Goal: Task Accomplishment & Management: Complete application form

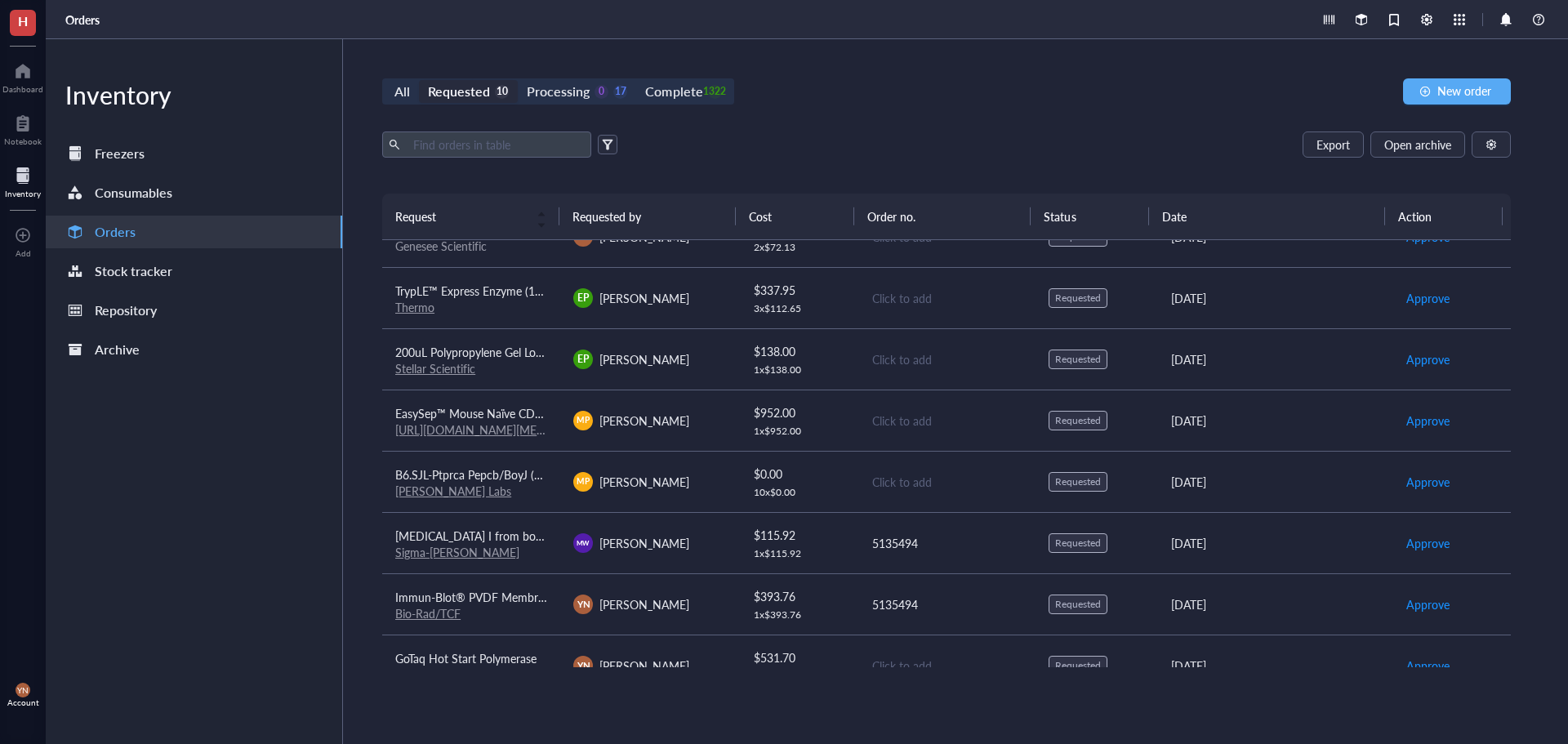
scroll to position [186, 0]
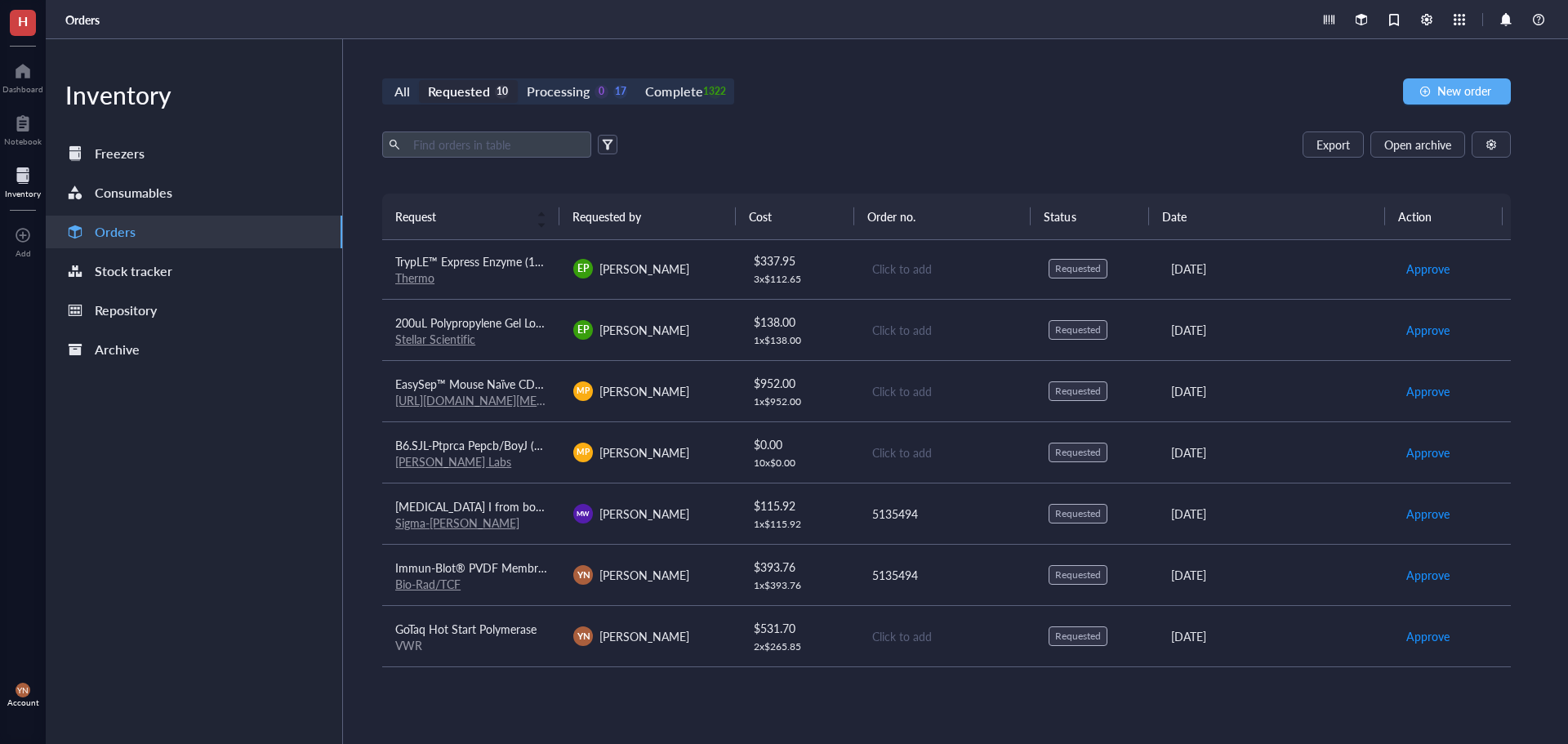
click at [513, 456] on div "[PERSON_NAME] Labs" at bounding box center [470, 462] width 152 height 15
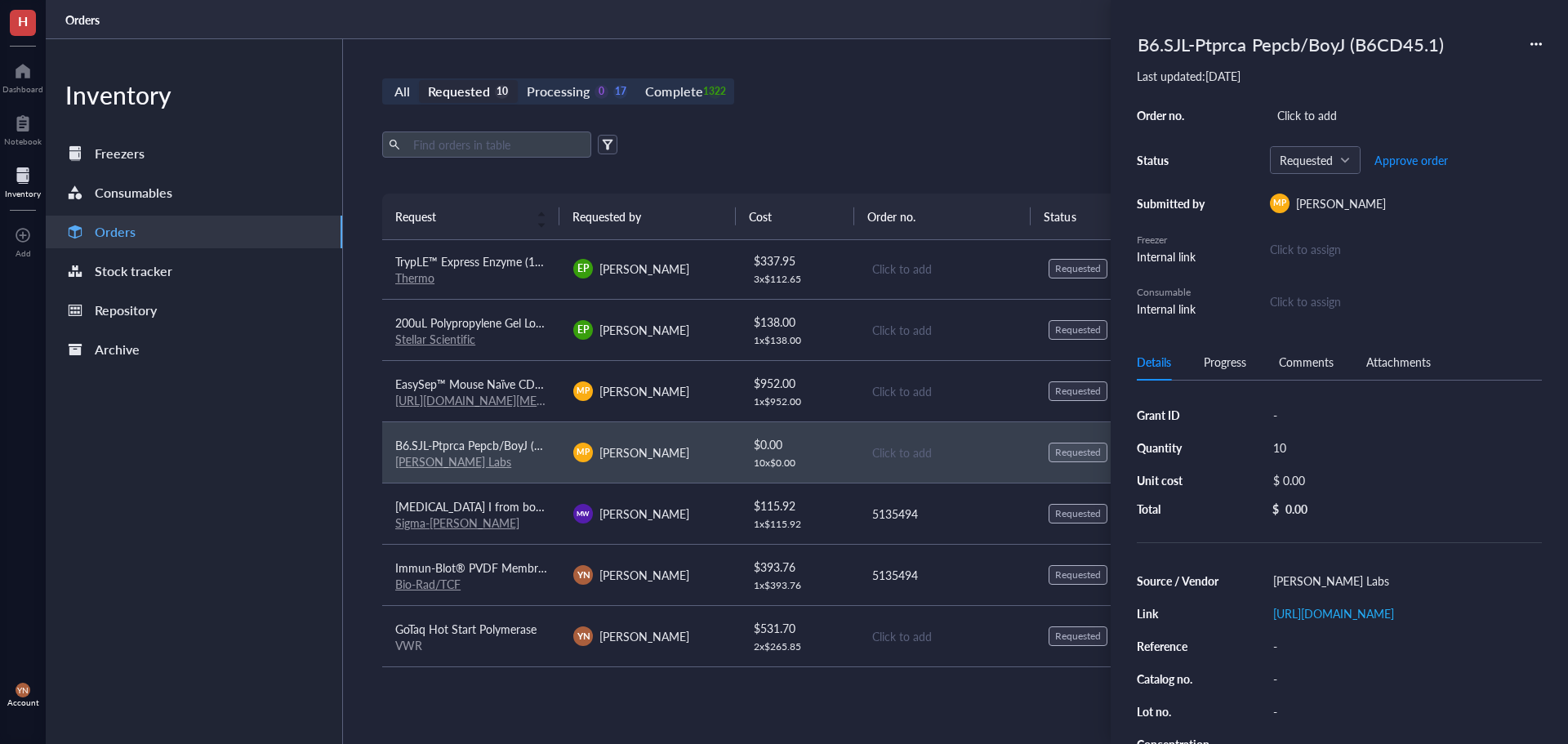
click at [1329, 403] on div "Grant ID - Quantity 10 Unit cost $ 0.00 Total $ 0.00 Source / Vendor [PERSON_NA…" at bounding box center [1340, 610] width 405 height 421
click at [1324, 416] on div "-" at bounding box center [1403, 415] width 276 height 23
type input "V Foundation"
click at [1297, 117] on div "Click to add" at bounding box center [1406, 115] width 272 height 23
click at [1308, 109] on div "Click to add" at bounding box center [1406, 115] width 272 height 23
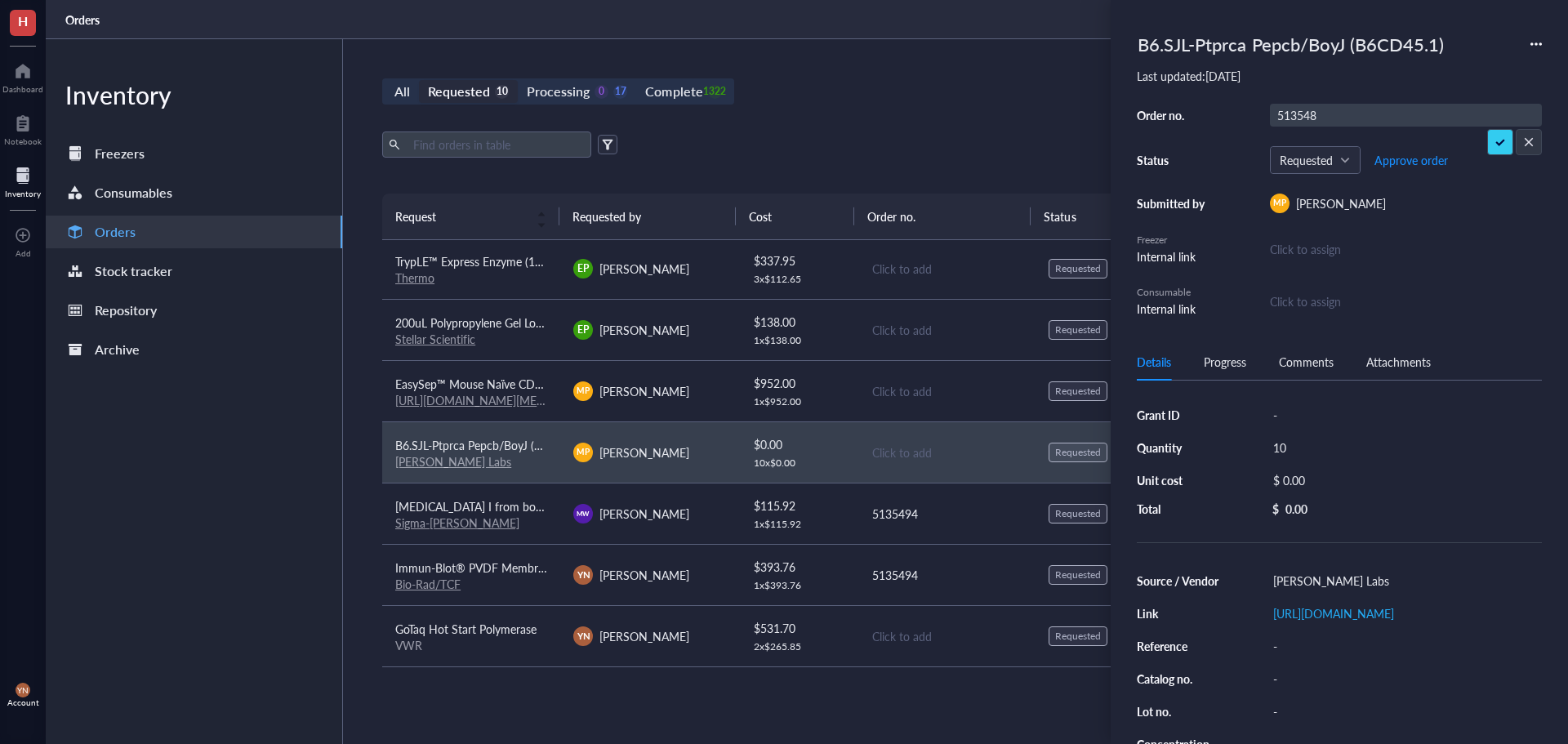
type input "5135488"
click at [861, 112] on div "All Requested 10 Processing 0 17 Complete 1322 New order Export Open archive Re…" at bounding box center [947, 391] width 1207 height 704
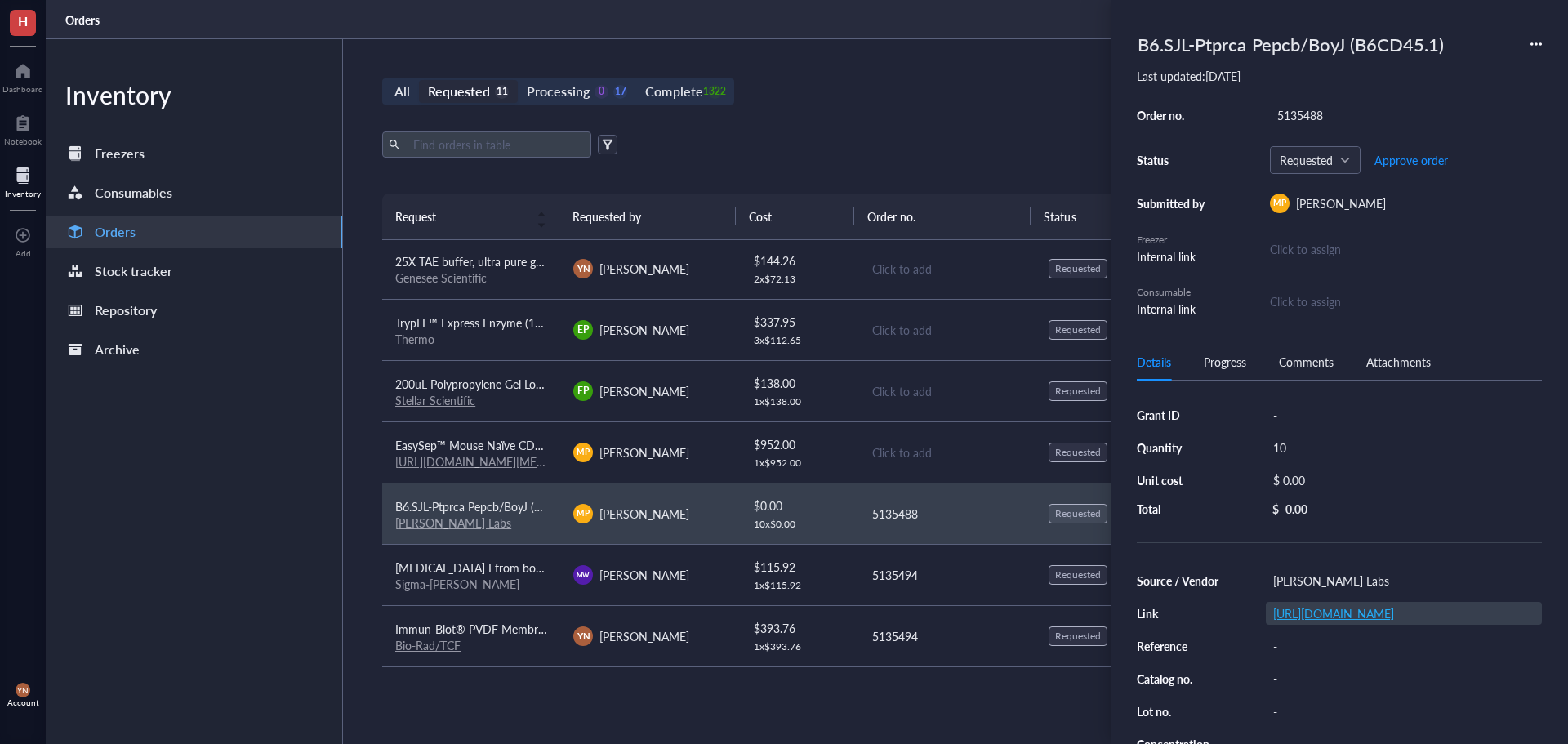
click at [1313, 616] on link "[URL][DOMAIN_NAME]" at bounding box center [1333, 613] width 121 height 16
click at [1302, 476] on div "$ 0.00" at bounding box center [1400, 480] width 270 height 23
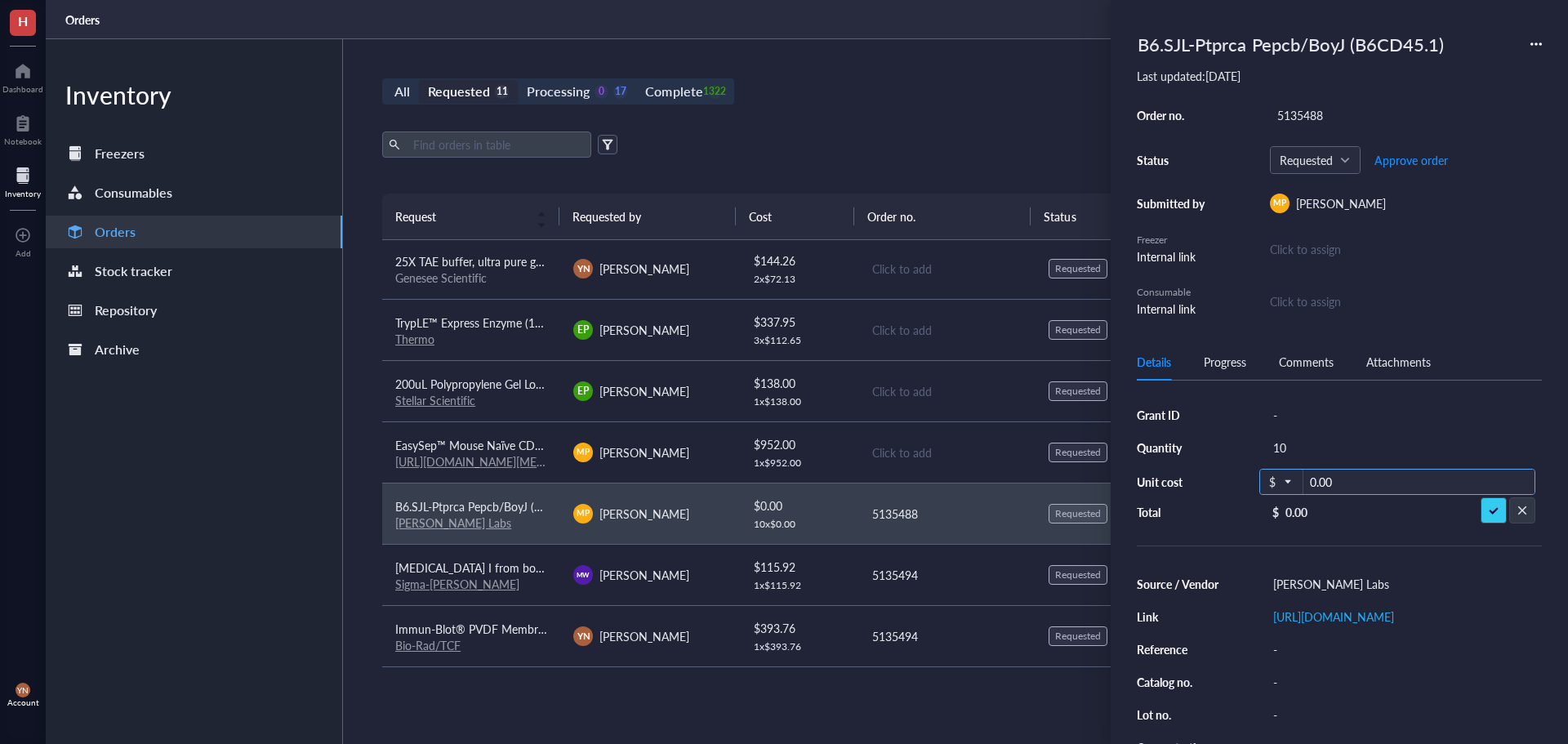
click at [1338, 481] on input "0.00" at bounding box center [1418, 483] width 231 height 26
paste input "84.26"
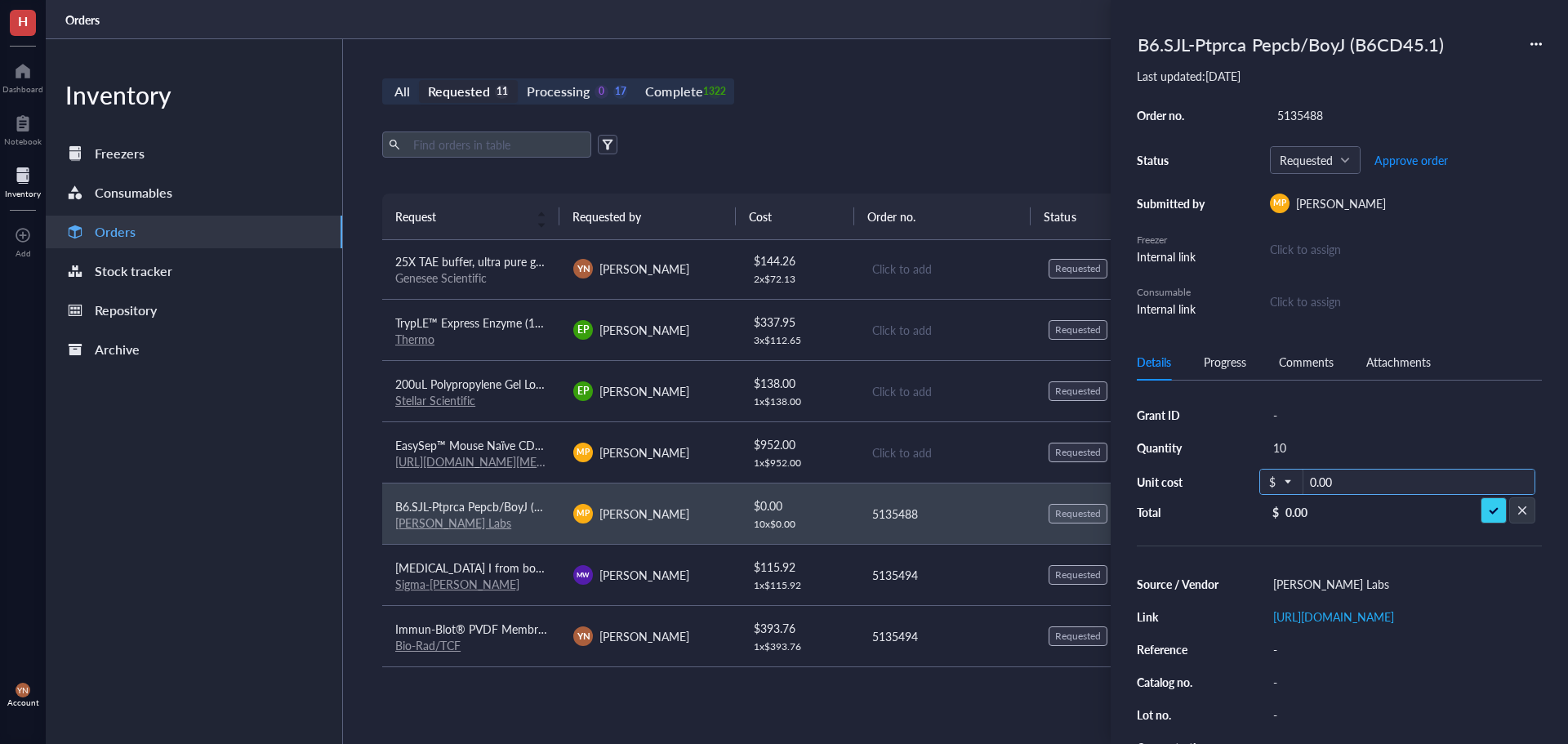
type input "84.26"
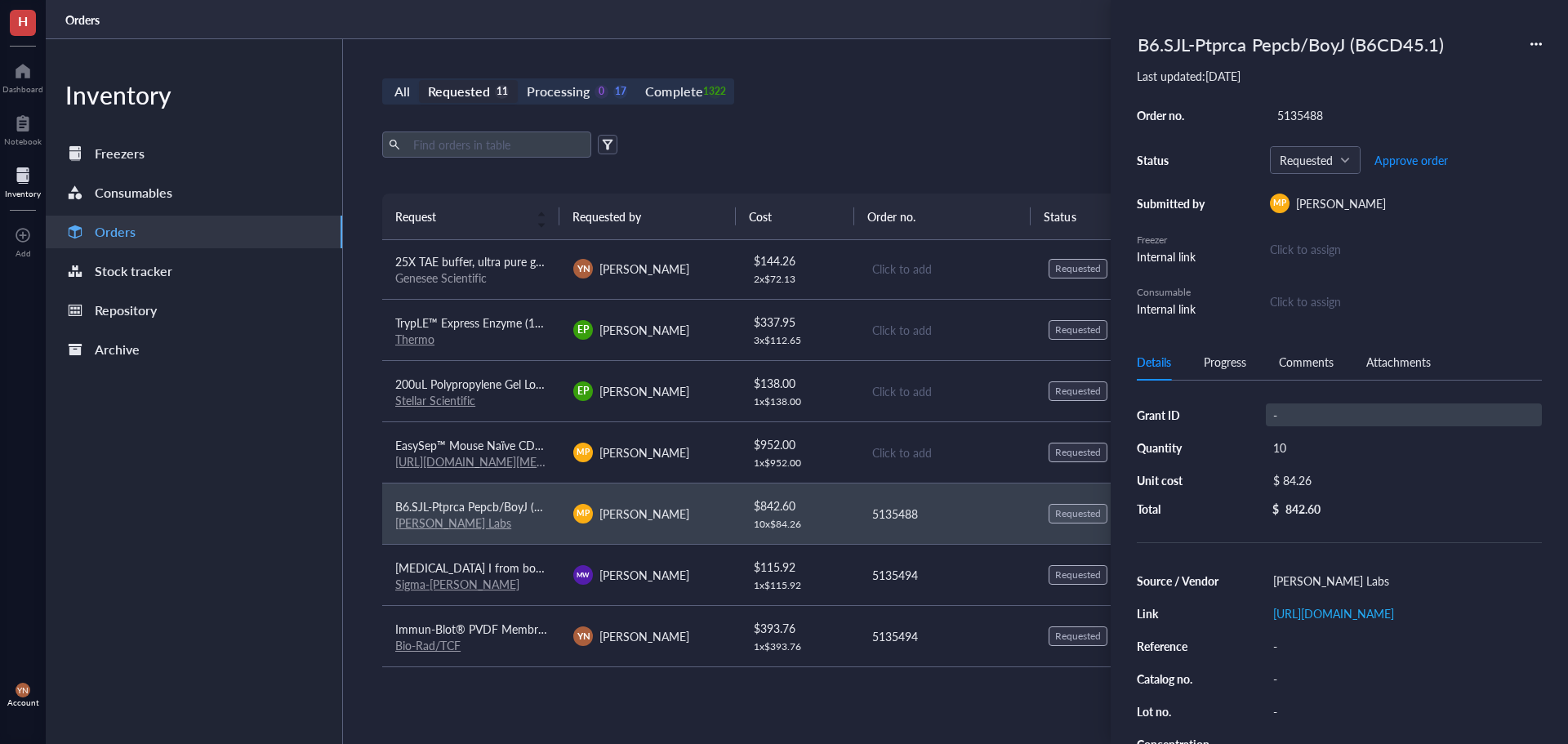
click at [1302, 414] on div "-" at bounding box center [1403, 415] width 276 height 23
type input "V Foundation"
click at [1394, 154] on span "Approve order" at bounding box center [1411, 160] width 74 height 13
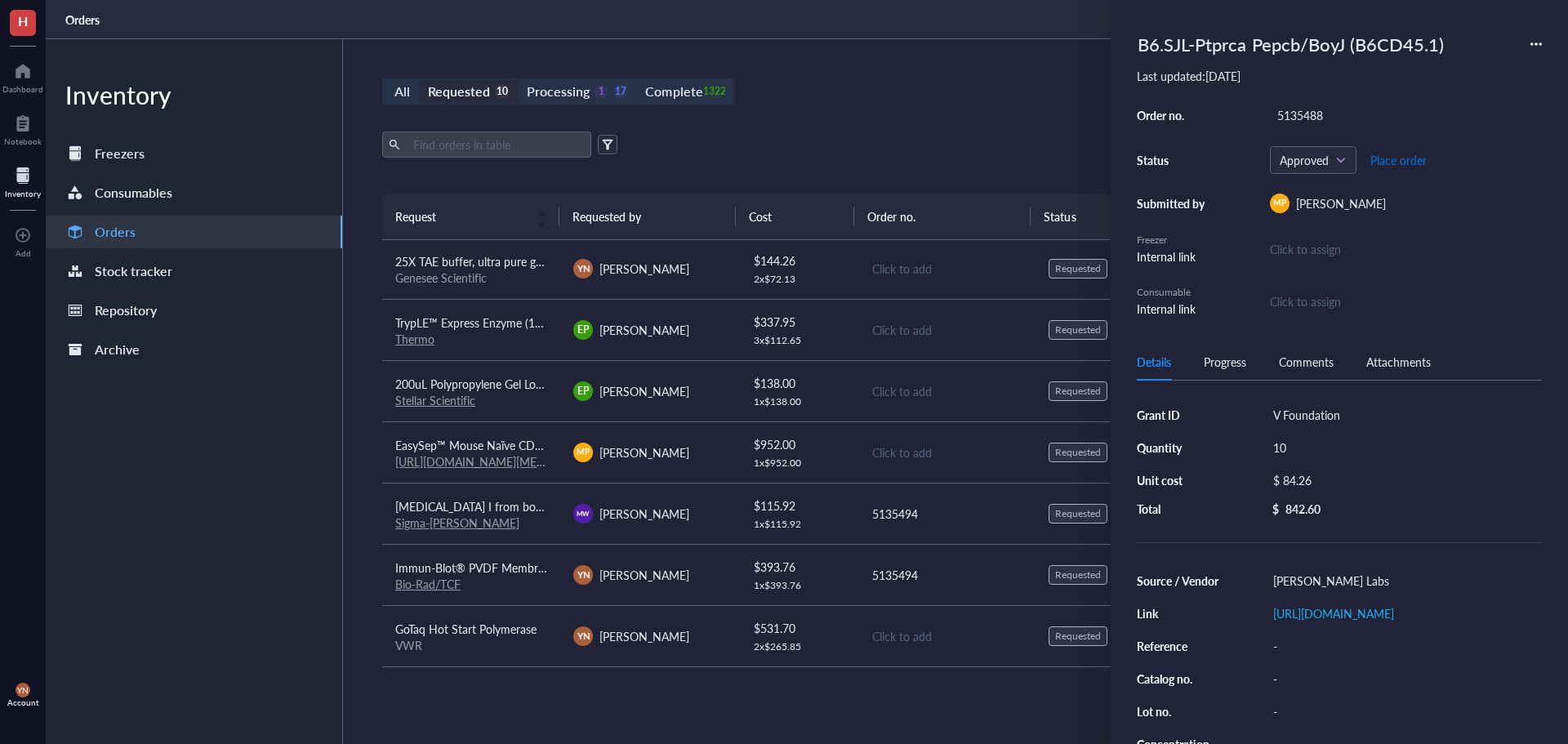
click at [1393, 156] on span "Place order" at bounding box center [1398, 160] width 57 height 13
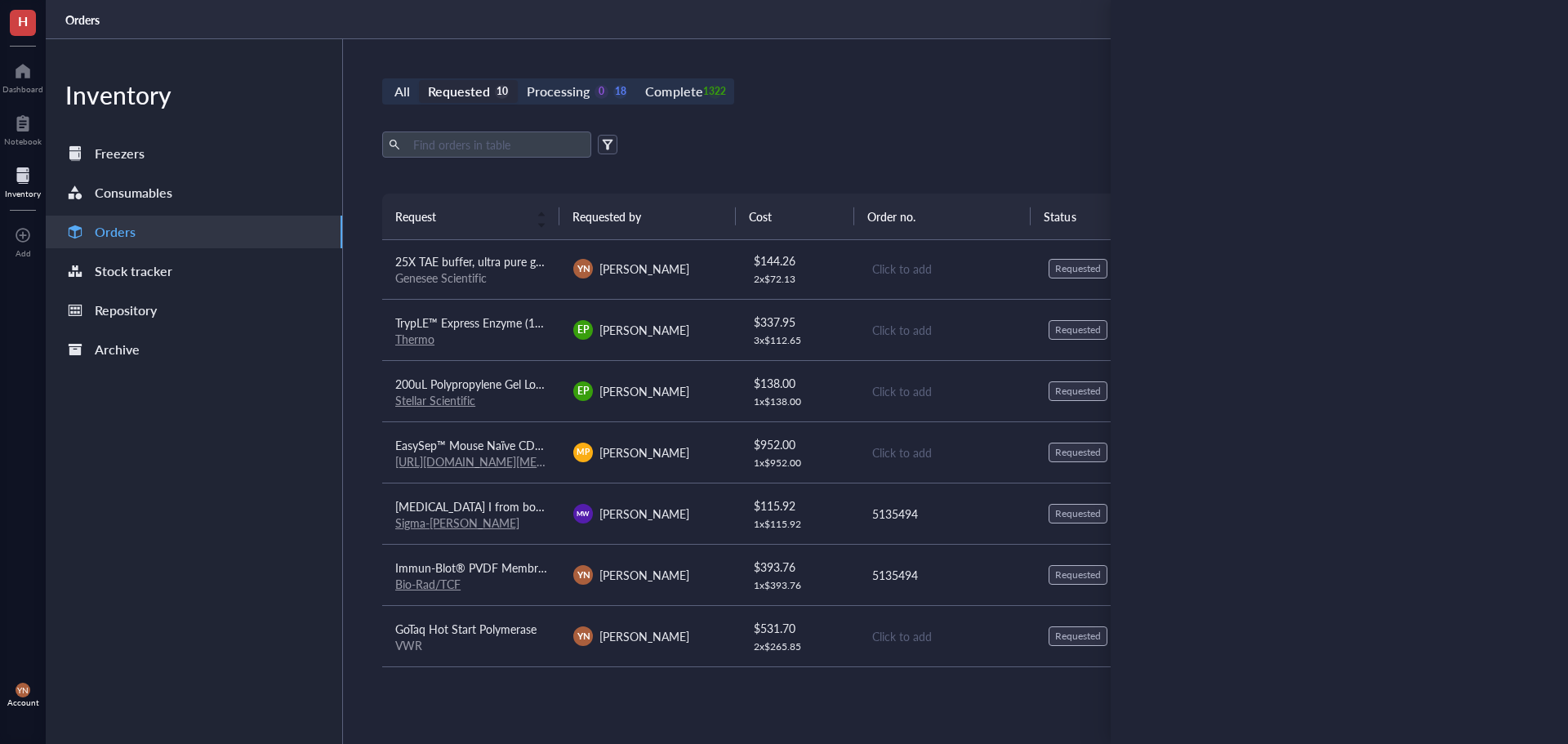
click at [896, 146] on div "Export Open archive" at bounding box center [946, 144] width 1129 height 26
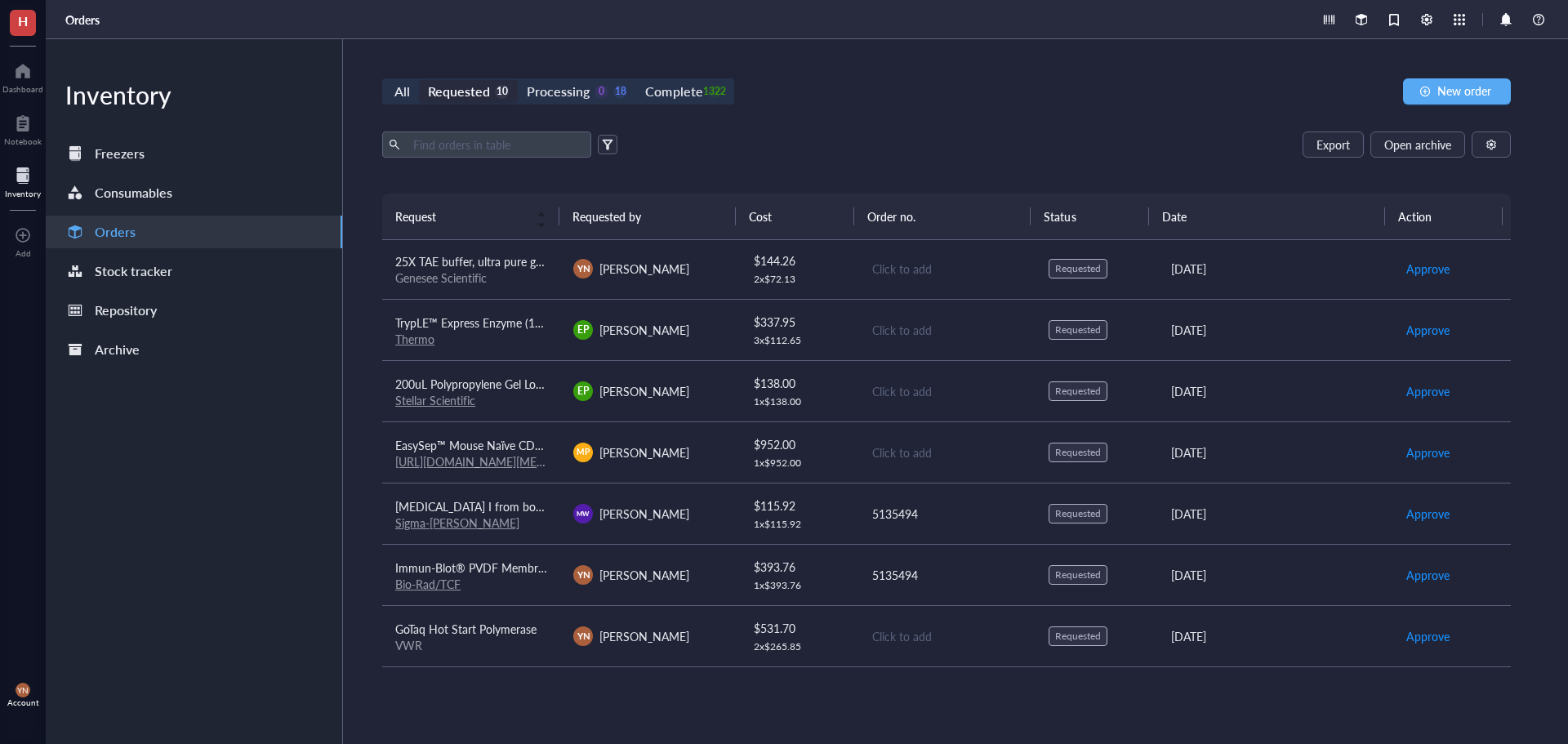
click at [516, 507] on span "[MEDICAL_DATA] I from bovine pancreas,Type IV, lyophilized powder, ≥2,000 Kunit…" at bounding box center [650, 505] width 510 height 16
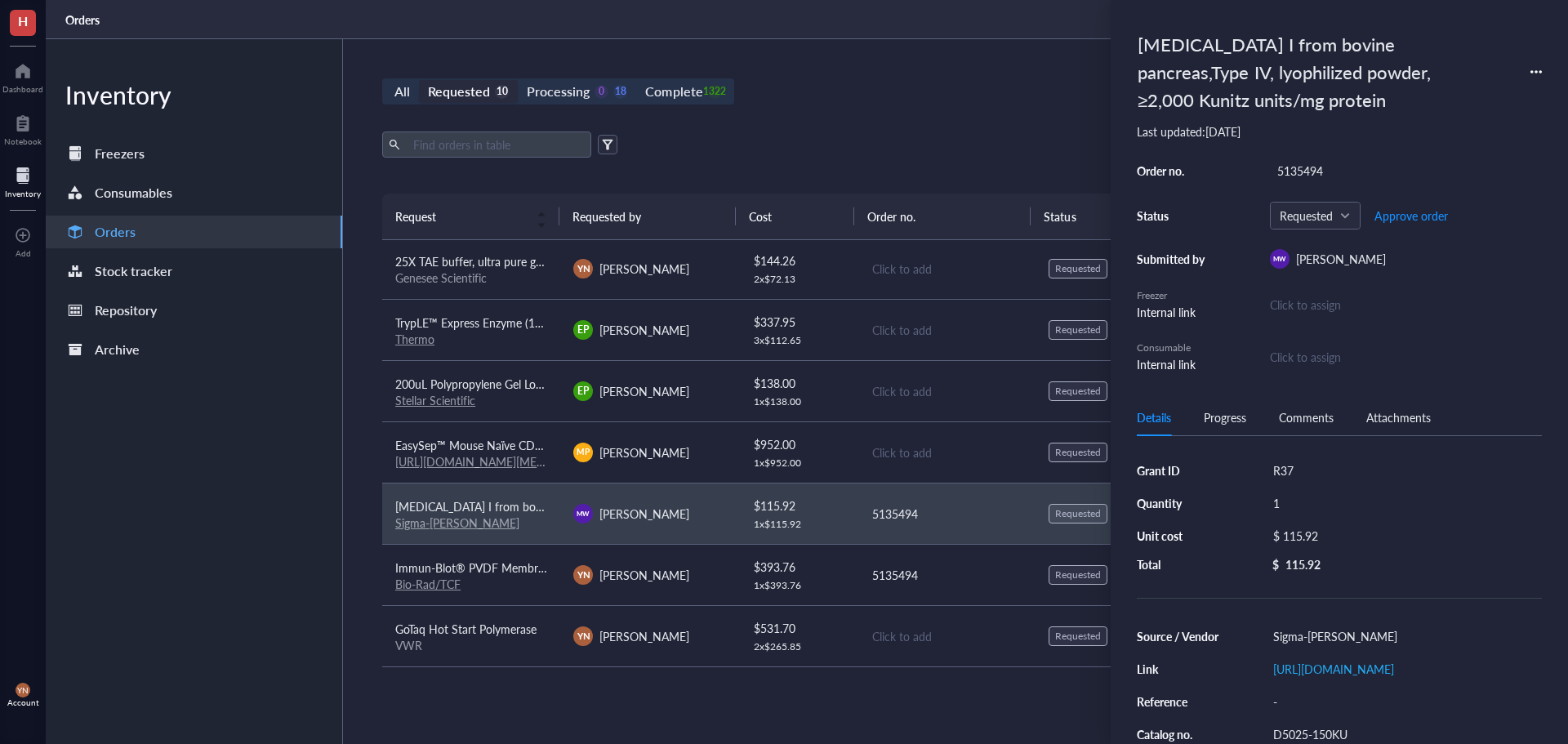
click at [240, 509] on div "Inventory Freezers Consumables Orders Stock tracker Repository Archive" at bounding box center [193, 391] width 297 height 704
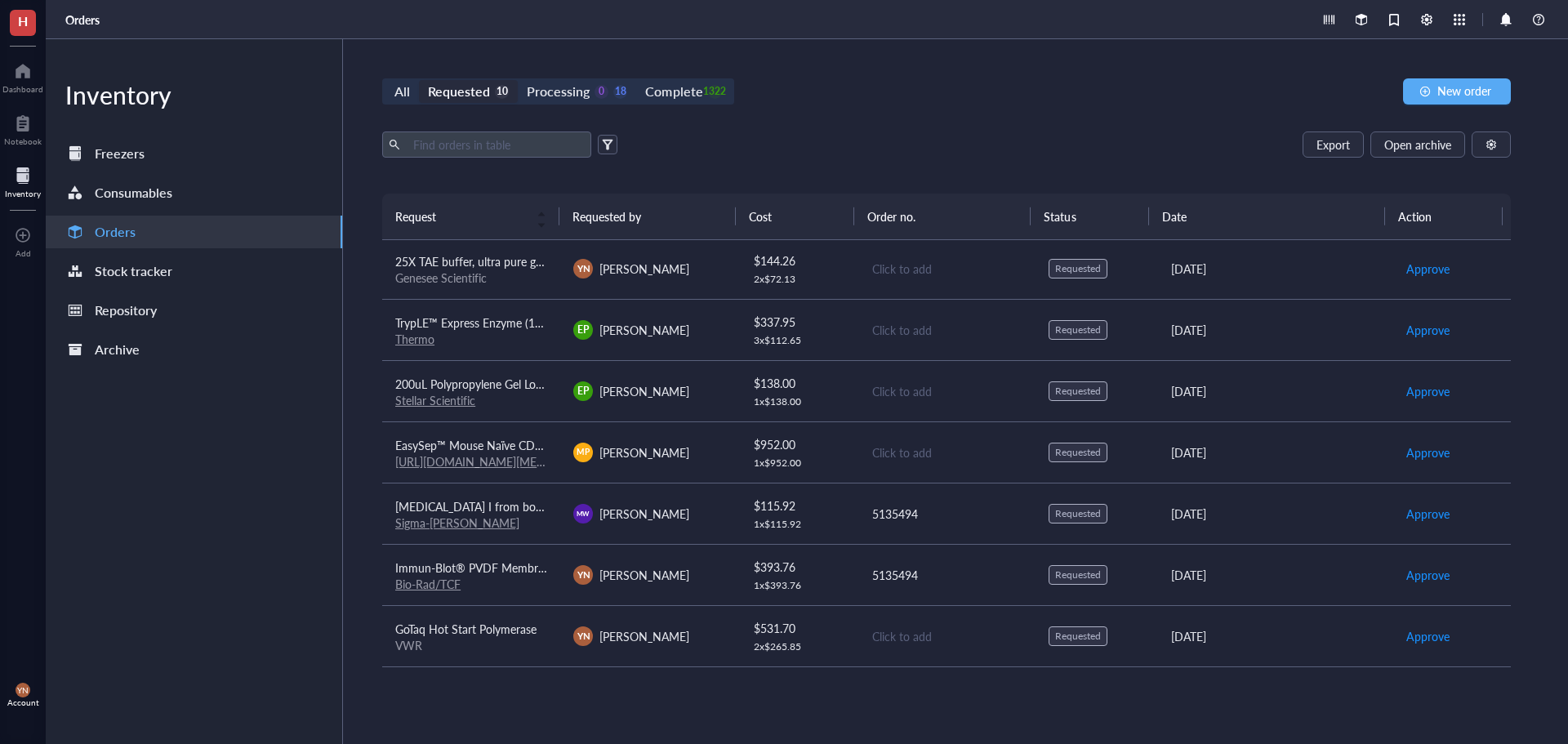
click at [503, 441] on span "EasySep™ Mouse Naïve CD8+ [MEDICAL_DATA] Isolation Kit" at bounding box center [550, 444] width 309 height 16
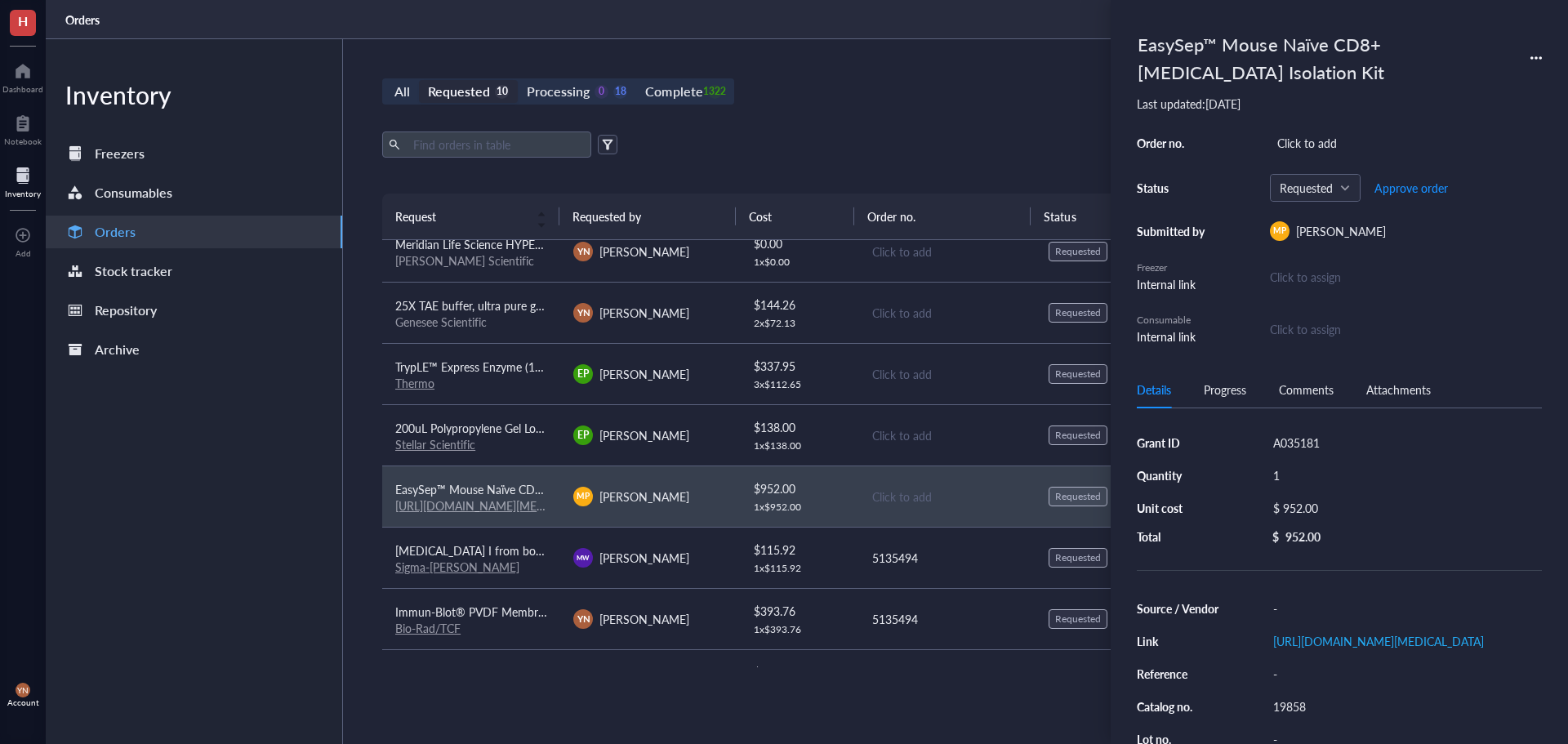
scroll to position [104, 0]
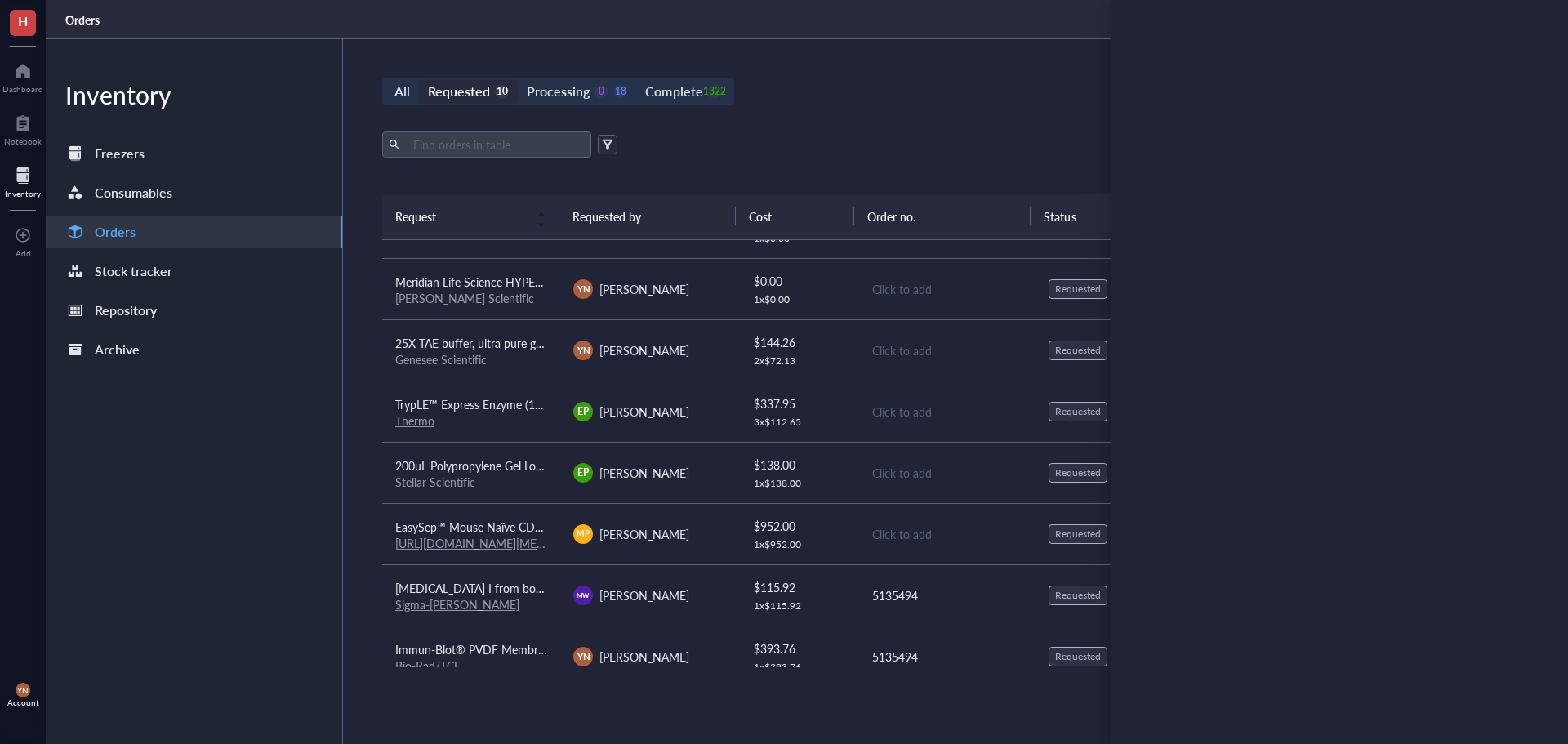
click at [529, 467] on span "200uL Polypropylene Gel Loading Tips For Universal Pipettes, RNase and DNase Fr…" at bounding box center [722, 465] width 655 height 16
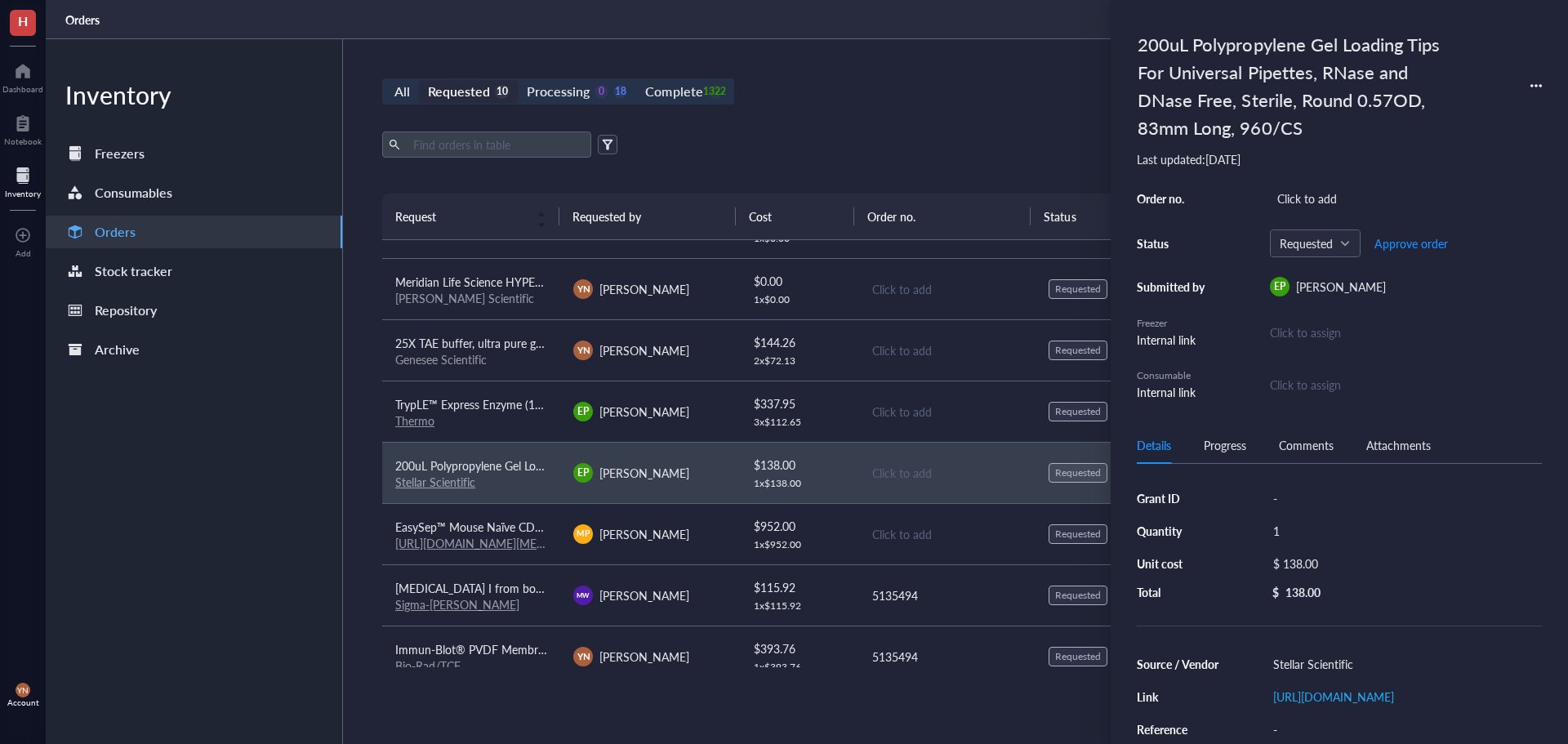
click at [514, 410] on span "TrypLE™ Express Enzyme (1X), no [MEDICAL_DATA] red" at bounding box center [536, 404] width 283 height 16
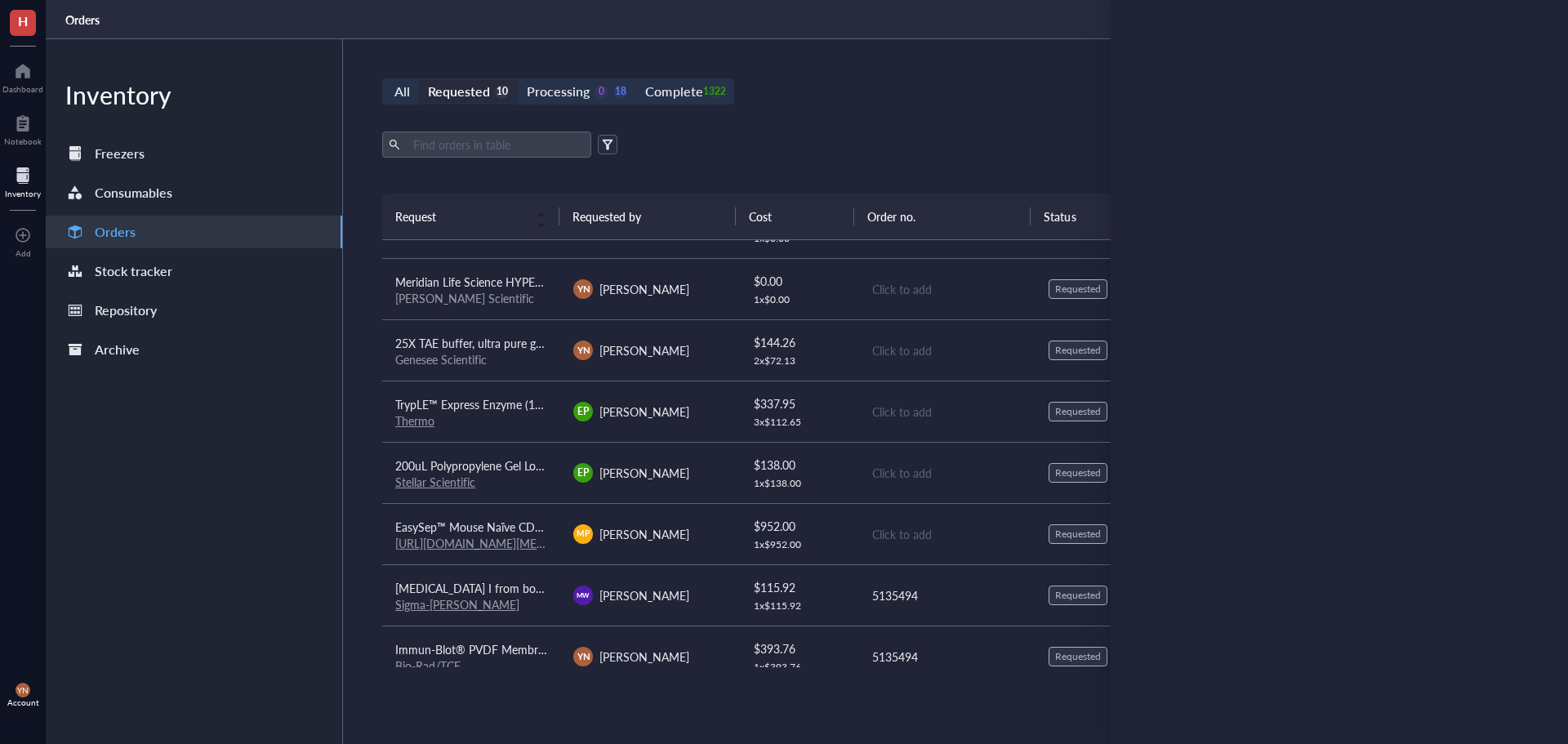
click at [881, 116] on div "All Requested 10 Processing 0 18 Complete 1322 New order Export Open archive Re…" at bounding box center [947, 391] width 1207 height 704
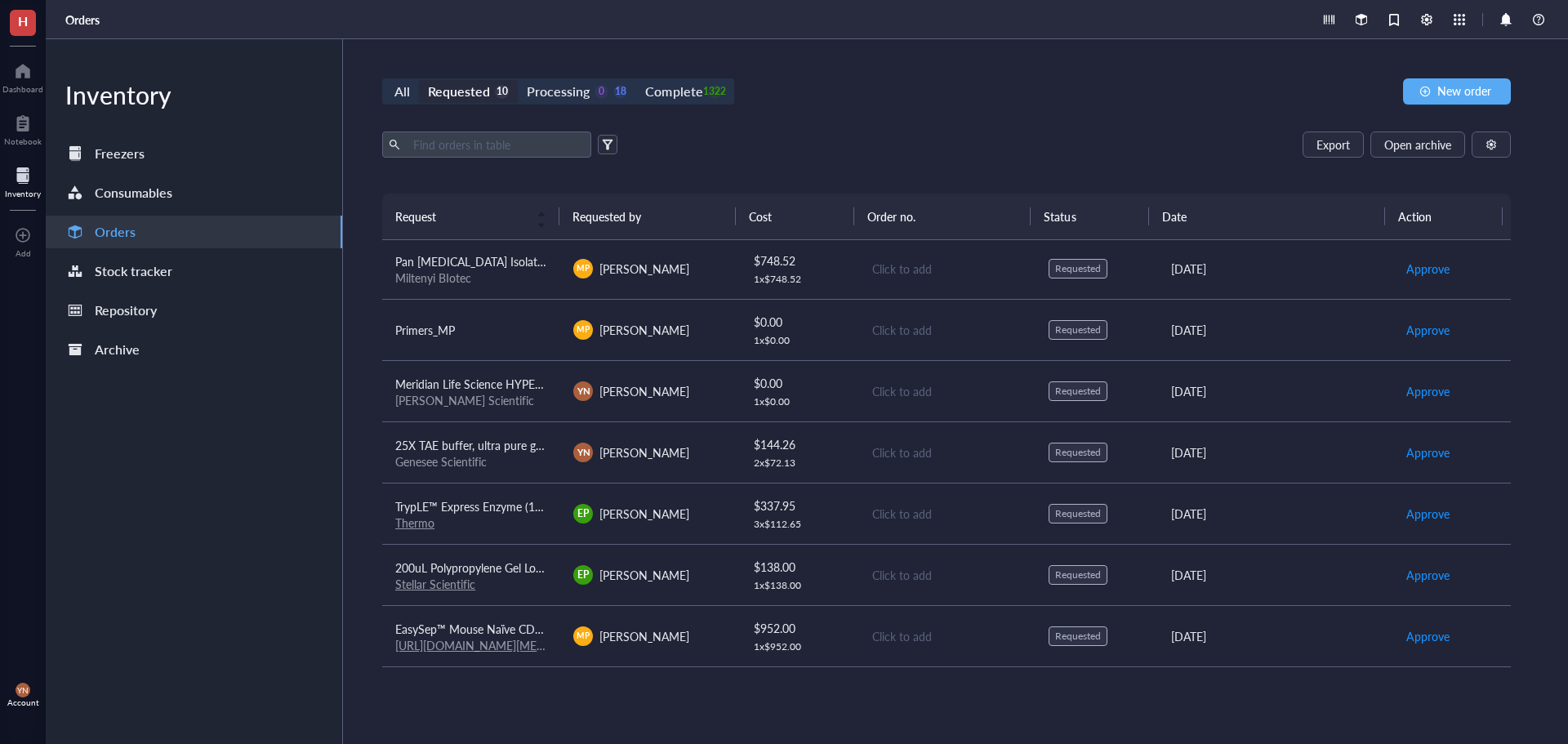
scroll to position [0, 0]
click at [947, 41] on div "All Requested 10 Processing 0 18 Complete 1322 New order Export Open archive Re…" at bounding box center [947, 391] width 1207 height 704
click at [515, 264] on span "Pan [MEDICAL_DATA] Isolation Kit" at bounding box center [482, 262] width 174 height 16
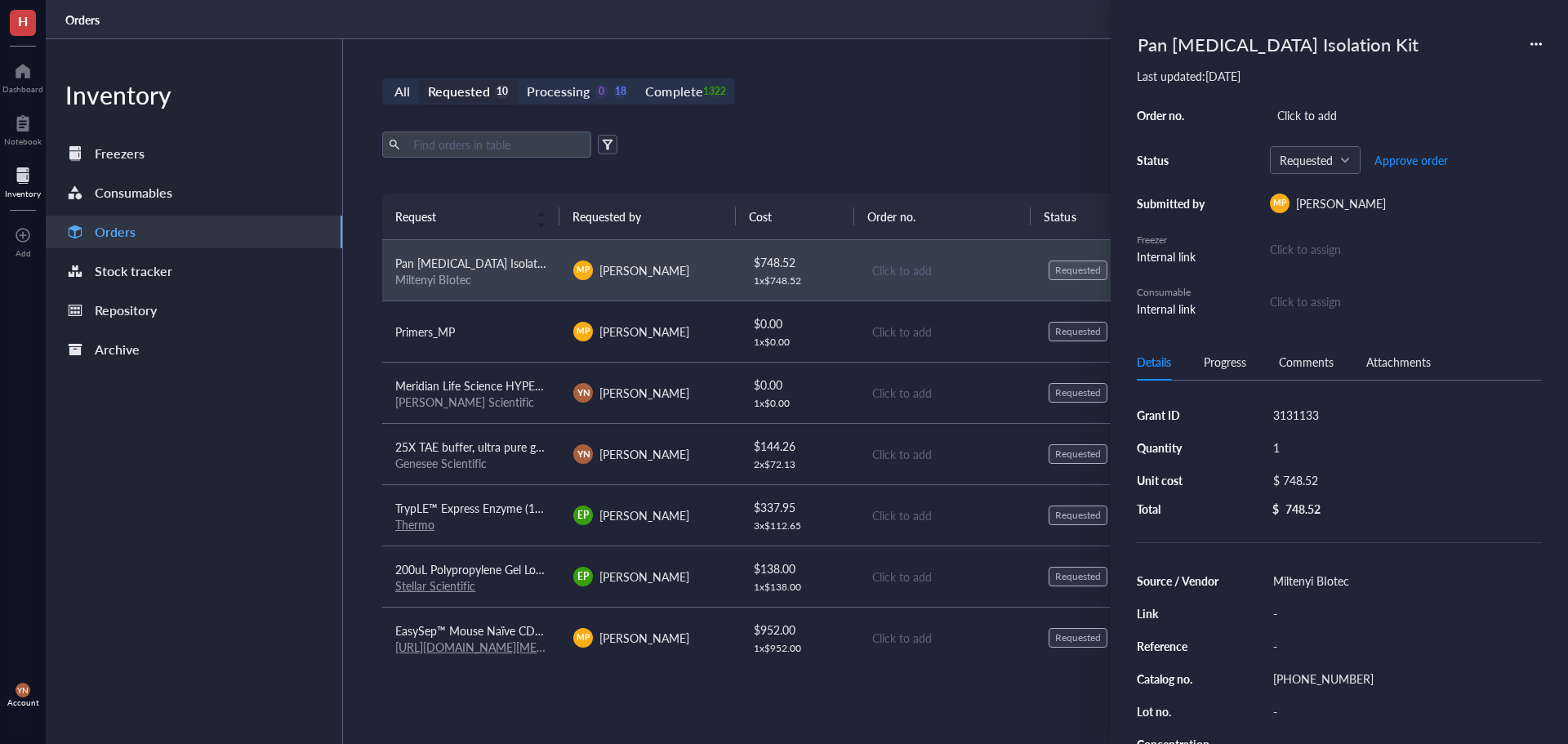
click at [1214, 368] on div "Progress" at bounding box center [1225, 361] width 42 height 18
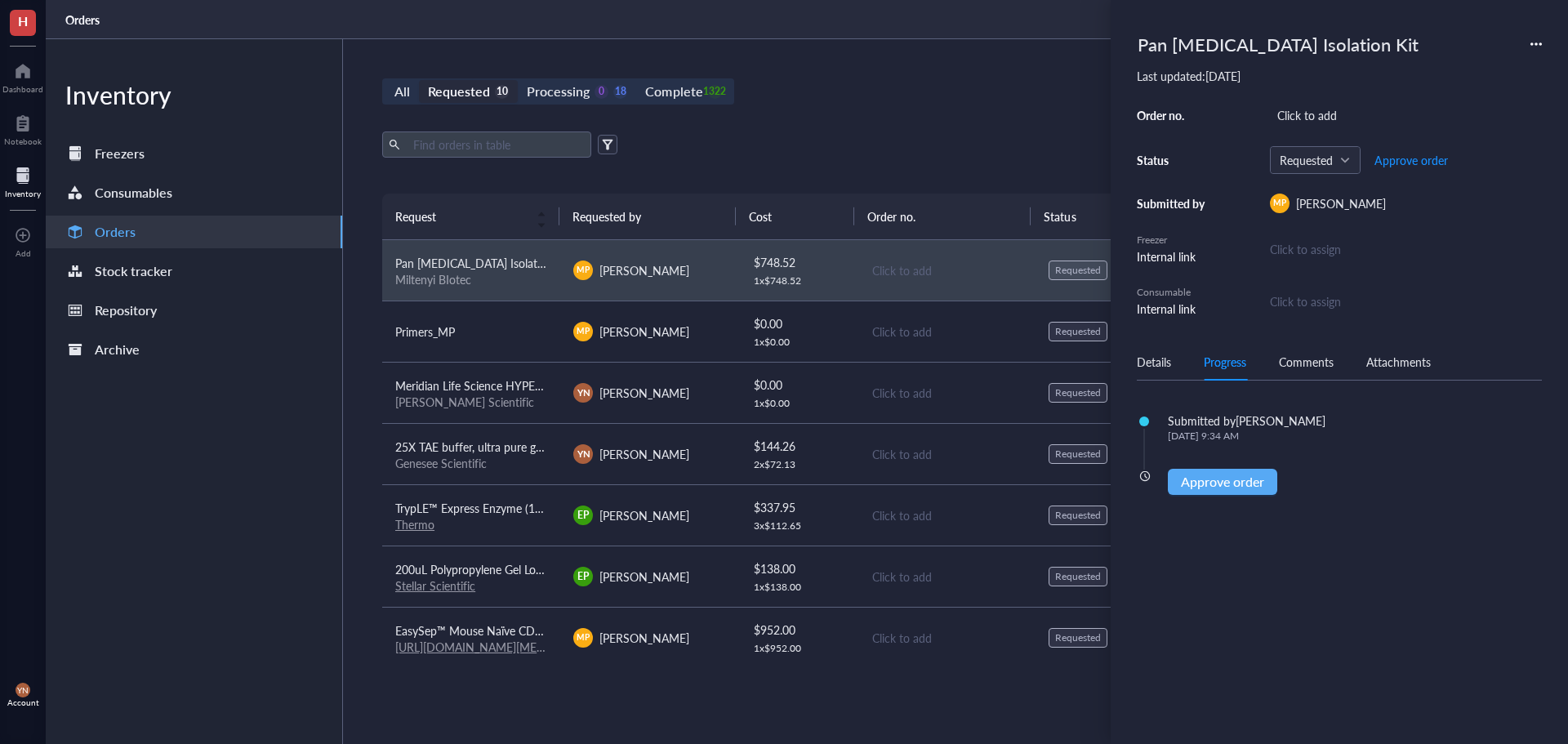
click at [1153, 362] on div "Details" at bounding box center [1154, 361] width 34 height 18
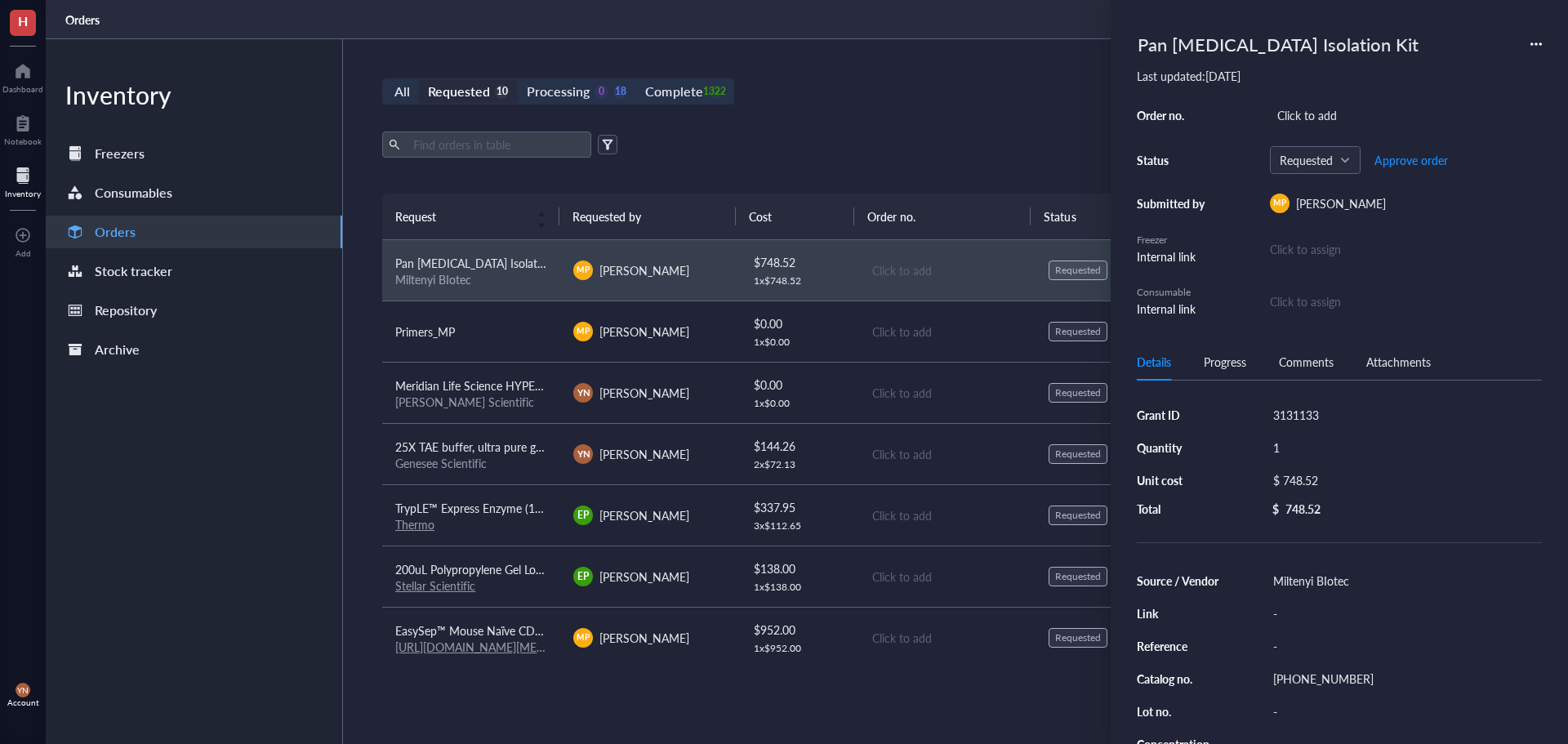
click at [910, 149] on div "Export Open archive" at bounding box center [946, 144] width 1129 height 26
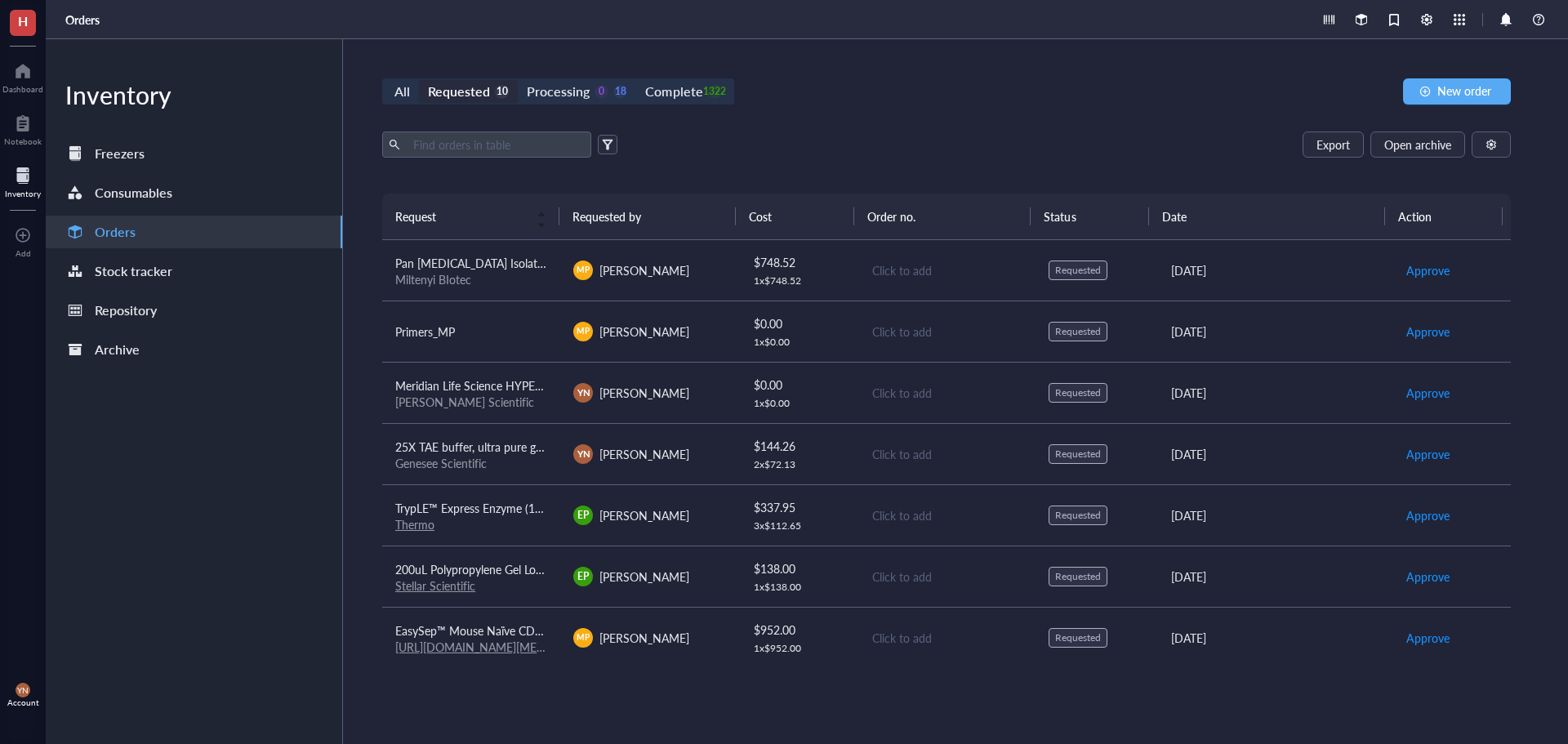
click at [499, 258] on span "Pan [MEDICAL_DATA] Isolation Kit" at bounding box center [482, 262] width 174 height 16
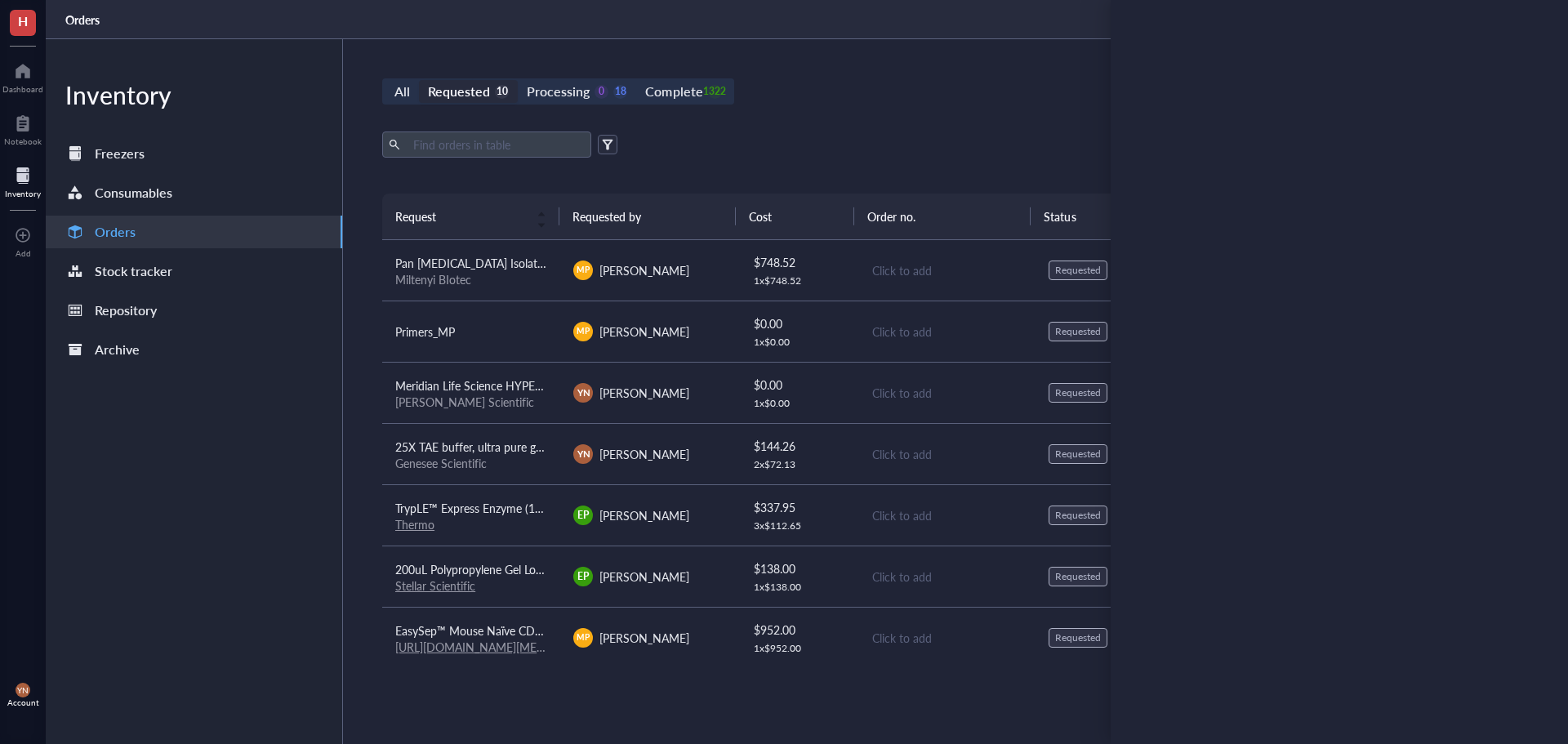
click at [948, 139] on div "Export Open archive" at bounding box center [946, 144] width 1129 height 26
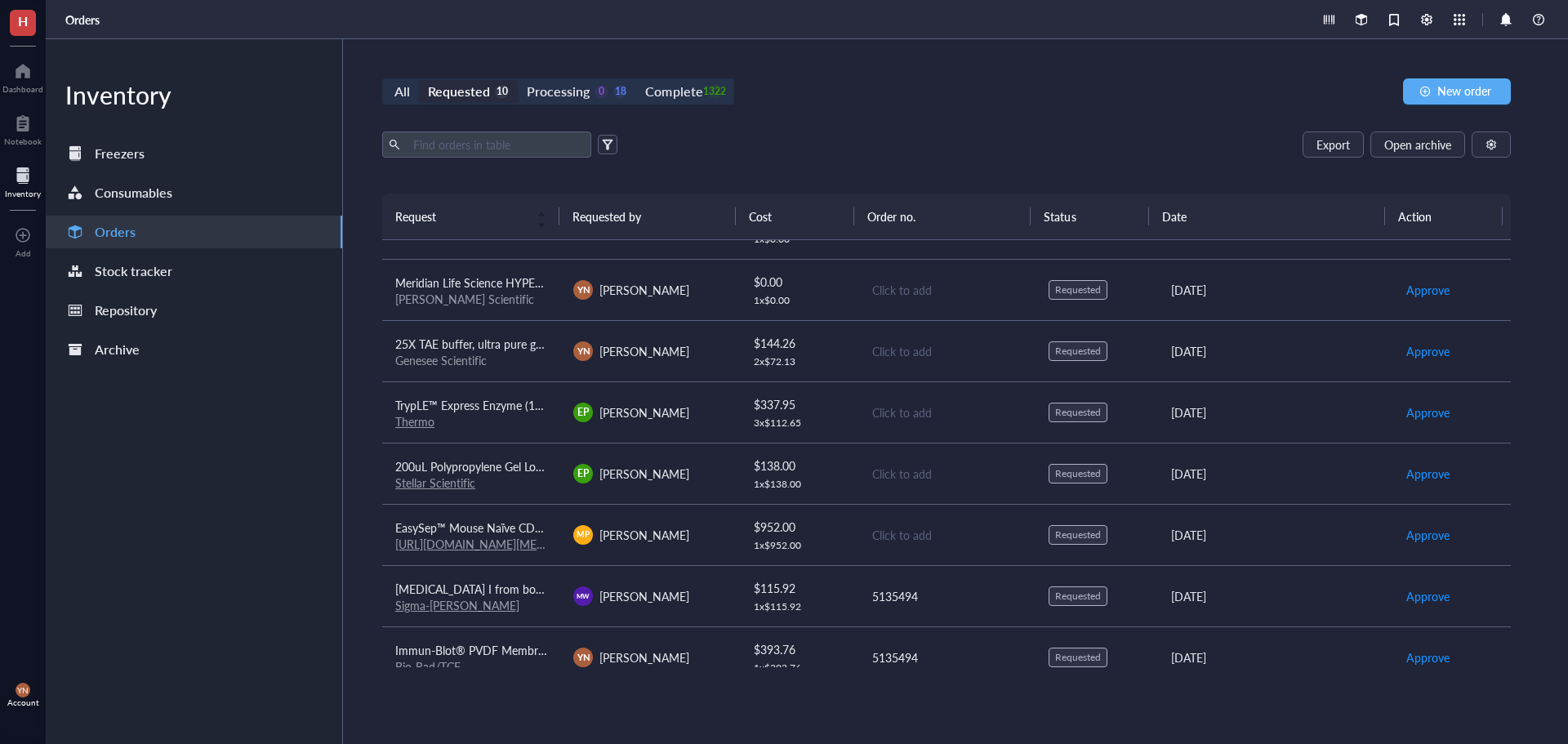
scroll to position [186, 0]
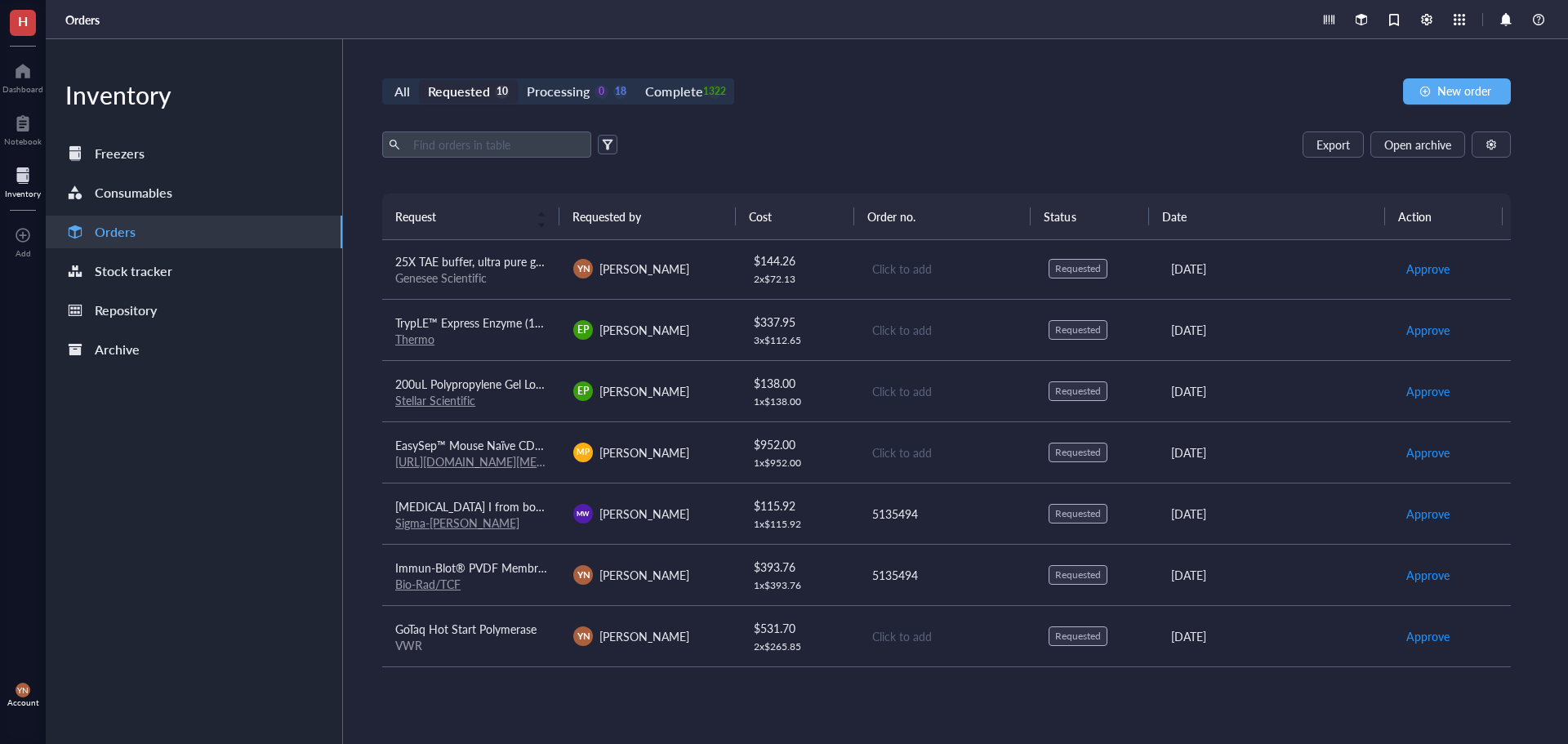
click at [446, 637] on div "VWR" at bounding box center [470, 645] width 152 height 15
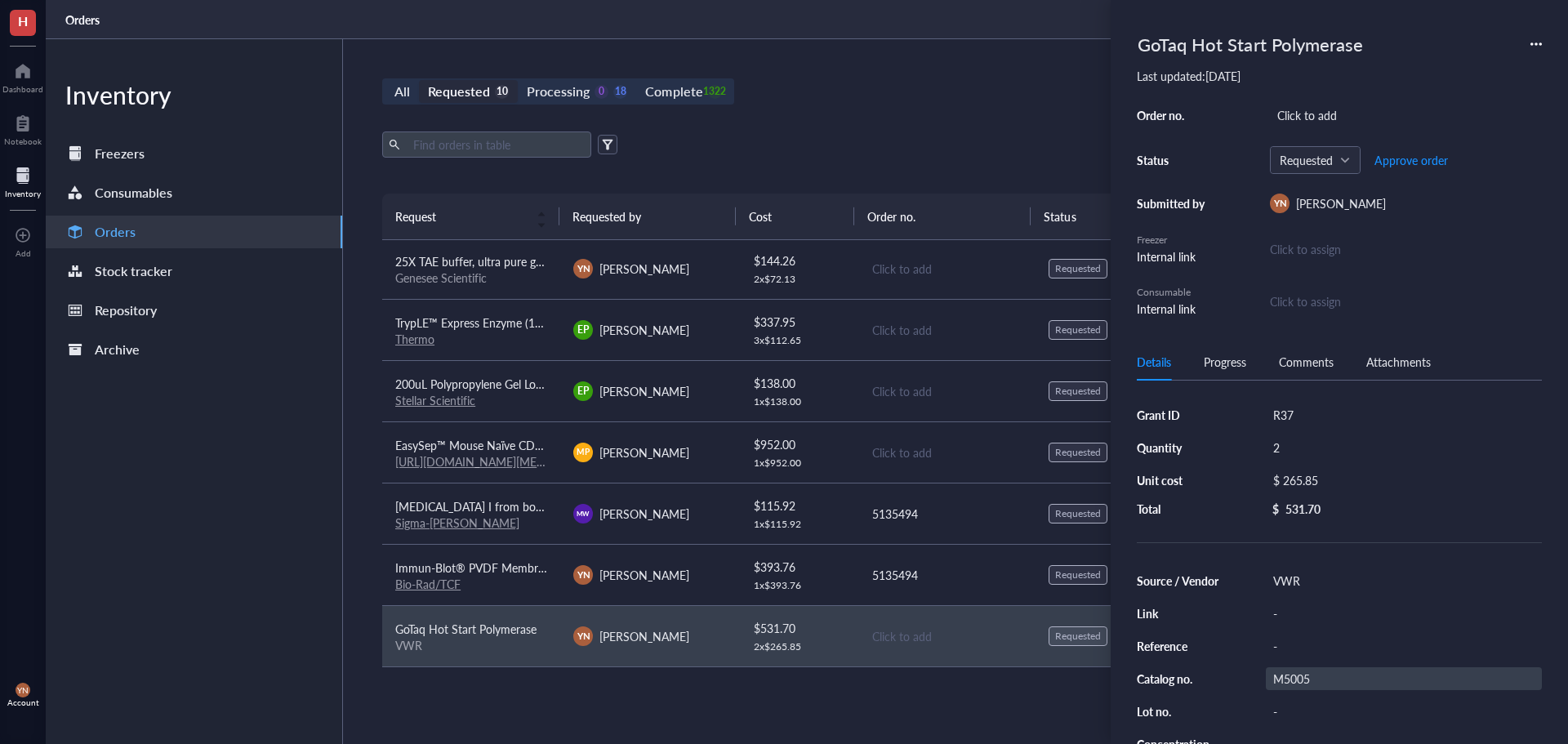
click at [1302, 674] on div "M5005" at bounding box center [1403, 679] width 276 height 23
click at [1302, 674] on input "M5005" at bounding box center [1291, 678] width 49 height 22
click at [1310, 106] on div "Click to add" at bounding box center [1406, 115] width 272 height 23
click at [1317, 126] on div "Order no. Click to add Status Requested Approve order Submitted by YN Y-[PERSON…" at bounding box center [1340, 210] width 405 height 214
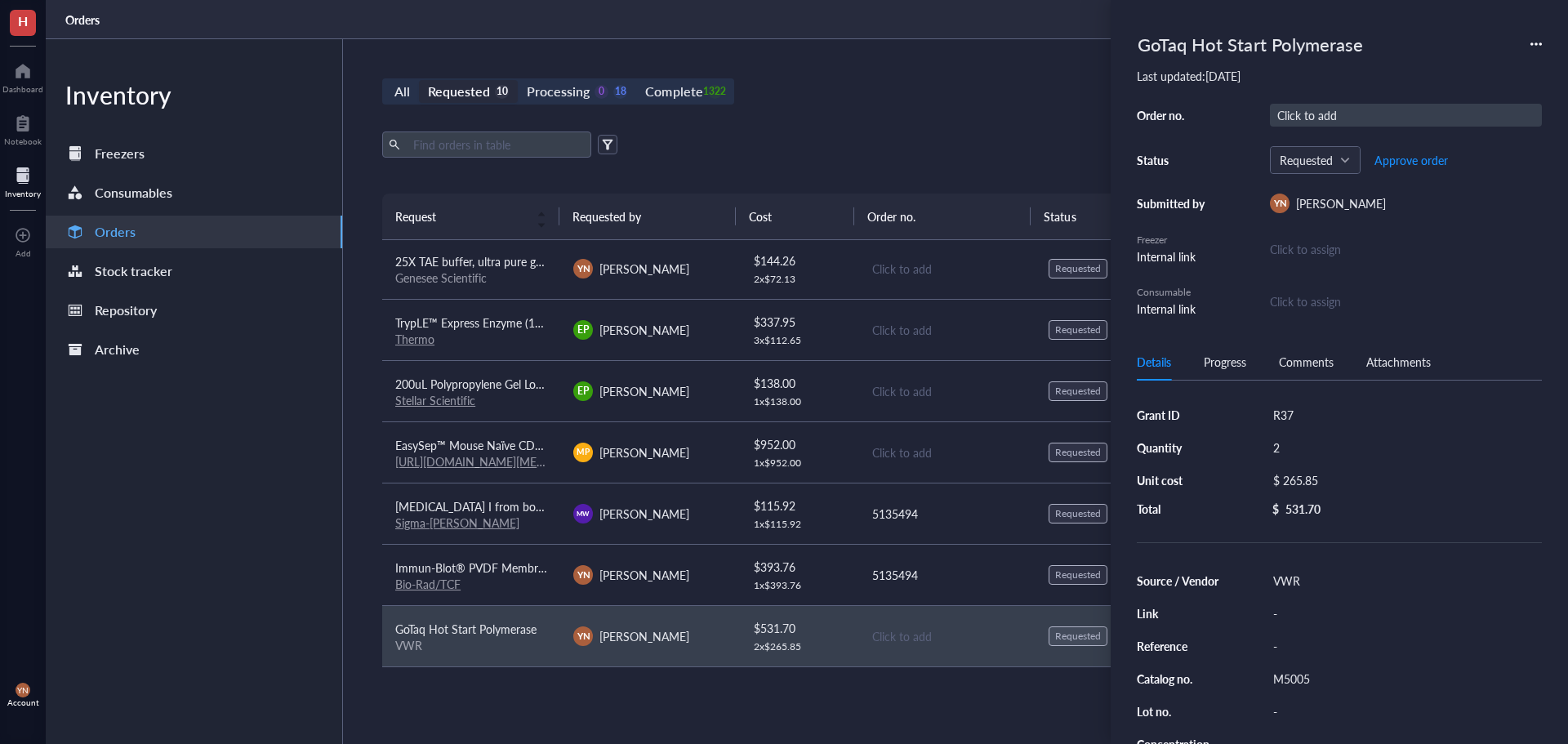
click at [1311, 115] on div "Click to add" at bounding box center [1406, 115] width 272 height 23
type input "5135494"
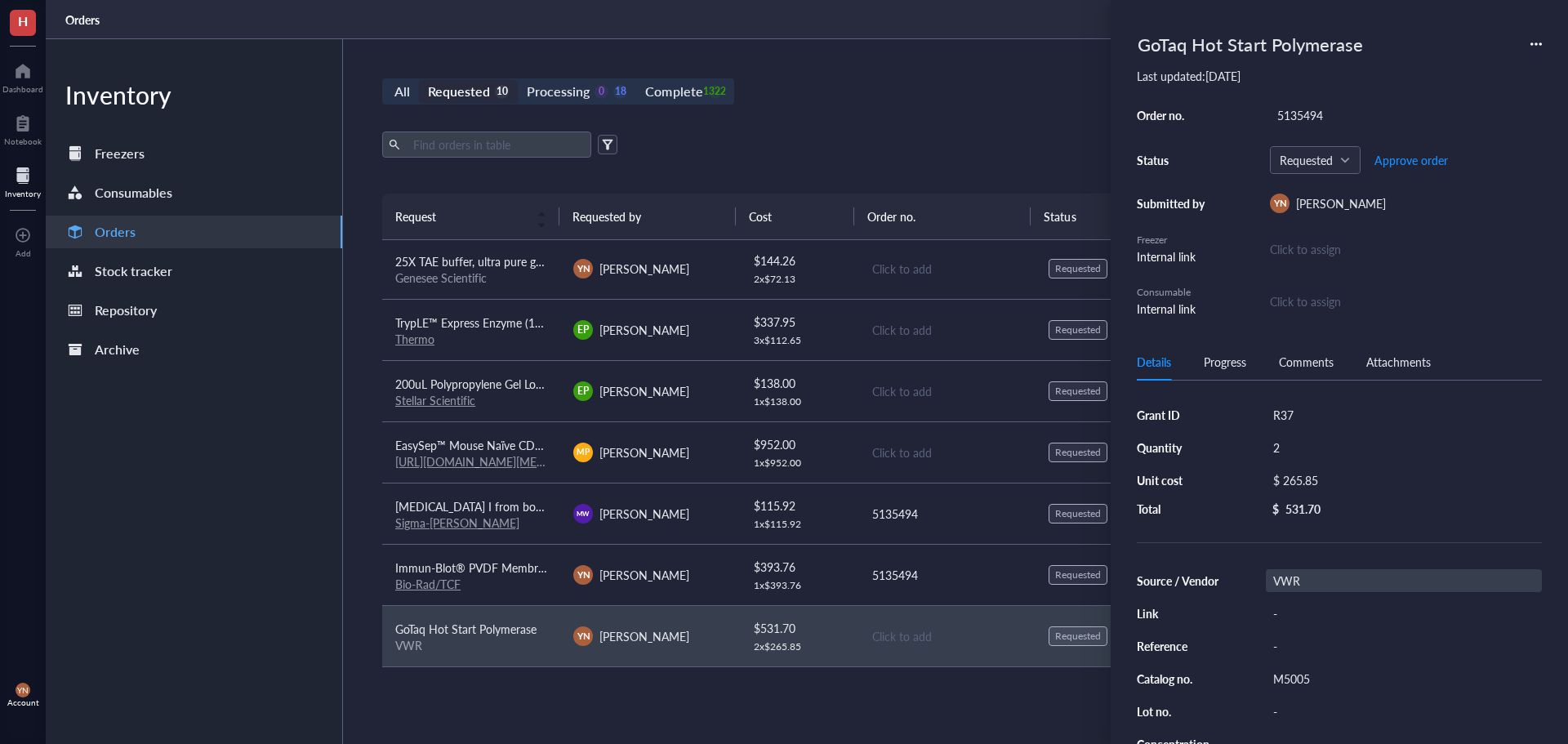
click at [1300, 583] on div "VWR" at bounding box center [1403, 581] width 276 height 23
click at [1300, 583] on input "VWR" at bounding box center [1291, 581] width 49 height 22
type input "Promega"
click at [1410, 158] on span "Approve order" at bounding box center [1411, 160] width 74 height 13
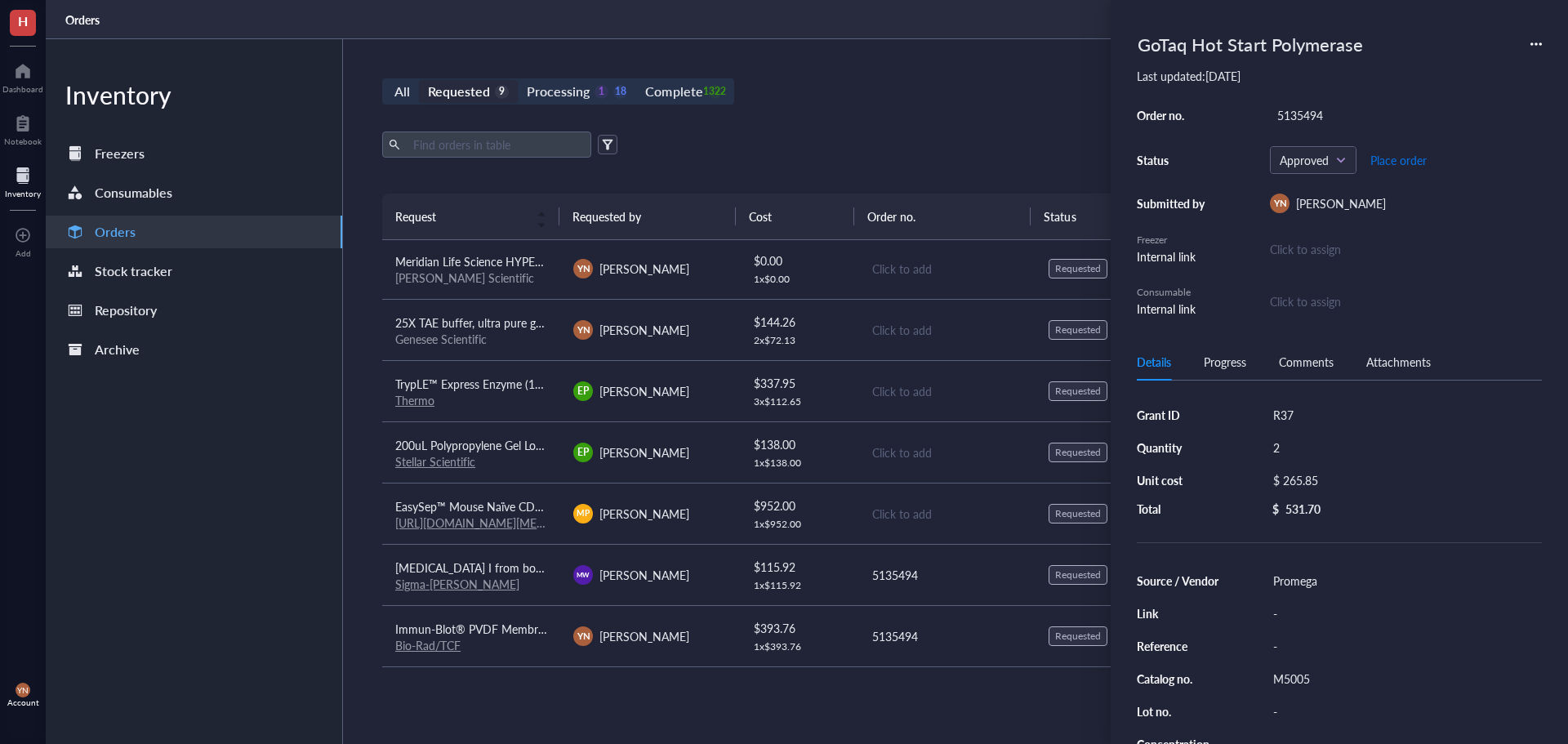
click at [1410, 158] on span "Place order" at bounding box center [1398, 160] width 57 height 13
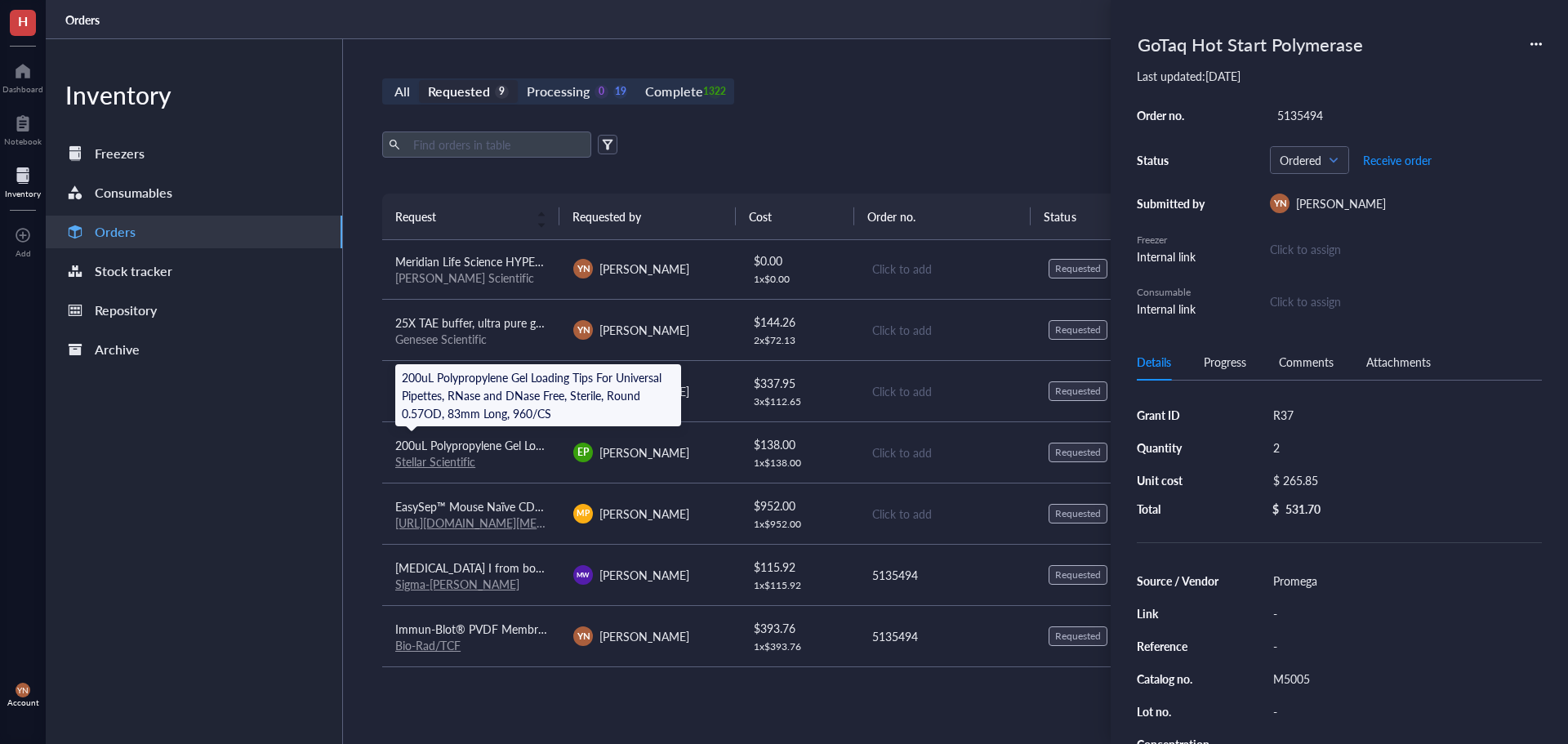
click at [475, 438] on span "200uL Polypropylene Gel Loading Tips For Universal Pipettes, RNase and DNase Fr…" at bounding box center [722, 444] width 655 height 16
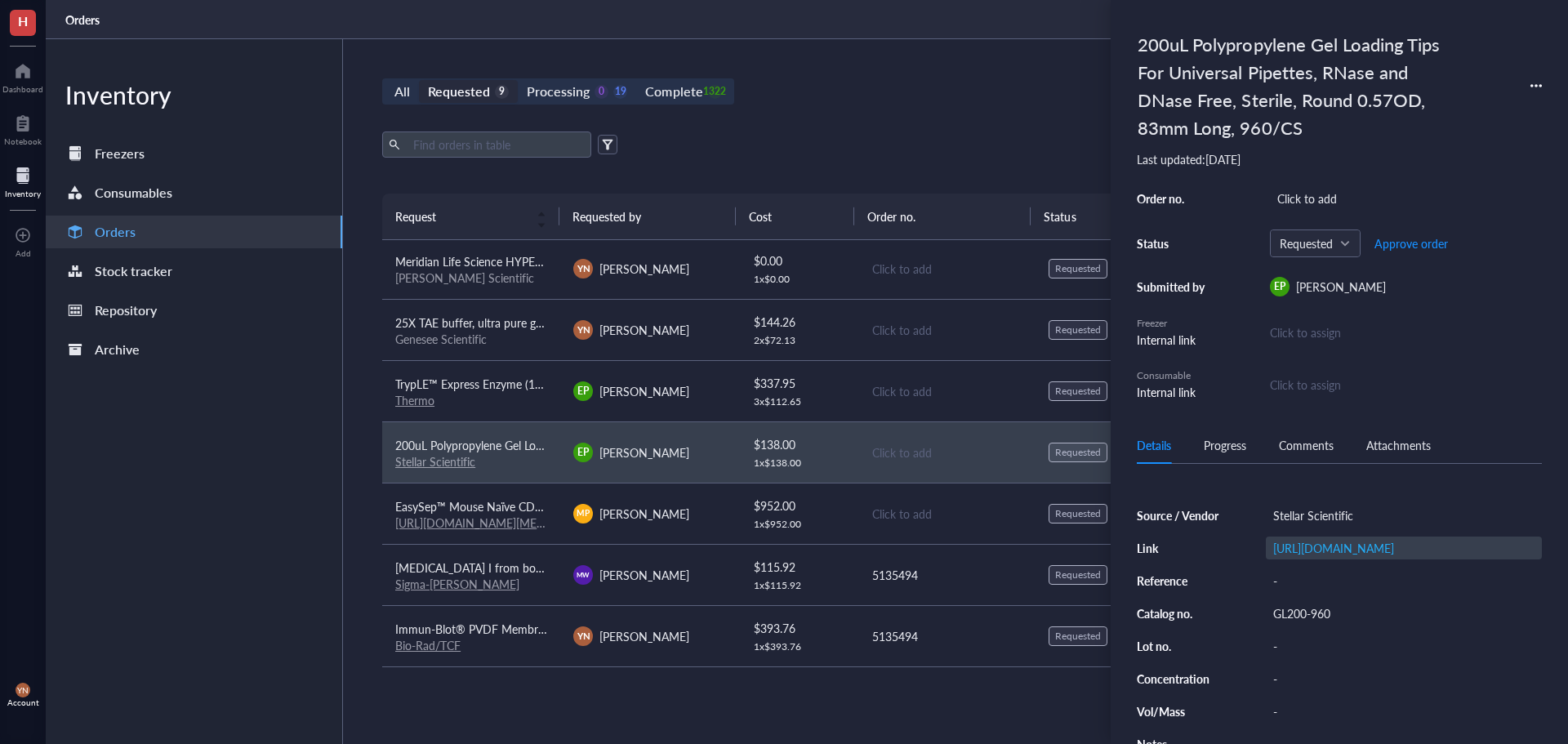
scroll to position [163, 0]
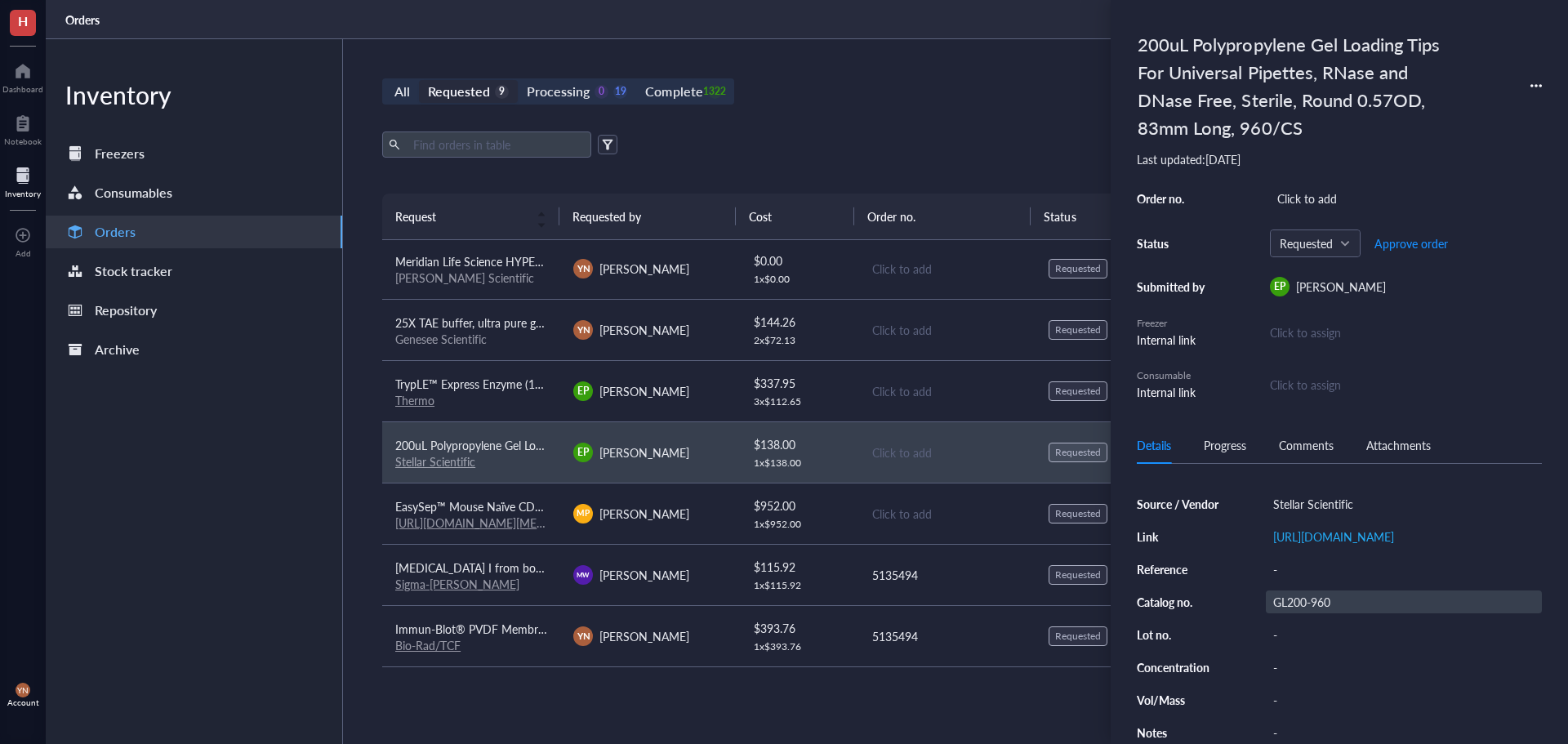
click at [1307, 613] on div "GL200-960" at bounding box center [1403, 602] width 276 height 23
click at [1307, 613] on input "GL200-960" at bounding box center [1302, 602] width 72 height 22
click at [602, 88] on div "0" at bounding box center [601, 91] width 14 height 14
click at [518, 80] on input "Processing 0 19" at bounding box center [518, 80] width 0 height 0
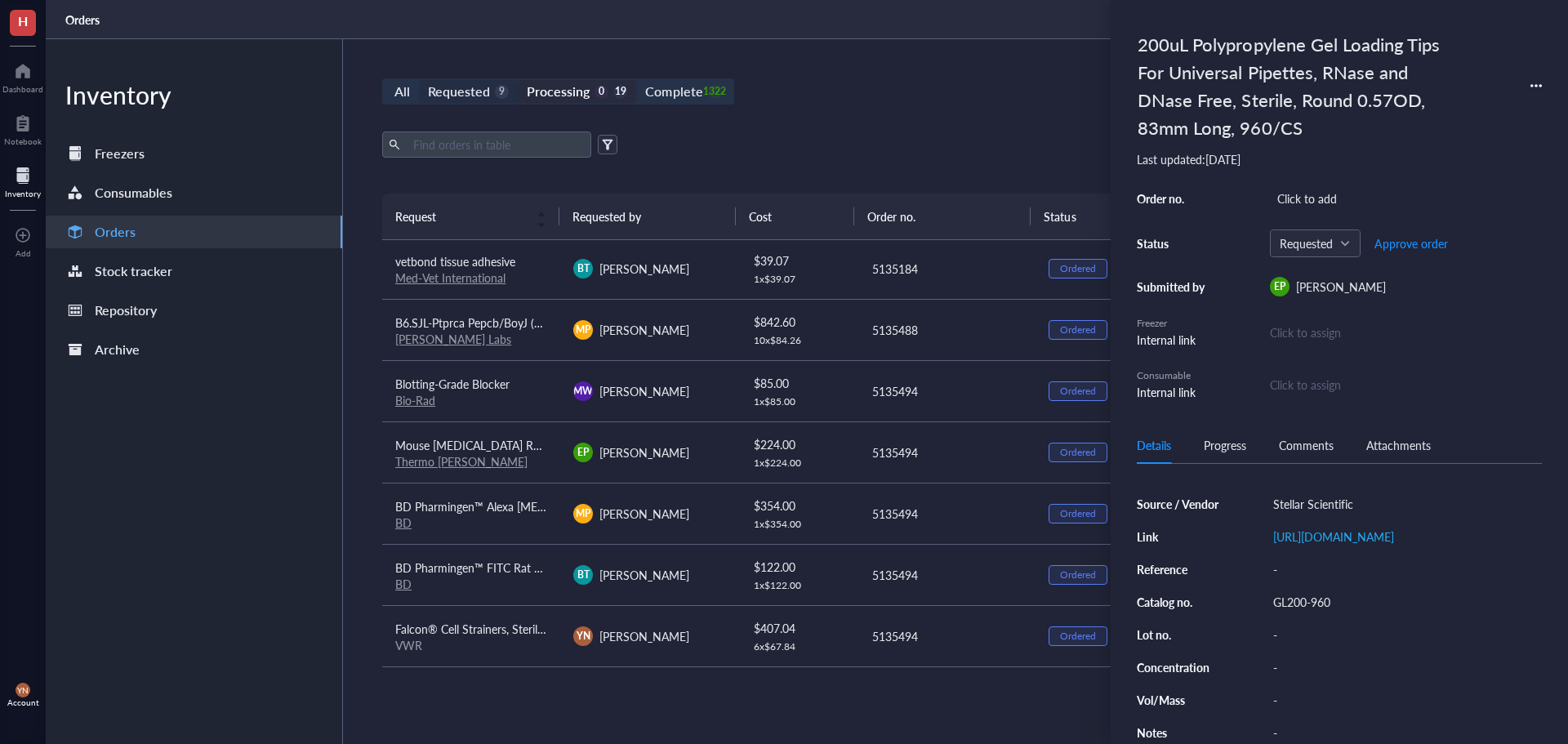
scroll to position [186, 0]
click at [454, 92] on div "Requested" at bounding box center [459, 91] width 62 height 23
click at [419, 80] on input "Requested 9" at bounding box center [419, 80] width 0 height 0
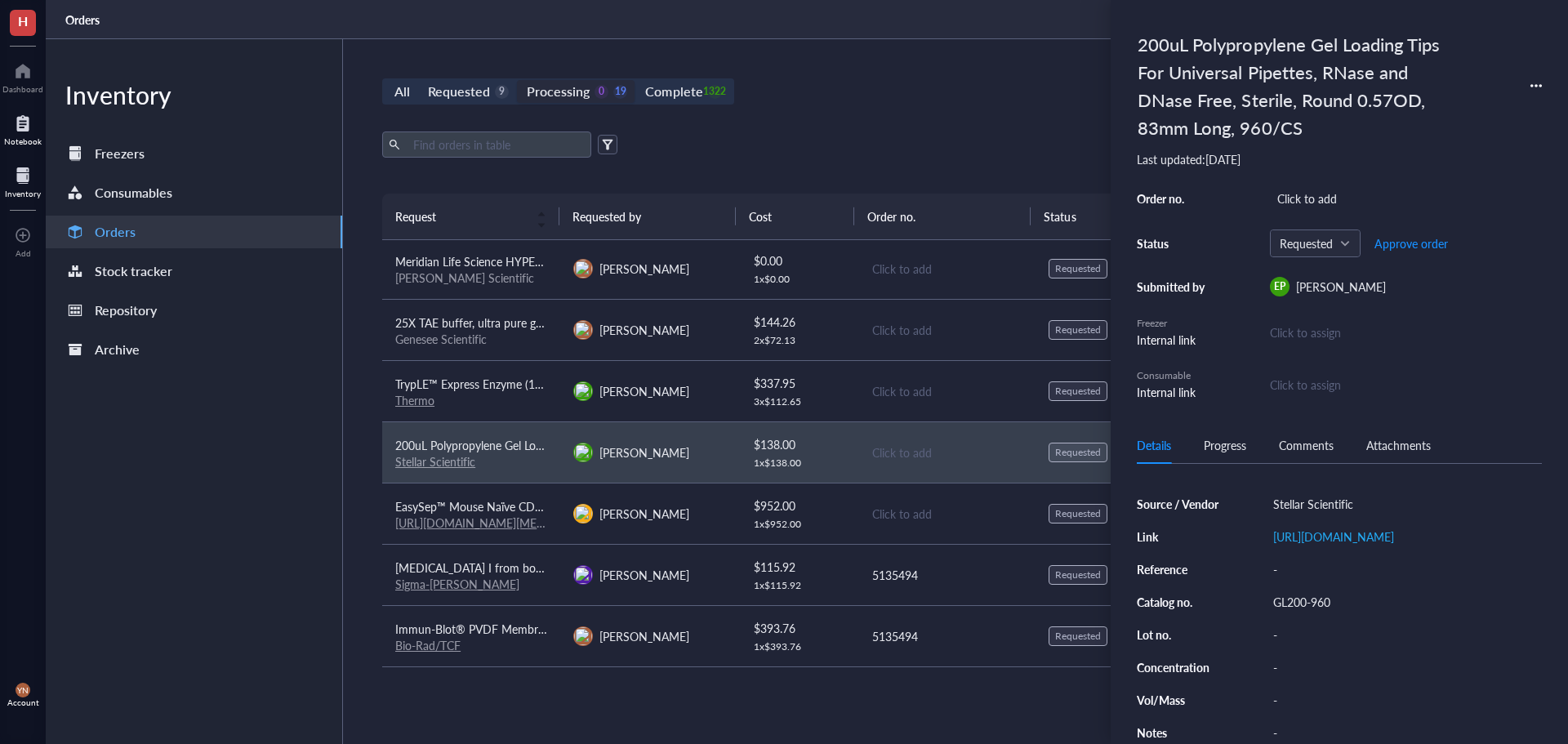
scroll to position [124, 0]
click at [513, 326] on span "25X TAE buffer, ultra pure grade" at bounding box center [476, 322] width 162 height 16
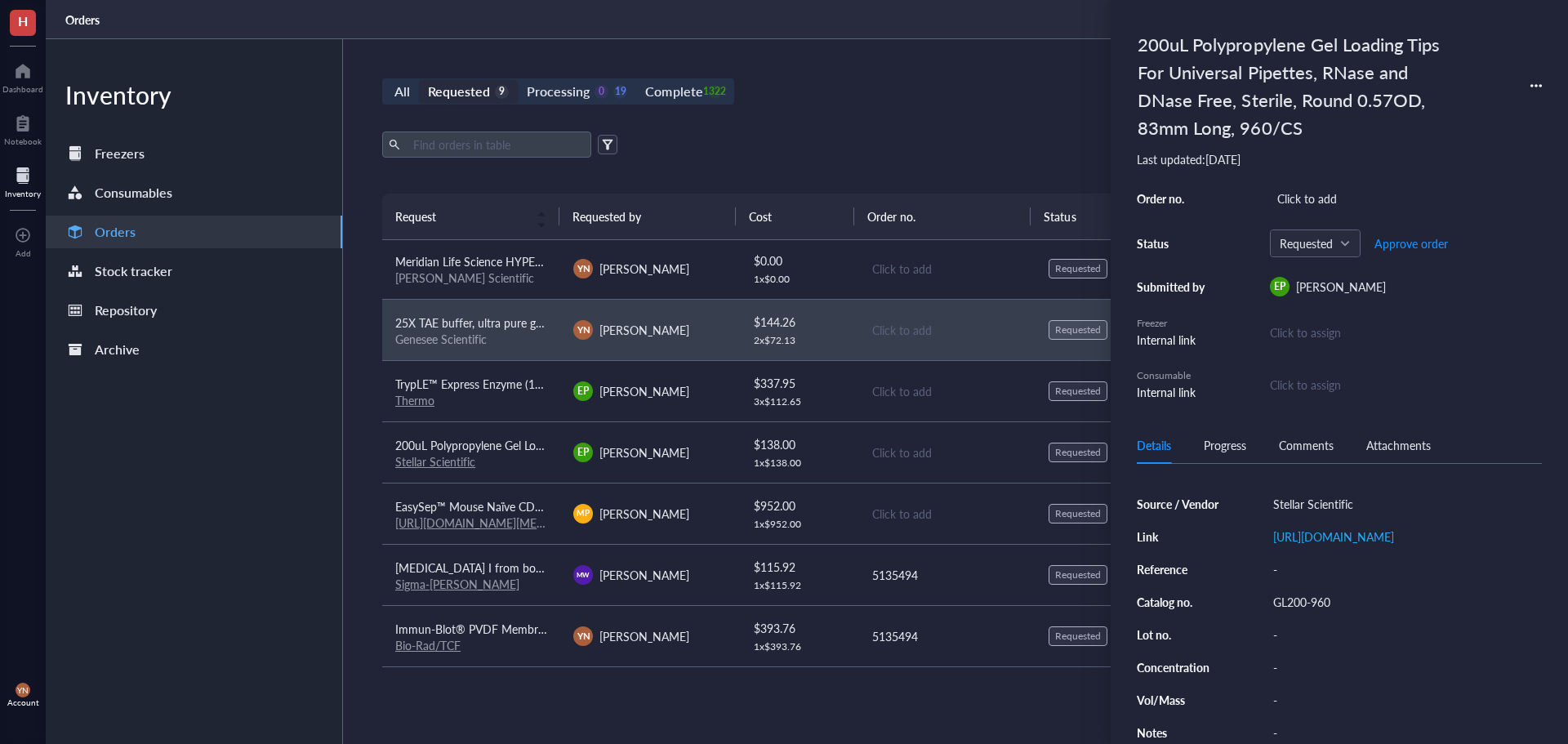
scroll to position [83, 0]
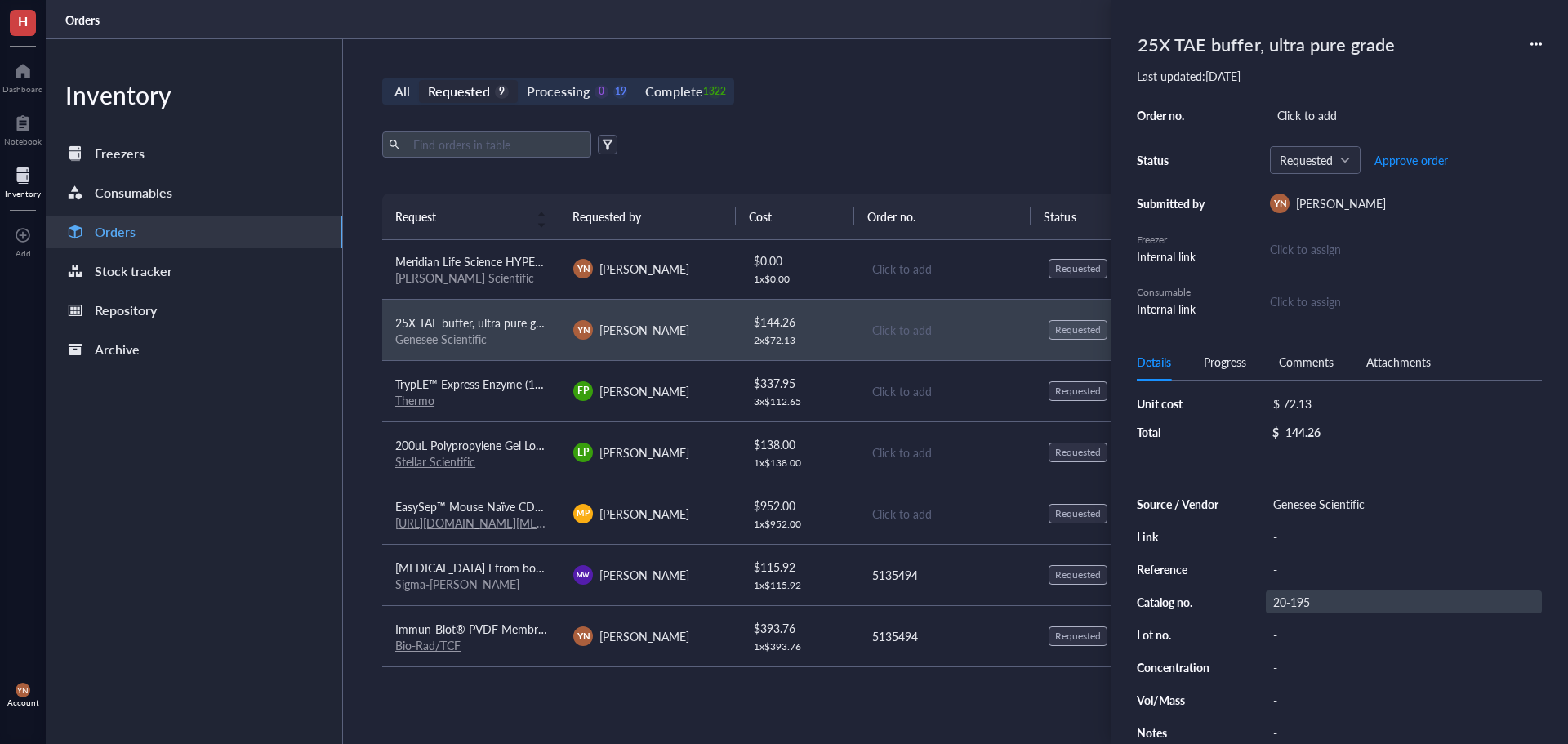
click at [1321, 602] on div "20-195" at bounding box center [1403, 602] width 276 height 23
click at [1307, 595] on input "20-195" at bounding box center [1292, 602] width 52 height 22
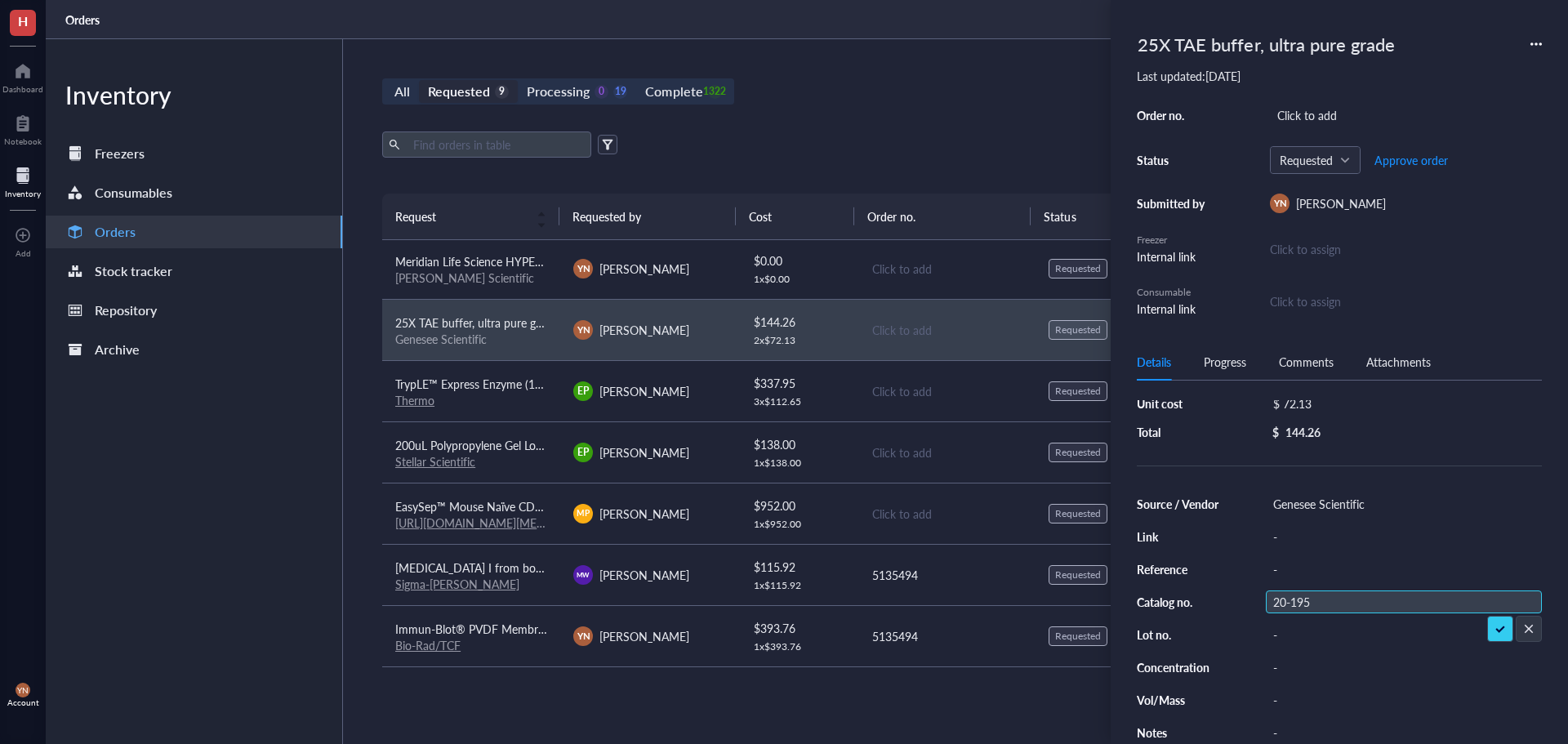
click at [1307, 595] on input "20-195" at bounding box center [1292, 602] width 52 height 22
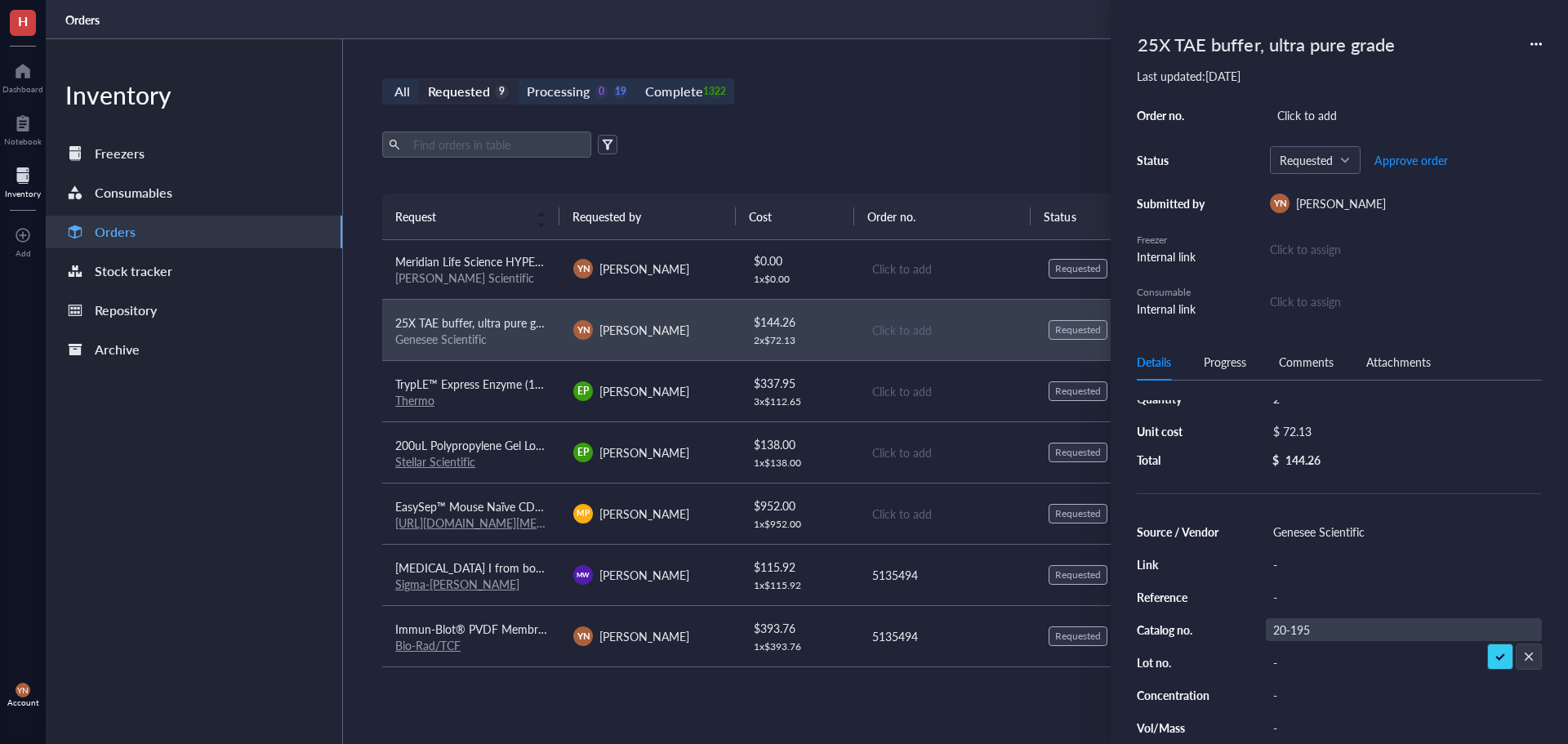
scroll to position [0, 0]
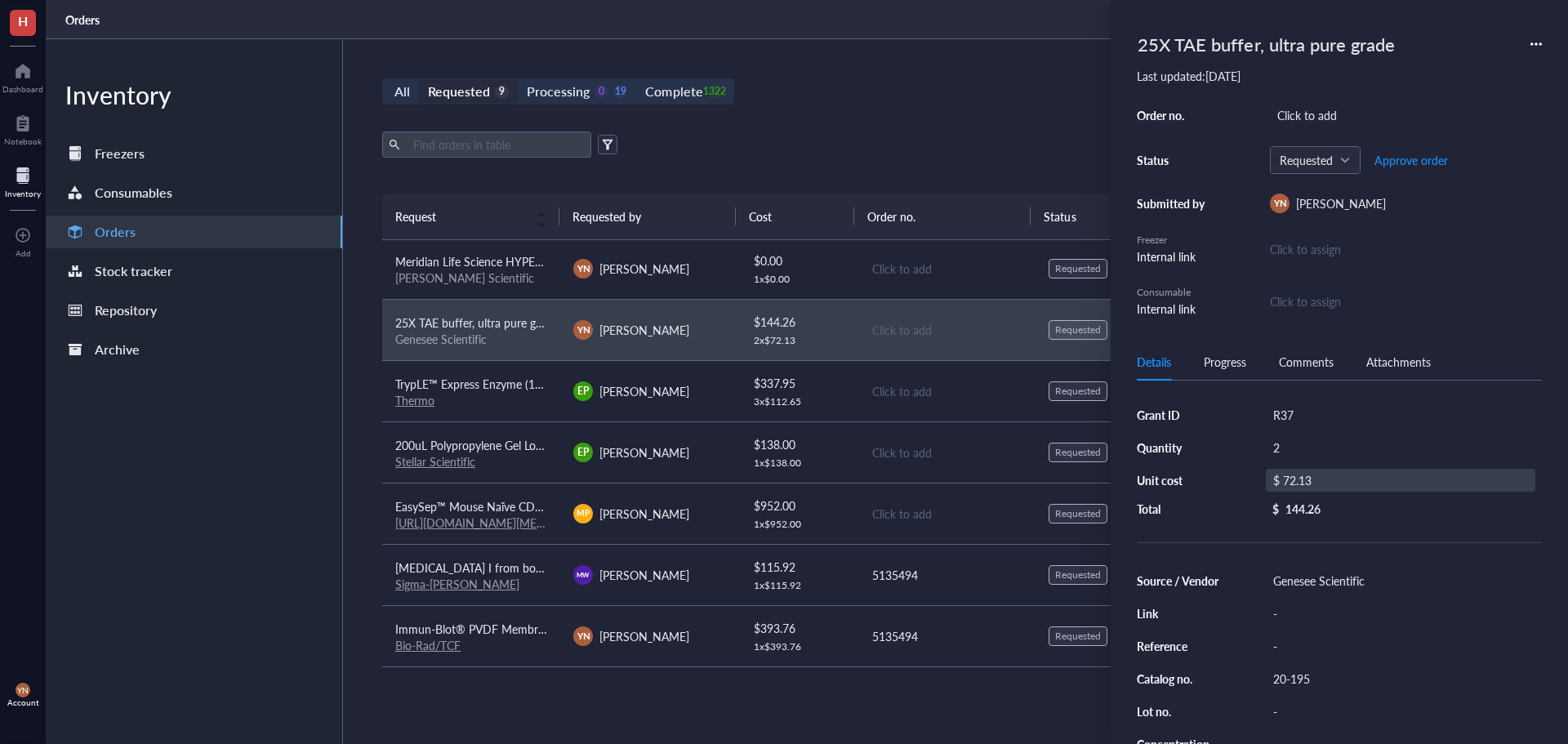
click at [1319, 479] on div "$ 72.13" at bounding box center [1400, 480] width 270 height 23
type input "4"
type input "79"
click at [1314, 119] on div "Click to add" at bounding box center [1406, 115] width 272 height 23
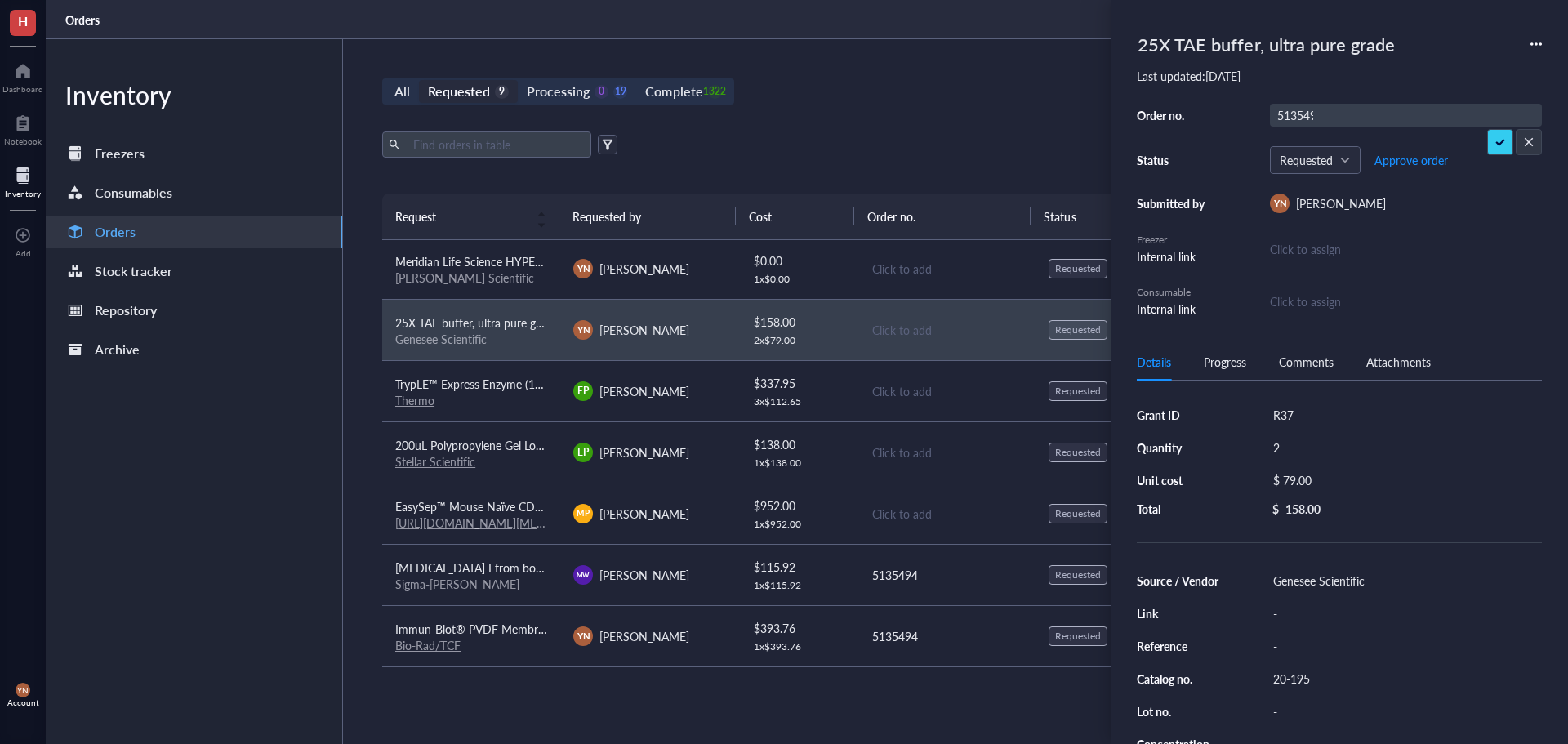
type input "5135494"
click at [1408, 156] on span "Approve order" at bounding box center [1411, 160] width 74 height 13
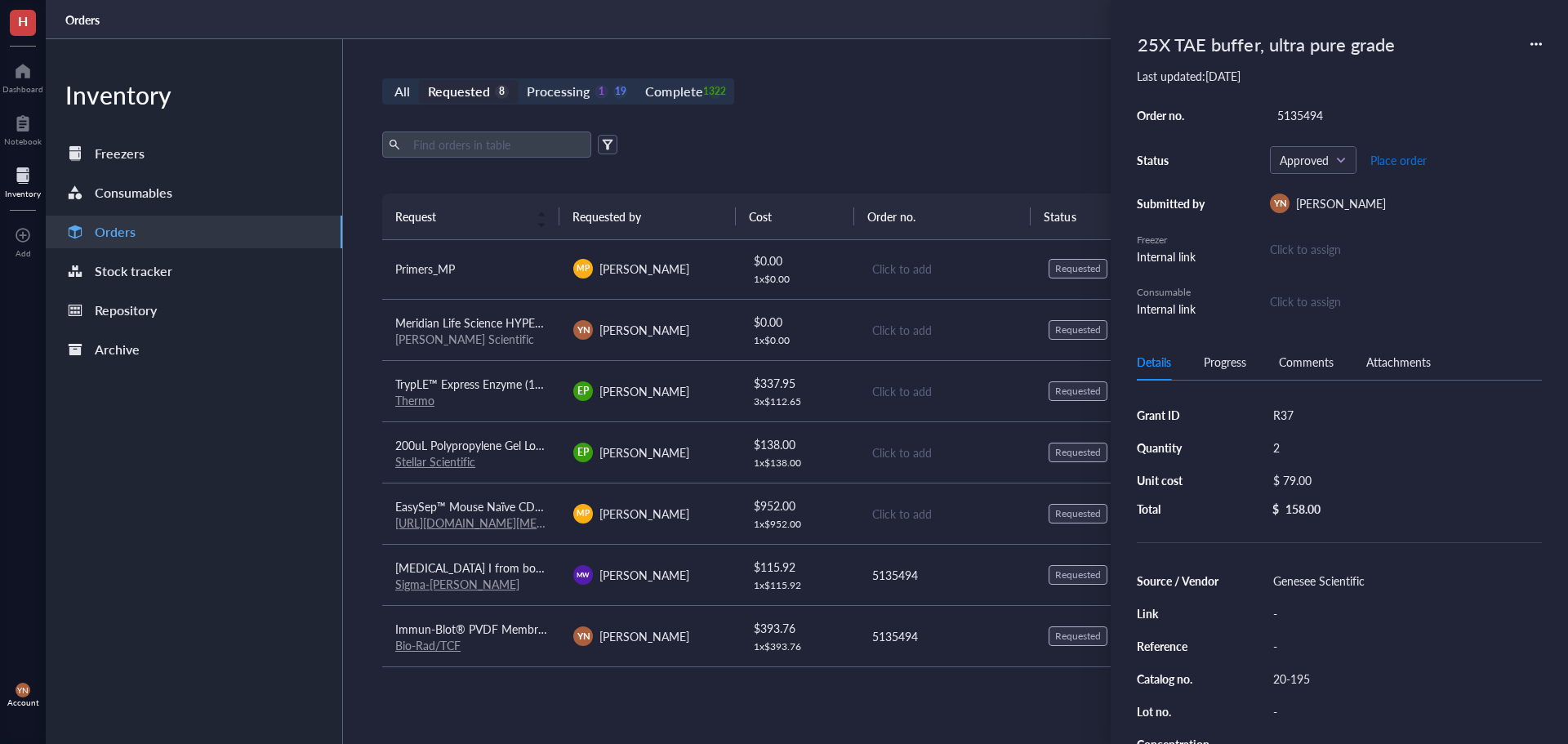
click at [1408, 157] on span "Place order" at bounding box center [1398, 160] width 57 height 13
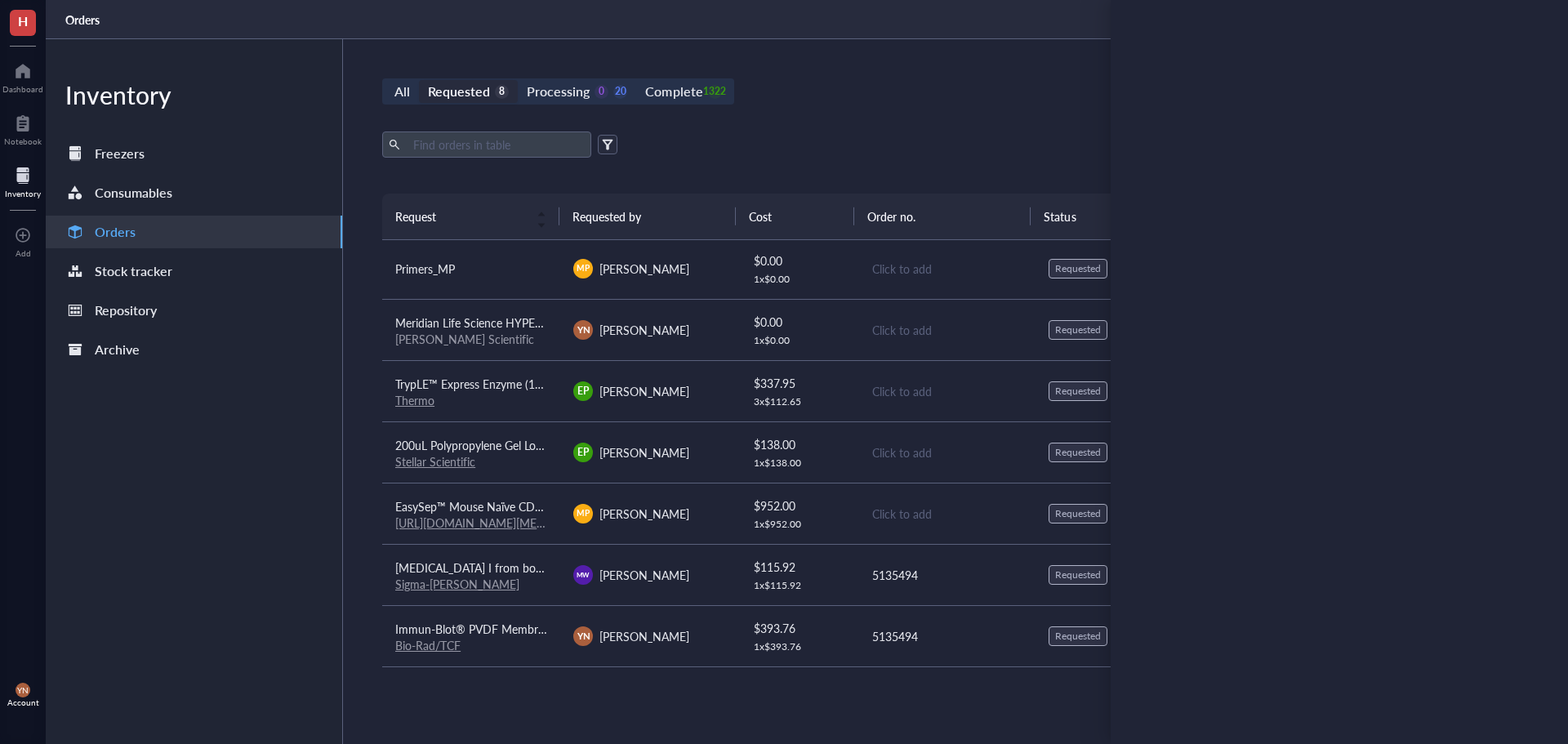
click at [490, 451] on span "200uL Polypropylene Gel Loading Tips For Universal Pipettes, RNase and DNase Fr…" at bounding box center [722, 444] width 655 height 16
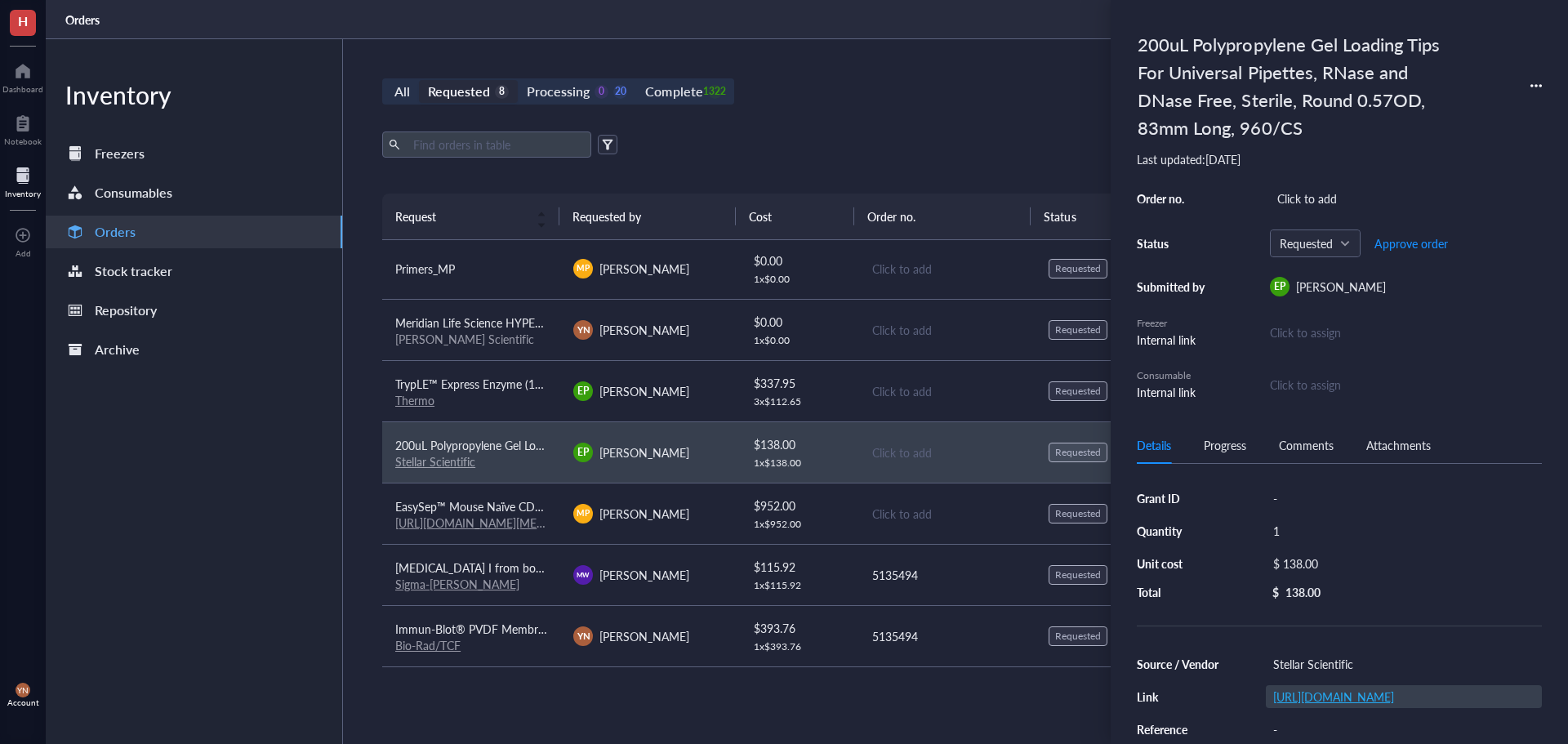
click at [1337, 699] on link "[URL][DOMAIN_NAME]" at bounding box center [1333, 696] width 121 height 16
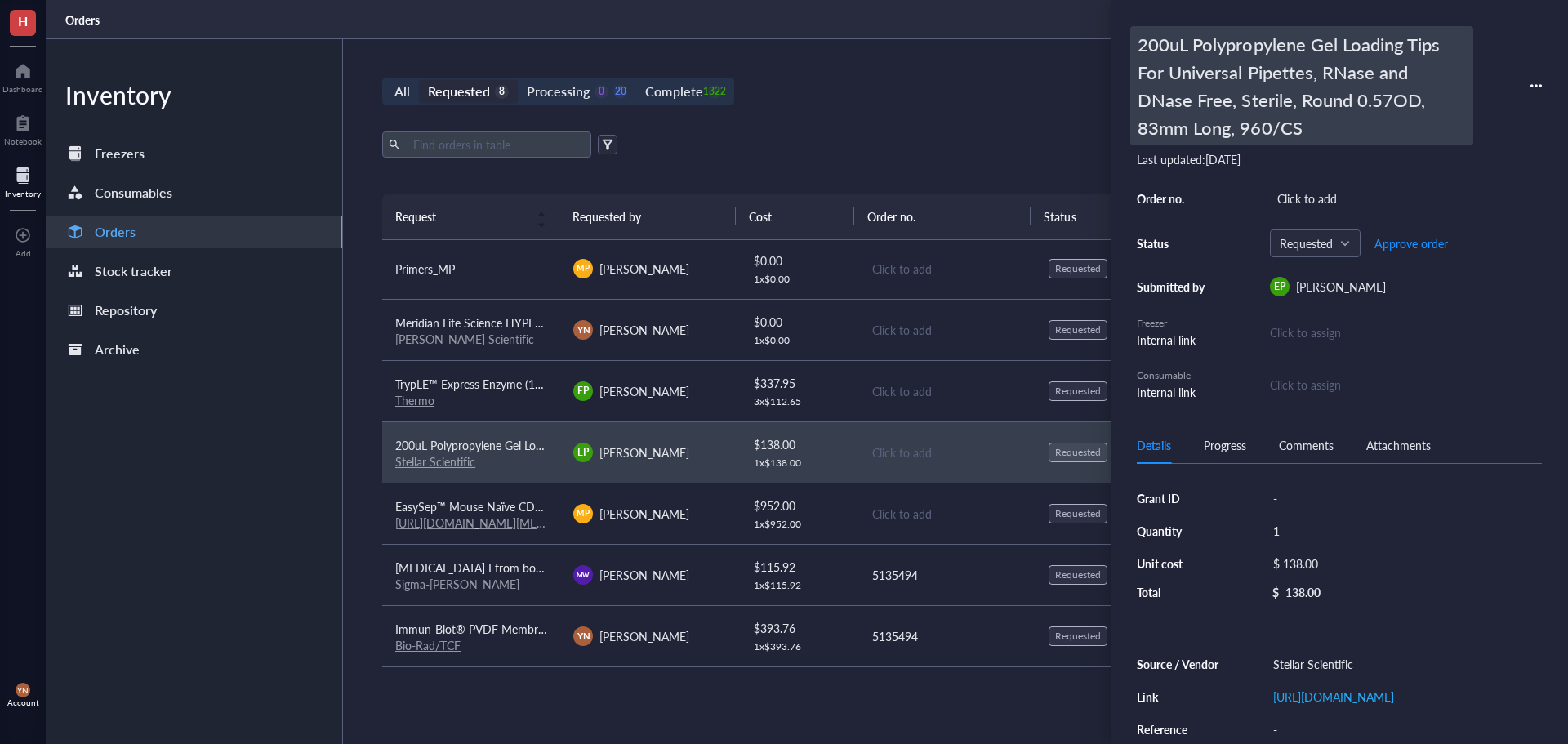
click at [1381, 82] on div "200uL Polypropylene Gel Loading Tips For Universal Pipettes, RNase and DNase Fr…" at bounding box center [1302, 86] width 343 height 119
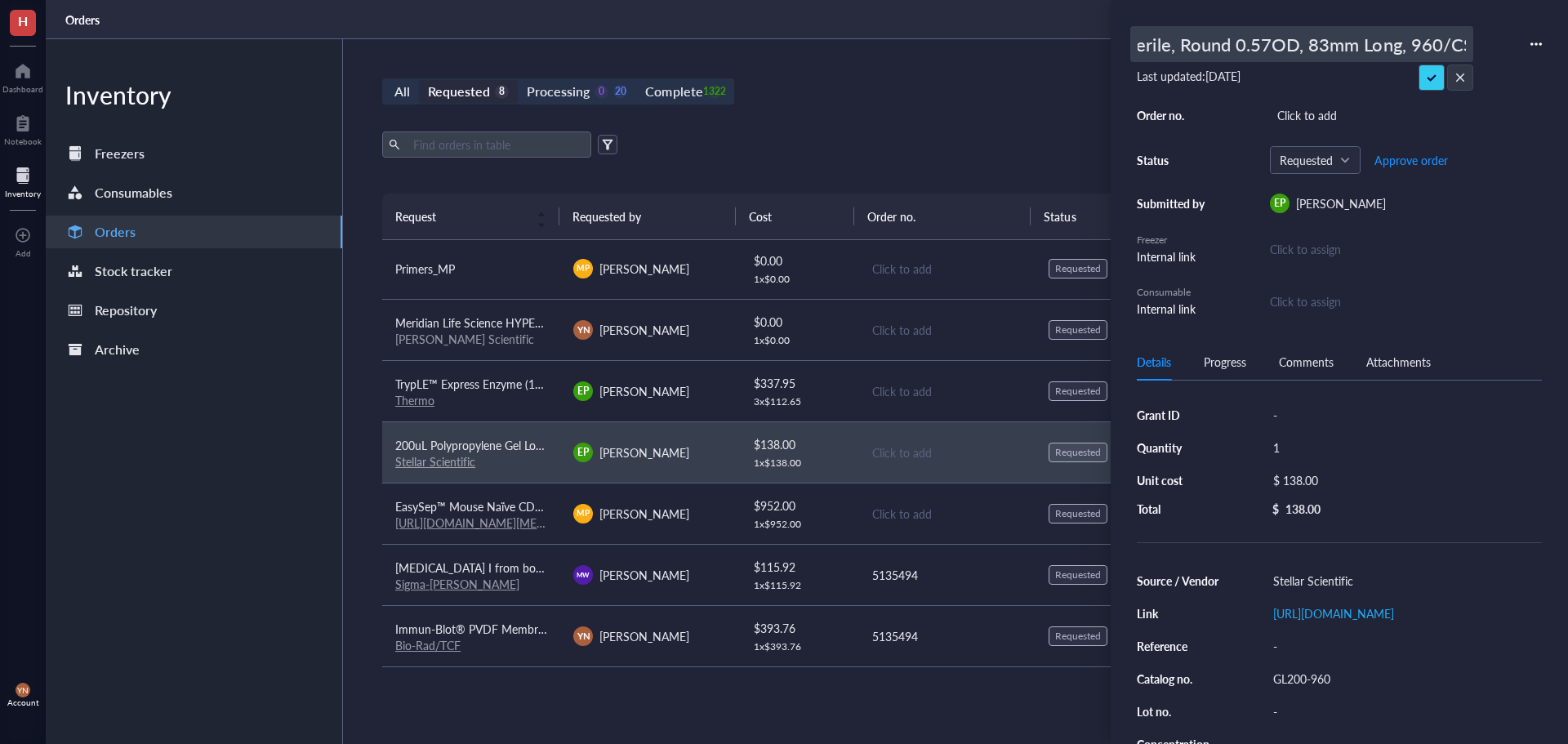
click at [1241, 47] on input "200uL Polypropylene Gel Loading Tips For Universal Pipettes, RNase and DNase Fr…" at bounding box center [1302, 44] width 341 height 34
type input "Olympus Premium Gel Loading Pipette Tips"
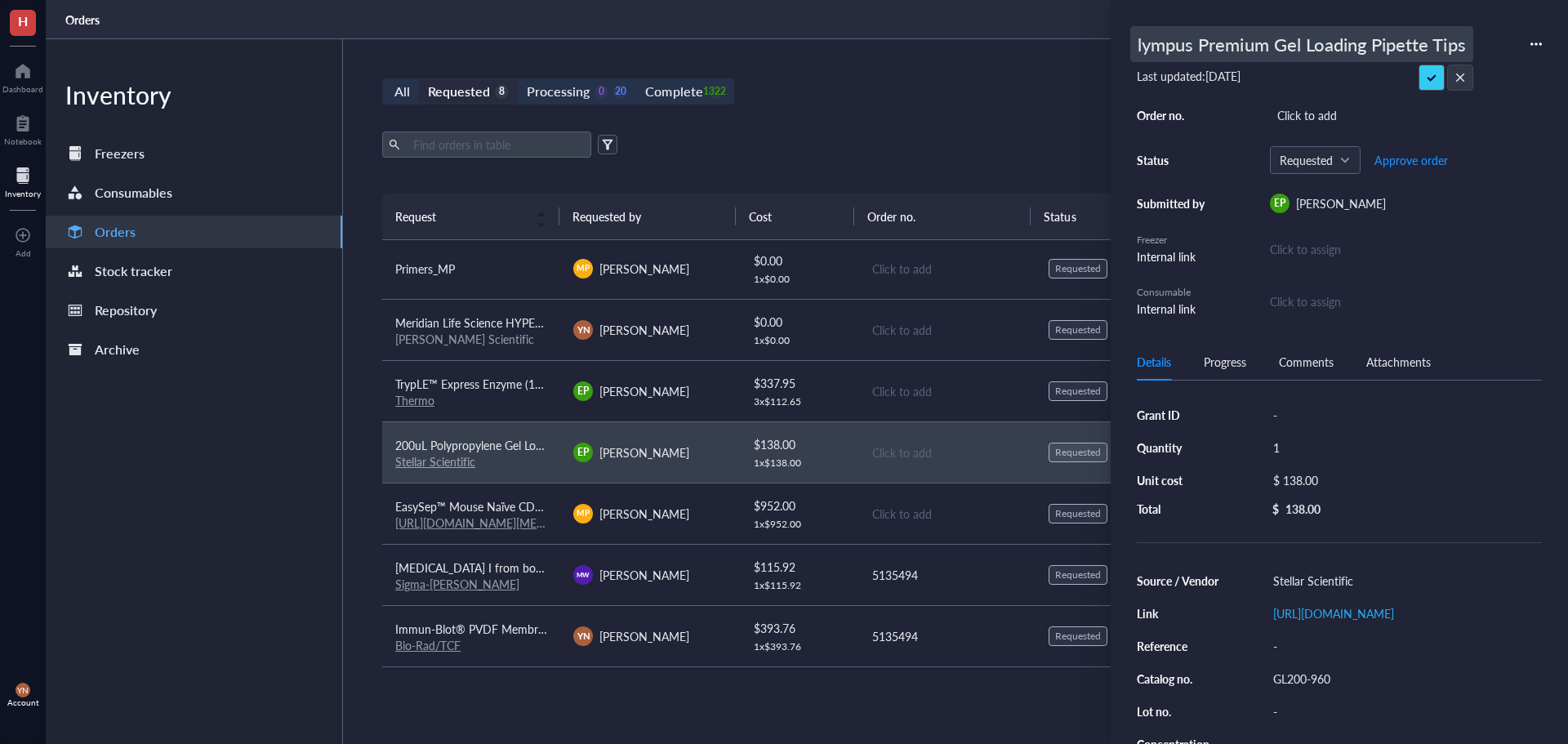
scroll to position [0, 15]
click at [1519, 117] on div "Olympus Premium Gel Loading Pipette Tips Last updated: [DATE] Order no. Click t…" at bounding box center [1340, 172] width 405 height 291
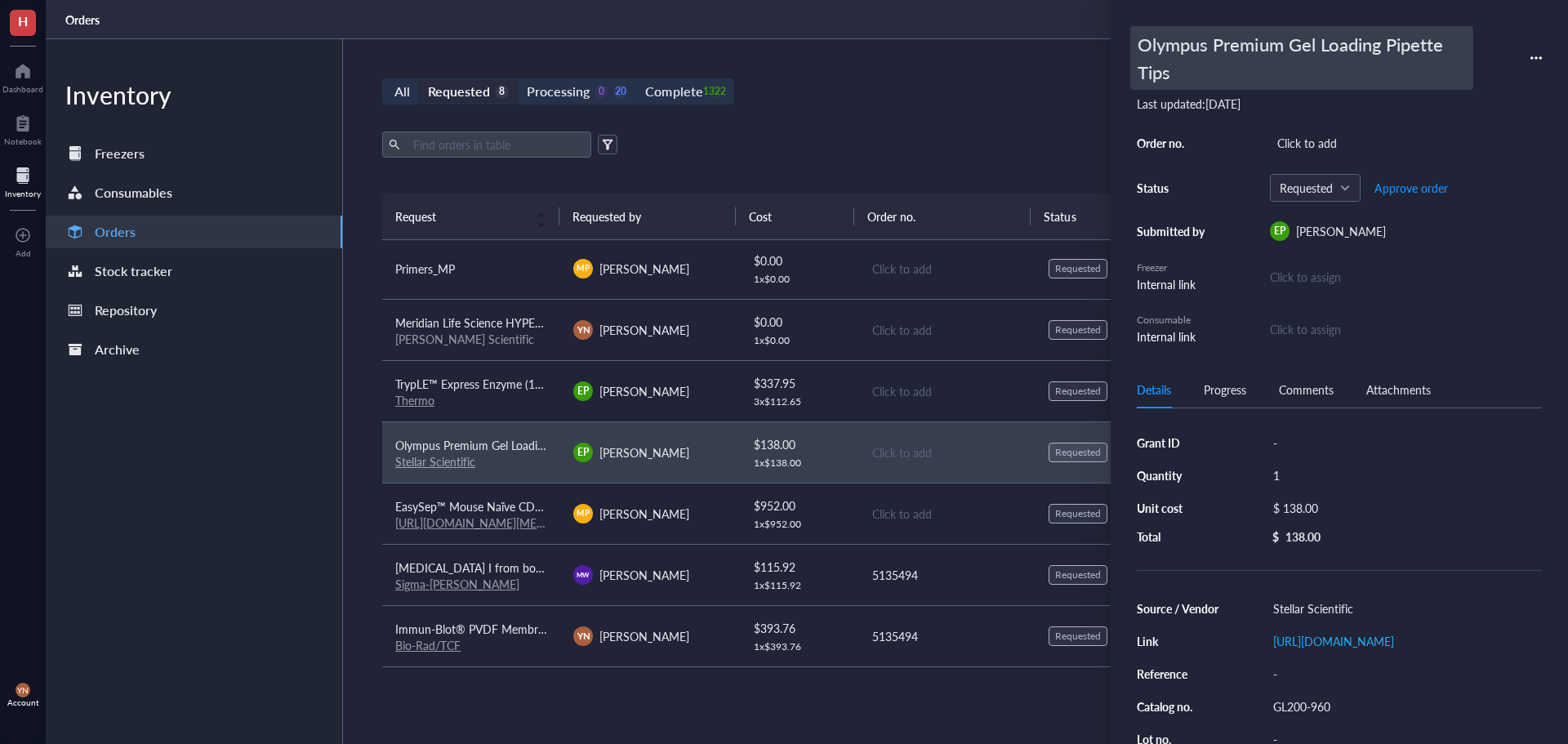
click at [1253, 58] on div "Olympus Premium Gel Loading Pipette Tips" at bounding box center [1302, 58] width 343 height 64
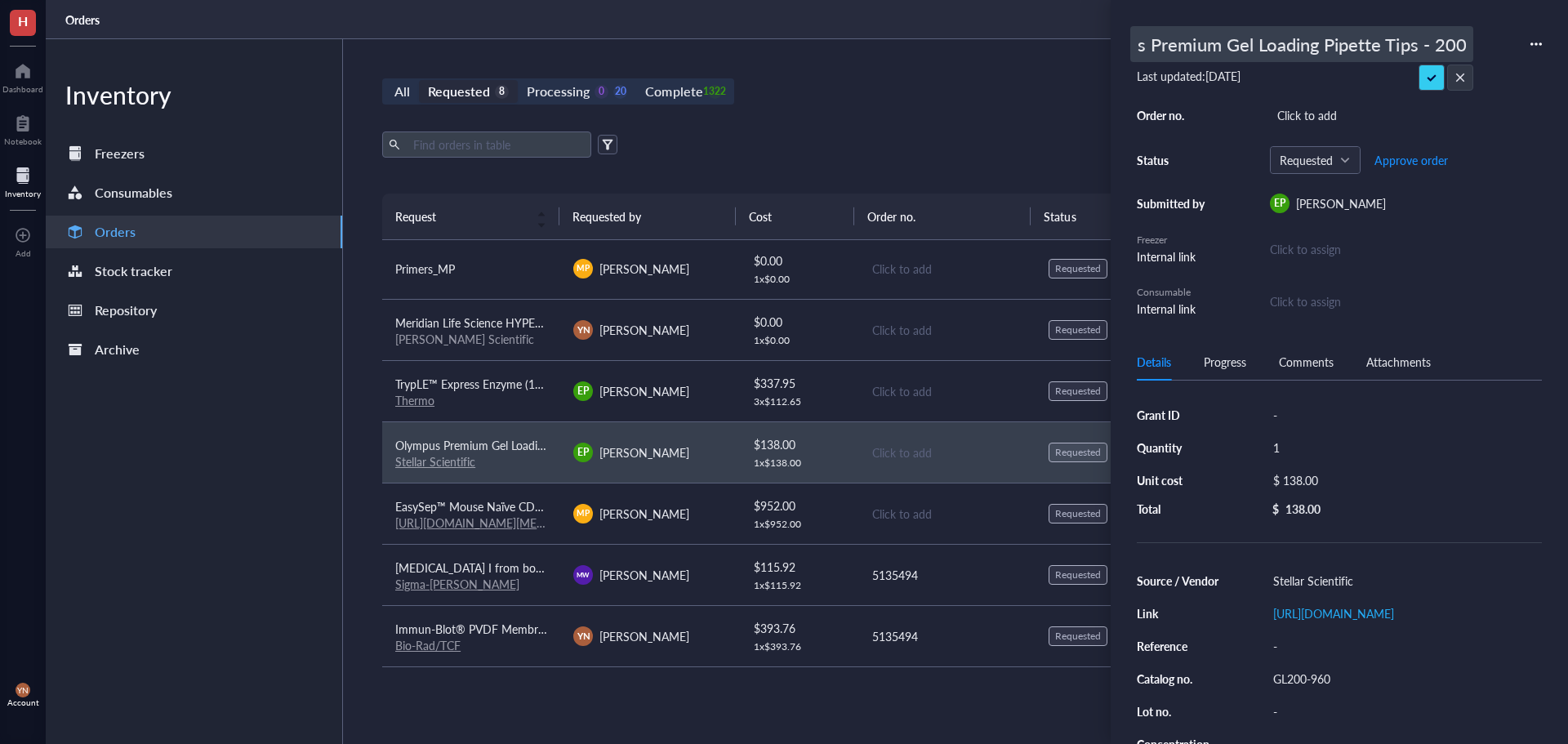
scroll to position [0, 76]
type input "Olympus Premium Gel Loading Pipette Tips - 200ul"
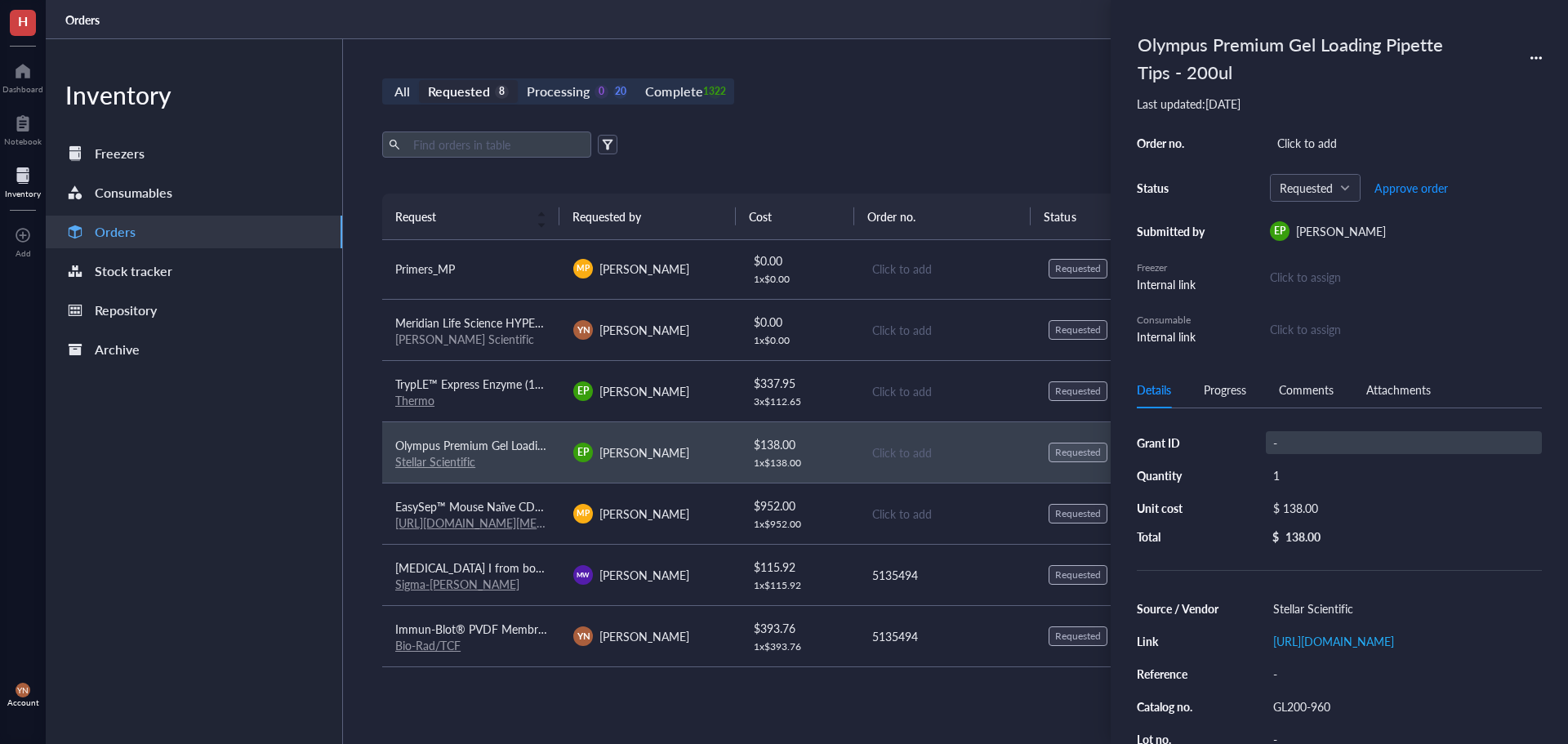
click at [1296, 439] on div "-" at bounding box center [1403, 442] width 276 height 23
type input "R37"
click at [1355, 149] on div "Click to add" at bounding box center [1406, 142] width 272 height 23
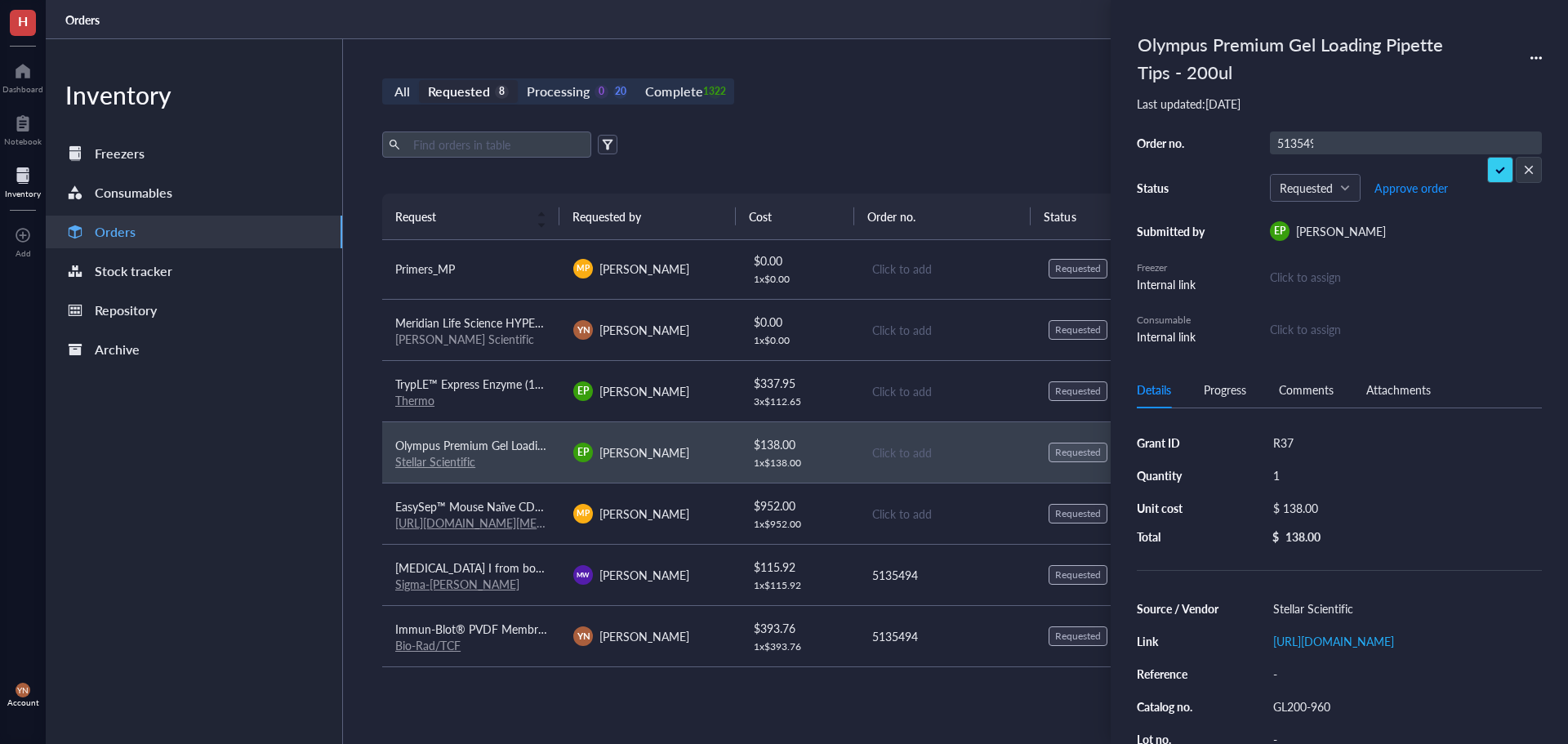
type input "5135494"
click at [1308, 509] on div "$ 138.00" at bounding box center [1400, 508] width 270 height 23
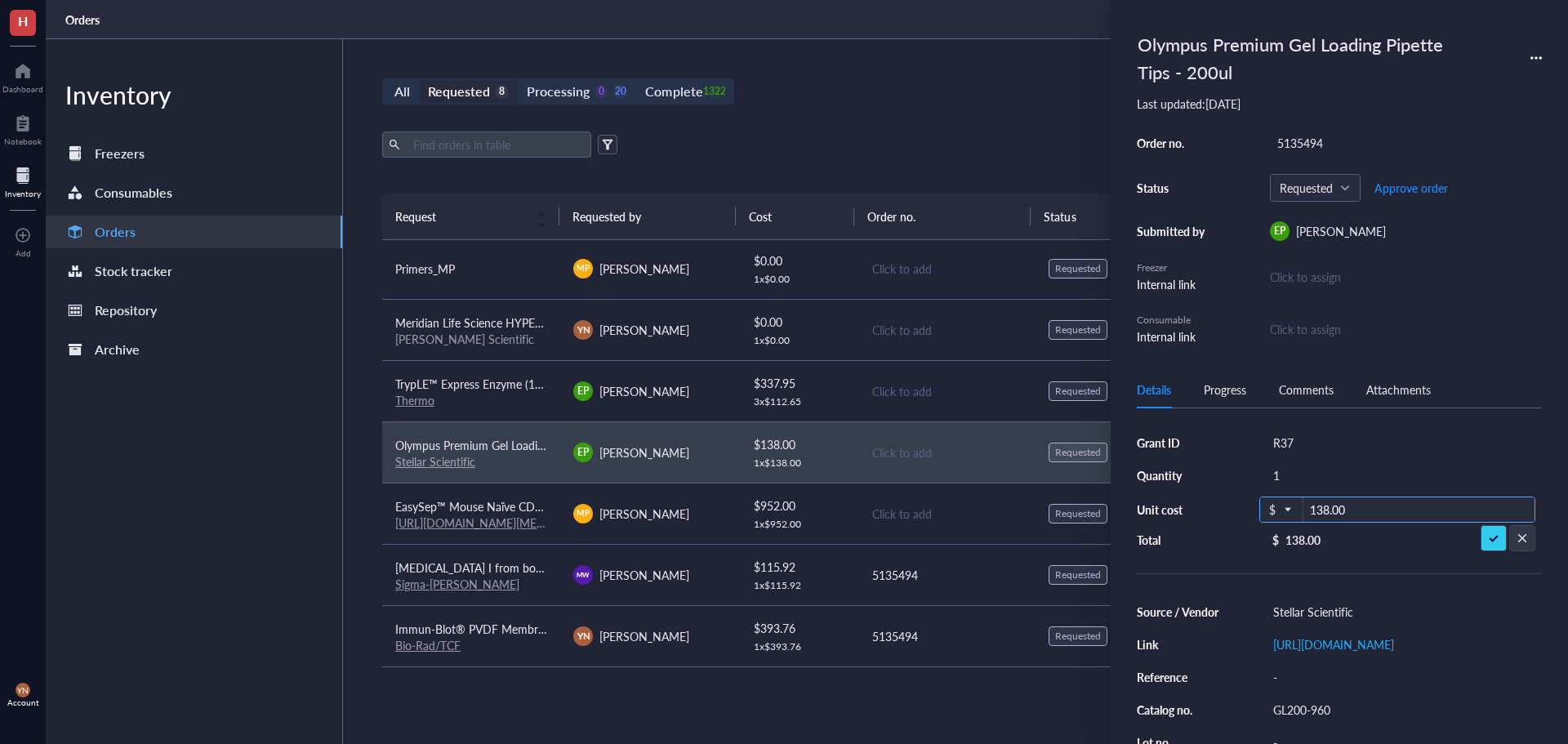
click at [1345, 507] on input "138.00" at bounding box center [1418, 510] width 231 height 26
type input "117.86"
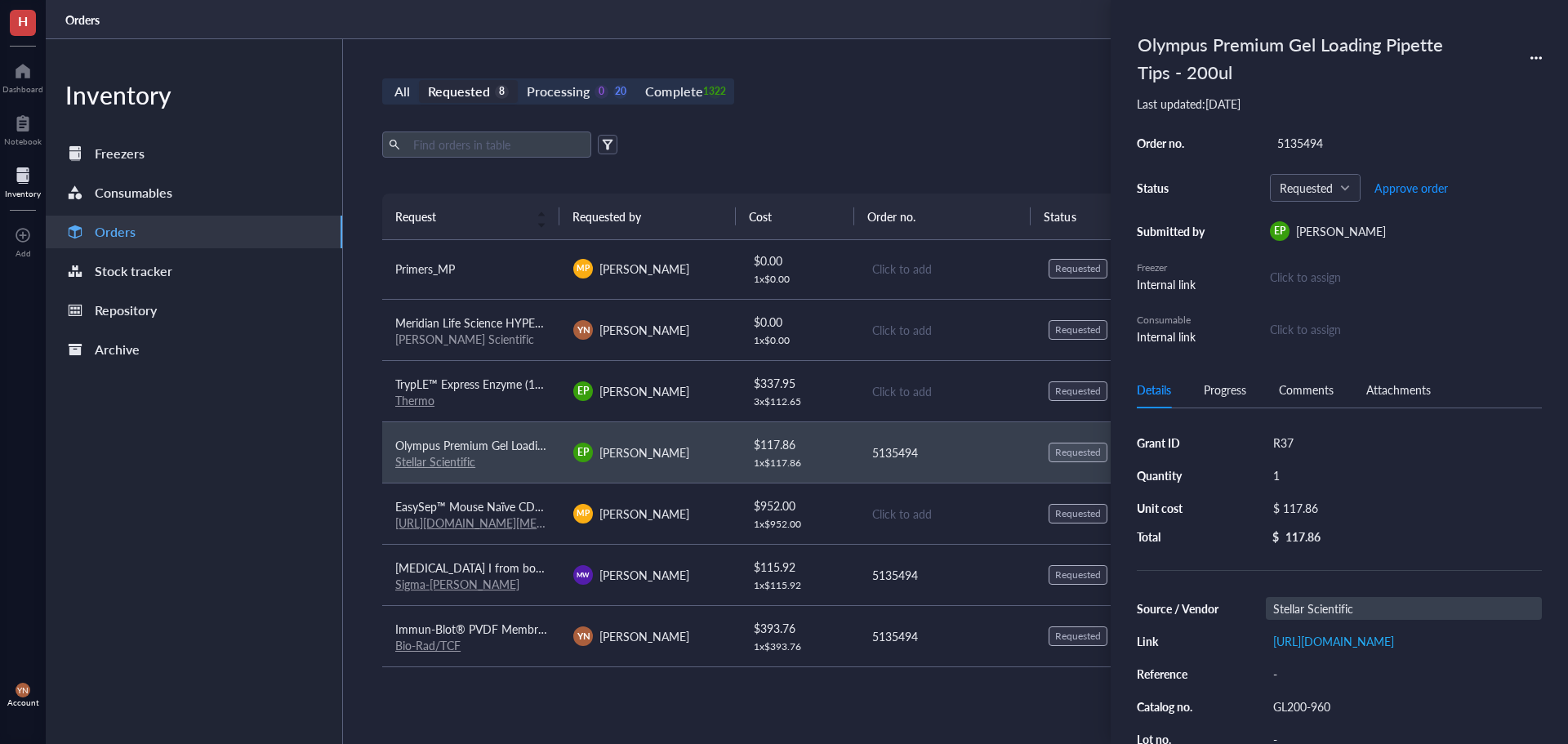
click at [1302, 613] on div "Stellar Scientific" at bounding box center [1403, 608] width 276 height 23
click at [1302, 610] on input "Stellar Scientific" at bounding box center [1331, 608] width 131 height 22
type input "Genesee Scientific"
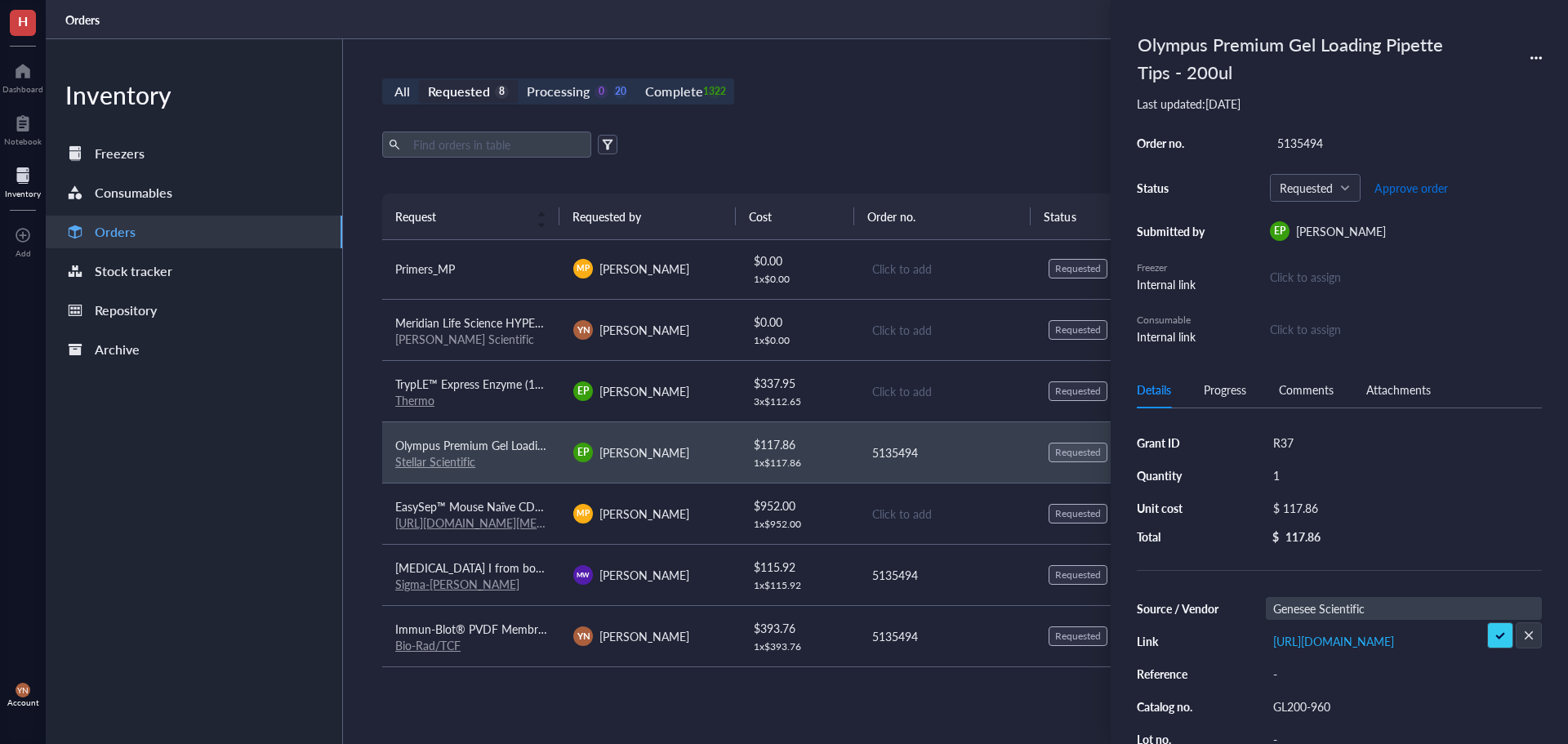
click at [1410, 187] on span "Approve order" at bounding box center [1411, 188] width 74 height 13
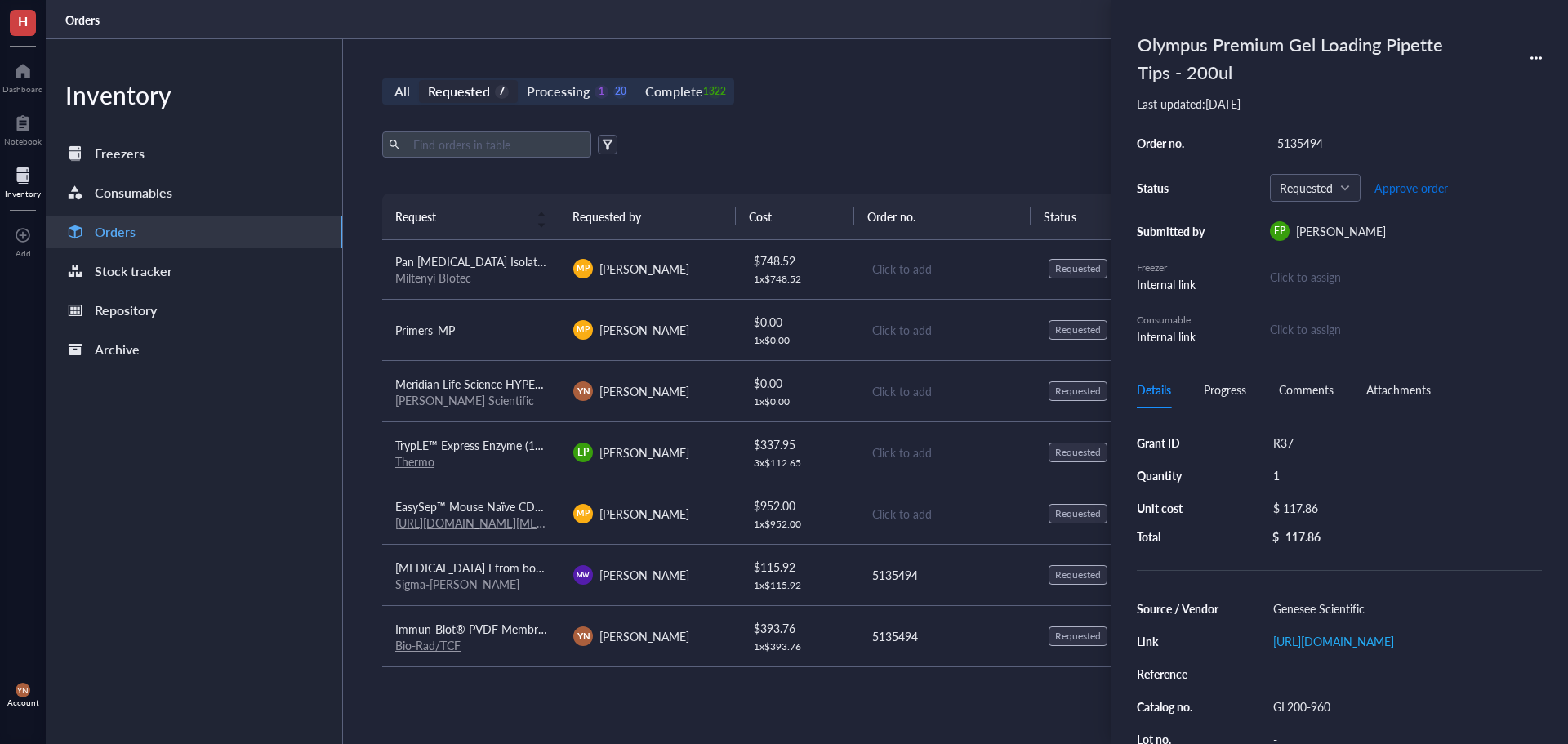
scroll to position [2, 0]
click at [1410, 187] on span "Place order" at bounding box center [1398, 188] width 57 height 13
click at [1001, 141] on div "Export Open archive" at bounding box center [946, 144] width 1129 height 26
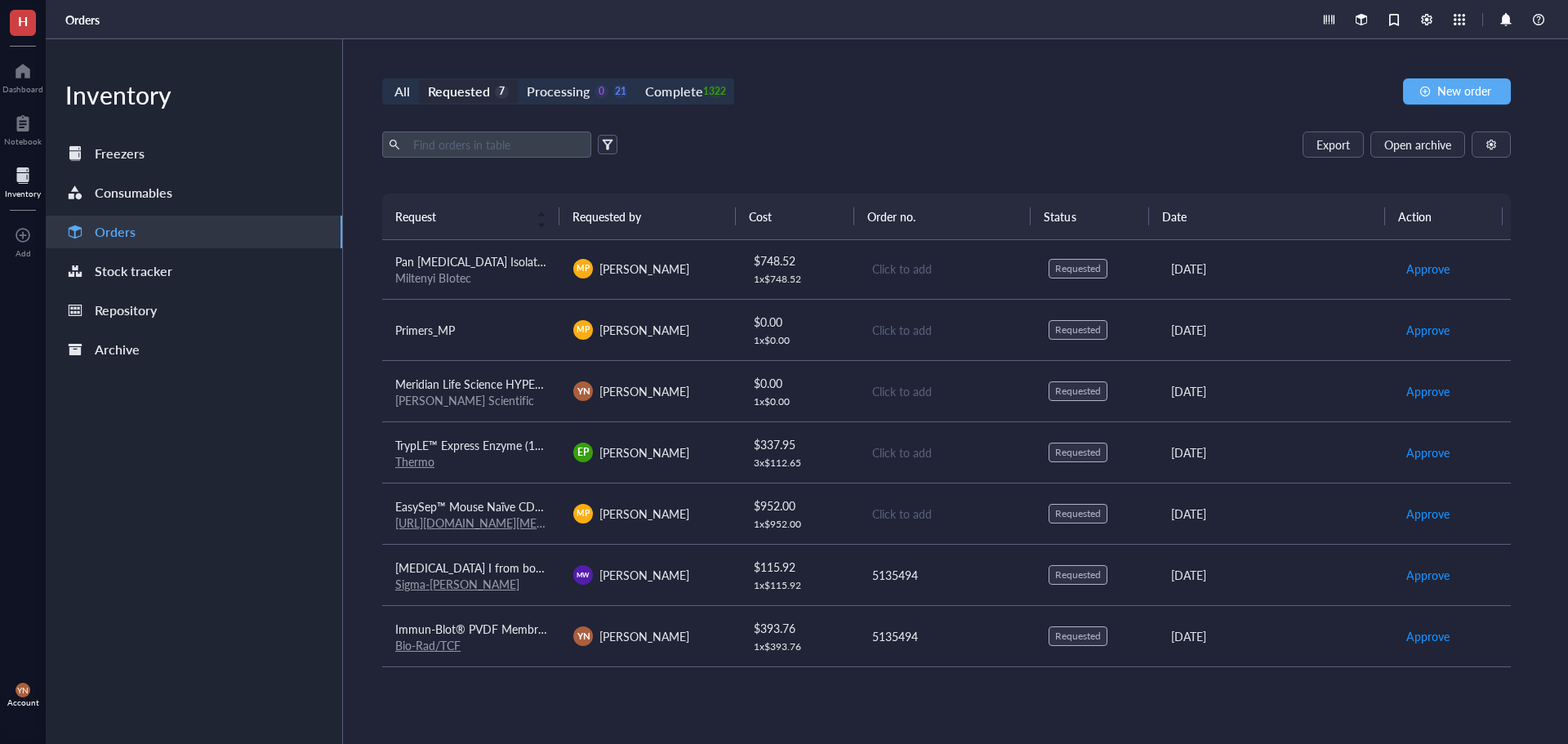
click at [468, 387] on span "Meridian Life Science HYPERLADDER IV 100 LANES" at bounding box center [528, 383] width 266 height 16
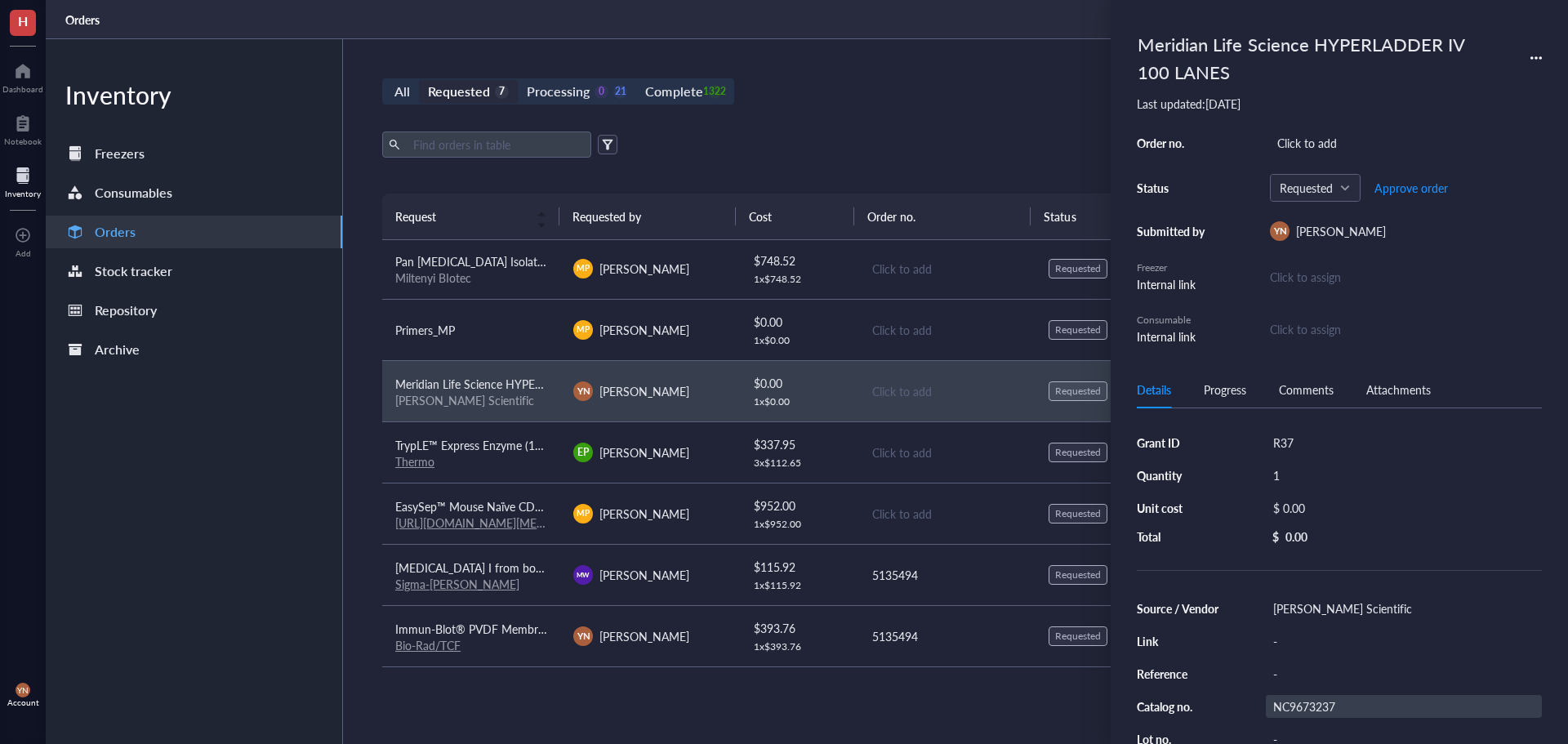
click at [1312, 705] on div "NC9673237" at bounding box center [1403, 706] width 276 height 23
click at [1312, 705] on input "NC9673237" at bounding box center [1302, 706] width 72 height 22
click at [1282, 689] on div "Source / Vendor [PERSON_NAME] Scientific Link - Reference - Catalog no. NC96732…" at bounding box center [1340, 722] width 405 height 252
click at [1293, 708] on div "NC9673237" at bounding box center [1403, 706] width 276 height 23
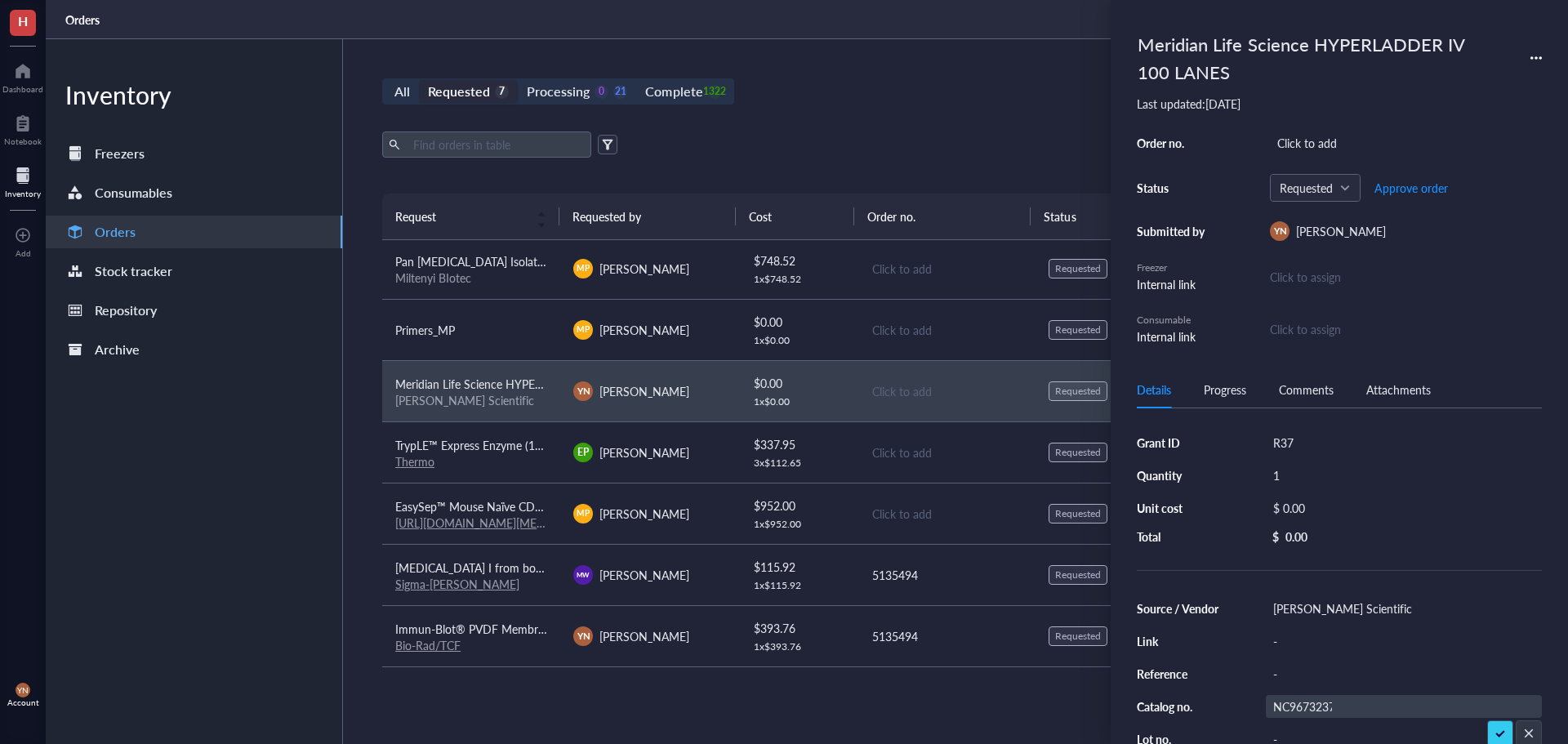
click at [1294, 708] on input "NC9673237" at bounding box center [1302, 706] width 72 height 22
click at [1329, 516] on div "$ 0.00" at bounding box center [1400, 508] width 270 height 23
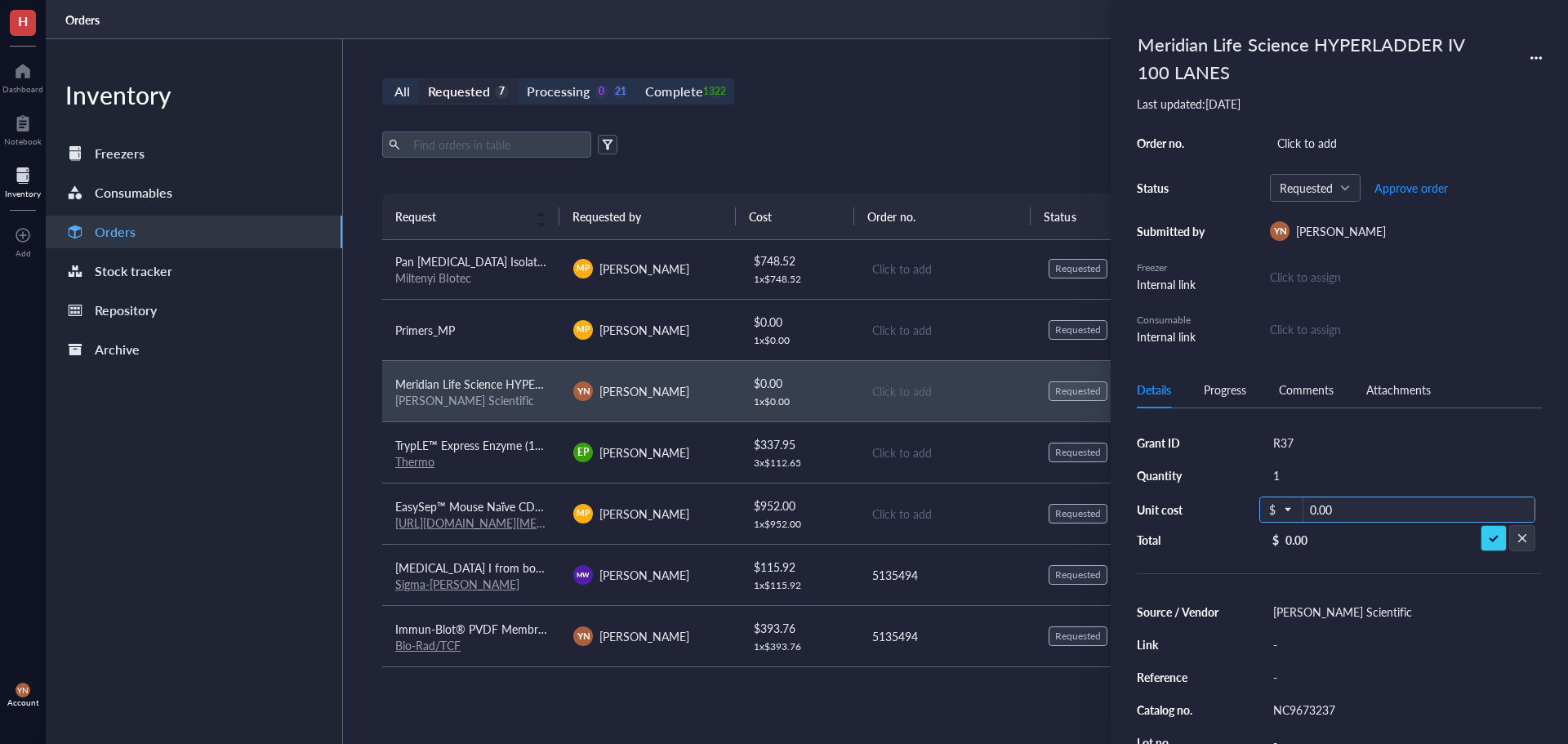
click at [1344, 513] on input "0.00" at bounding box center [1418, 510] width 231 height 26
type input "88.18"
drag, startPoint x: 816, startPoint y: 124, endPoint x: 968, endPoint y: 101, distance: 153.7
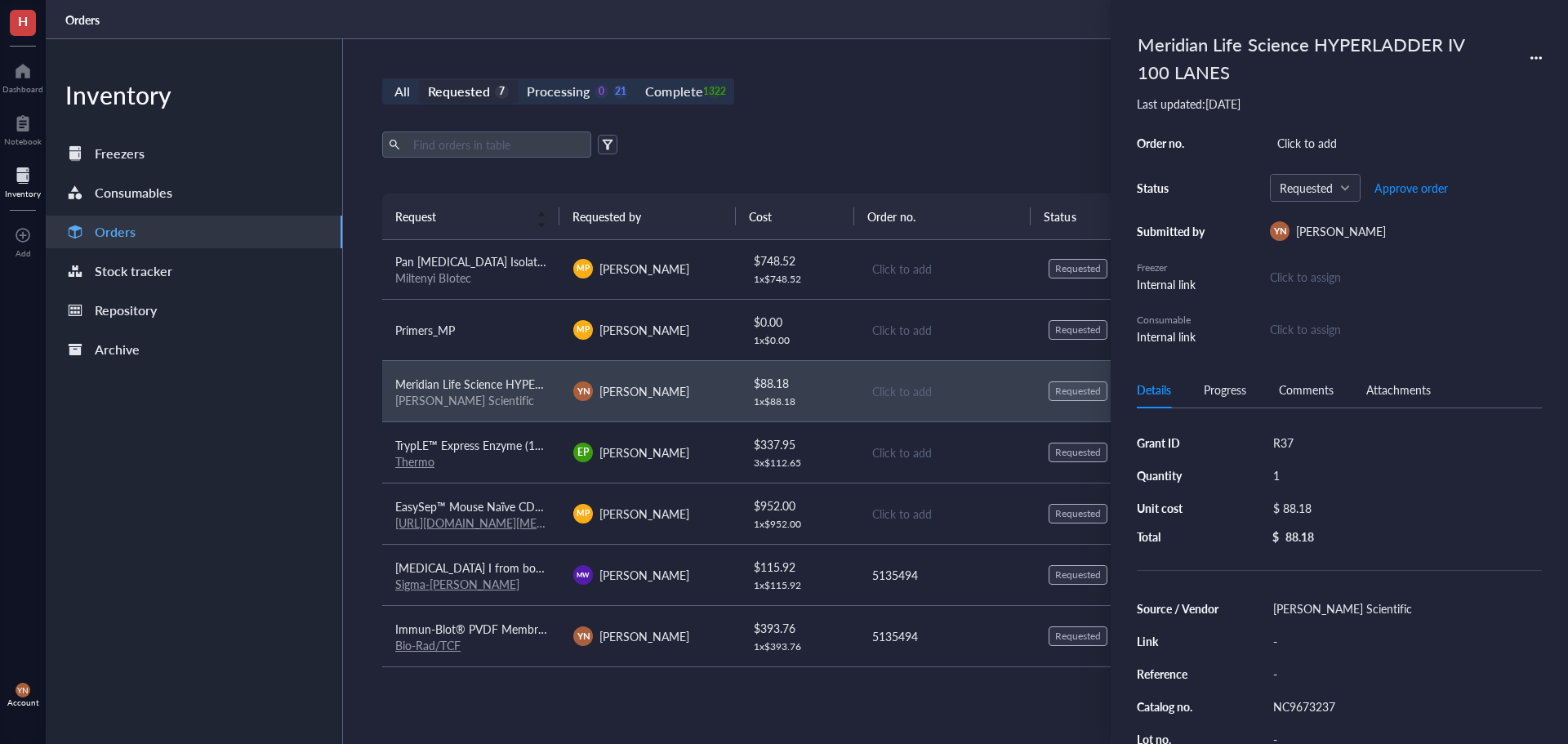
click at [817, 124] on div "All Requested 7 Processing 0 21 Complete 1322 New order Export Open archive Req…" at bounding box center [947, 391] width 1207 height 704
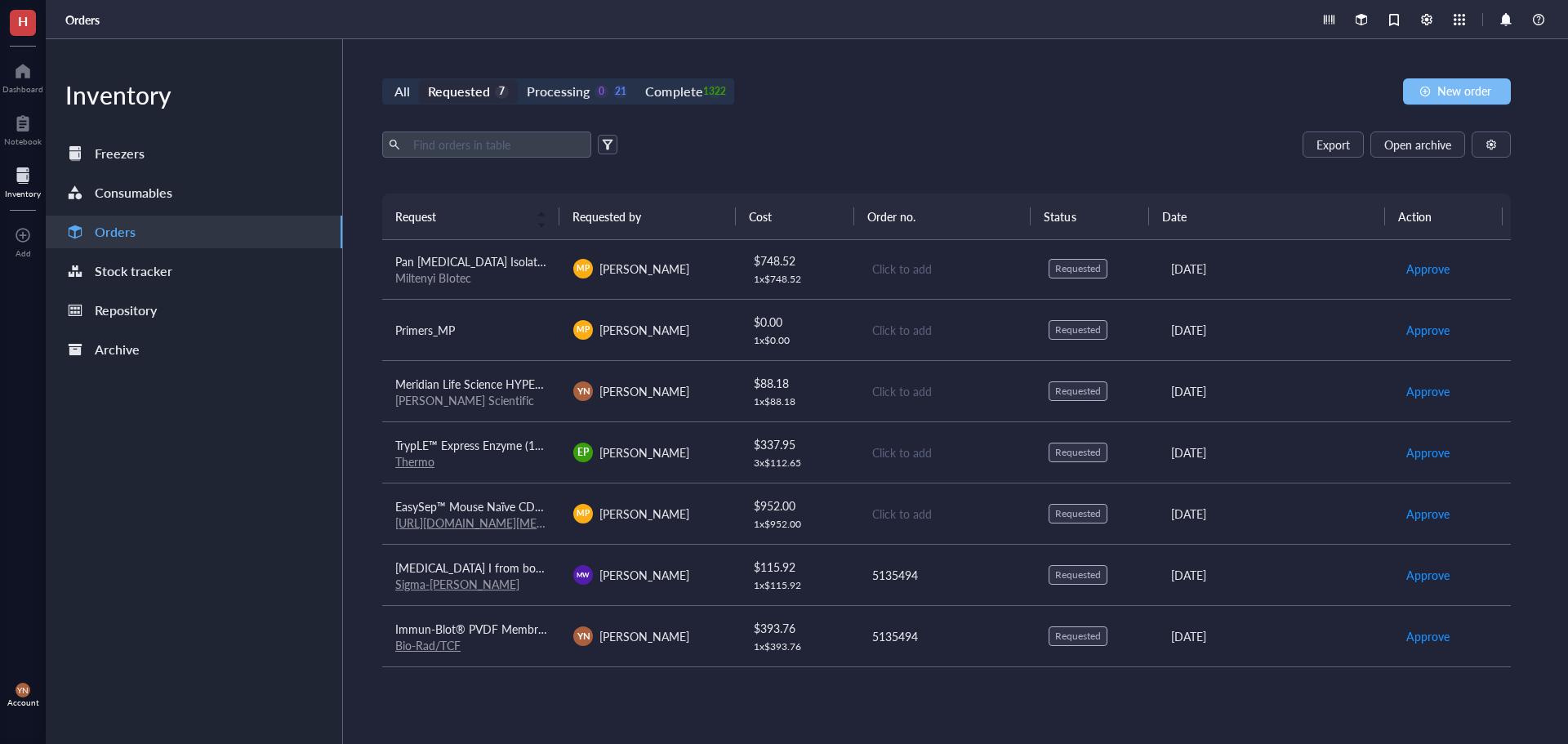
click at [1506, 83] on button "New order" at bounding box center [1457, 91] width 107 height 26
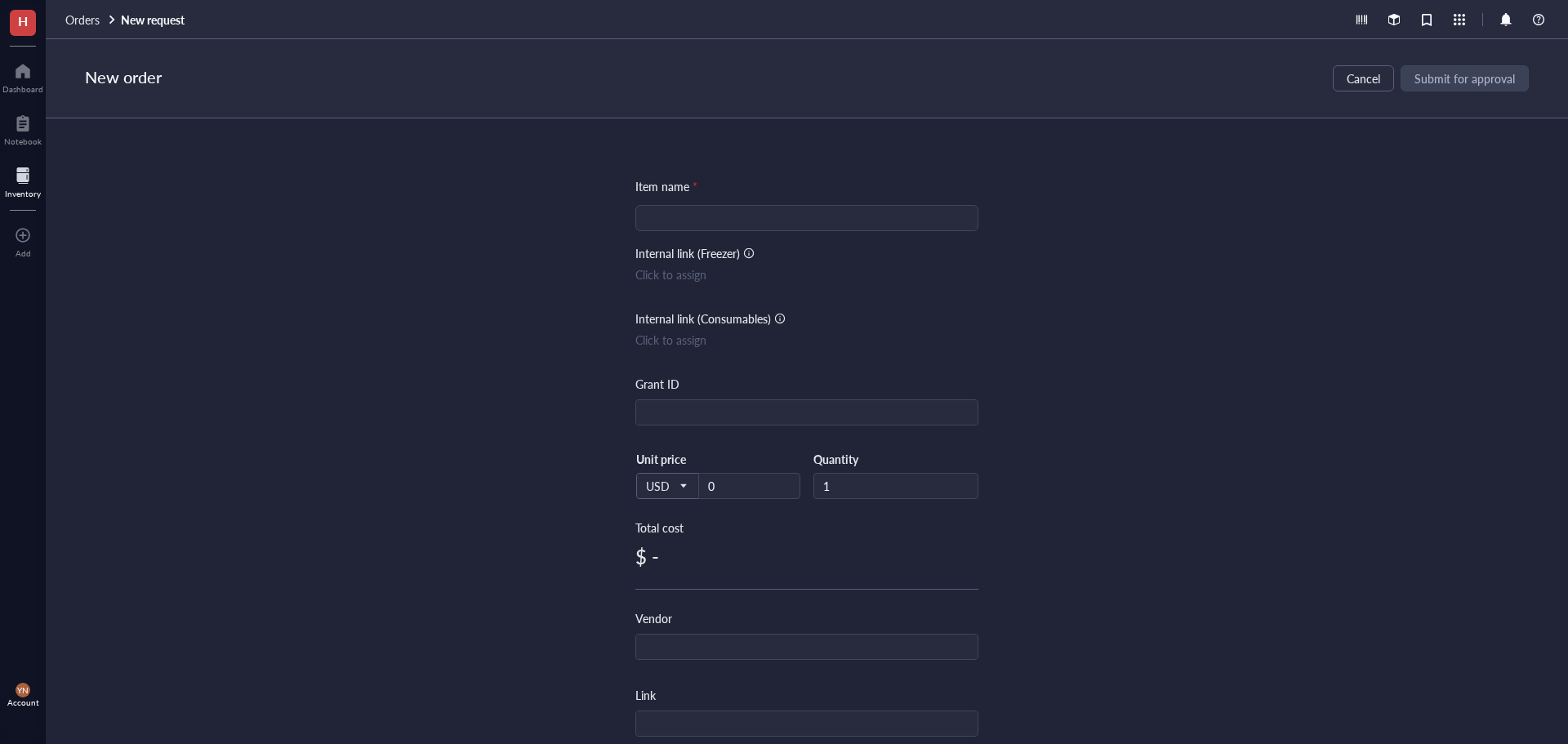
click at [696, 214] on input "search" at bounding box center [806, 218] width 323 height 25
paste input "Apex Economical Mini DNA Ladders"
type input "Apex Economical Mini DNA Ladders"
click at [712, 411] on input "text" at bounding box center [807, 413] width 341 height 26
type input "5135494"
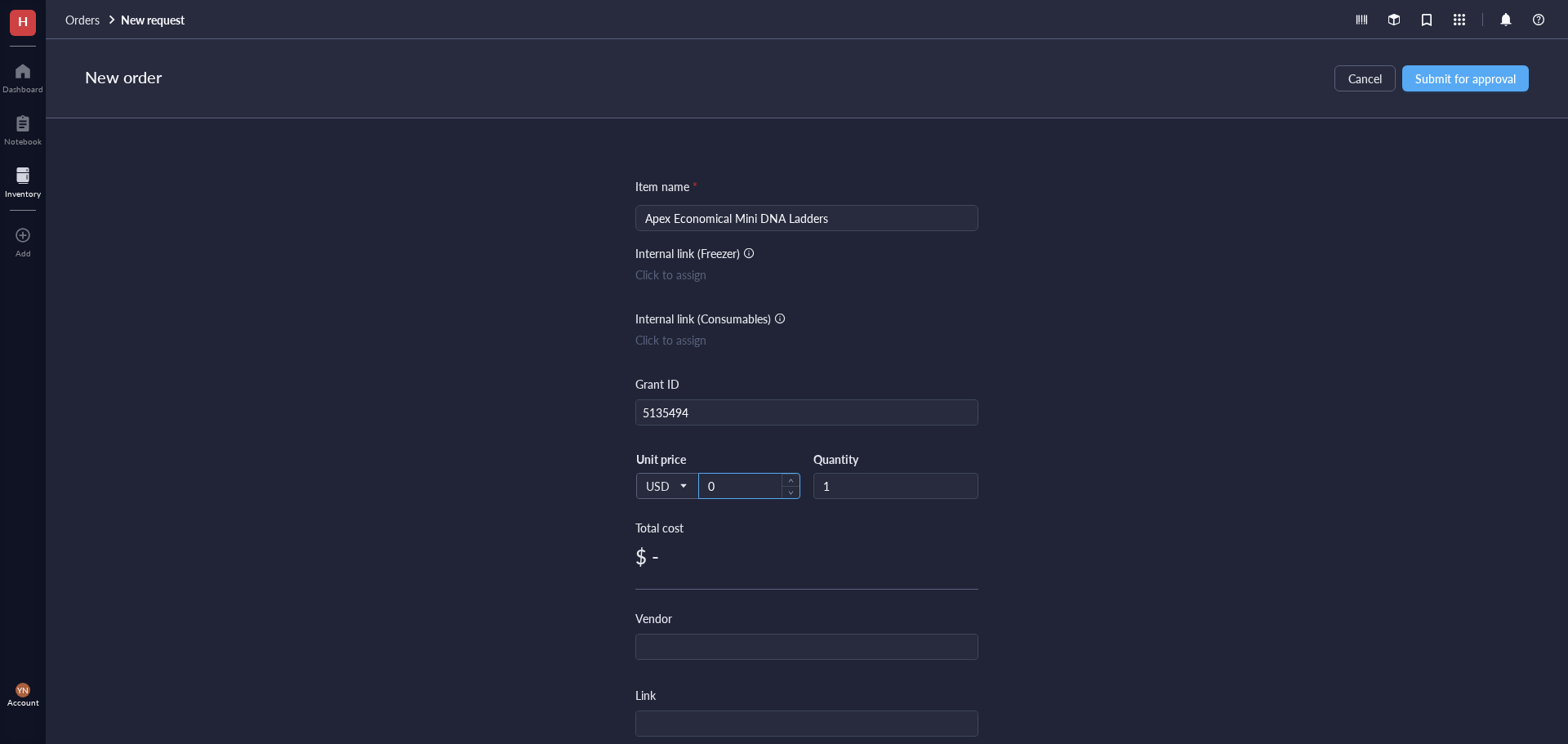
click at [715, 472] on div "0" at bounding box center [749, 486] width 102 height 26
click at [719, 485] on input "0" at bounding box center [749, 486] width 101 height 25
type input "88.18"
click at [709, 647] on input "text" at bounding box center [807, 648] width 341 height 26
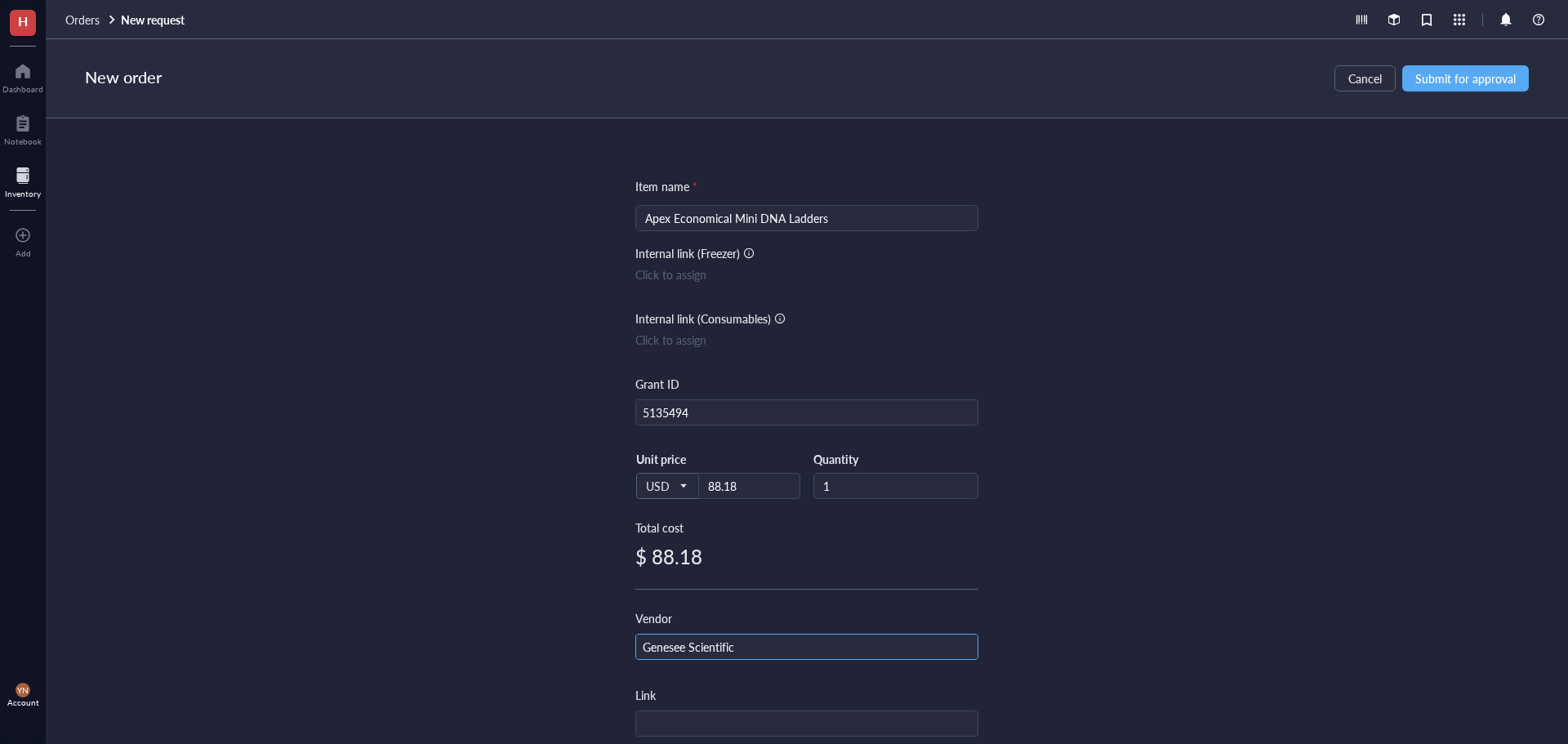
type input "Genesee Scientific"
click at [992, 525] on div "Item name * Apex Economical Mini DNA Ladders Internal link (Freezer) Click to a…" at bounding box center [806, 431] width 1522 height 625
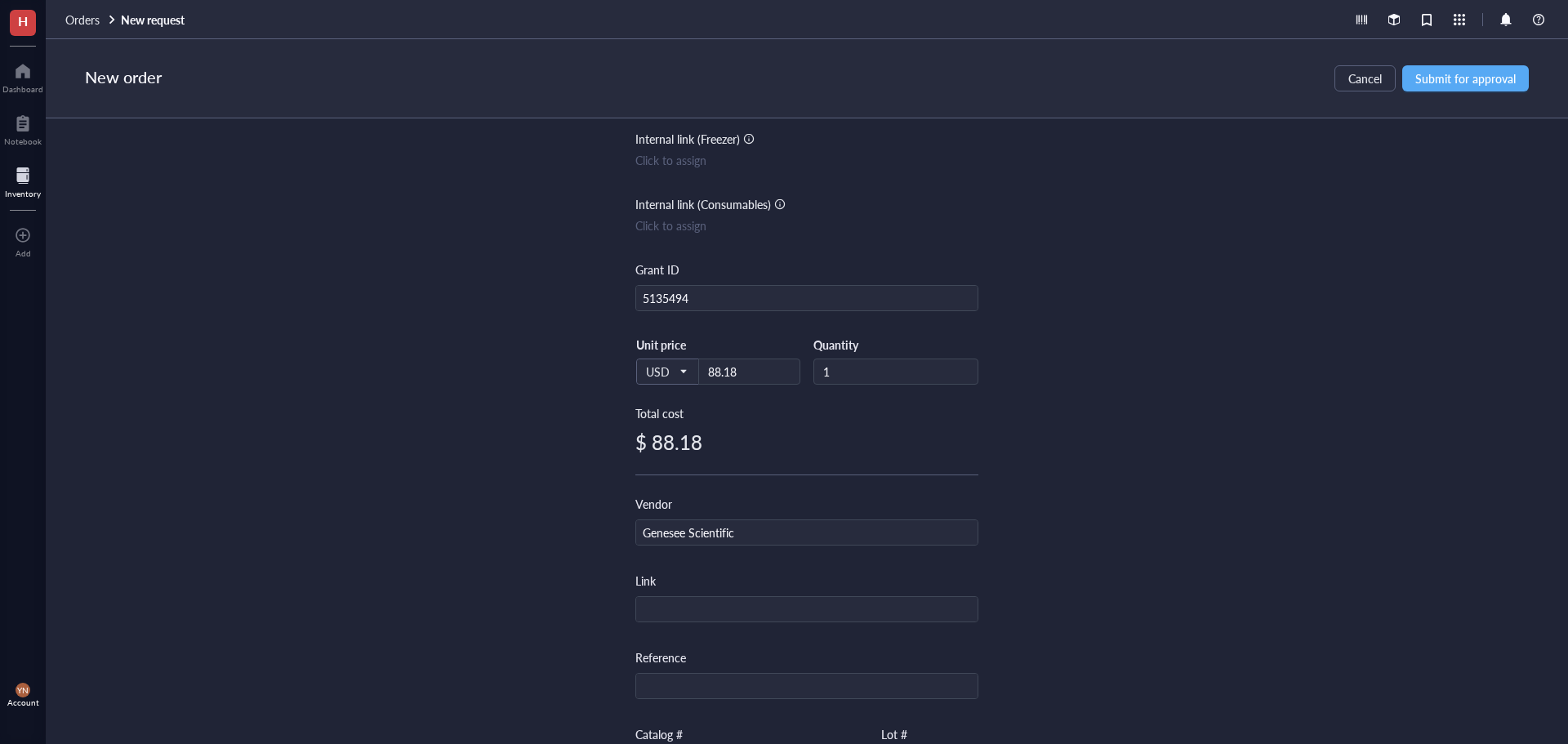
scroll to position [245, 0]
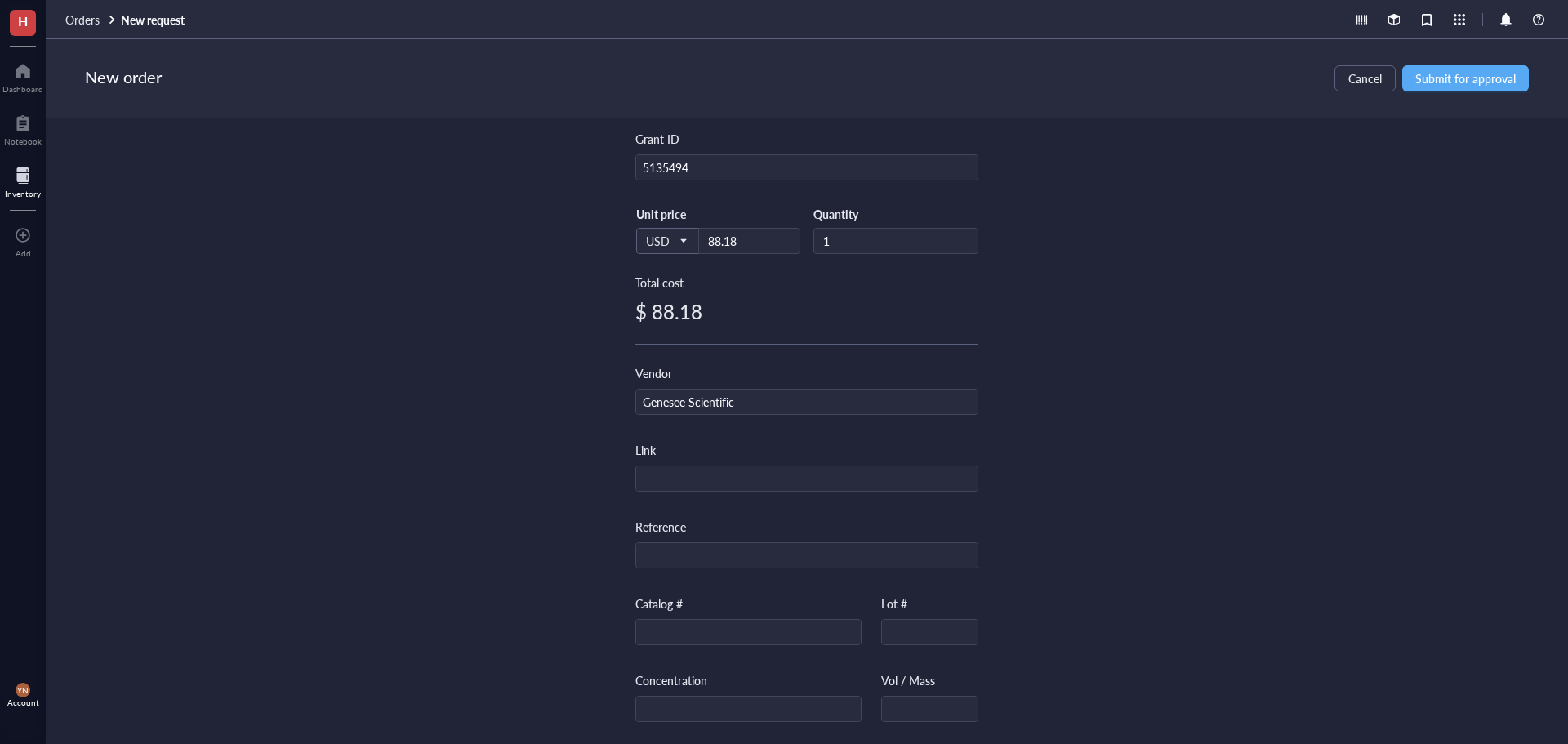
click at [666, 618] on div "Catalog #" at bounding box center [749, 620] width 226 height 51
click at [664, 634] on input "text" at bounding box center [749, 633] width 224 height 26
paste input "19-131"
type input "19-131"
click at [1185, 450] on div "Item name * Apex Economical Mini DNA Ladders Internal link (Freezer) Click to a…" at bounding box center [806, 431] width 1522 height 625
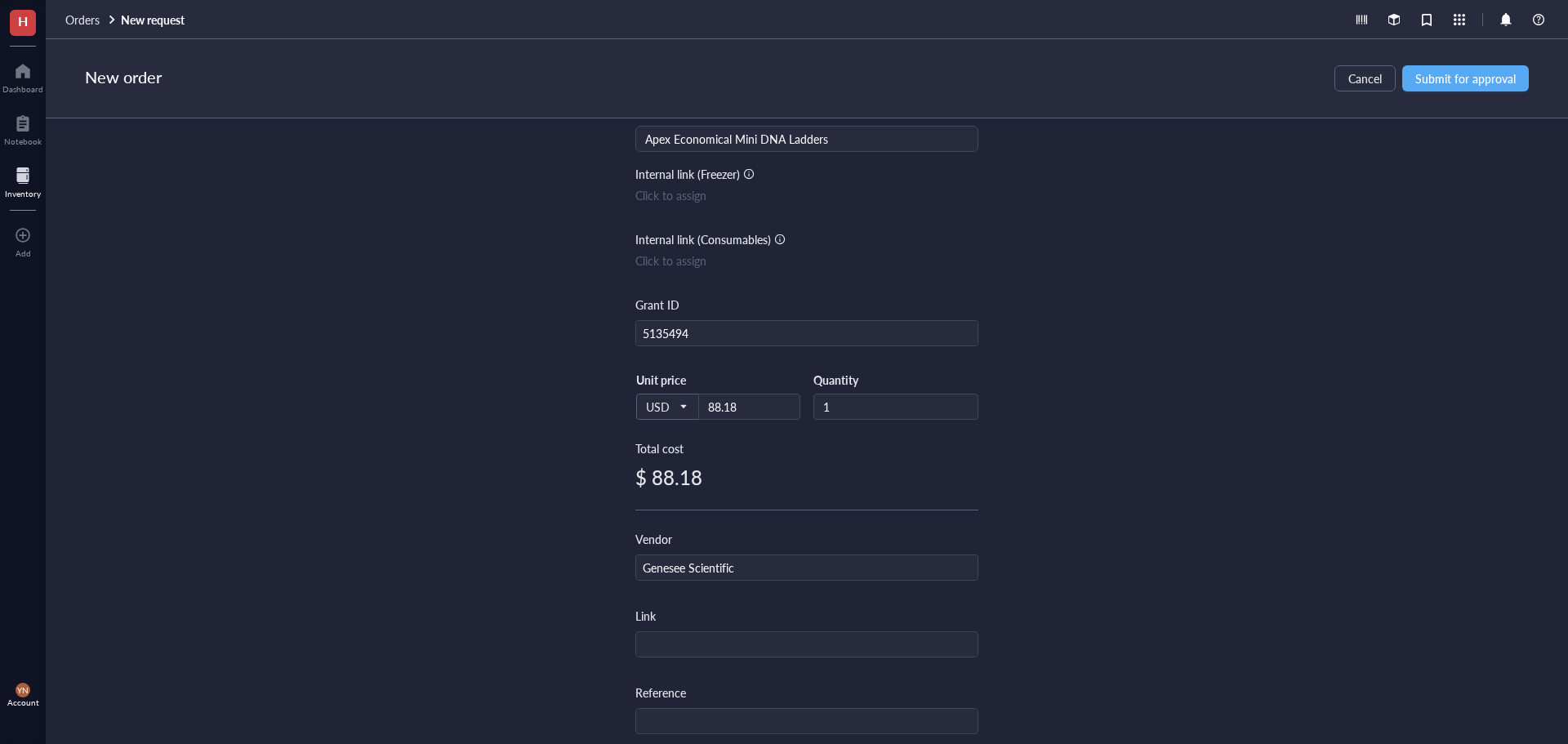
scroll to position [0, 0]
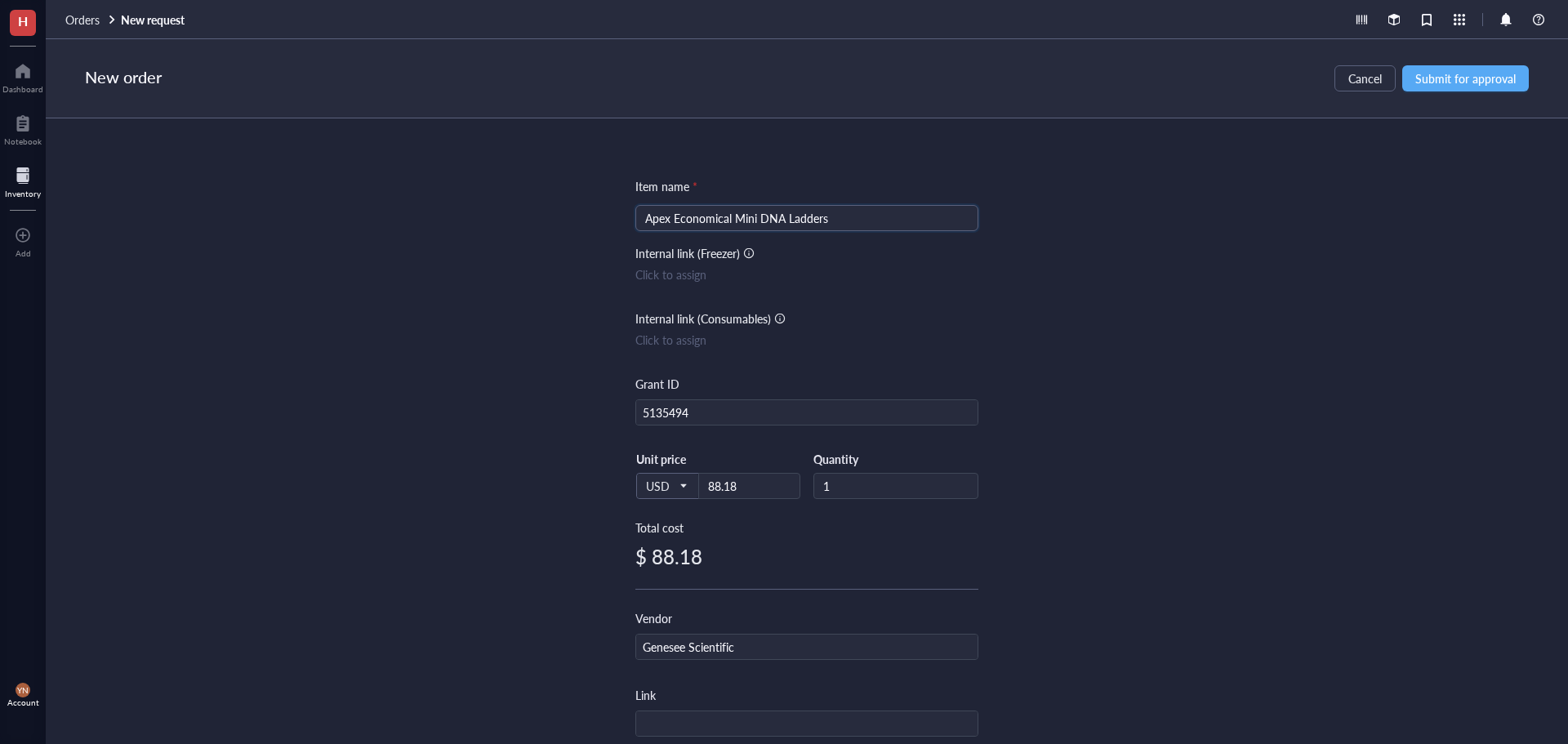
click at [850, 217] on input "Apex Economical Mini DNA Ladders" at bounding box center [806, 218] width 323 height 25
type input "Apex Economical Mini DNA Ladders 100bp"
click at [1175, 279] on div "Item name * Apex Economical Mini DNA Ladders 100bp Apex Economical Mini DNA Lad…" at bounding box center [806, 431] width 1522 height 625
click at [1477, 80] on span "Submit for approval" at bounding box center [1465, 78] width 101 height 13
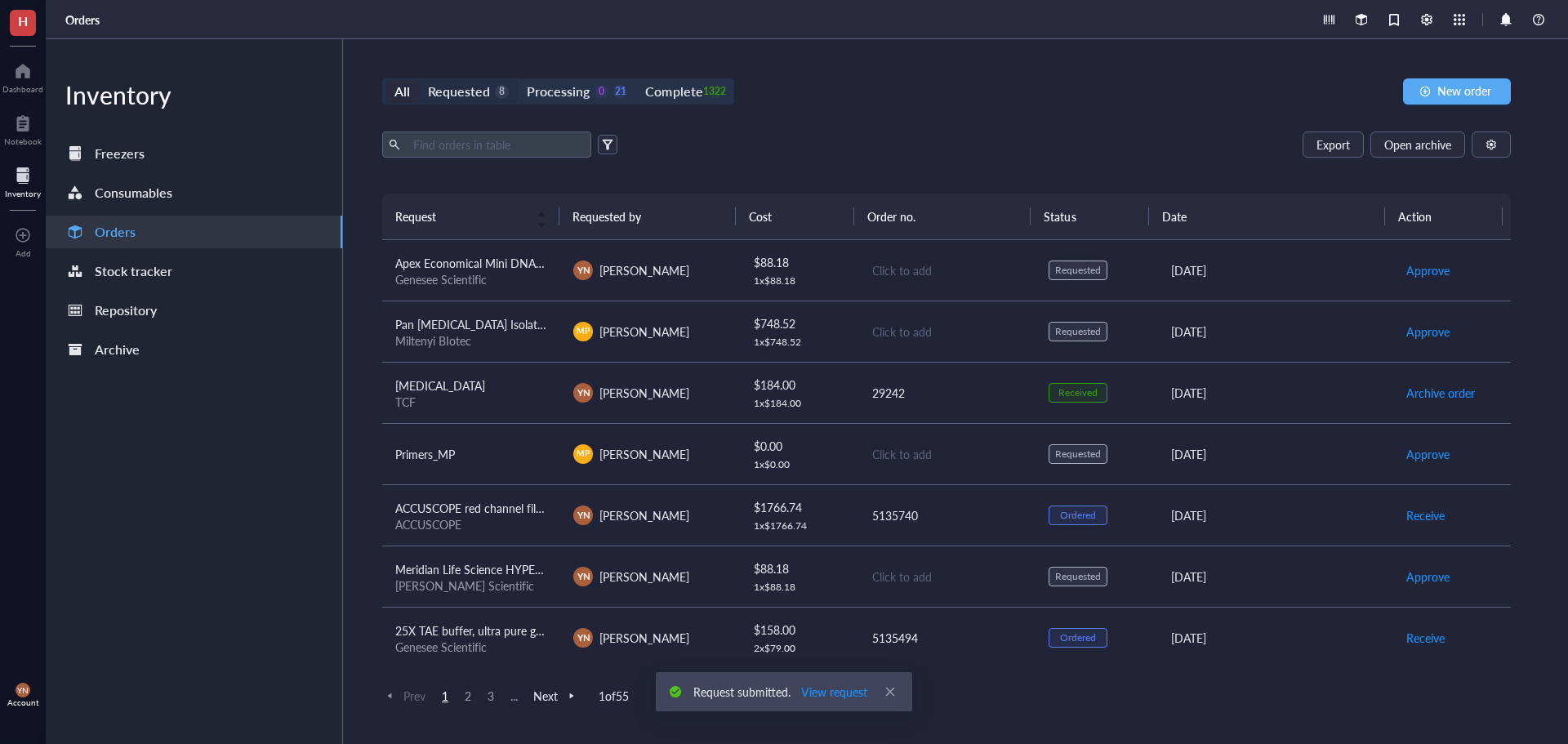
click at [460, 82] on div "Requested" at bounding box center [459, 91] width 62 height 23
click at [419, 80] on input "Requested 8" at bounding box center [419, 80] width 0 height 0
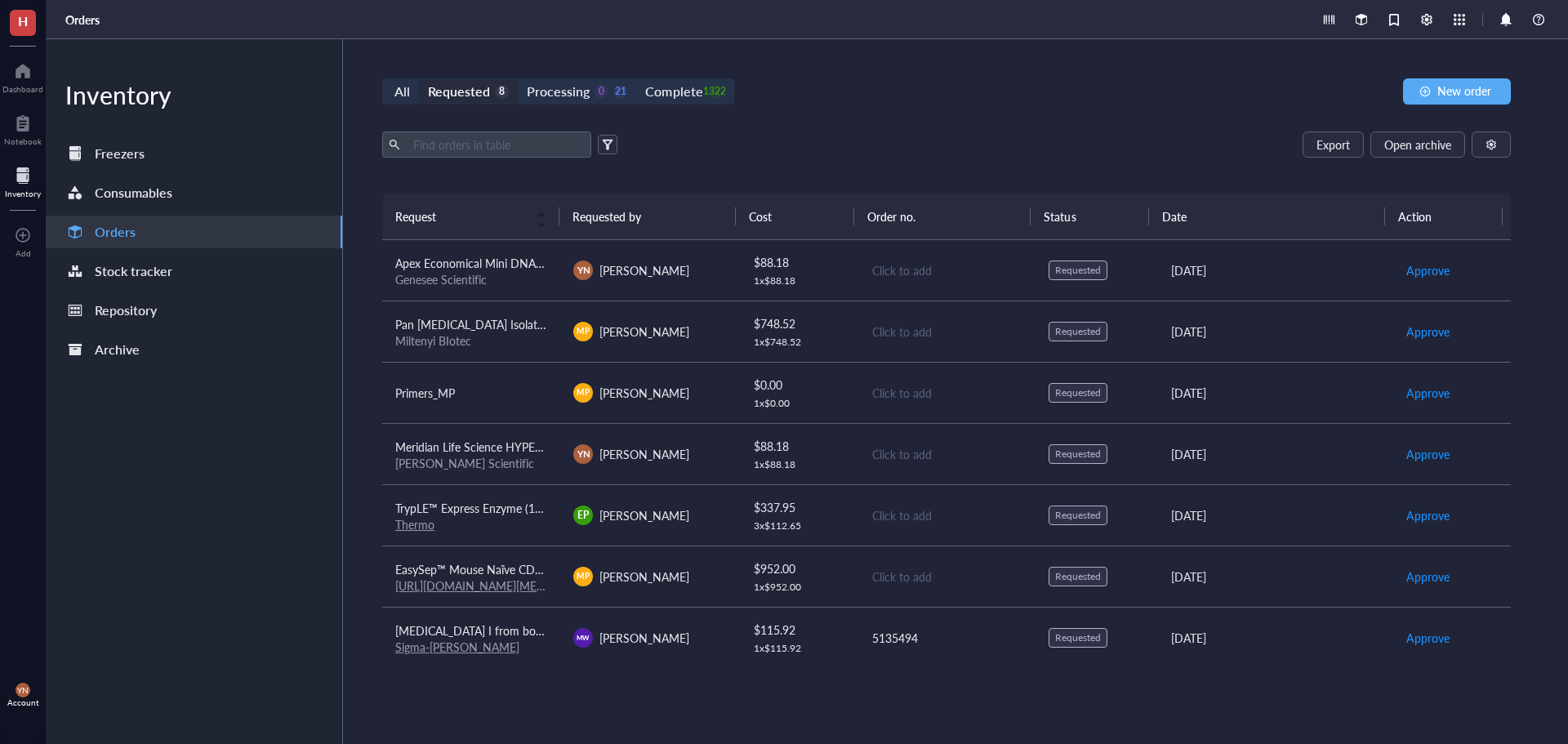
click at [487, 250] on td "Apex Economical Mini DNA Ladders 100bp Genesee Scientific" at bounding box center [470, 271] width 178 height 61
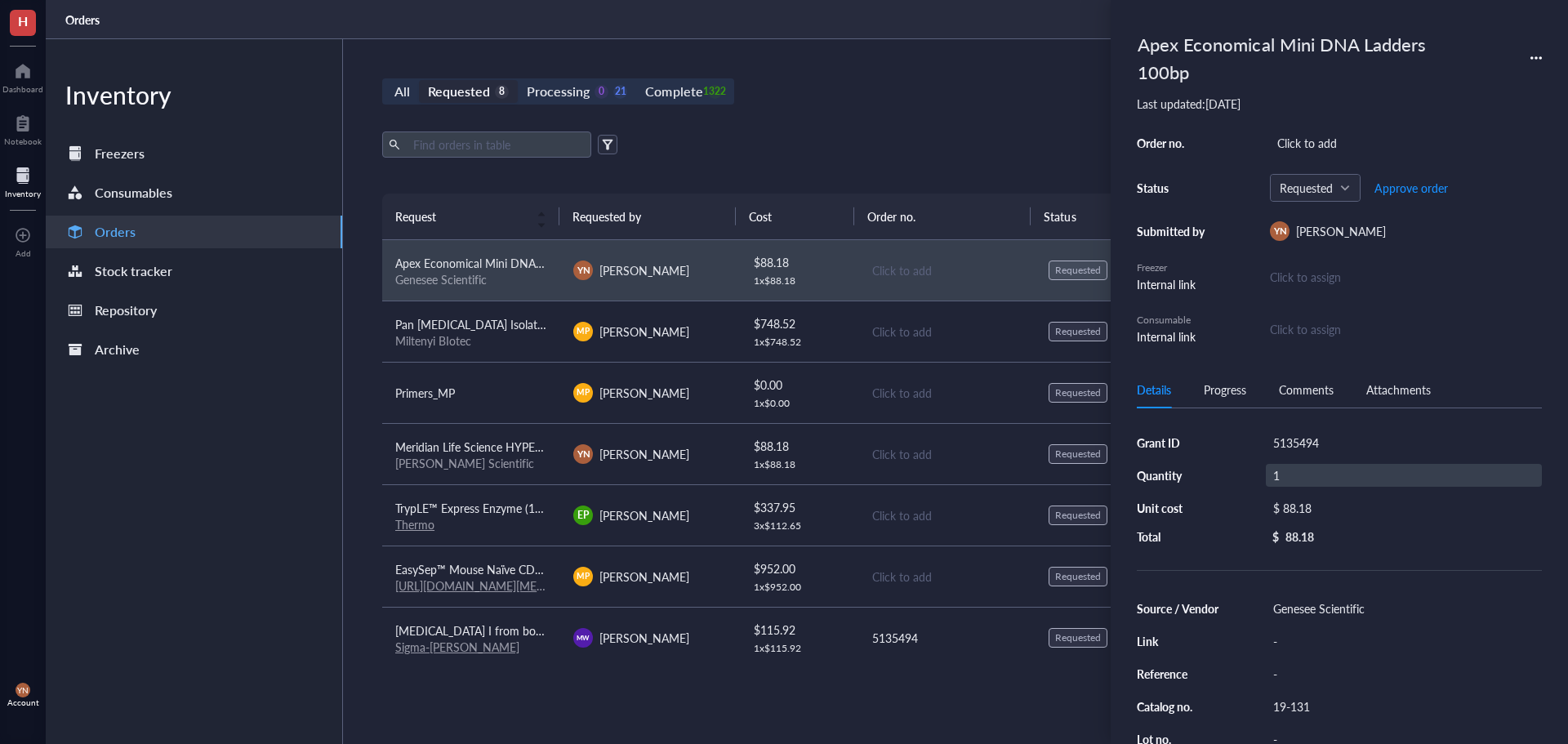
click at [1308, 476] on div "1" at bounding box center [1403, 475] width 276 height 23
click at [1303, 475] on input "1" at bounding box center [1291, 475] width 49 height 22
type input "5"
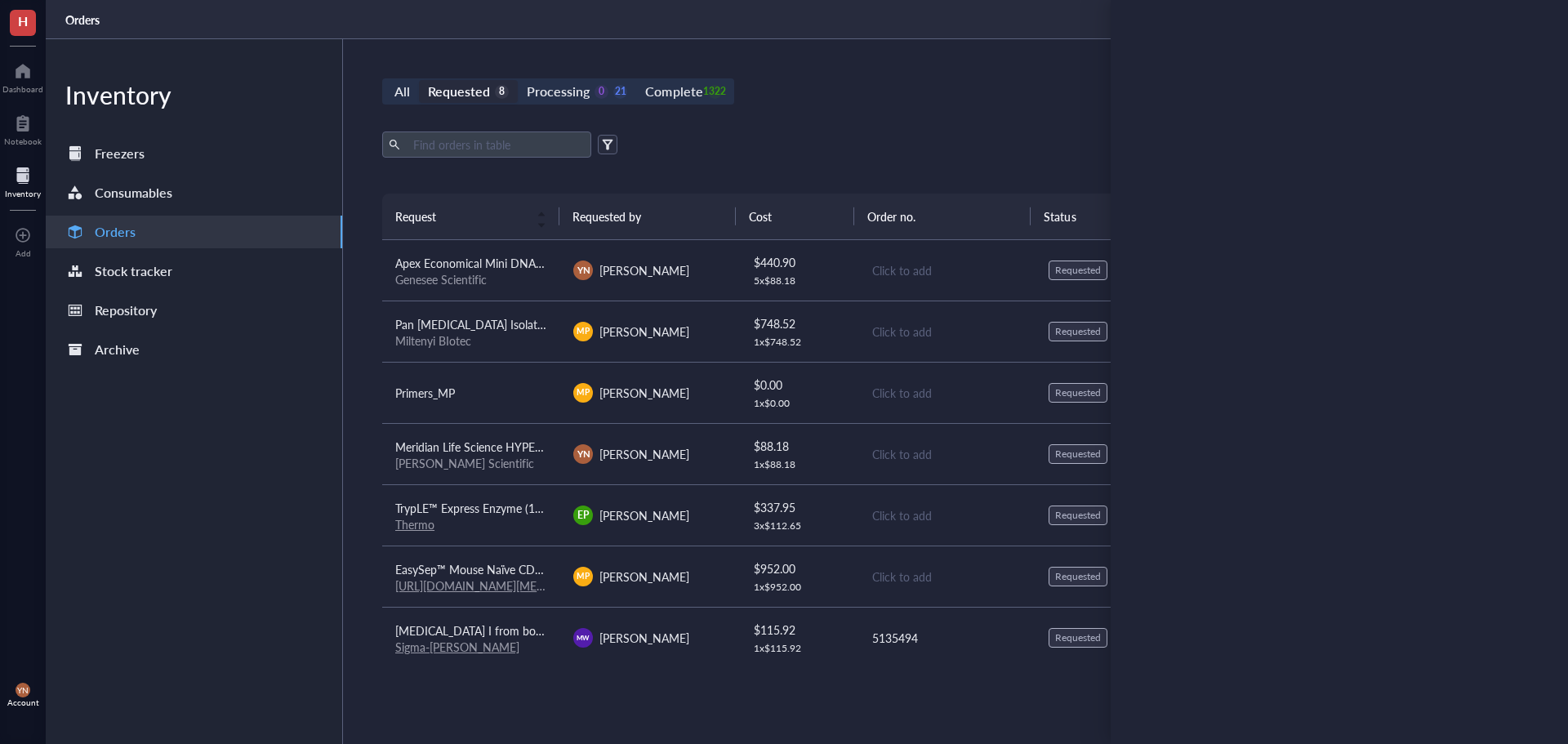
click at [979, 150] on div "Export Open archive" at bounding box center [946, 144] width 1129 height 26
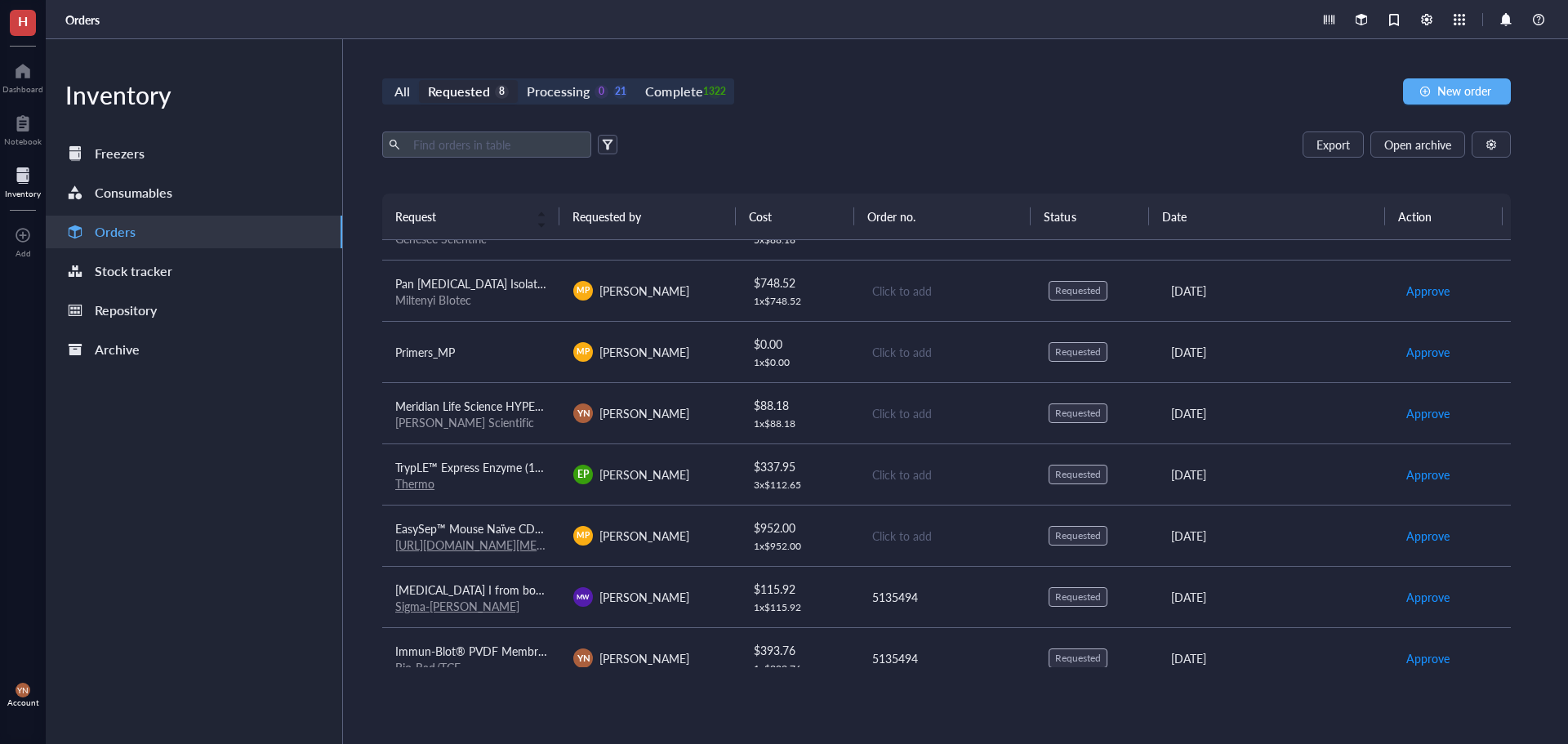
scroll to position [63, 0]
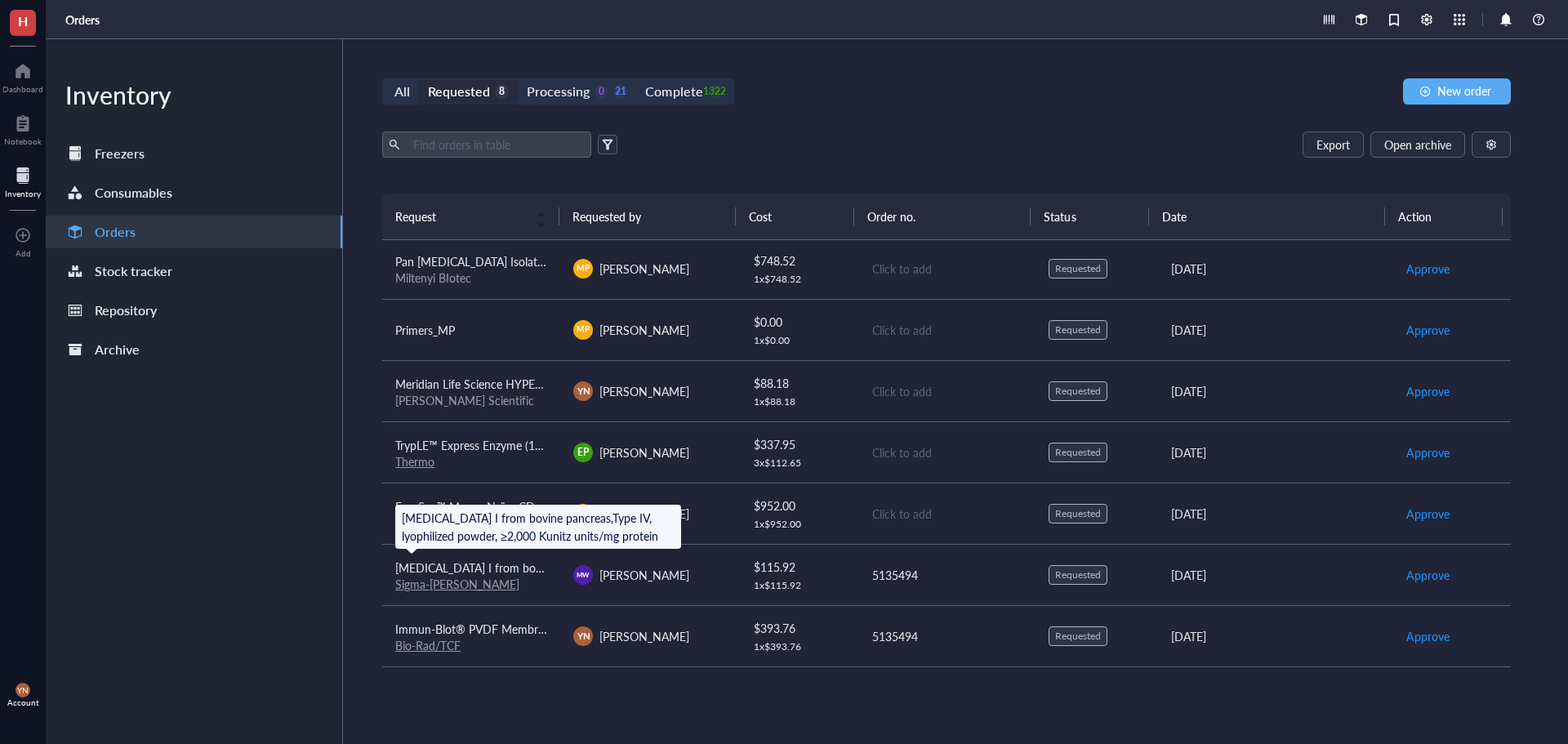
click at [515, 564] on span "[MEDICAL_DATA] I from bovine pancreas,Type IV, lyophilized powder, ≥2,000 Kunit…" at bounding box center [650, 567] width 510 height 16
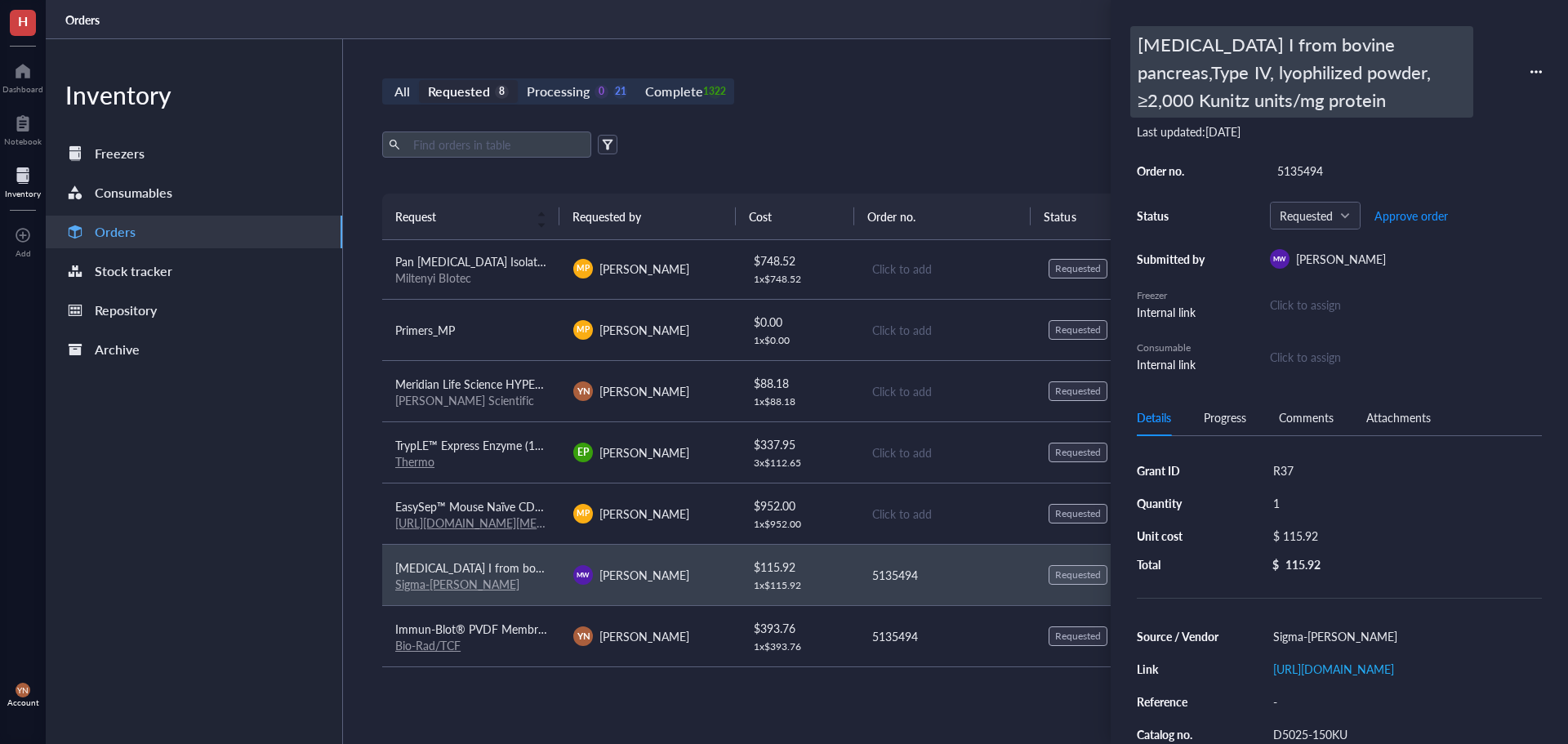
click at [1222, 40] on div "[MEDICAL_DATA] I from bovine pancreas,Type IV, lyophilized powder, ≥2,000 Kunit…" at bounding box center [1302, 72] width 343 height 91
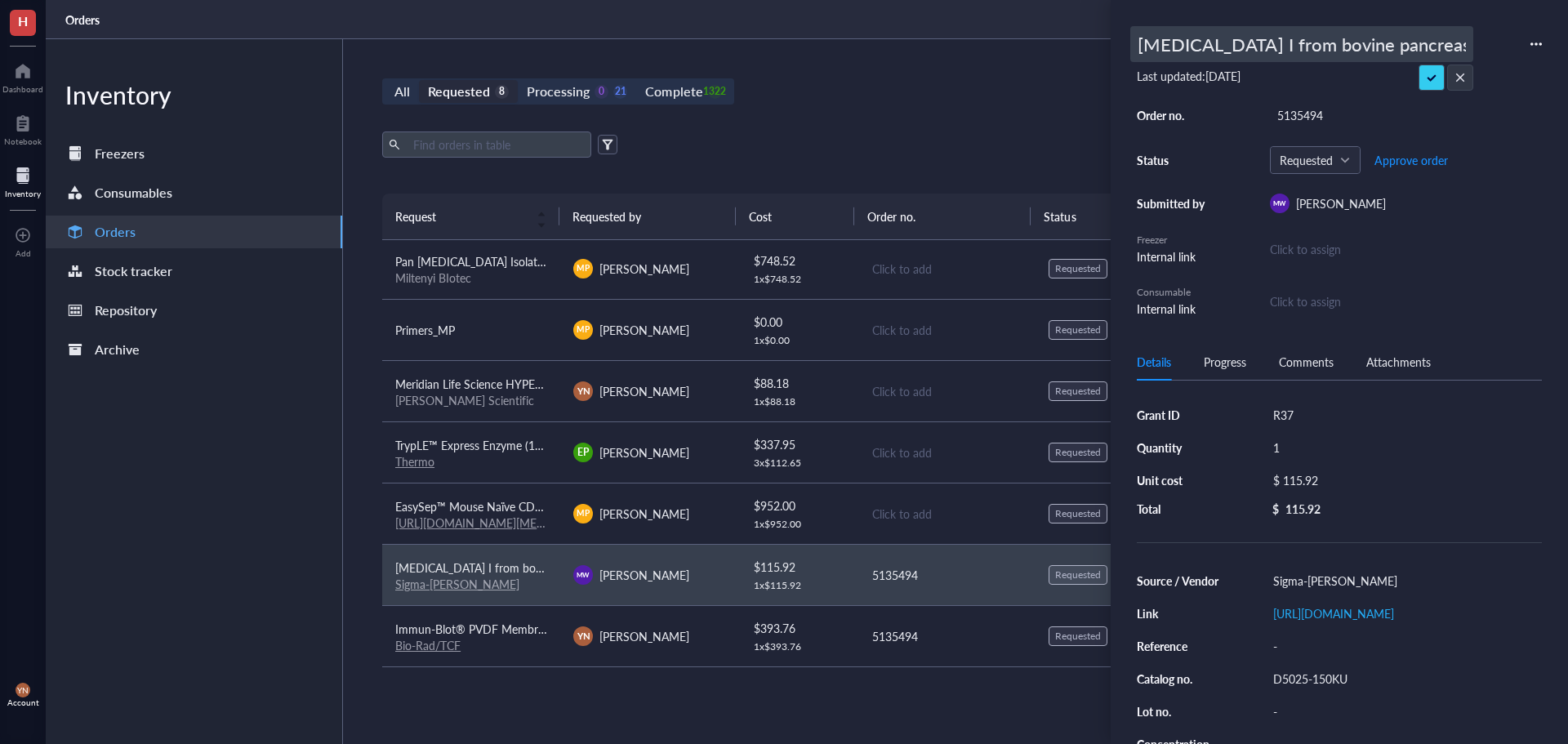
scroll to position [0, 486]
click at [1222, 40] on input "[MEDICAL_DATA] I from bovine pancreas,Type IV, lyophilized powder, ≥2,000 Kunit…" at bounding box center [1302, 44] width 341 height 34
click at [845, 146] on div "Export Open archive" at bounding box center [946, 144] width 1129 height 26
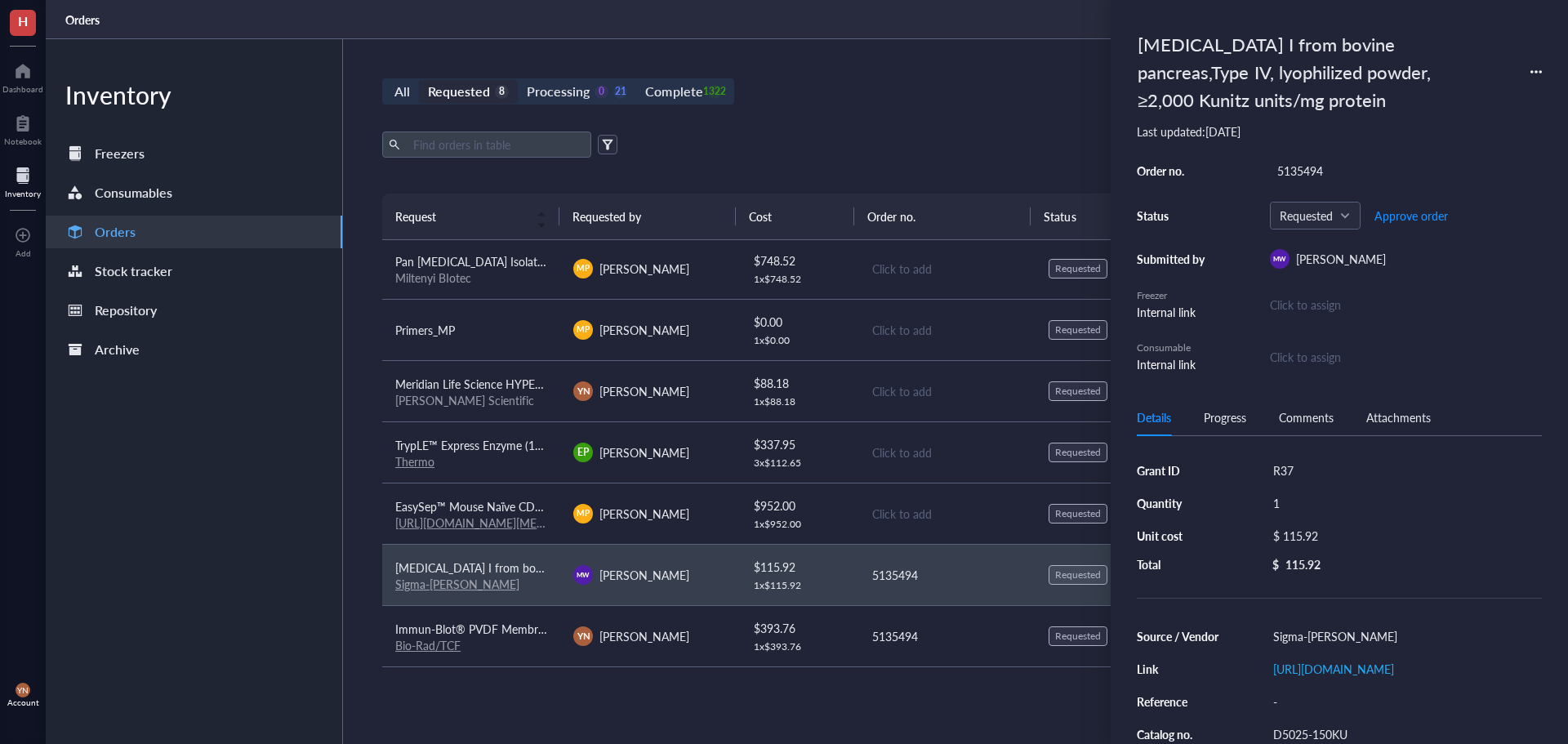
click at [799, 139] on div "Export Open archive" at bounding box center [946, 144] width 1129 height 26
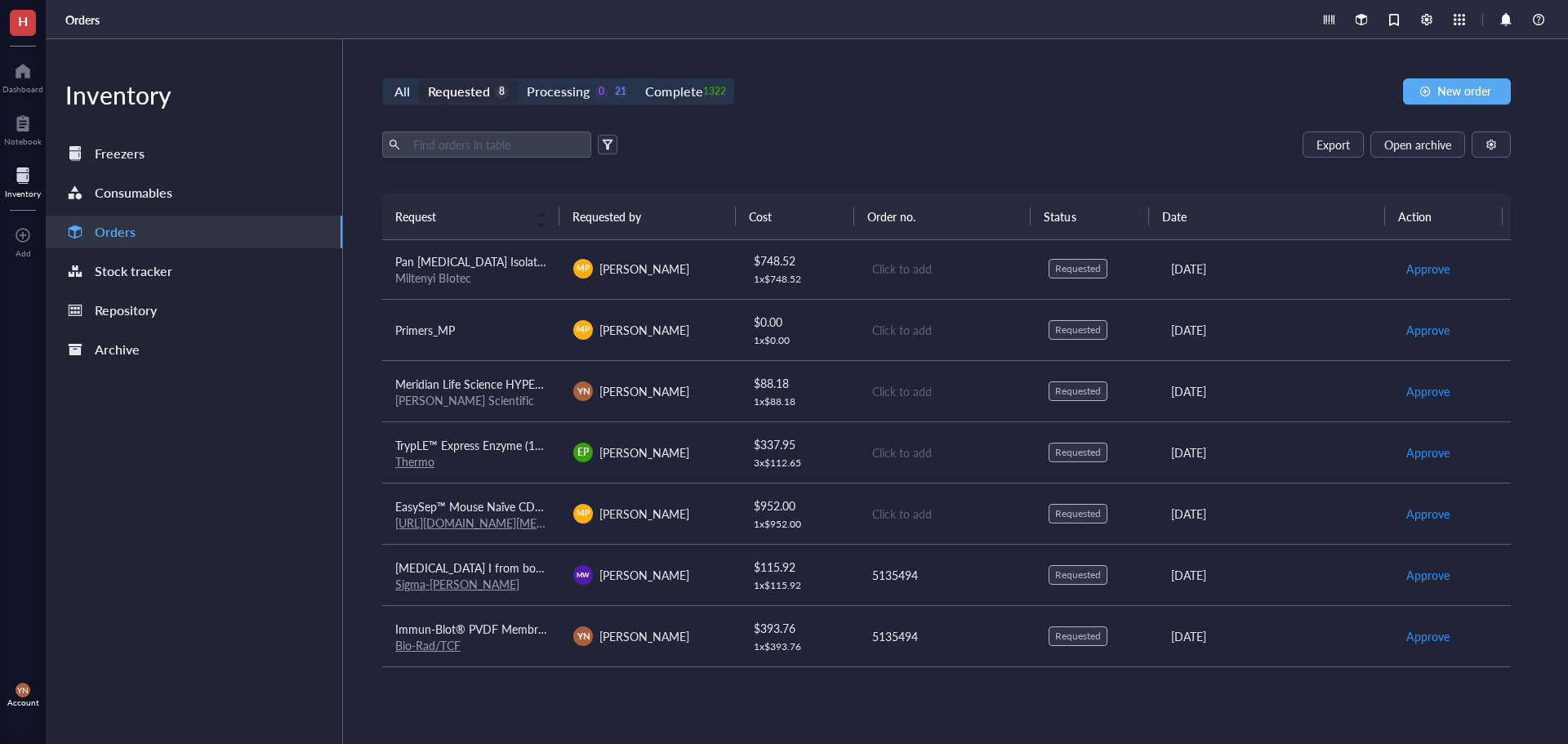
click at [521, 568] on span "[MEDICAL_DATA] I from bovine pancreas,Type IV, lyophilized powder, ≥2,000 Kunit…" at bounding box center [650, 567] width 510 height 16
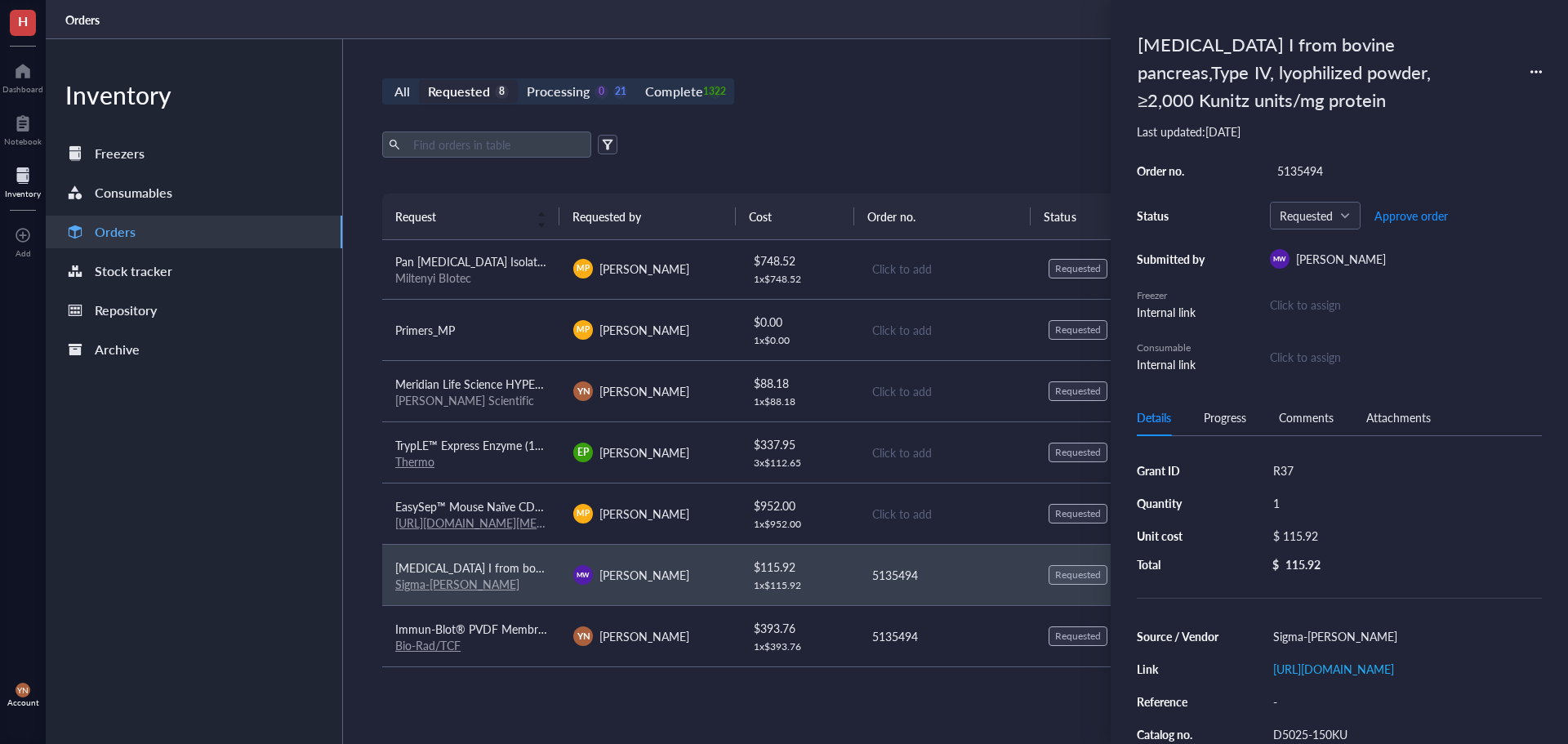
scroll to position [82, 0]
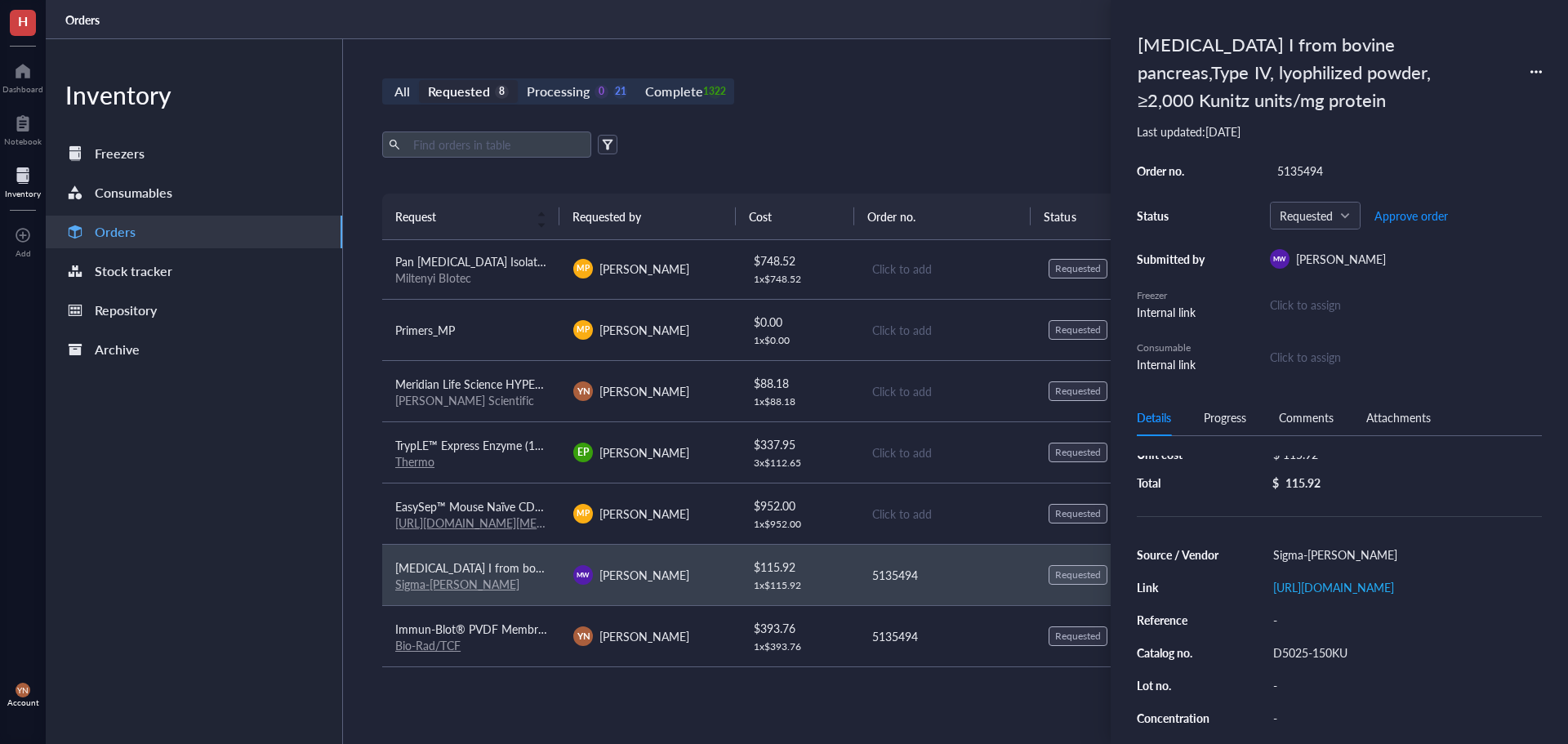
click at [1317, 679] on div "Source / Vendor Sigma-[PERSON_NAME] Link [URL][DOMAIN_NAME] Reference - Catalog…" at bounding box center [1340, 669] width 405 height 252
click at [1317, 662] on div "D5025-150KU" at bounding box center [1403, 653] width 276 height 23
click at [1317, 662] on input "D5025-150KU" at bounding box center [1309, 653] width 85 height 22
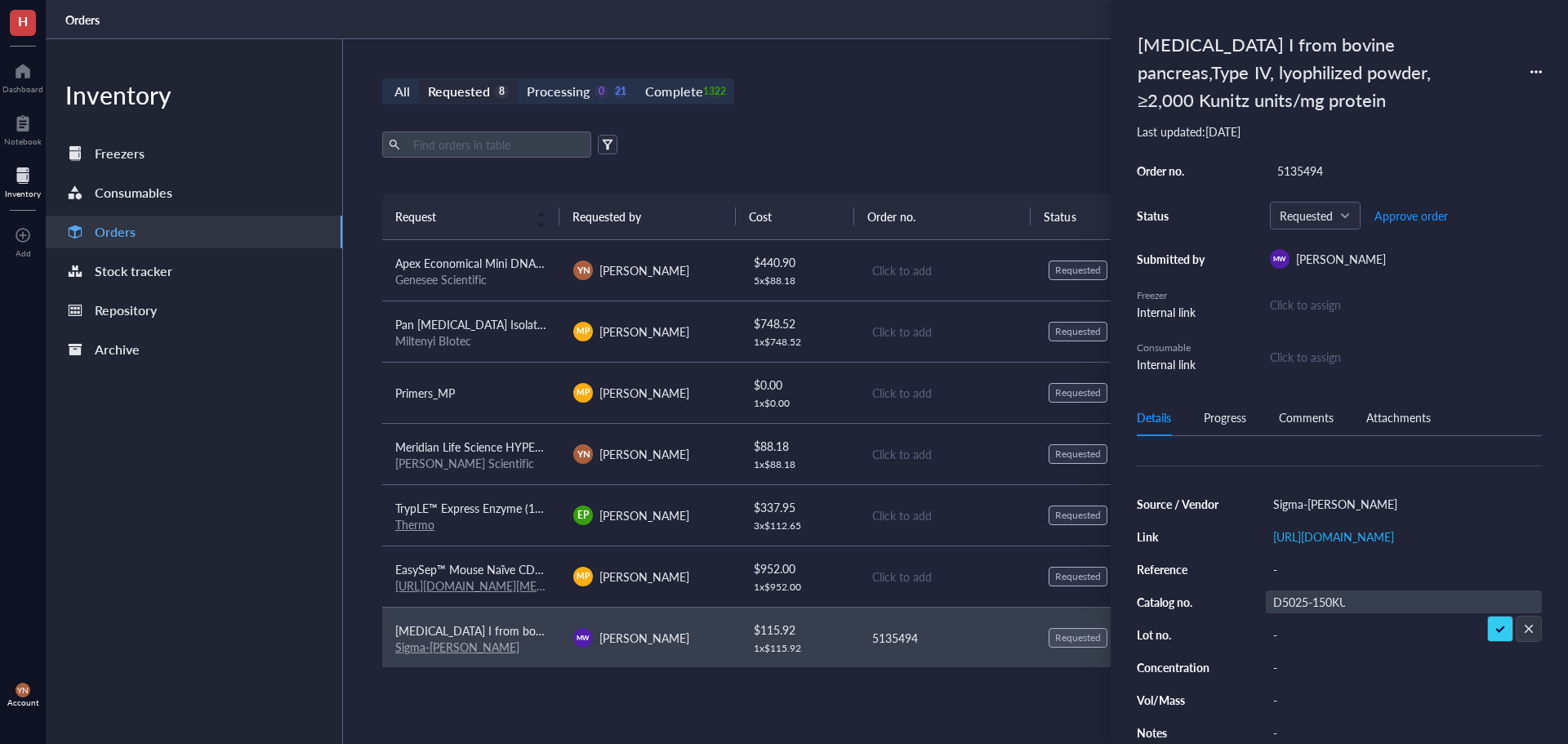
scroll to position [0, 0]
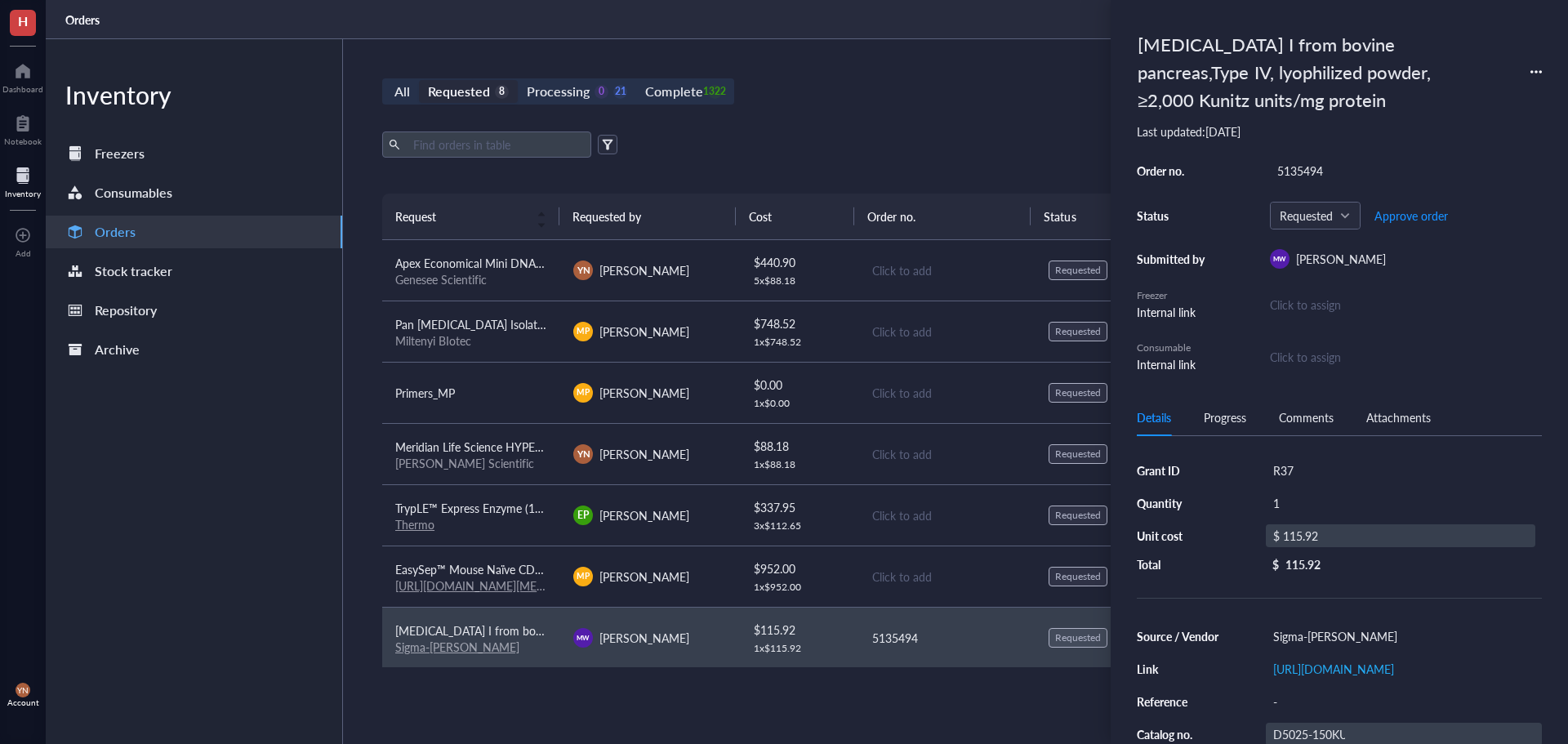
click at [1362, 536] on div "$ 115.92" at bounding box center [1400, 536] width 270 height 23
click at [1362, 536] on input "115.92" at bounding box center [1418, 538] width 231 height 26
type input "354.92"
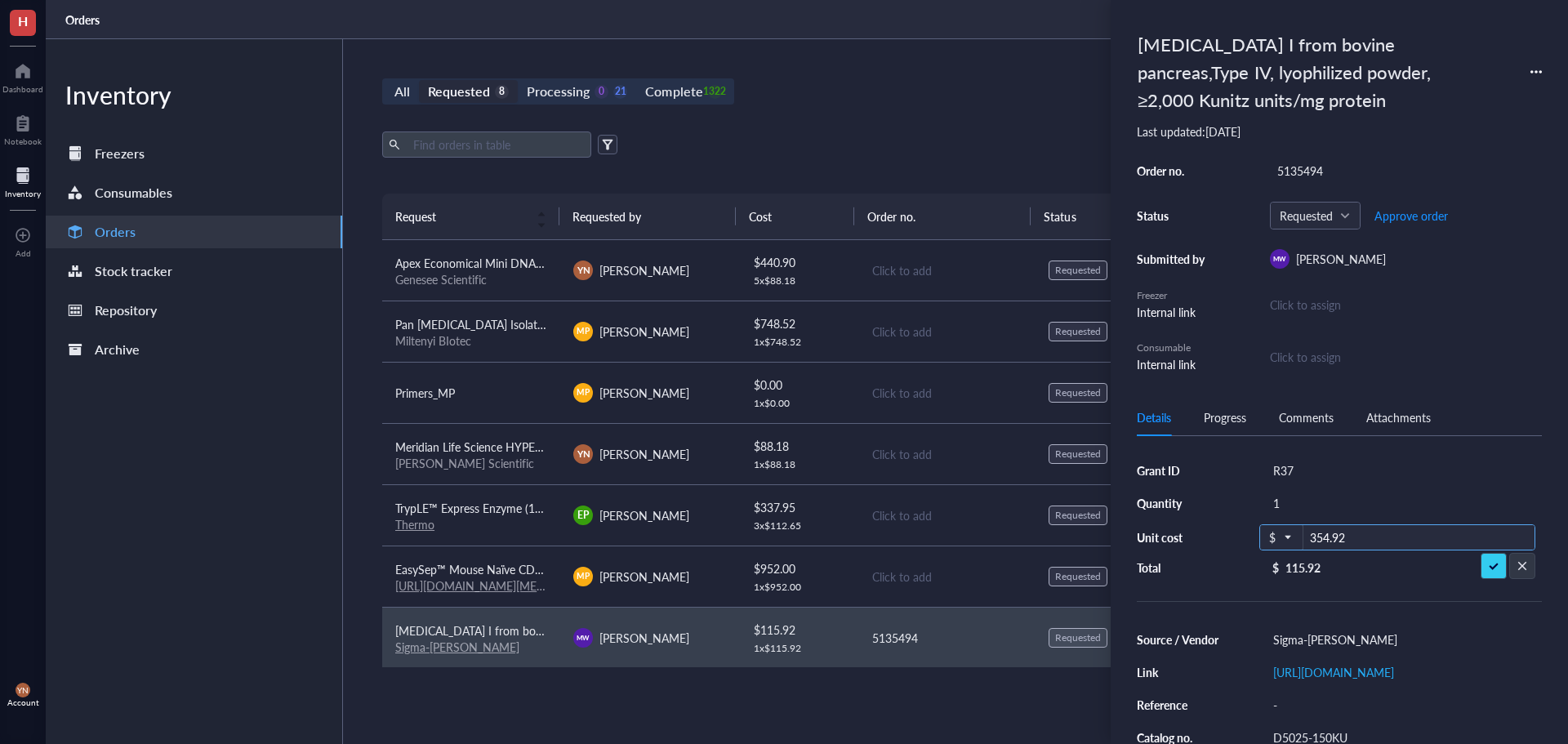
scroll to position [157, 0]
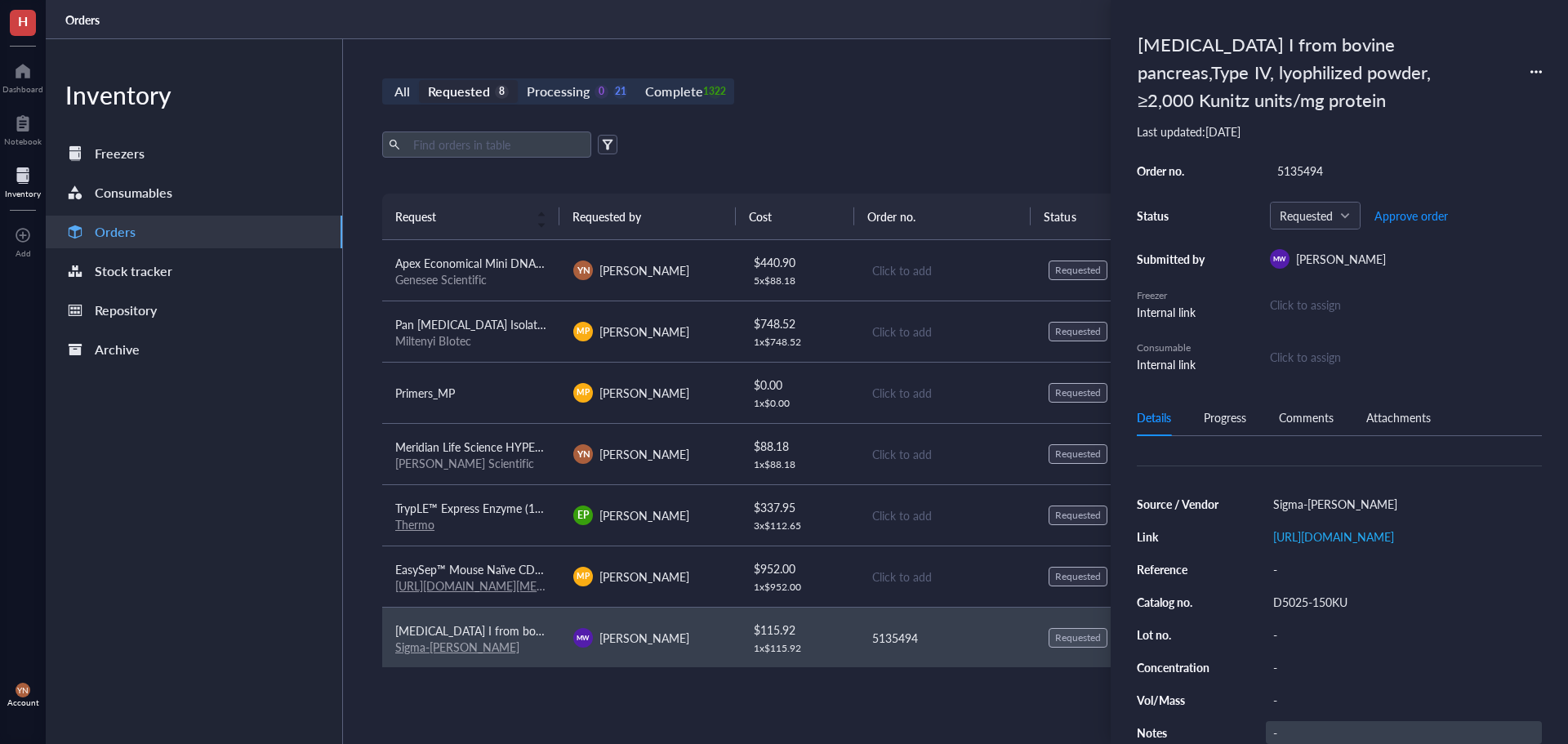
click at [1300, 724] on div "-" at bounding box center [1403, 733] width 276 height 23
type input "b/o [DATE]"
click at [1294, 655] on div "-" at bounding box center [1403, 667] width 276 height 23
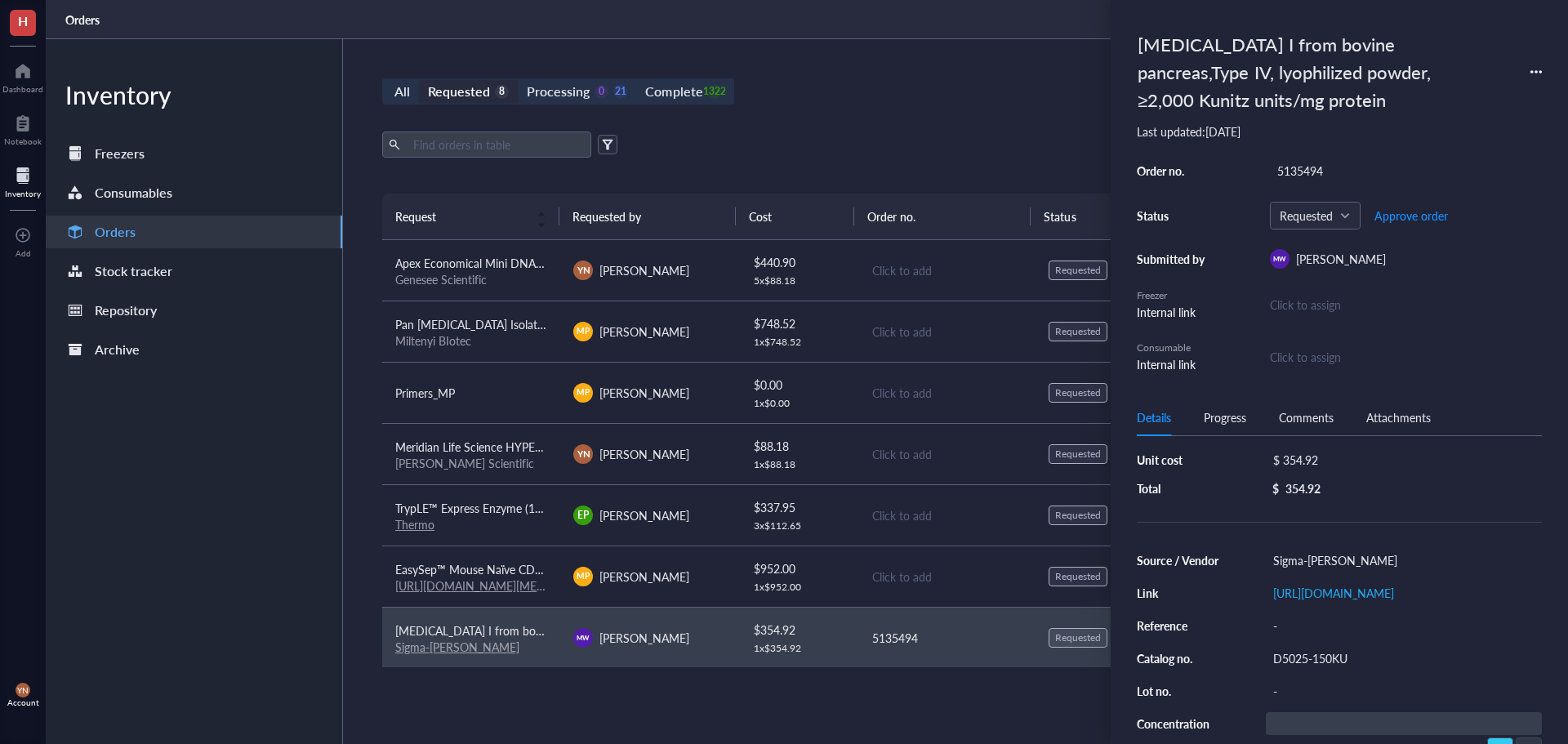
scroll to position [0, 0]
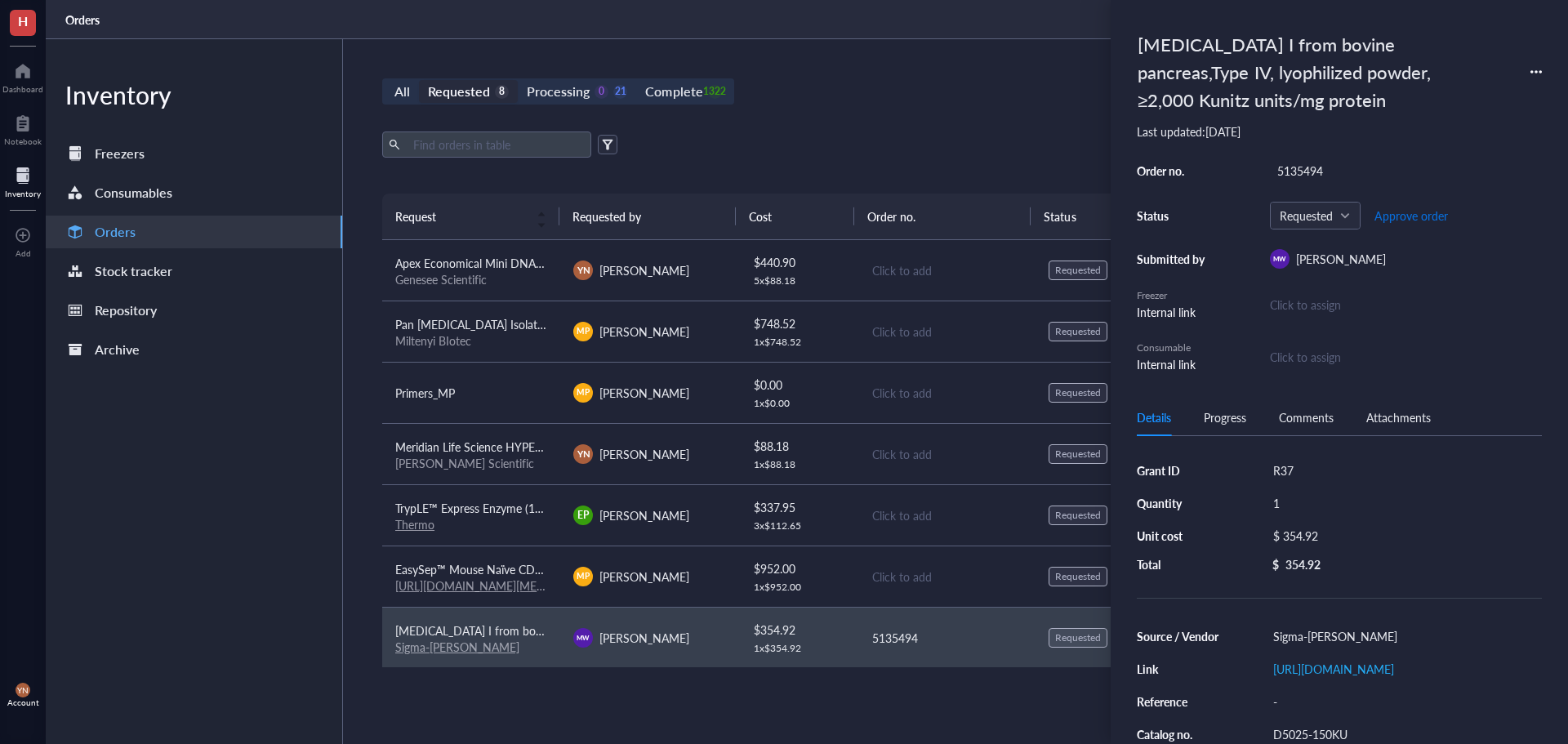
click at [1424, 210] on span "Approve order" at bounding box center [1411, 216] width 74 height 13
click at [1419, 211] on span "Approve order" at bounding box center [1411, 216] width 74 height 13
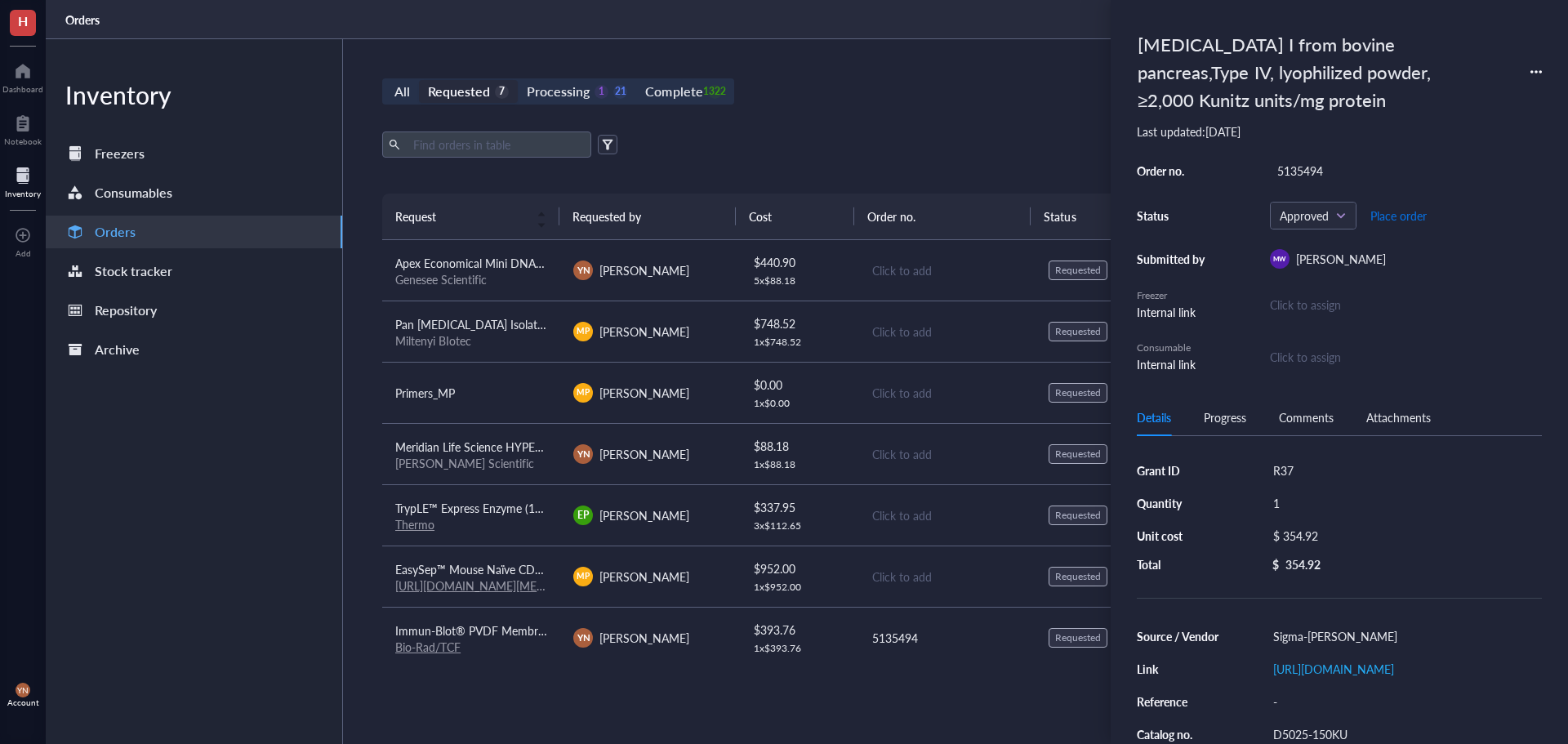
click at [1401, 219] on span "Place order" at bounding box center [1398, 216] width 57 height 13
click at [1038, 91] on div "All Requested 7 Processing 0 22 Complete 1322 New order" at bounding box center [946, 91] width 1129 height 26
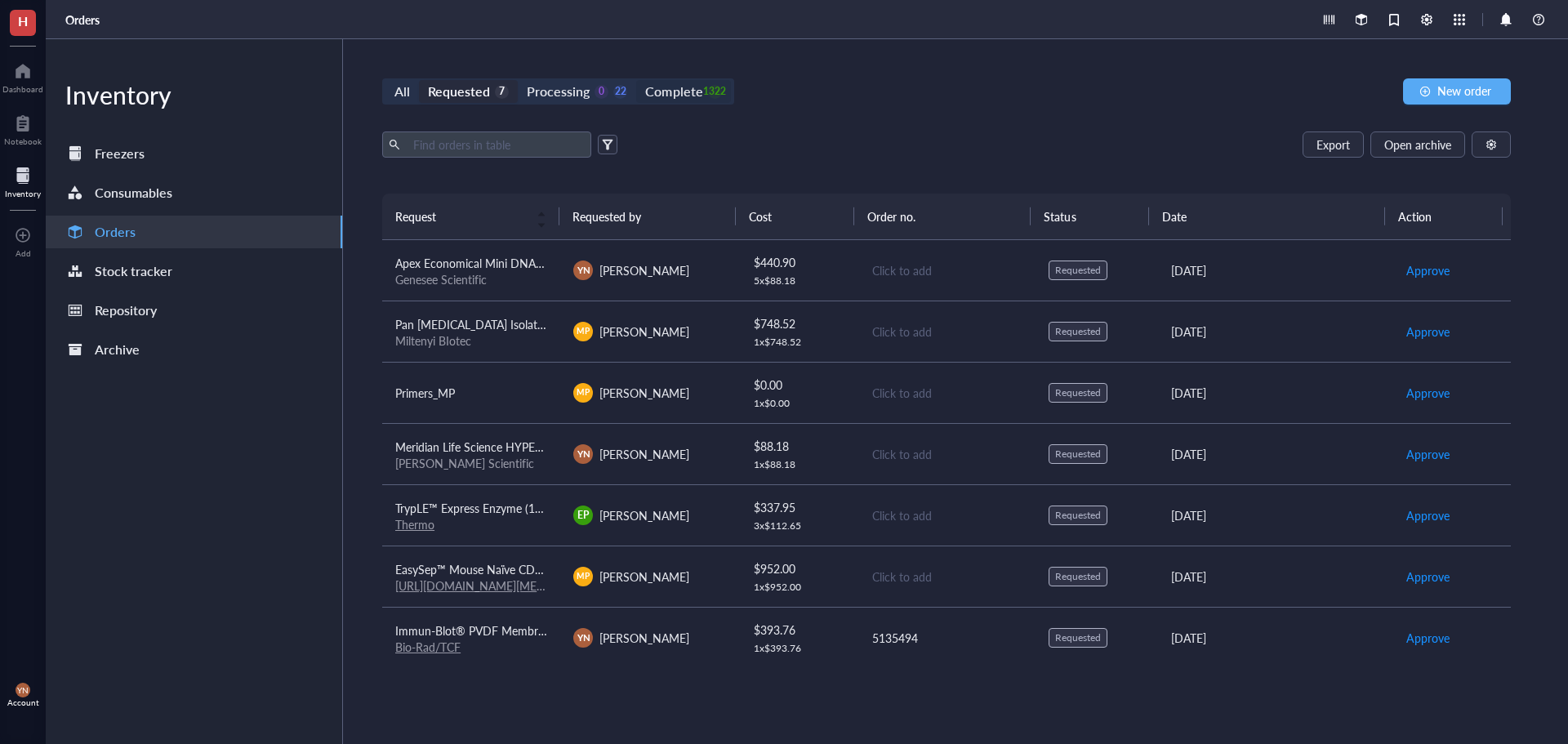
click at [698, 101] on div "Complete" at bounding box center [673, 91] width 58 height 23
click at [636, 80] on input "Complete 1322" at bounding box center [636, 80] width 0 height 0
click at [1107, 113] on div "All Requested 7 Processing 0 22 Complete 1322 New order Export Open archive Req…" at bounding box center [947, 391] width 1207 height 704
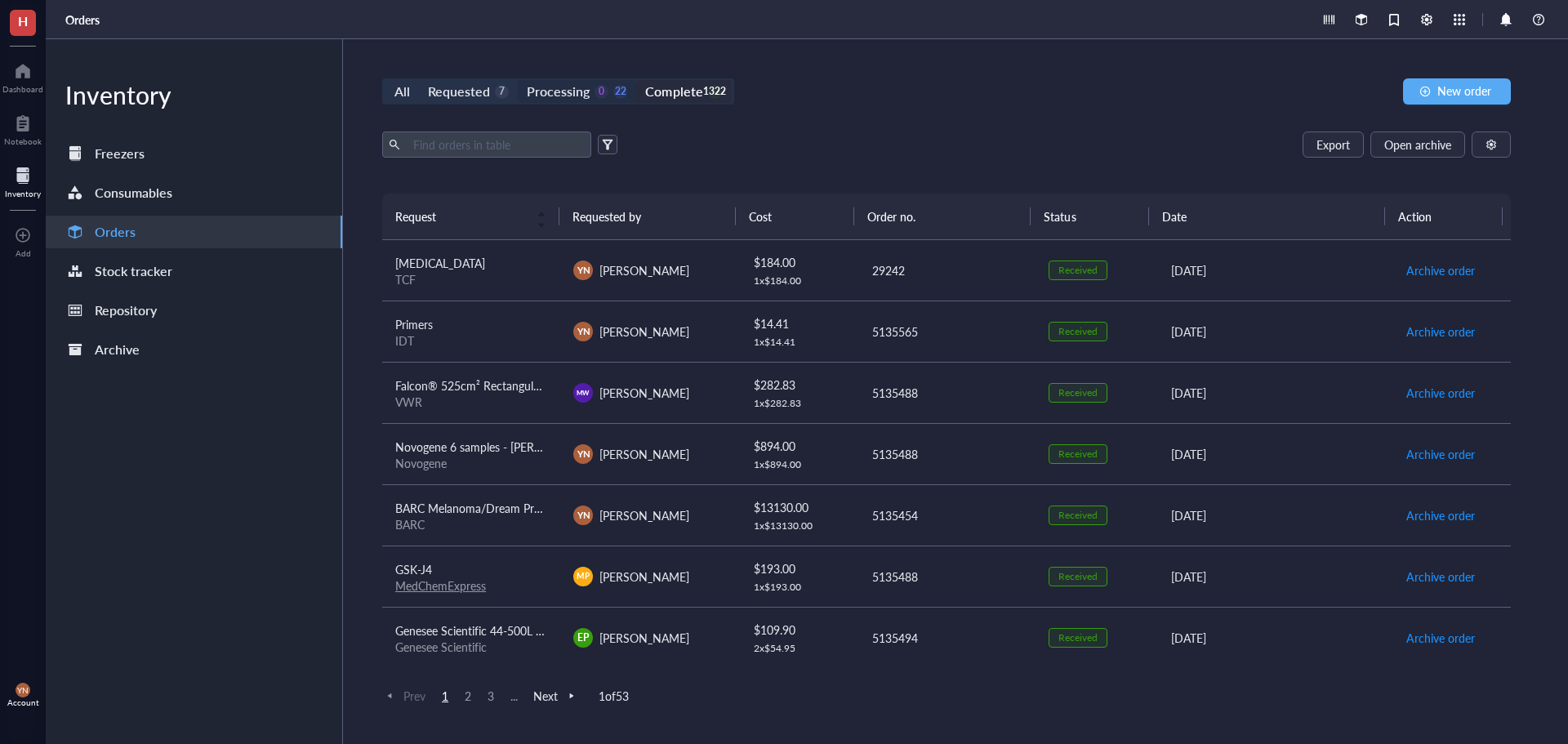
click at [586, 80] on div "All Requested 7 Processing 0 22 Complete 1322" at bounding box center [557, 91] width 352 height 26
click at [583, 87] on div "Processing" at bounding box center [558, 91] width 63 height 23
click at [518, 80] on input "Processing 0 22" at bounding box center [518, 80] width 0 height 0
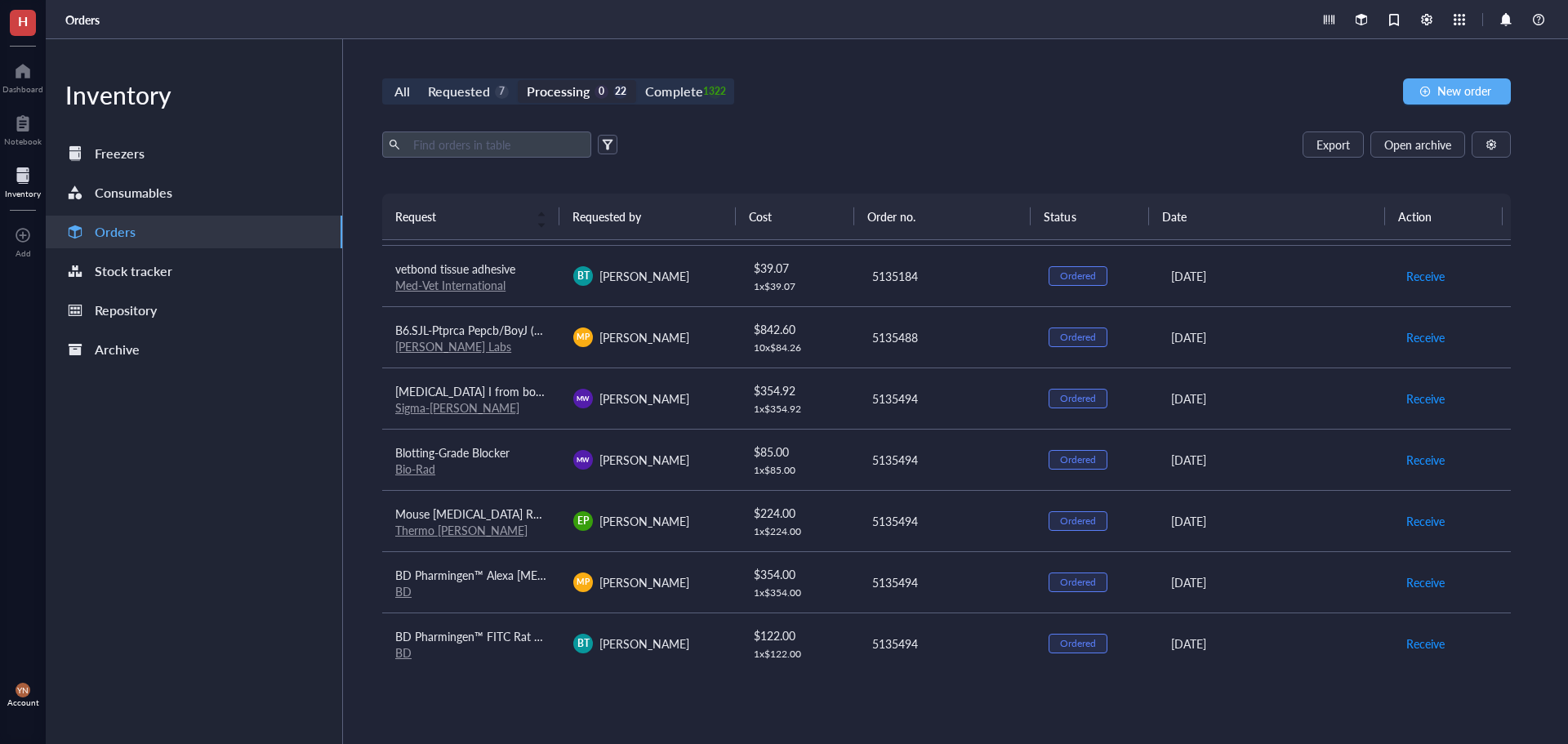
scroll to position [245, 0]
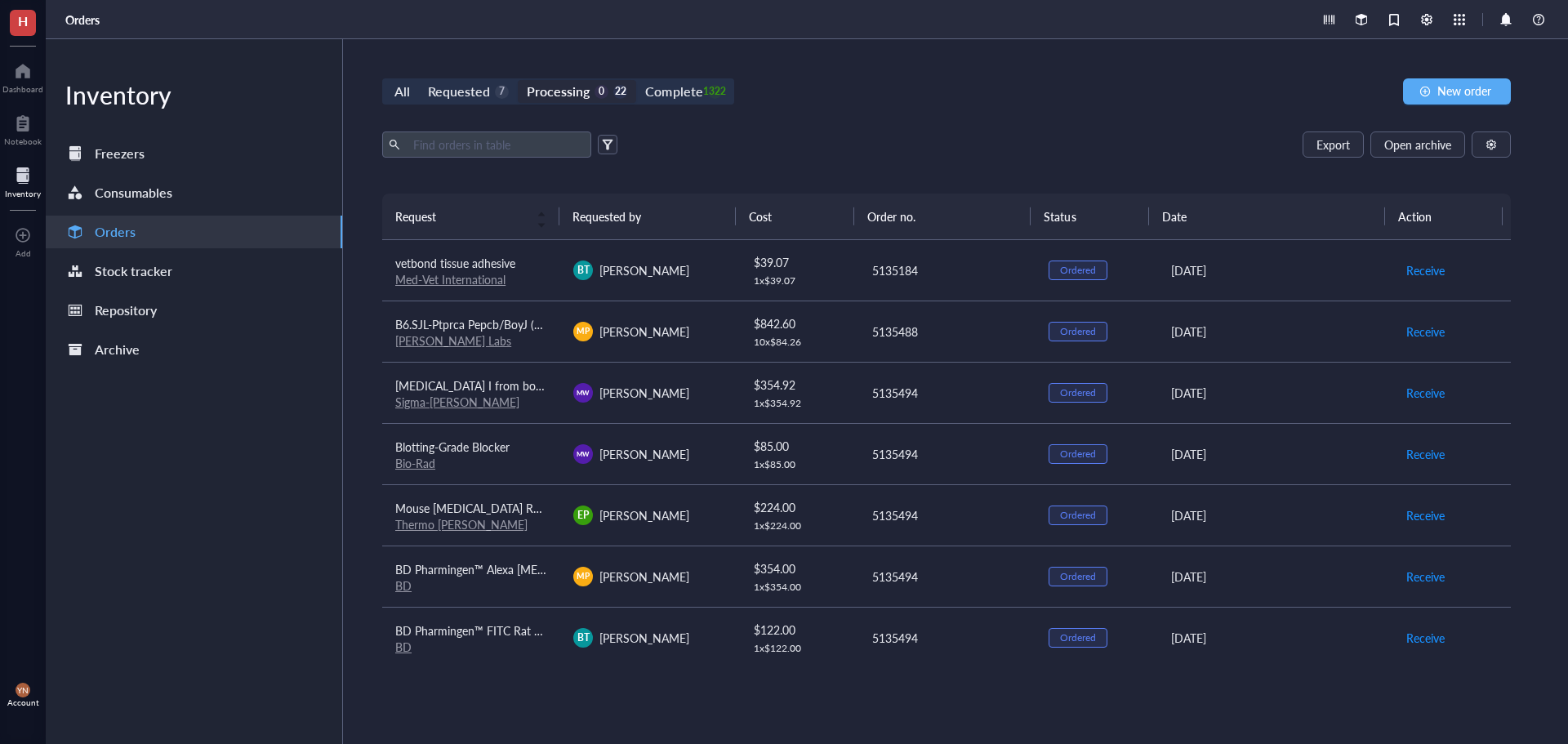
click at [532, 386] on span "[MEDICAL_DATA] I from bovine pancreas,Type IV, lyophilized powder, ≥2,000 Kunit…" at bounding box center [650, 385] width 510 height 16
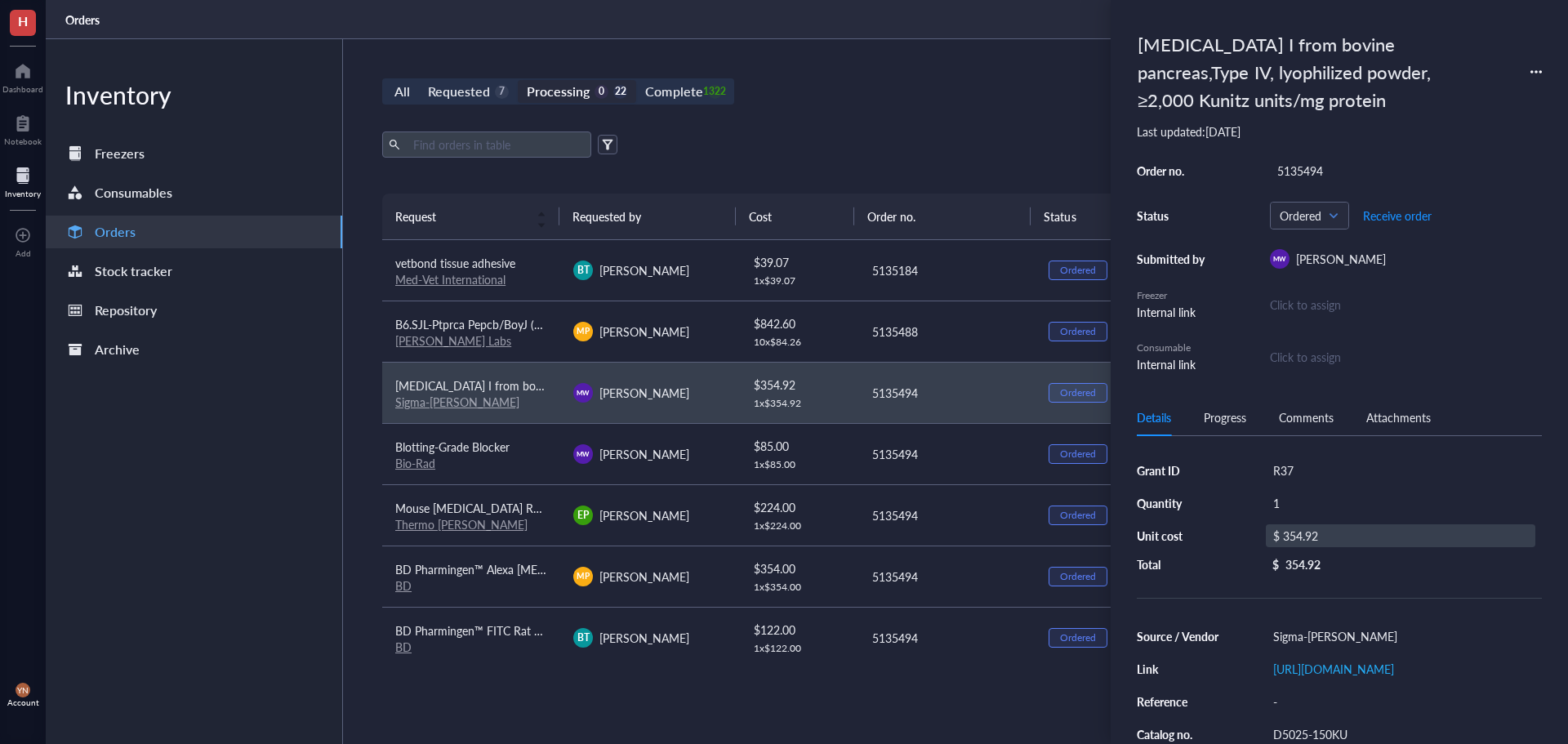
click at [1336, 534] on div "$ 354.92" at bounding box center [1400, 536] width 270 height 23
click at [1357, 535] on input "354.92" at bounding box center [1418, 538] width 231 height 26
click at [1357, 537] on input "257.42" at bounding box center [1418, 538] width 231 height 26
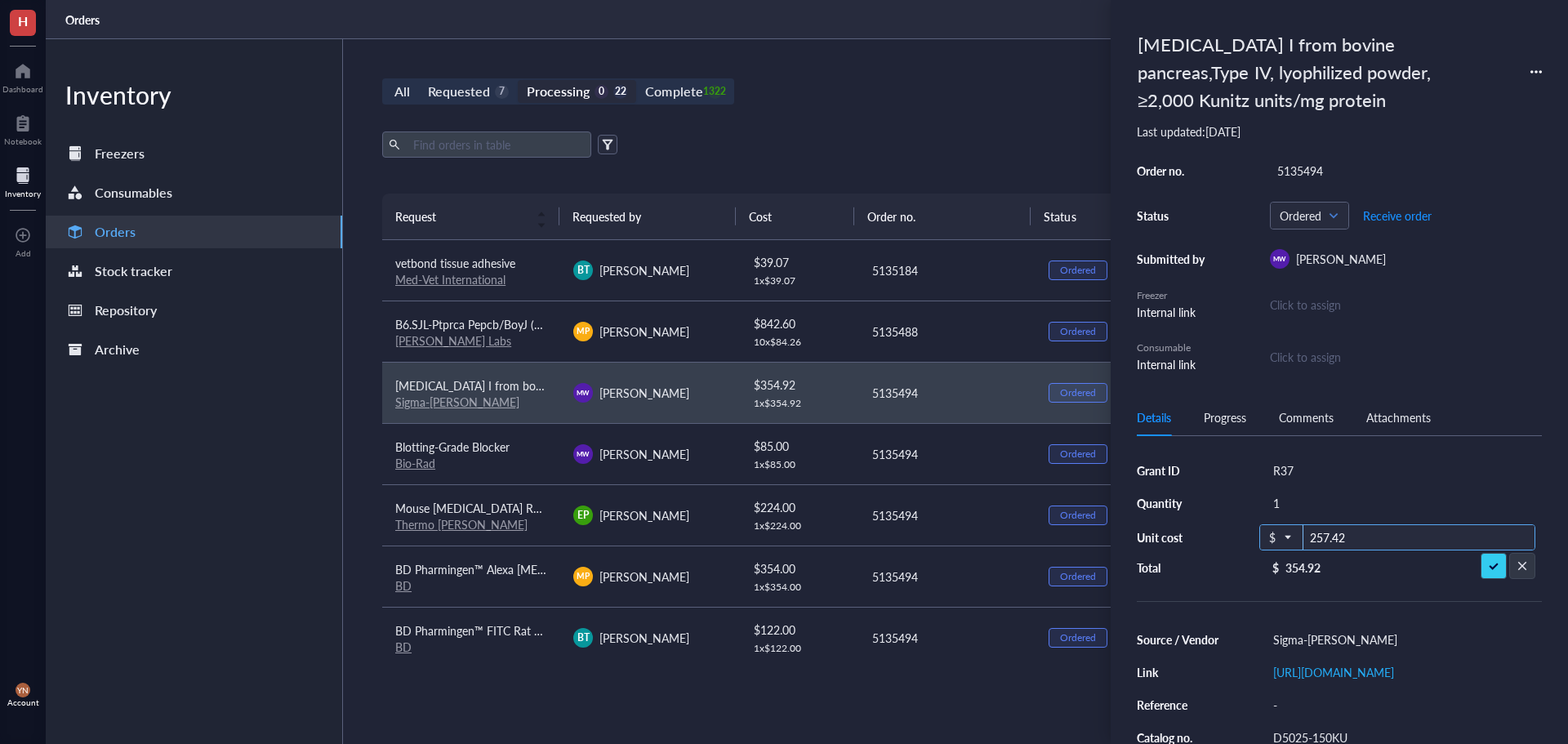
click at [1300, 537] on div "$" at bounding box center [1280, 537] width 42 height 26
click at [1329, 536] on input "257.42" at bounding box center [1418, 538] width 231 height 26
click at [1356, 547] on input "357.42" at bounding box center [1418, 538] width 231 height 26
click at [1351, 541] on input "357.42" at bounding box center [1418, 538] width 231 height 26
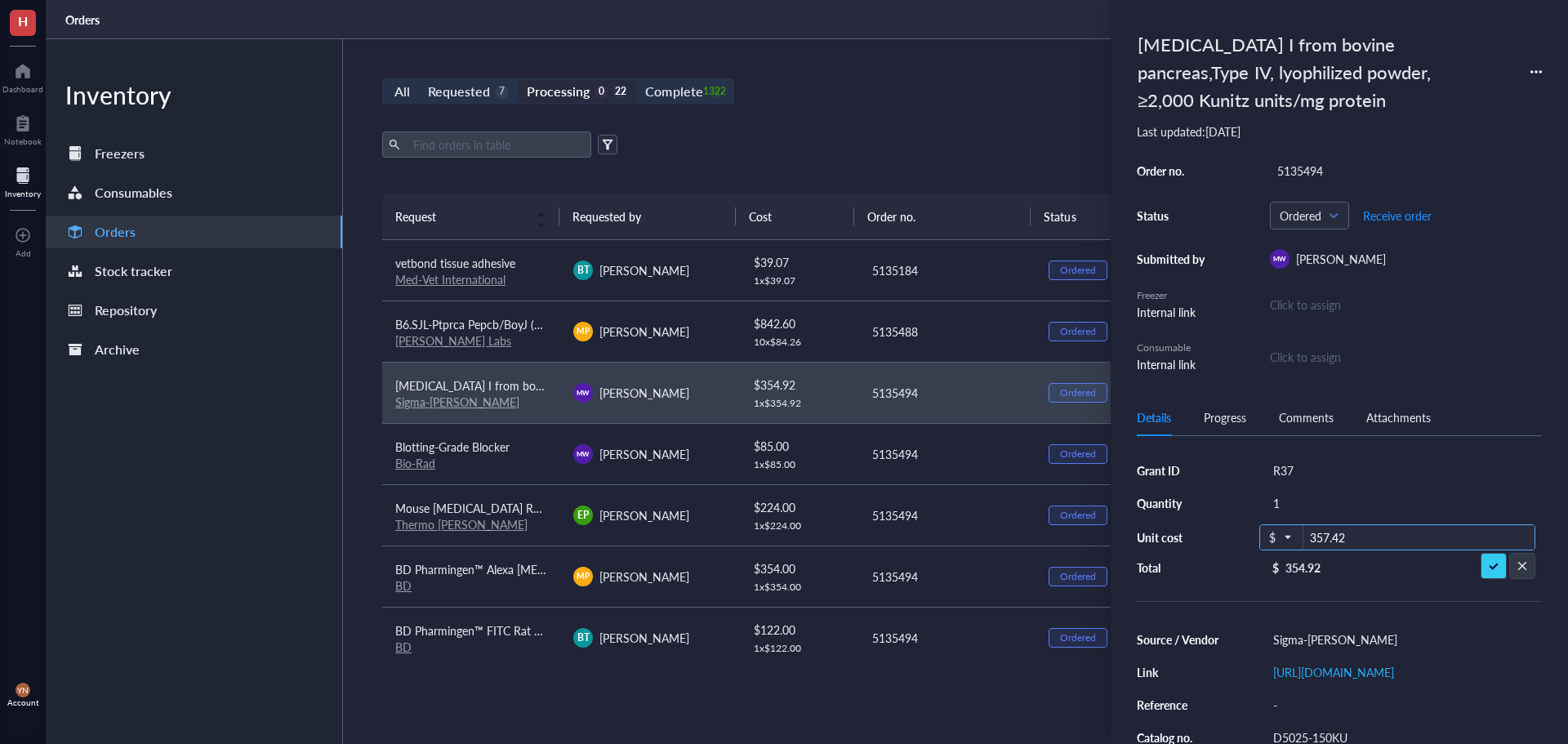
click at [1351, 541] on input "357.42" at bounding box center [1418, 538] width 231 height 26
type input "397.57"
click at [1332, 536] on div "$ 354.92" at bounding box center [1400, 536] width 270 height 23
click at [1369, 539] on input "354.92" at bounding box center [1418, 538] width 231 height 26
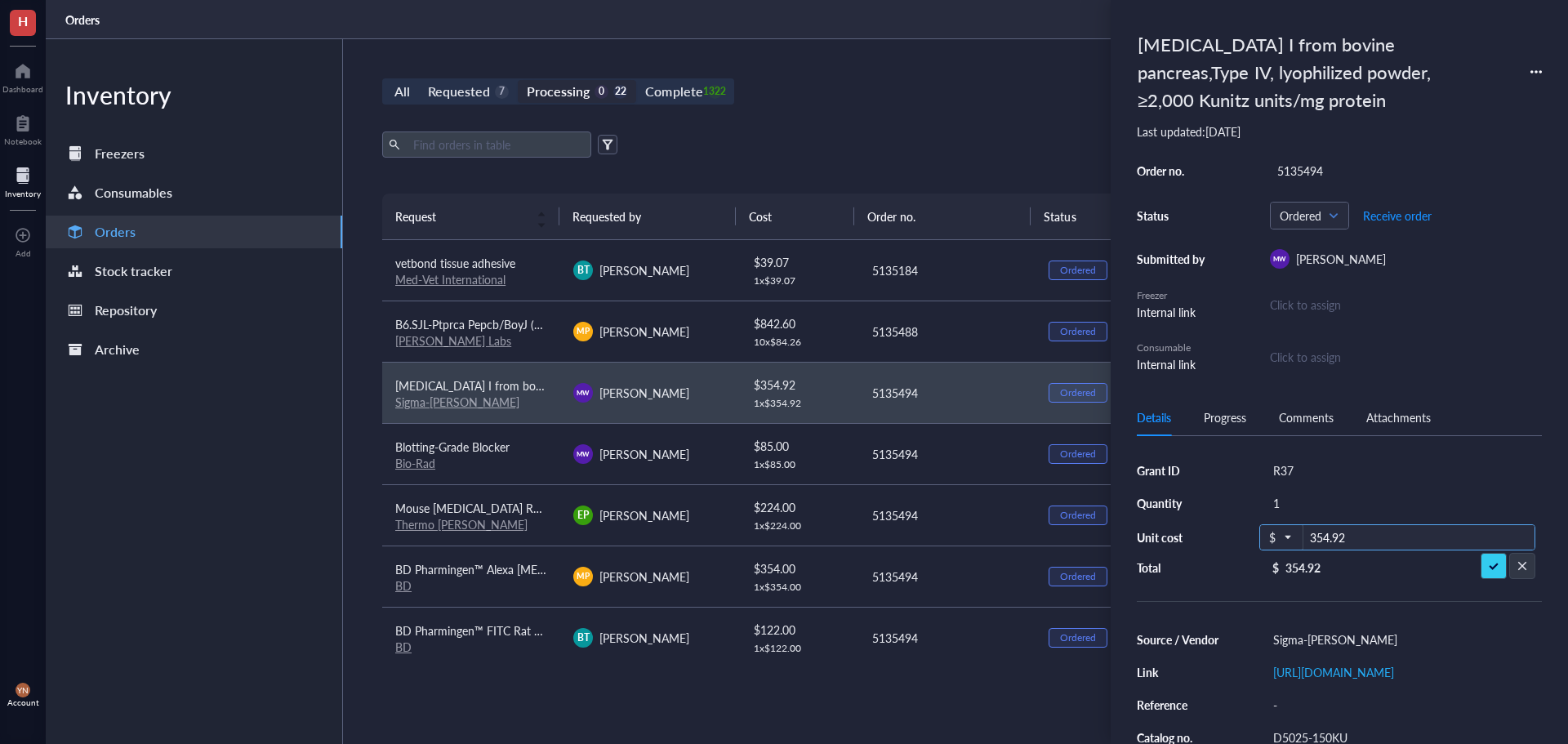
click at [1369, 539] on input "354.92" at bounding box center [1418, 538] width 231 height 26
type input "397.57"
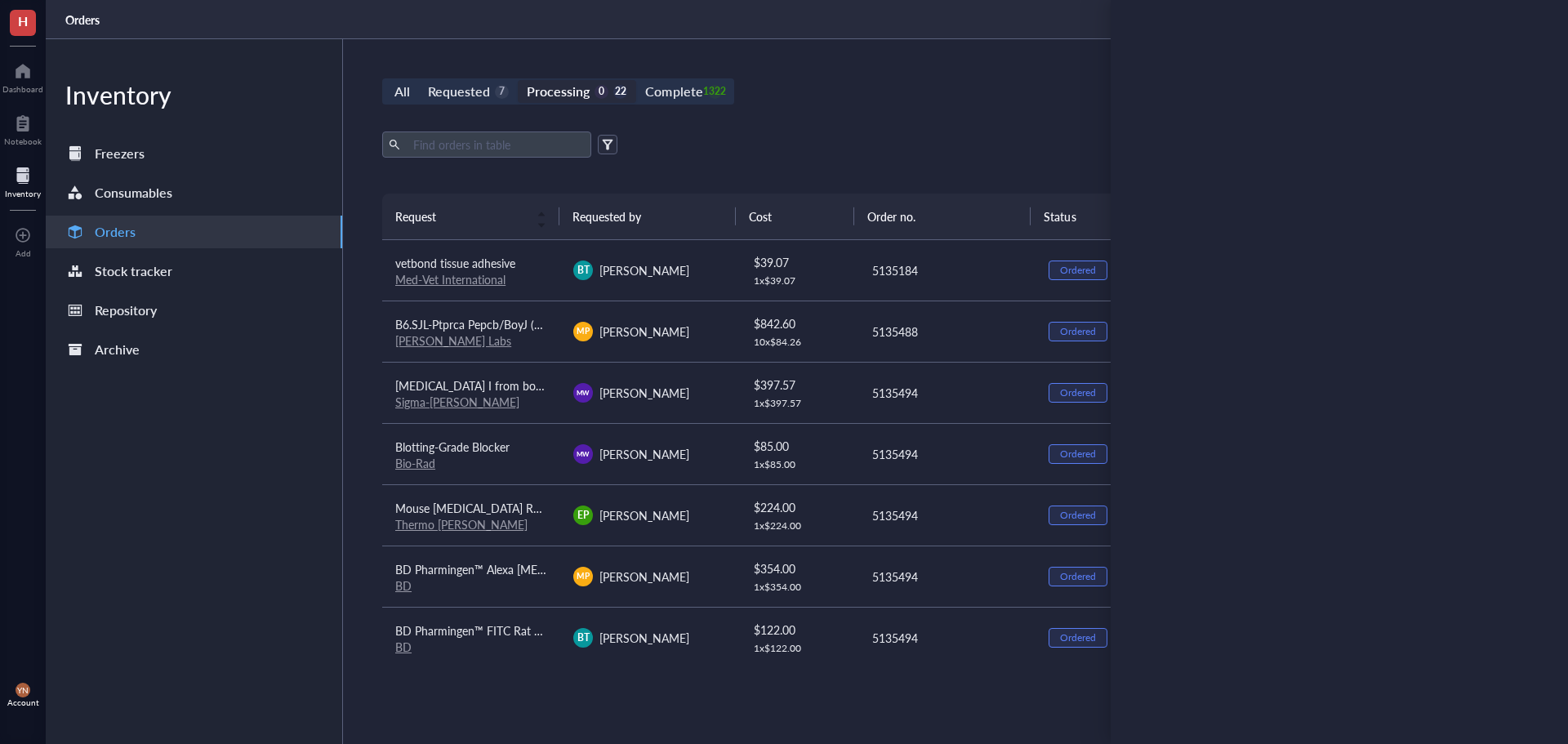
click at [888, 119] on div "All Requested 7 Processing 0 22 Complete 1322 New order Export Open archive Req…" at bounding box center [947, 391] width 1207 height 704
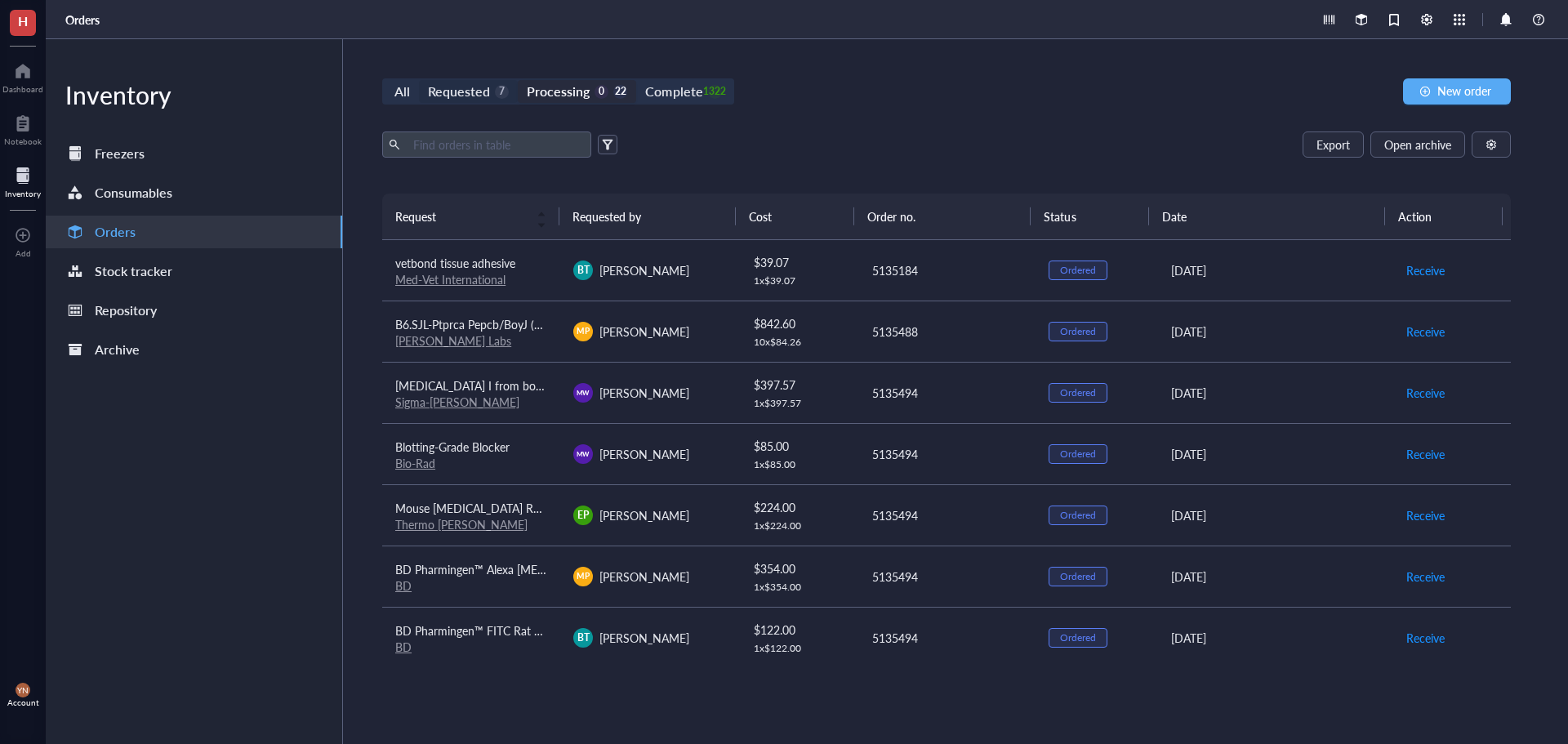
click at [443, 89] on div "Requested" at bounding box center [459, 91] width 62 height 23
click at [419, 80] on input "Requested 7" at bounding box center [419, 80] width 0 height 0
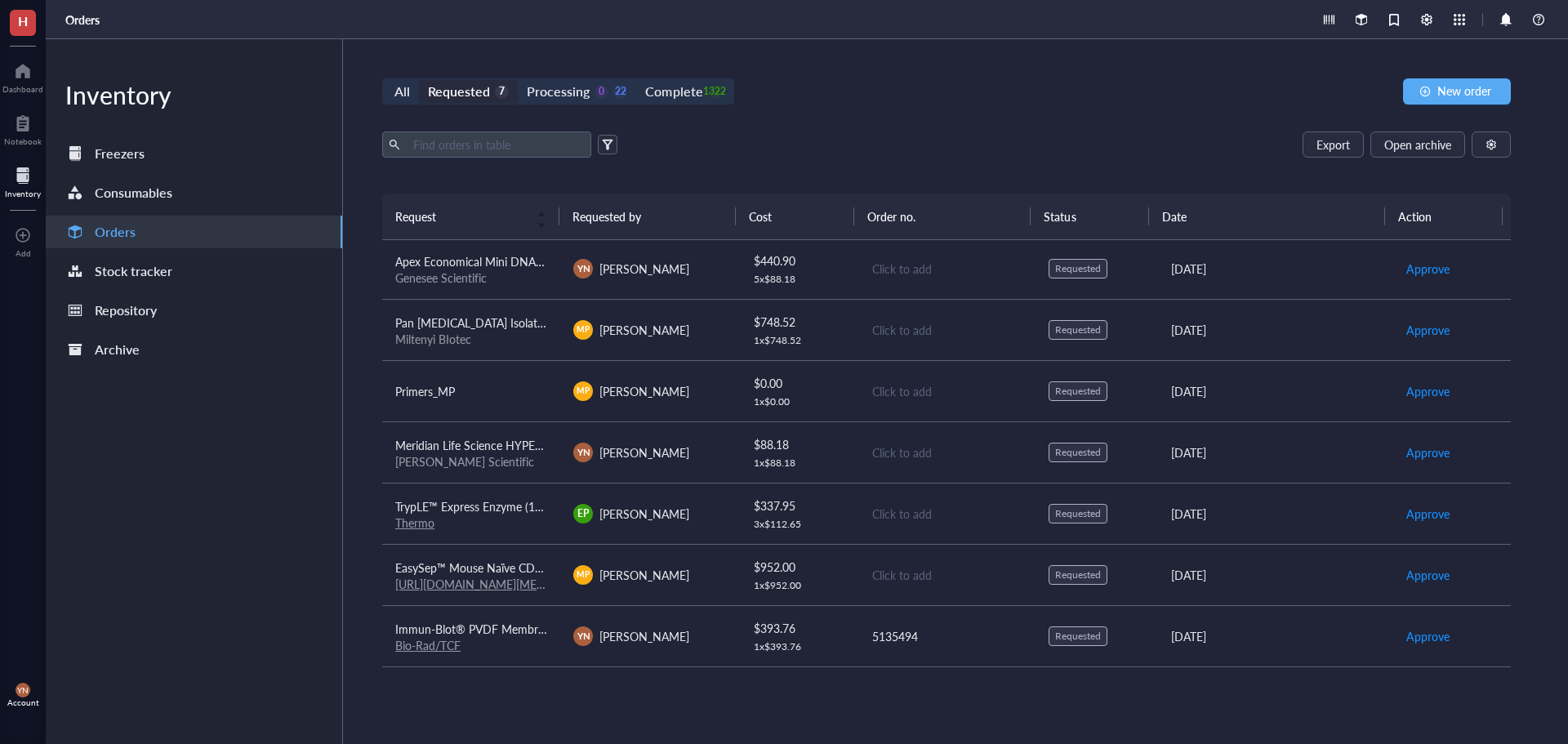
click at [924, 105] on div "All Requested 7 Processing 0 22 Complete 1322 New order Export Open archive Req…" at bounding box center [947, 391] width 1207 height 704
click at [461, 259] on span "Apex Economical Mini DNA Ladders 100bp" at bounding box center [504, 260] width 219 height 16
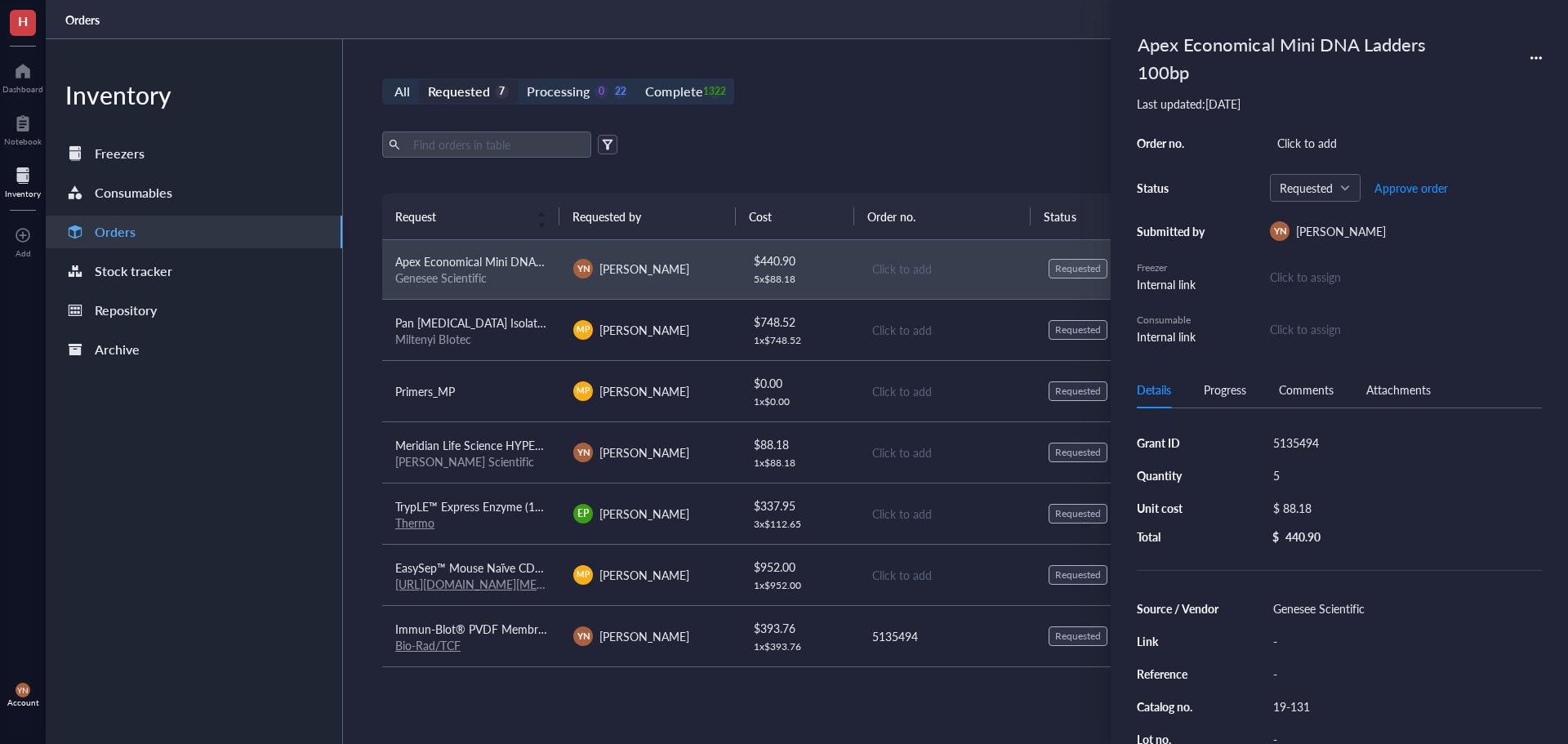
click at [1543, 55] on div "Apex Economical Mini DNA Ladders 100bp Last updated: [DATE] Order no. Click to …" at bounding box center [1339, 372] width 457 height 744
click at [1540, 56] on icon at bounding box center [1536, 58] width 11 height 11
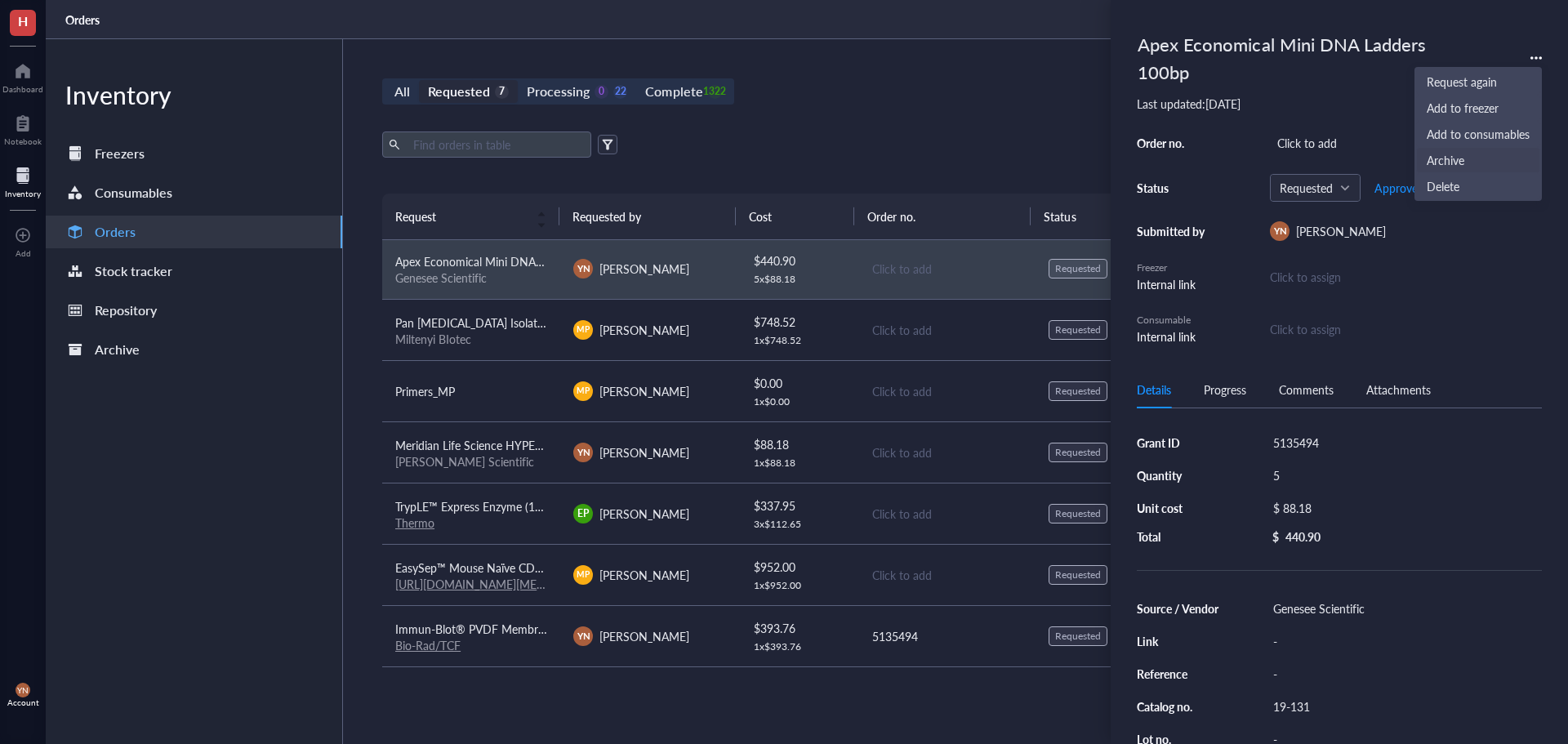
click at [1470, 175] on li "Delete" at bounding box center [1478, 187] width 124 height 26
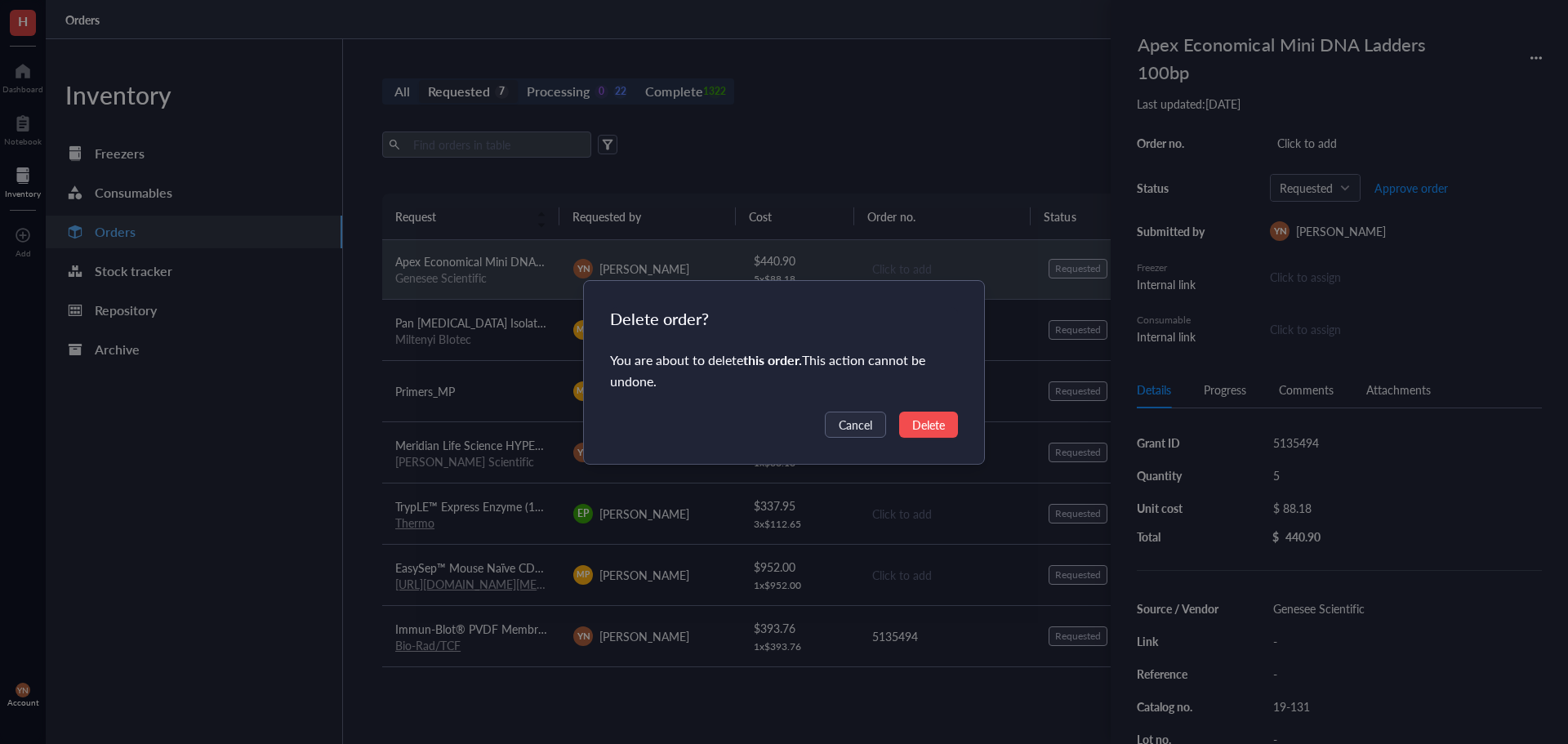
click at [952, 425] on button "Delete" at bounding box center [929, 424] width 58 height 26
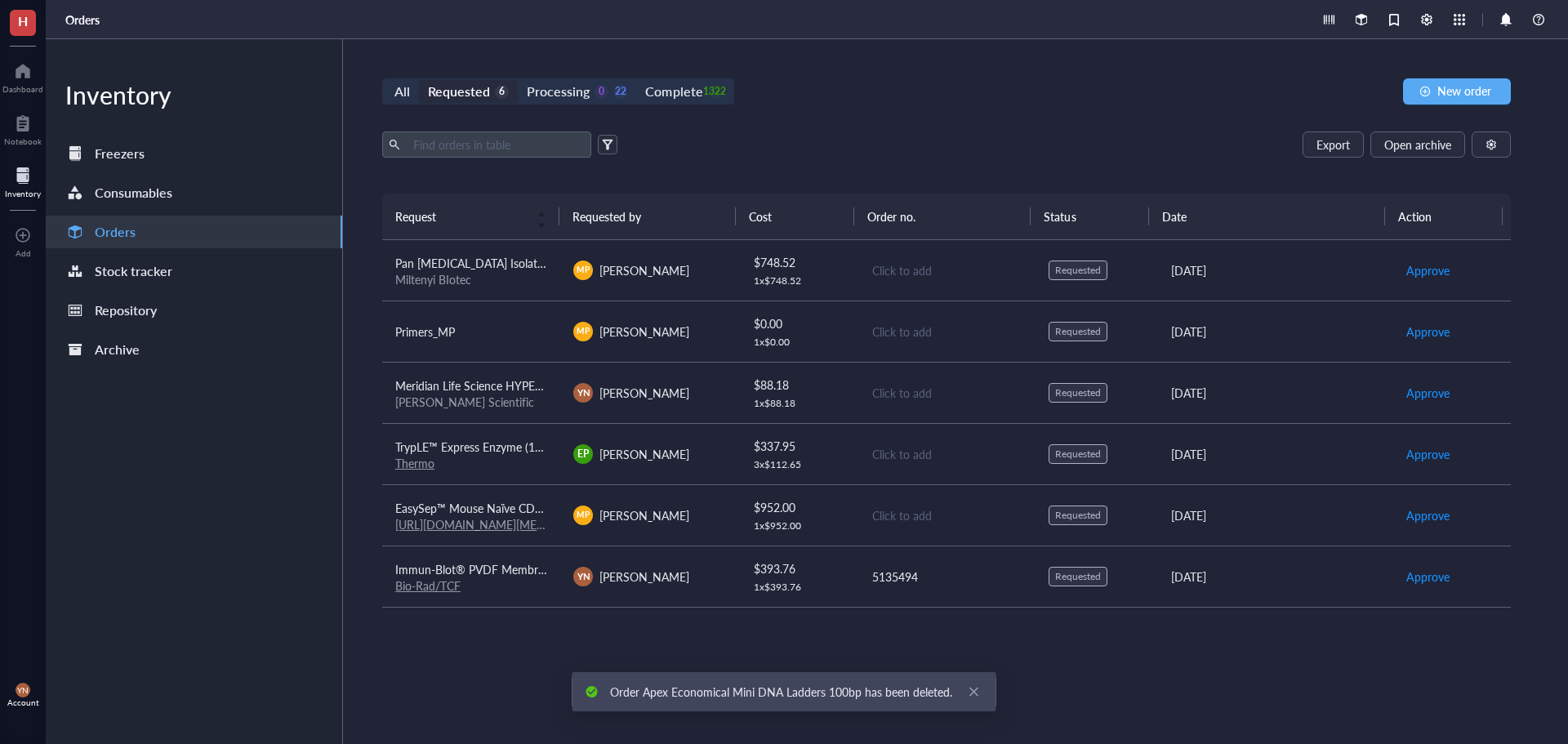
scroll to position [0, 0]
click at [472, 389] on span "Meridian Life Science HYPERLADDER IV 100 LANES" at bounding box center [528, 385] width 266 height 16
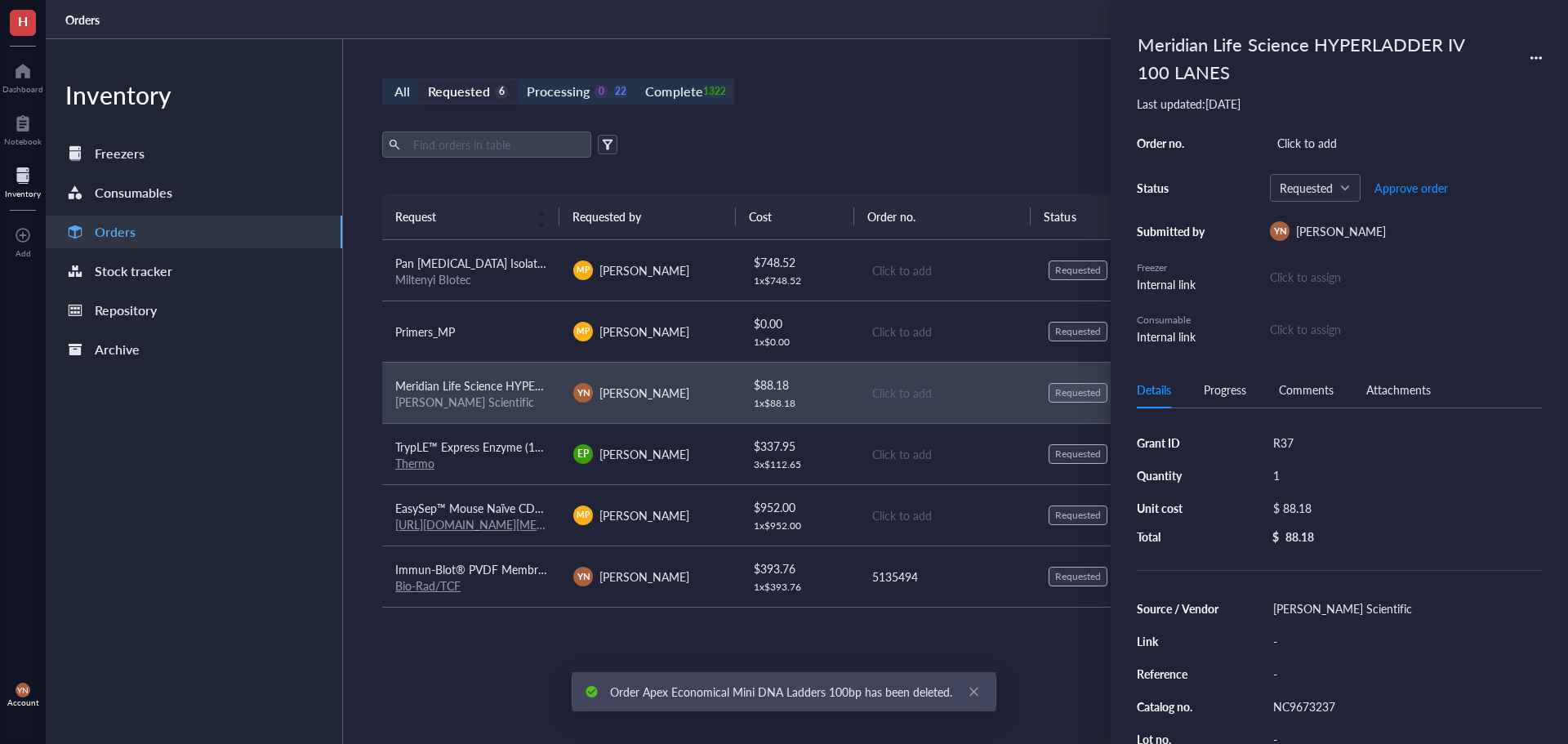
click at [1540, 52] on icon at bounding box center [1536, 58] width 11 height 11
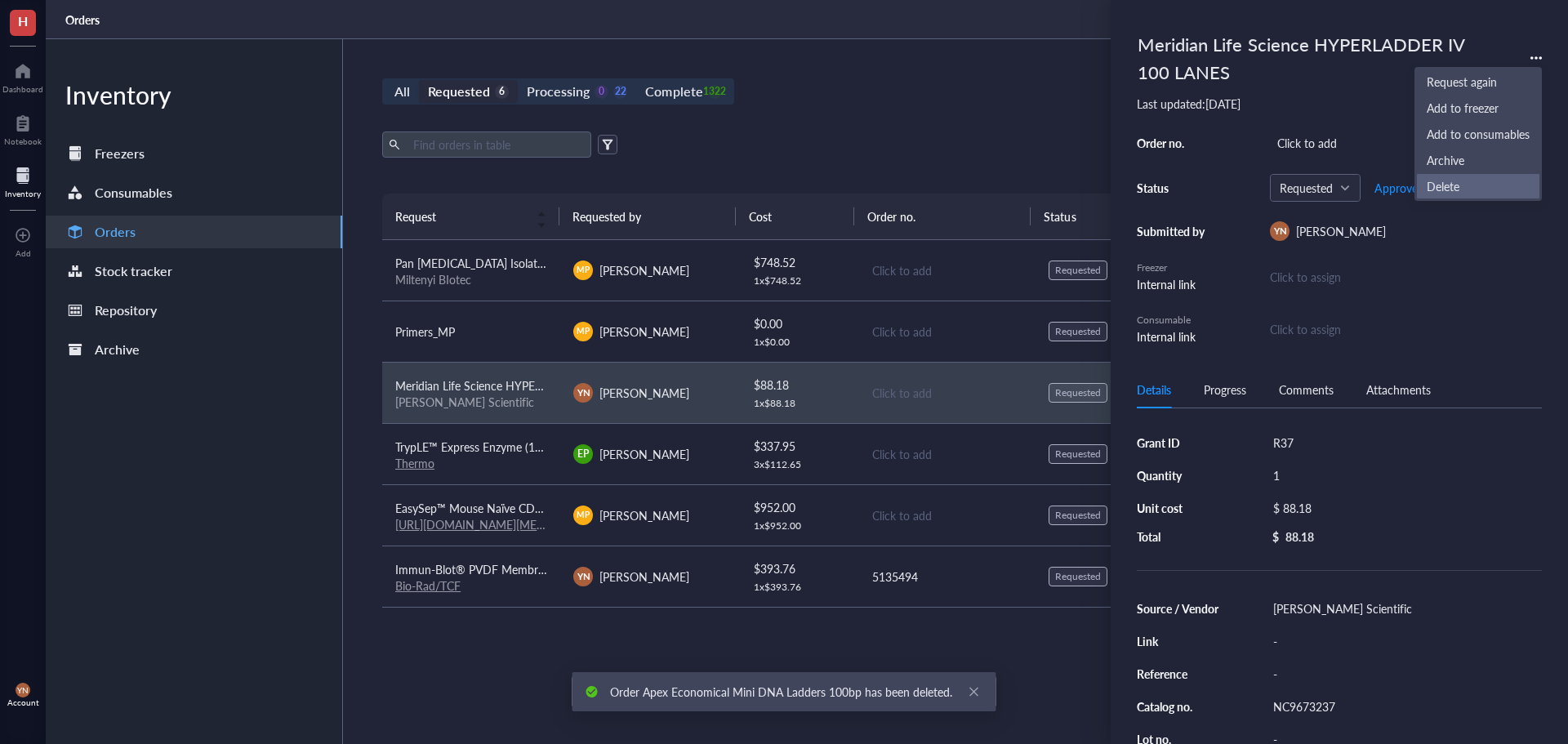
click at [1465, 183] on span "Delete" at bounding box center [1477, 186] width 103 height 18
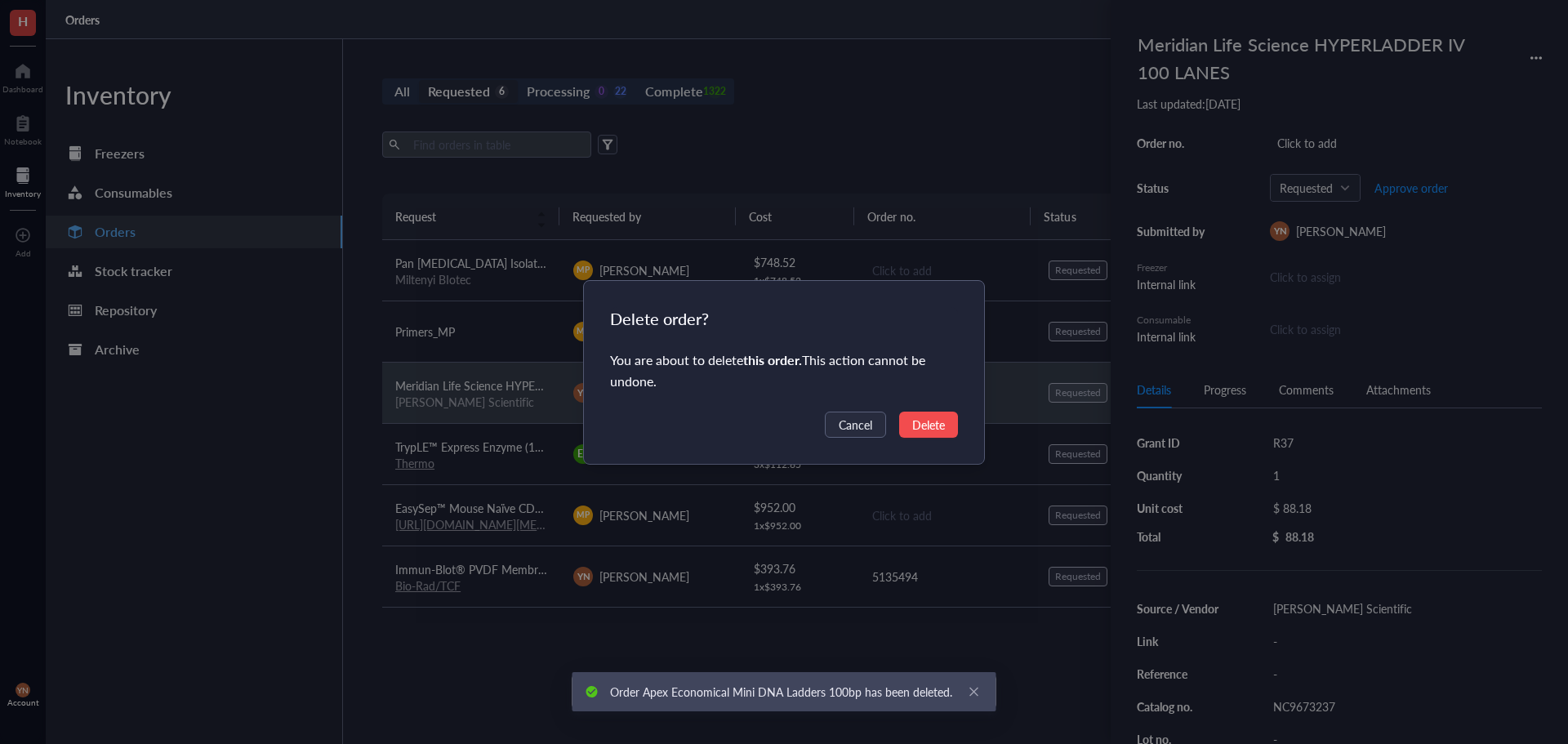
click at [920, 419] on span "Delete" at bounding box center [928, 424] width 33 height 18
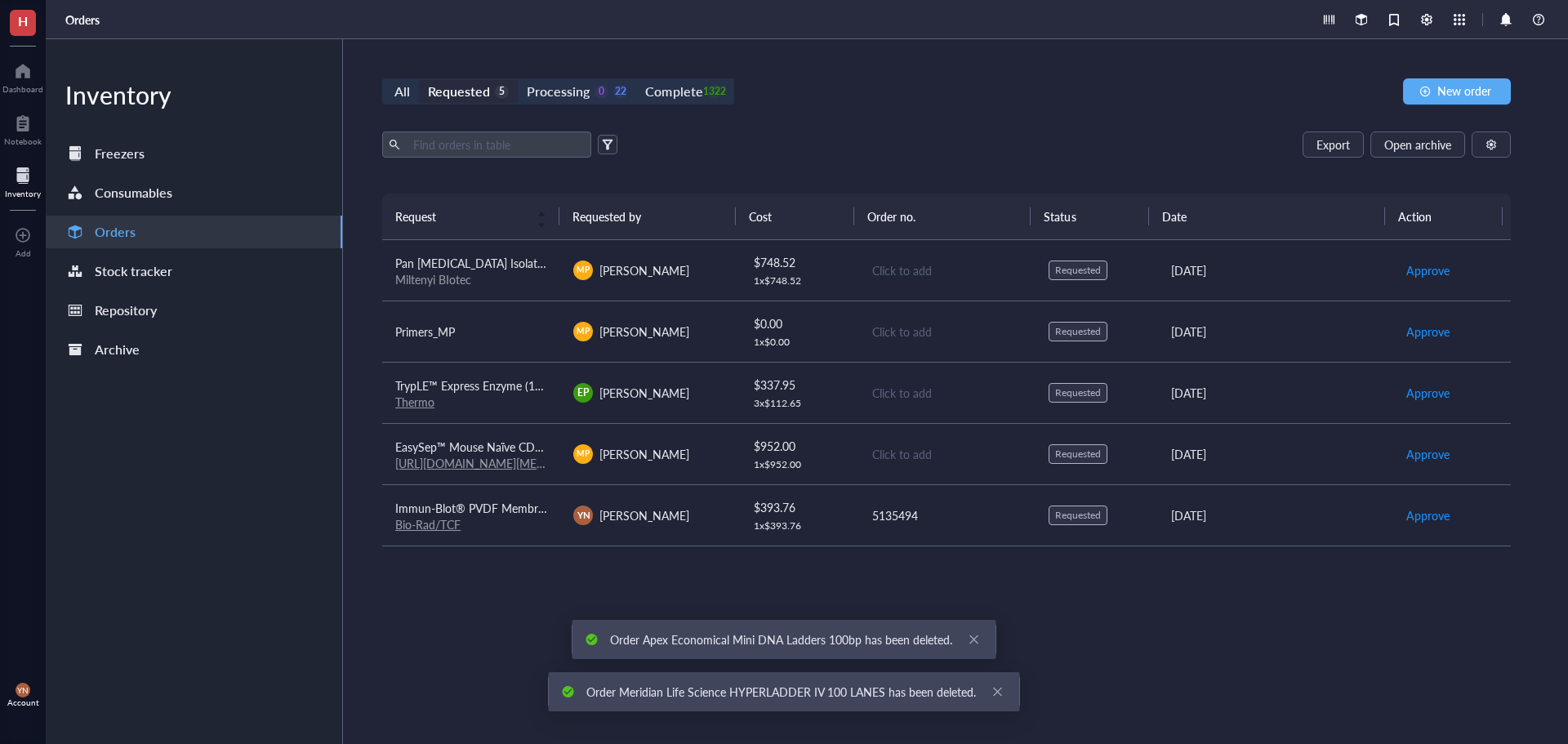
click at [900, 119] on div "All Requested 5 Processing 0 22 Complete 1322 New order Export Open archive Req…" at bounding box center [947, 391] width 1207 height 704
click at [1449, 93] on span "New order" at bounding box center [1463, 91] width 54 height 13
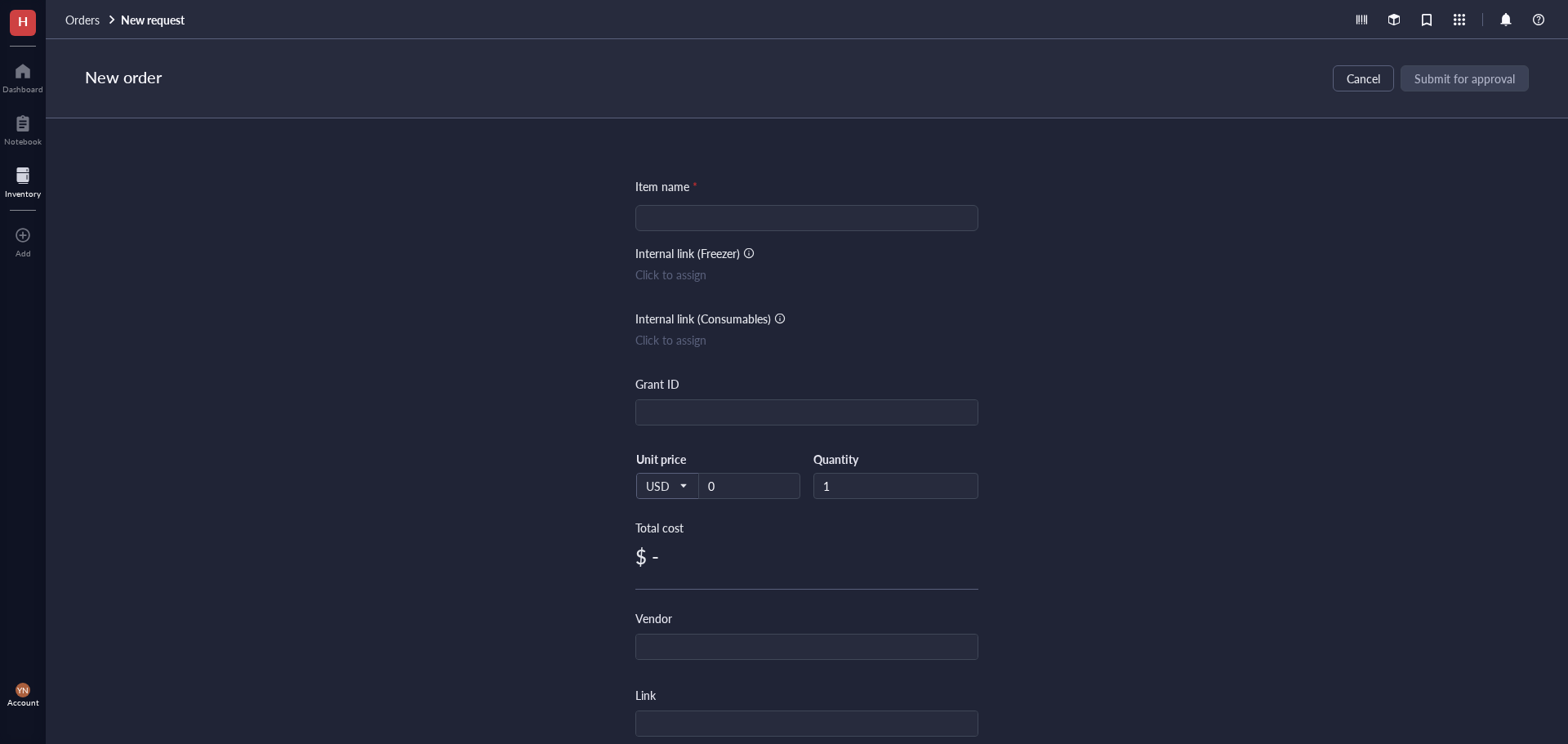
click at [666, 223] on input "search" at bounding box center [806, 218] width 323 height 25
paste input "100 bp DNA Ladder"
type input "100 bp DNA Ladder"
click at [674, 423] on input "text" at bounding box center [807, 413] width 341 height 26
type input "5135494"
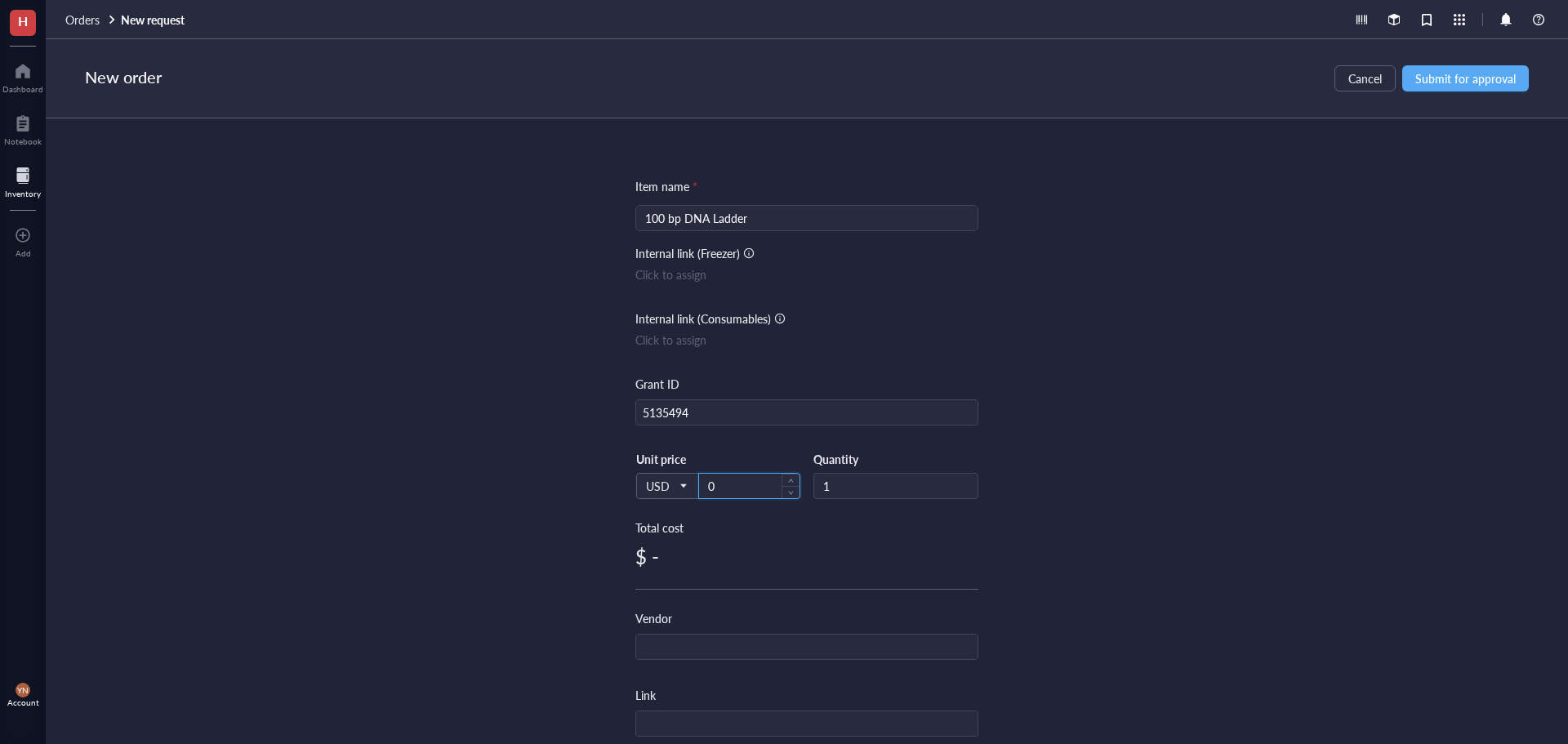
click at [745, 485] on input "0" at bounding box center [749, 486] width 101 height 25
type input "53.13"
click at [880, 495] on input "1" at bounding box center [895, 486] width 163 height 25
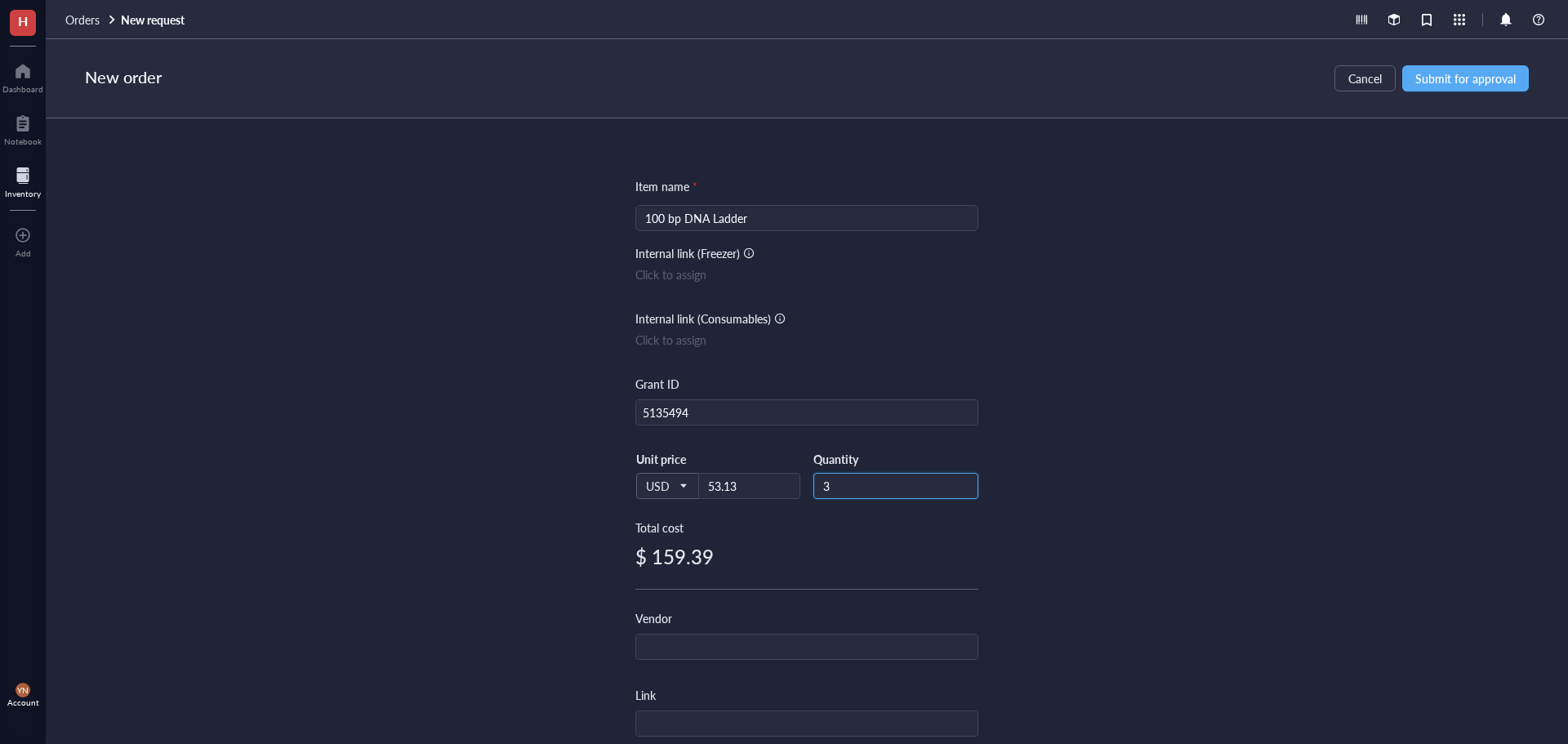
type input "3"
click at [1252, 494] on div "Item name * 100 bp DNA Ladder Internal link (Freezer) Click to assign Internal …" at bounding box center [806, 431] width 1522 height 625
click at [705, 644] on input "text" at bounding box center [807, 648] width 341 height 26
type input "TCF/NEB"
click at [1297, 568] on div "Item name * 100 bp DNA Ladder Internal link (Freezer) Click to assign Internal …" at bounding box center [806, 431] width 1522 height 625
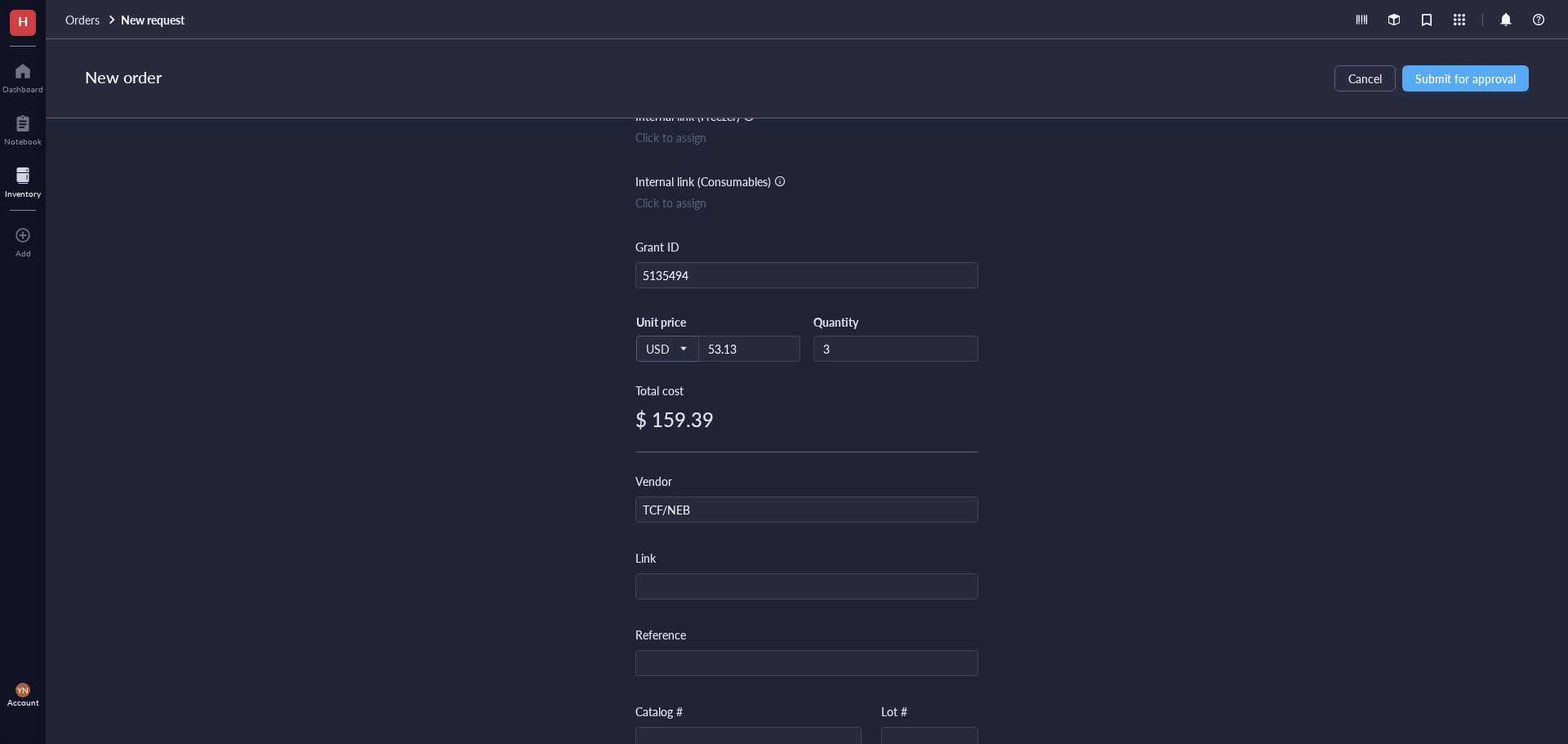
scroll to position [326, 0]
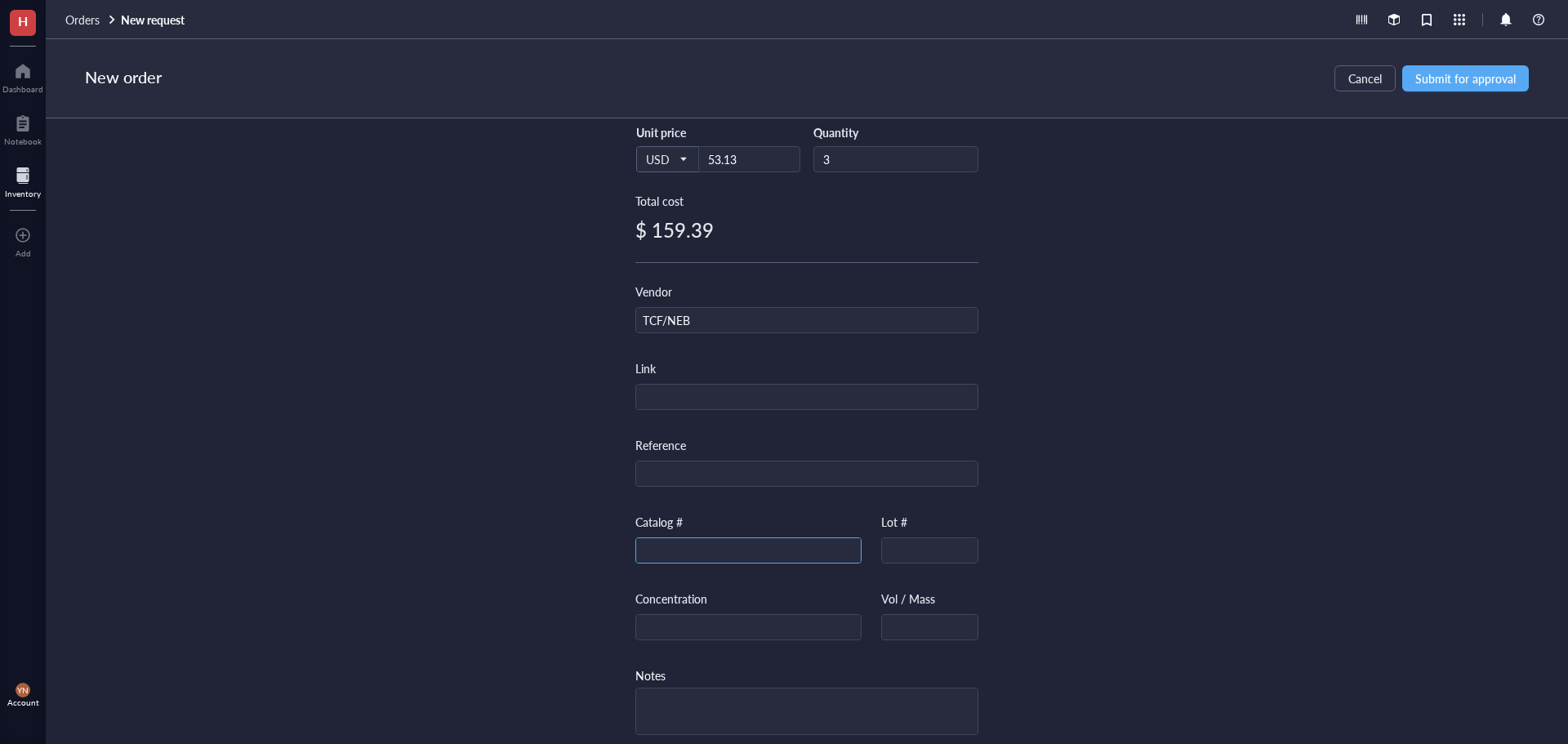
click at [674, 550] on input "text" at bounding box center [749, 552] width 224 height 26
click at [692, 551] on input "text" at bounding box center [749, 552] width 224 height 26
paste input "N3231S"
type input "N3231S"
click at [1259, 392] on div "Item name * 100 bp DNA Ladder Internal link (Freezer) Click to assign Internal …" at bounding box center [806, 431] width 1522 height 625
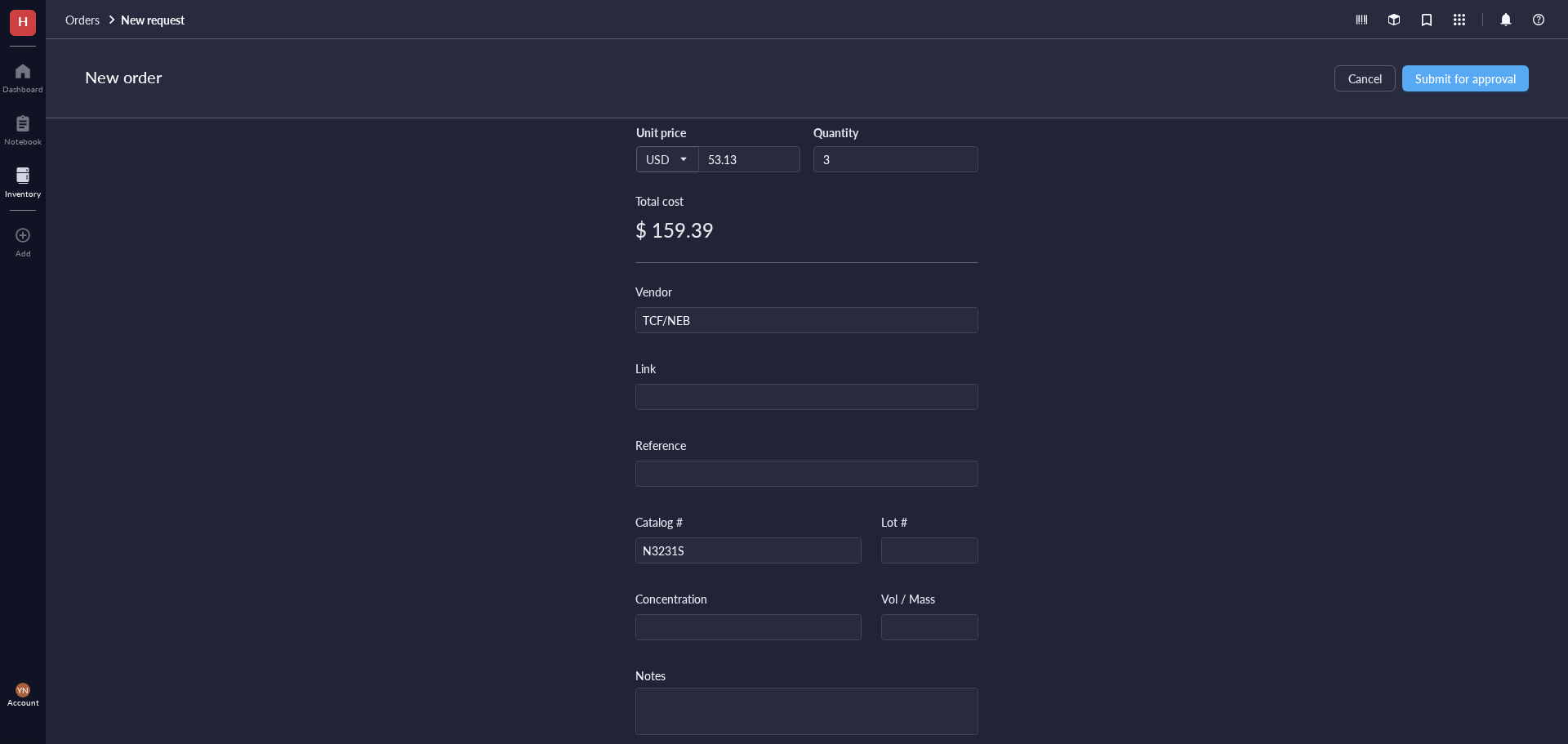
click at [1211, 389] on div "Item name * 100 bp DNA Ladder Internal link (Freezer) Click to assign Internal …" at bounding box center [806, 431] width 1522 height 625
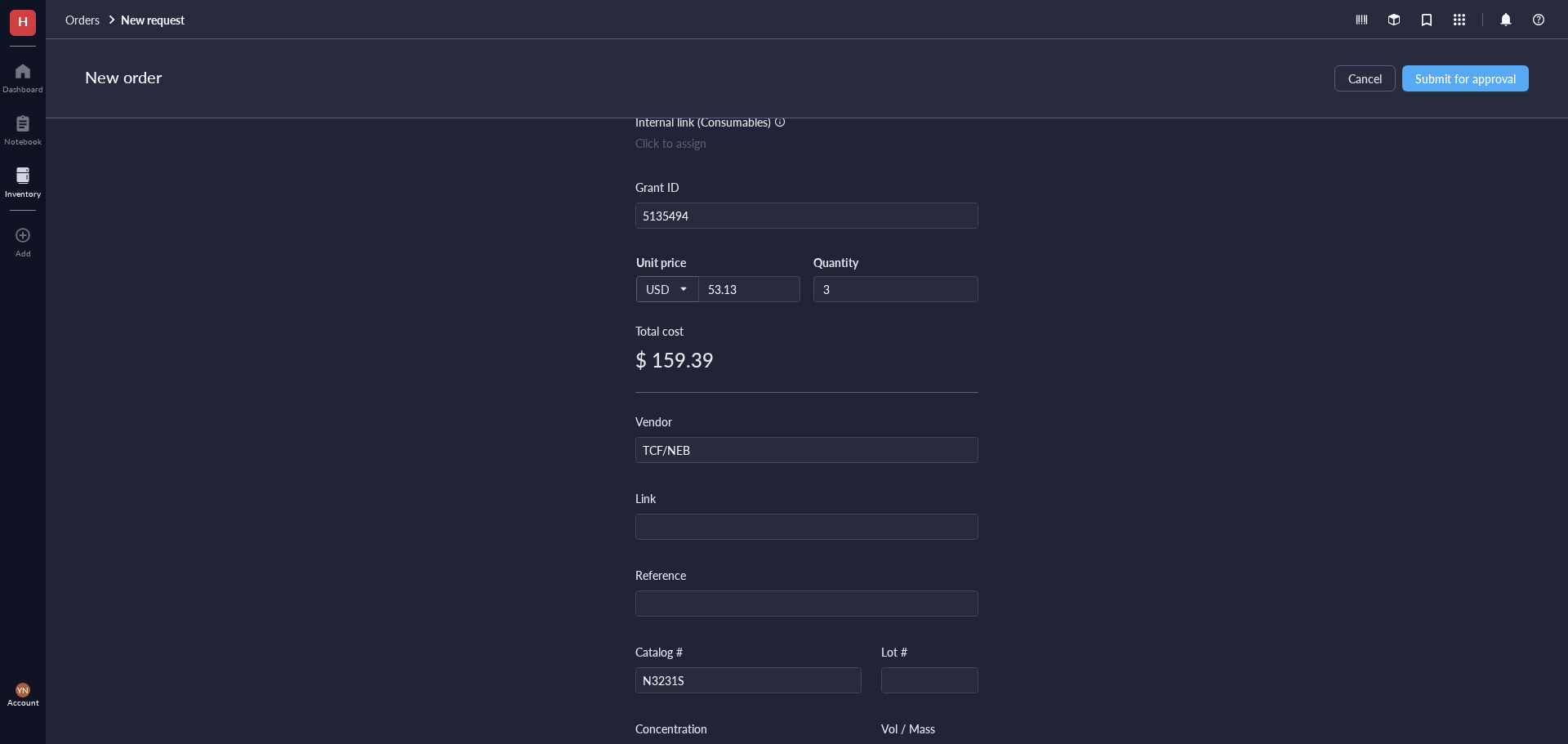
scroll to position [0, 0]
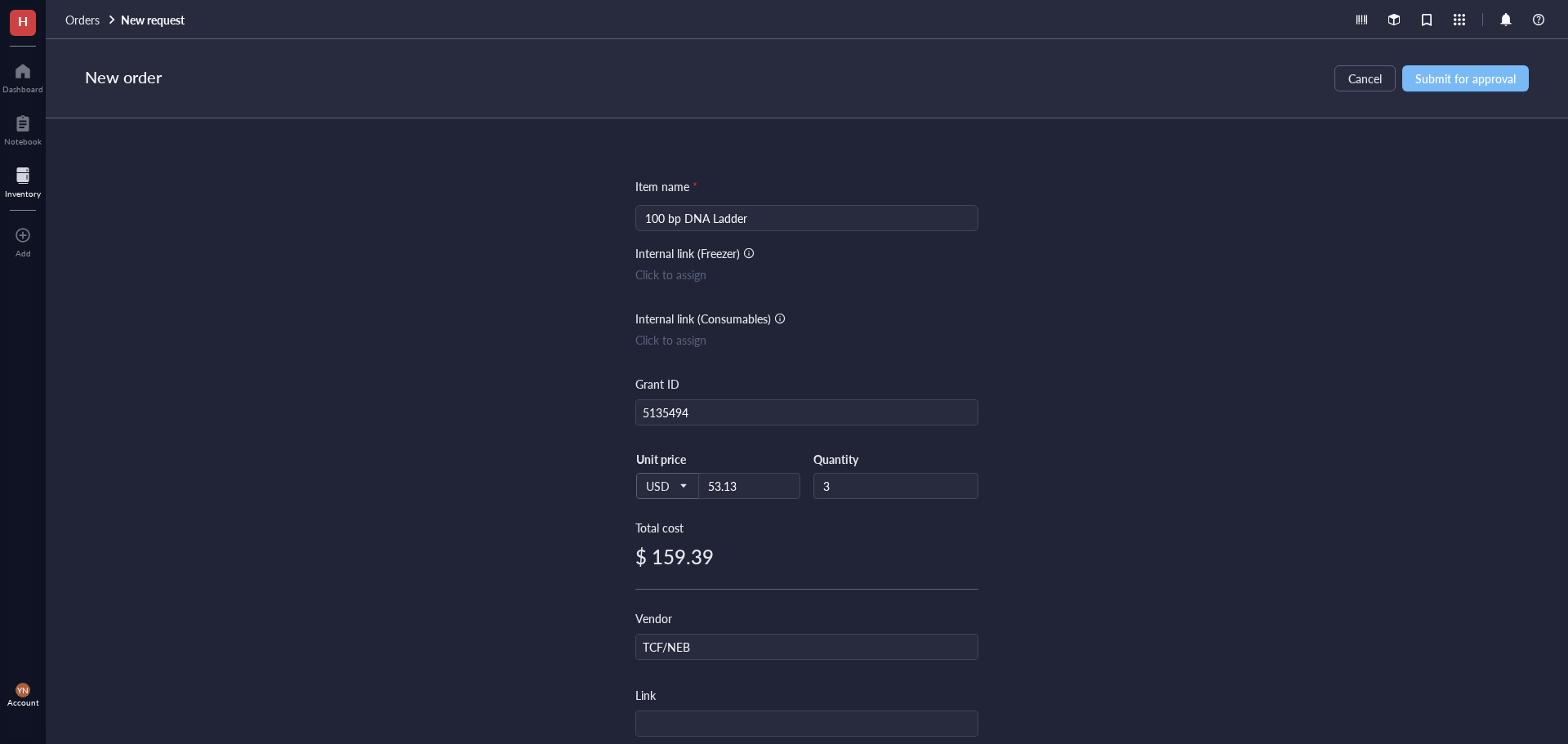
click at [1449, 76] on span "Submit for approval" at bounding box center [1465, 78] width 101 height 13
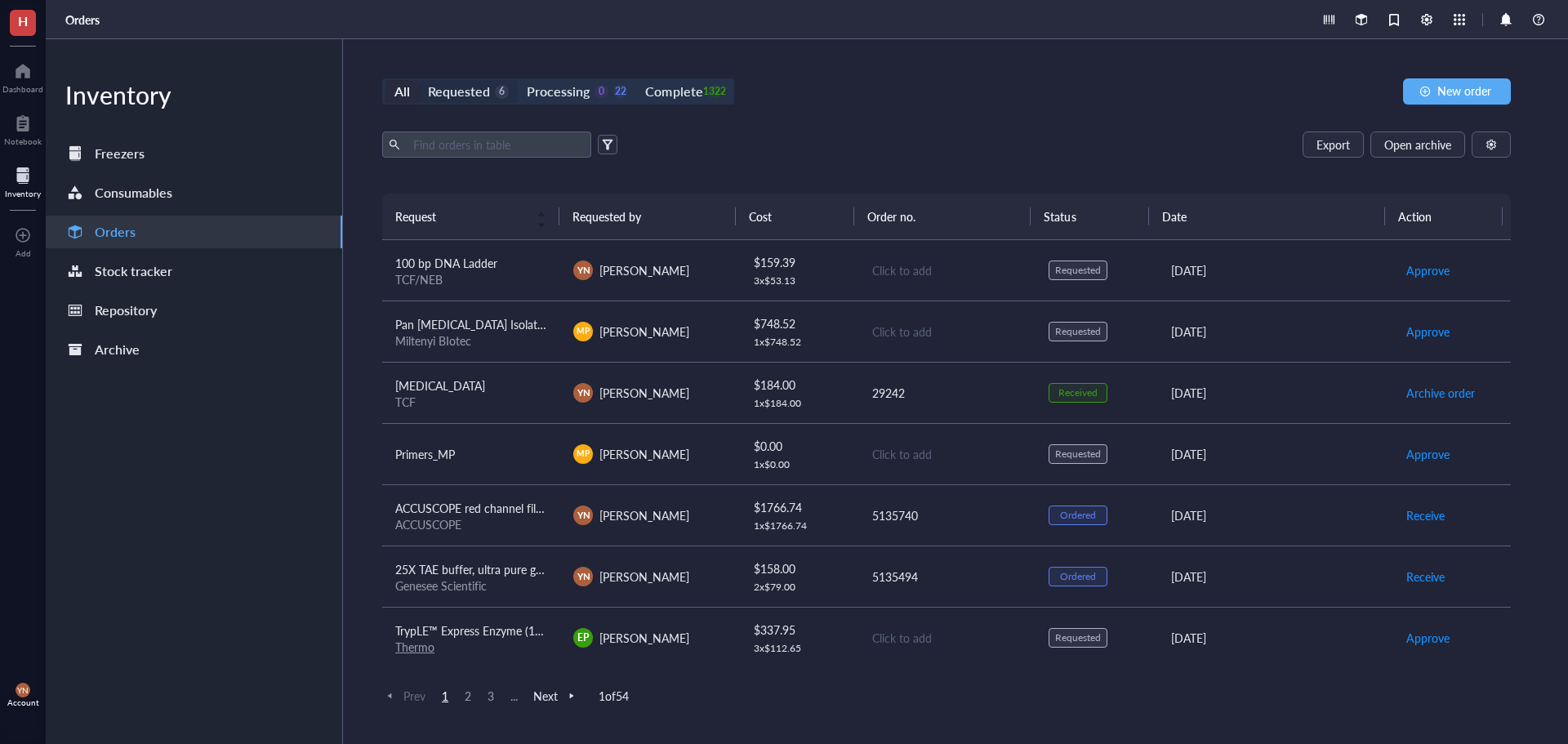
click at [484, 86] on div "Requested" at bounding box center [459, 91] width 62 height 23
click at [419, 80] on input "Requested 6" at bounding box center [419, 80] width 0 height 0
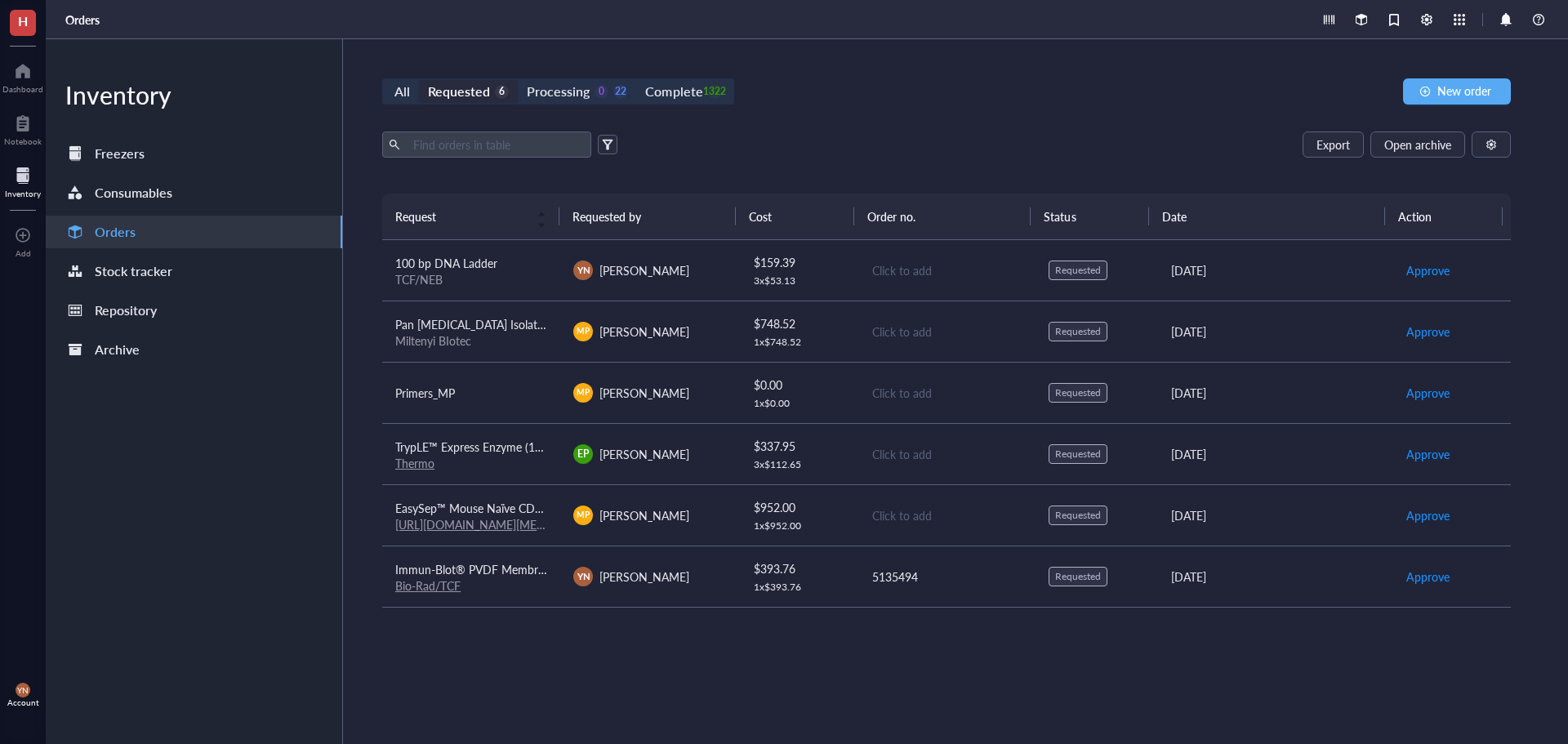
click at [492, 262] on span "100 bp DNA Ladder" at bounding box center [446, 262] width 102 height 16
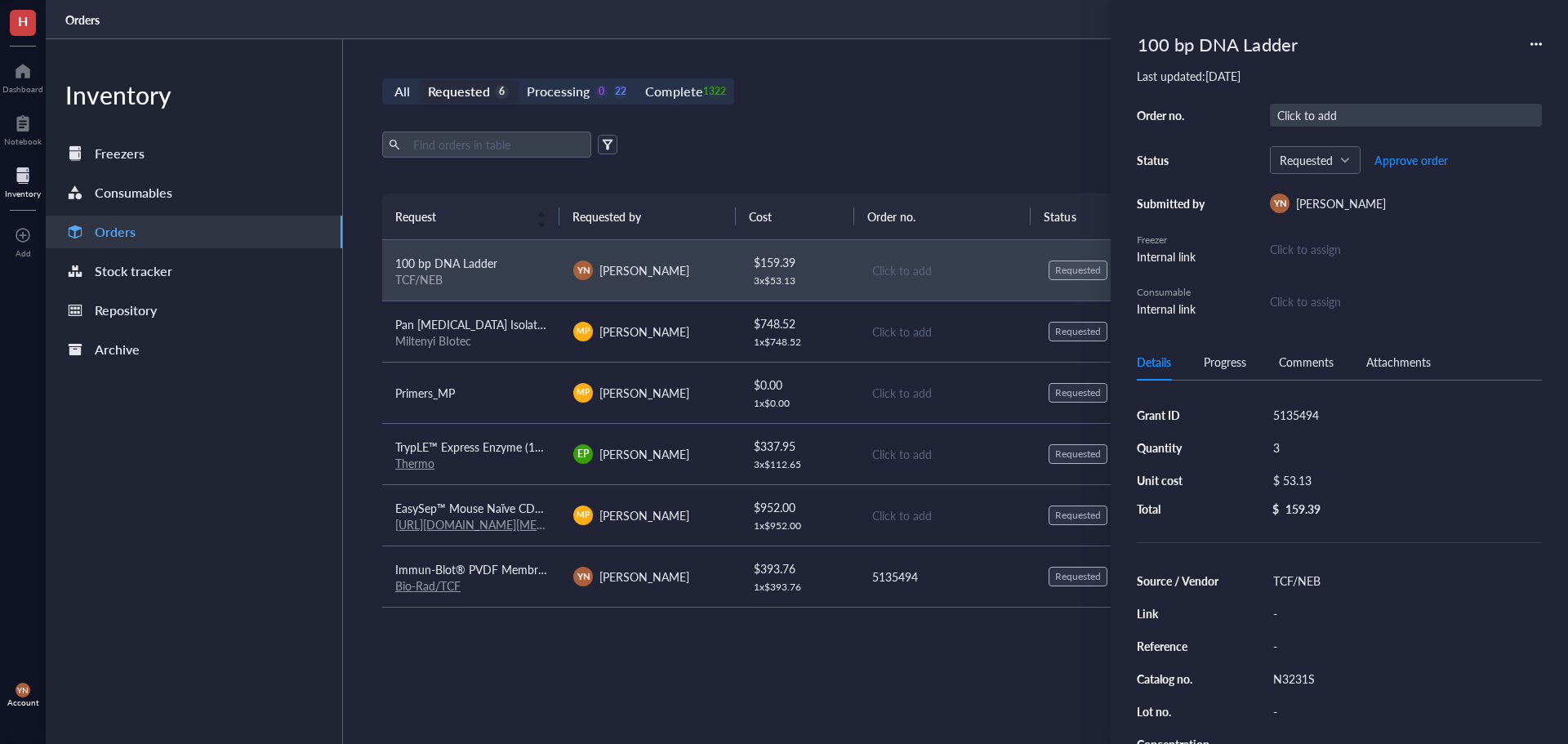
click at [1319, 115] on div "Click to add" at bounding box center [1406, 115] width 272 height 23
type input "5135494"
click at [1415, 156] on span "Approve order" at bounding box center [1411, 160] width 74 height 13
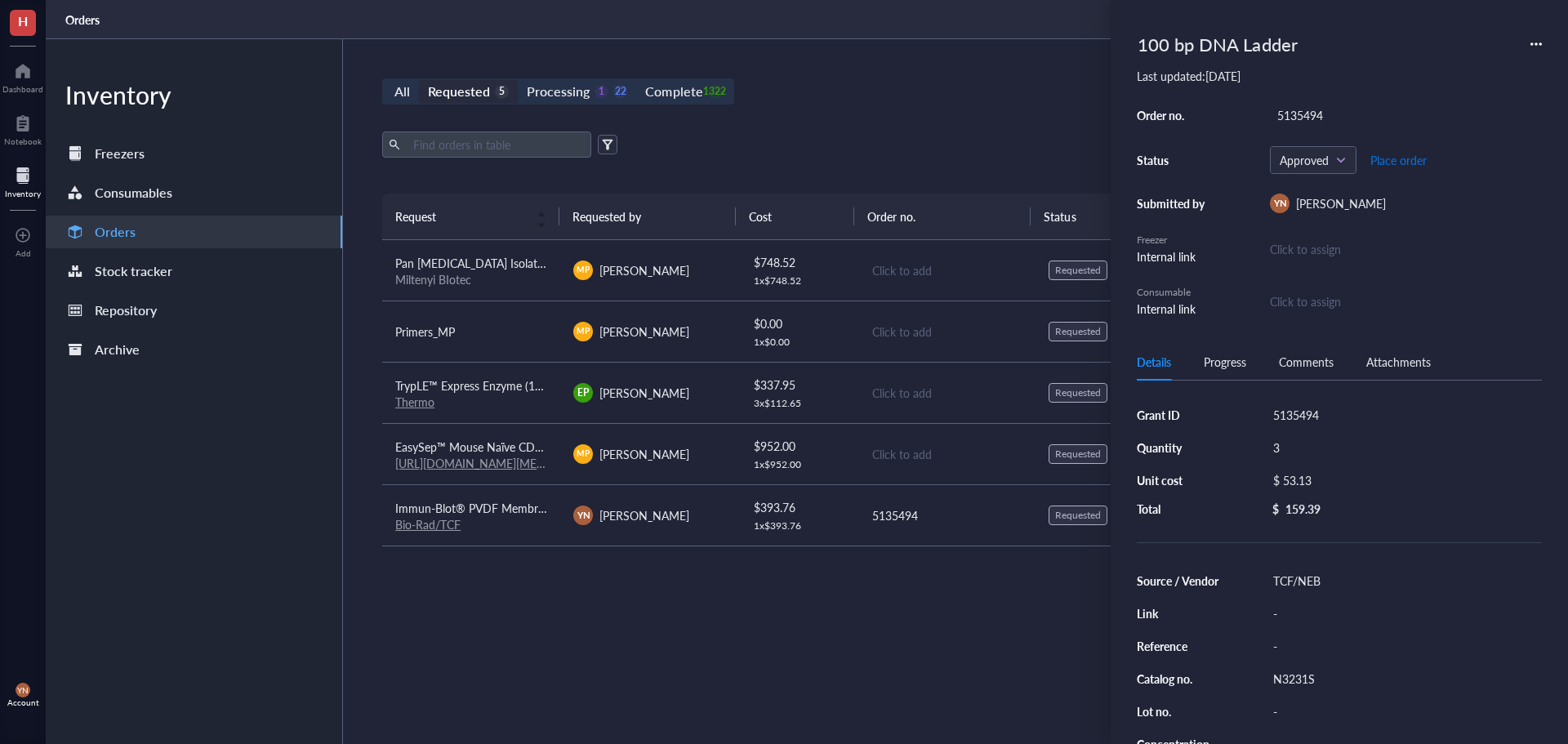
click at [1406, 159] on span "Place order" at bounding box center [1398, 160] width 57 height 13
click at [955, 149] on div "Export Open archive" at bounding box center [946, 144] width 1129 height 26
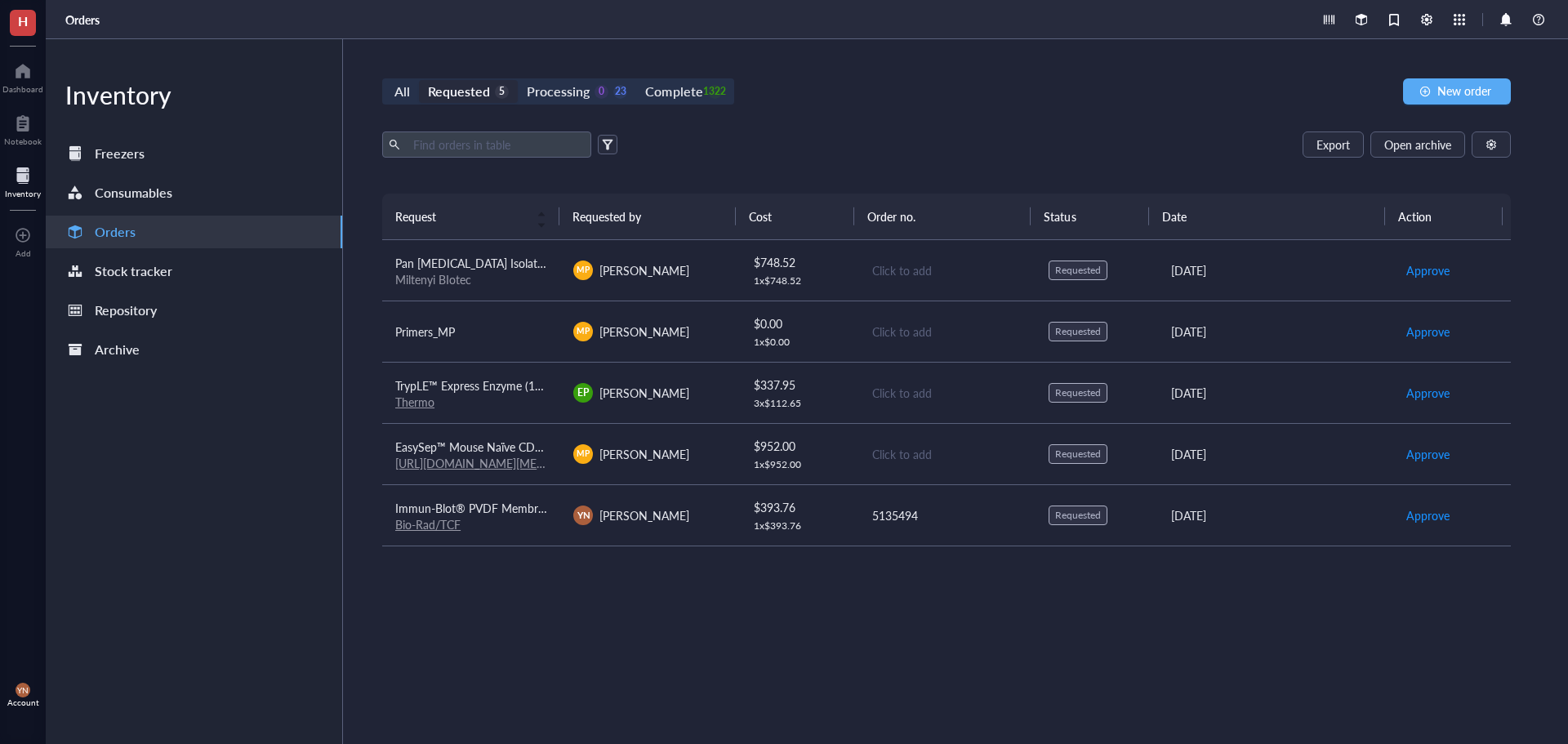
click at [442, 382] on span "TrypLE™ Express Enzyme (1X), no [MEDICAL_DATA] red" at bounding box center [536, 385] width 283 height 16
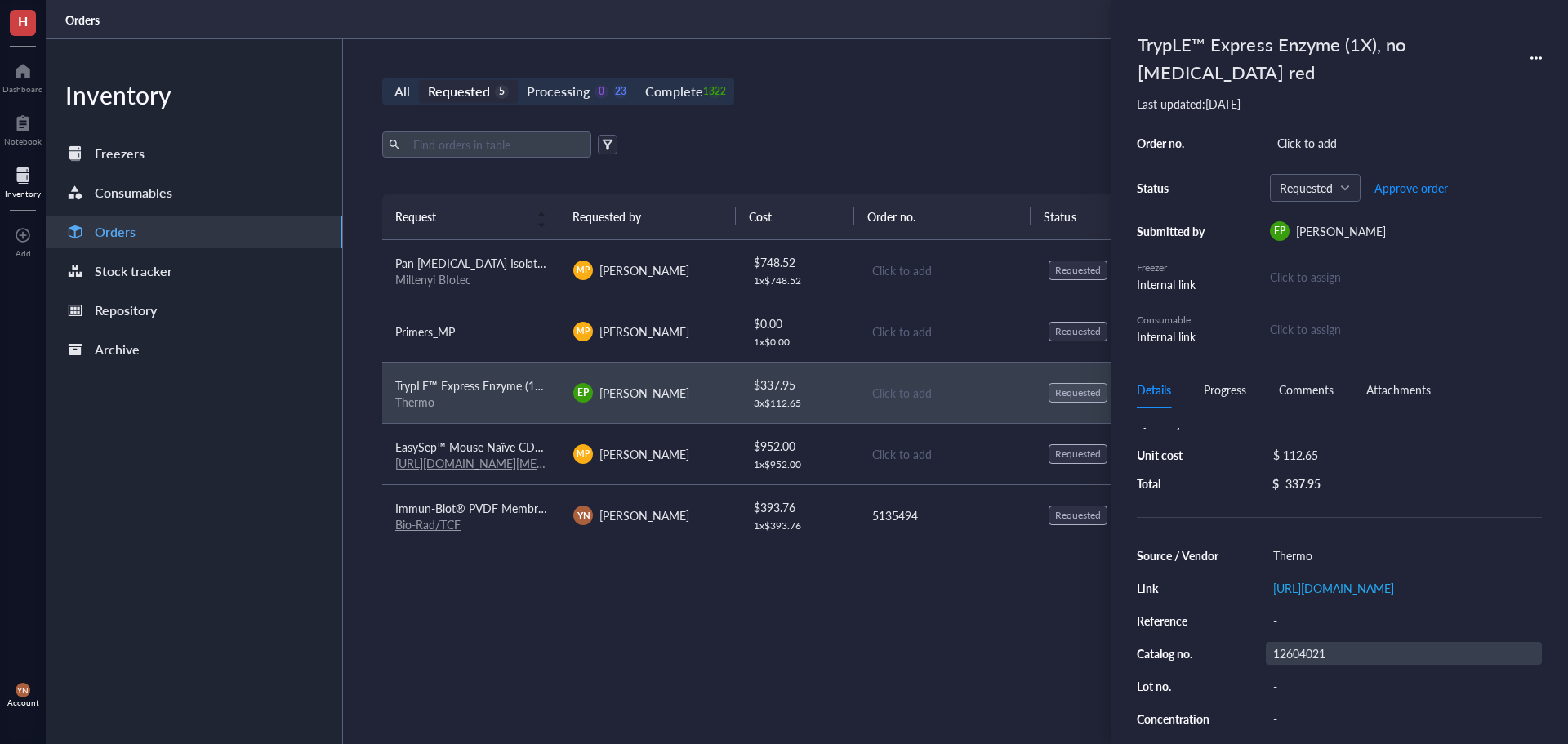
scroll to position [82, 0]
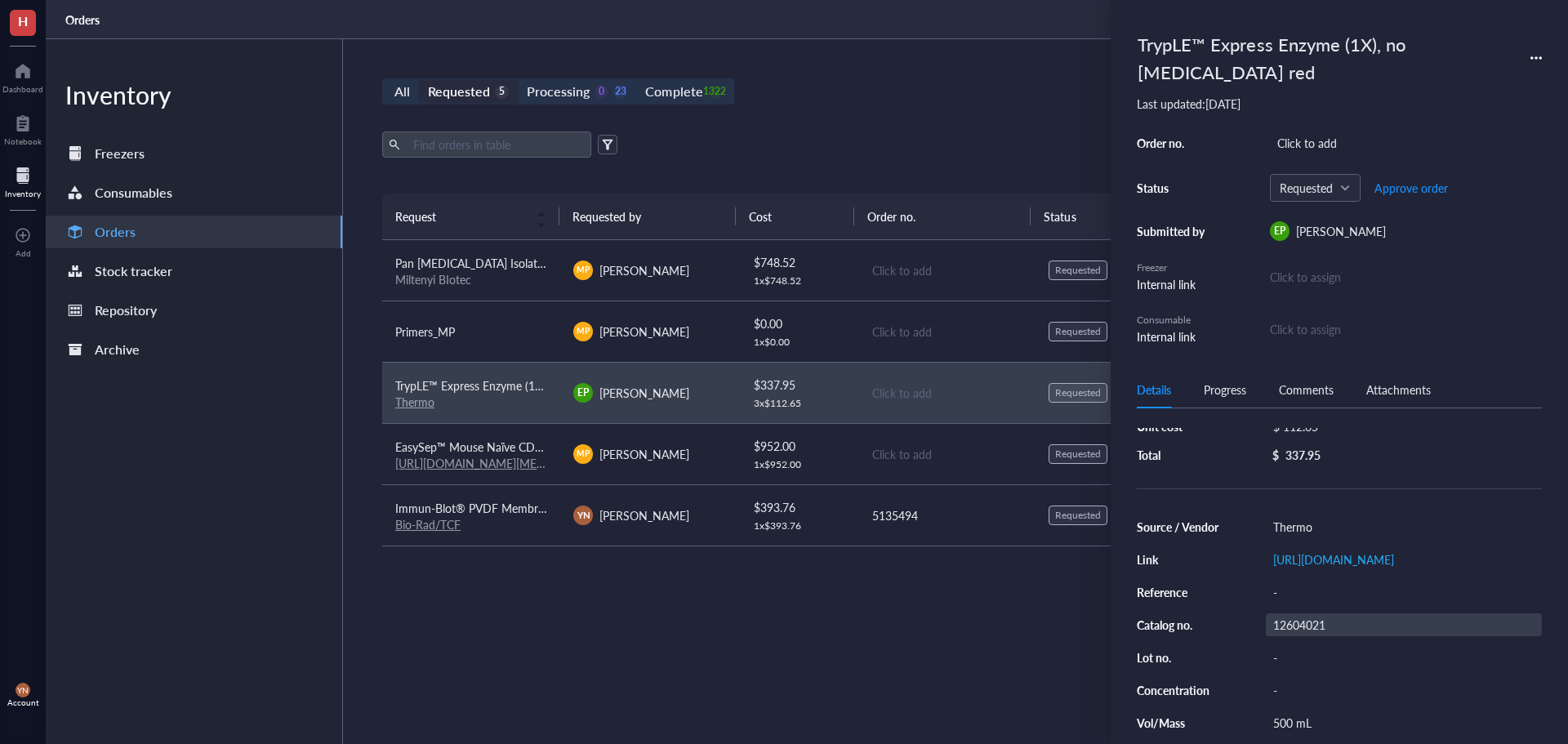
click at [1317, 637] on div "12604021" at bounding box center [1403, 624] width 276 height 23
click at [1317, 636] on input "12604021" at bounding box center [1298, 624] width 65 height 22
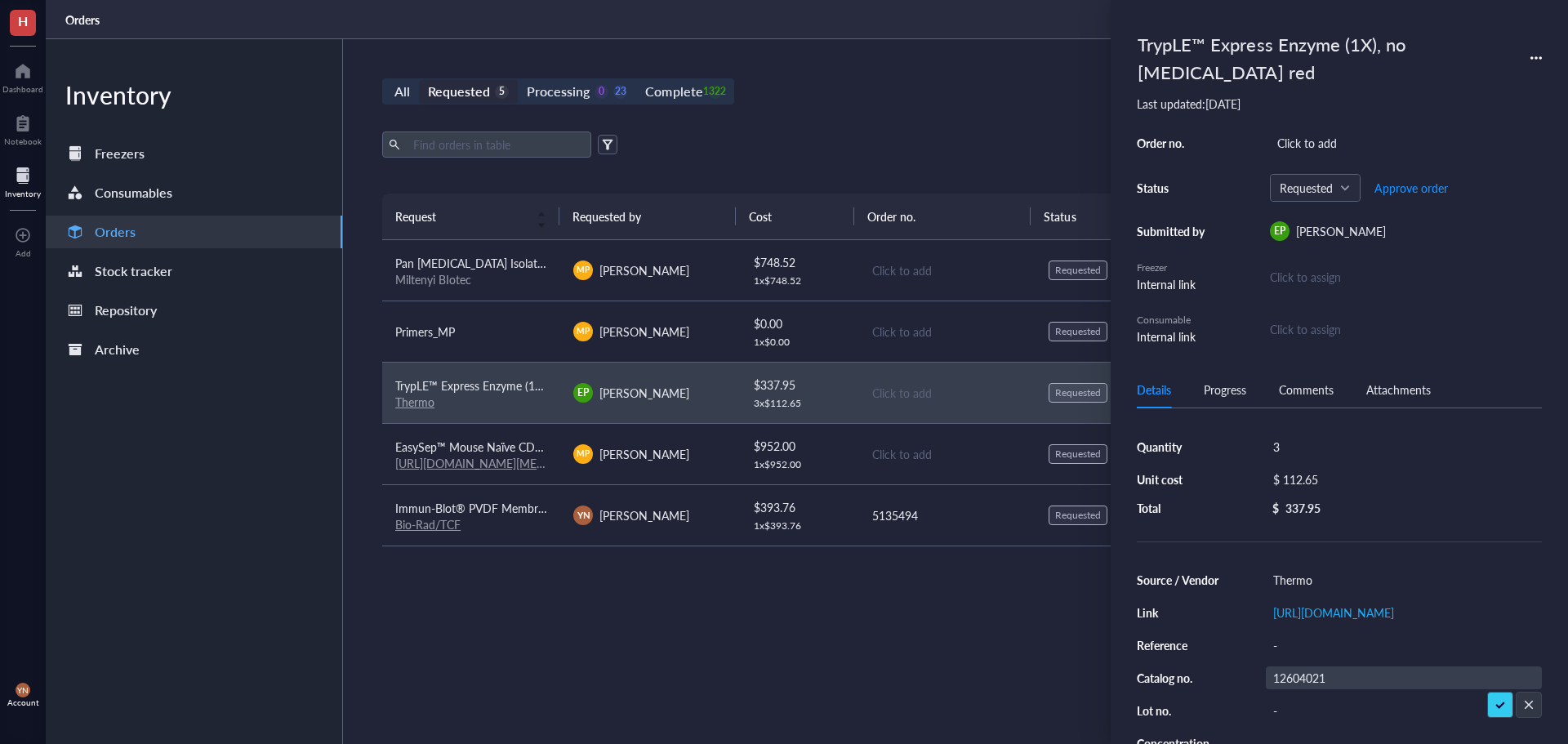
scroll to position [0, 0]
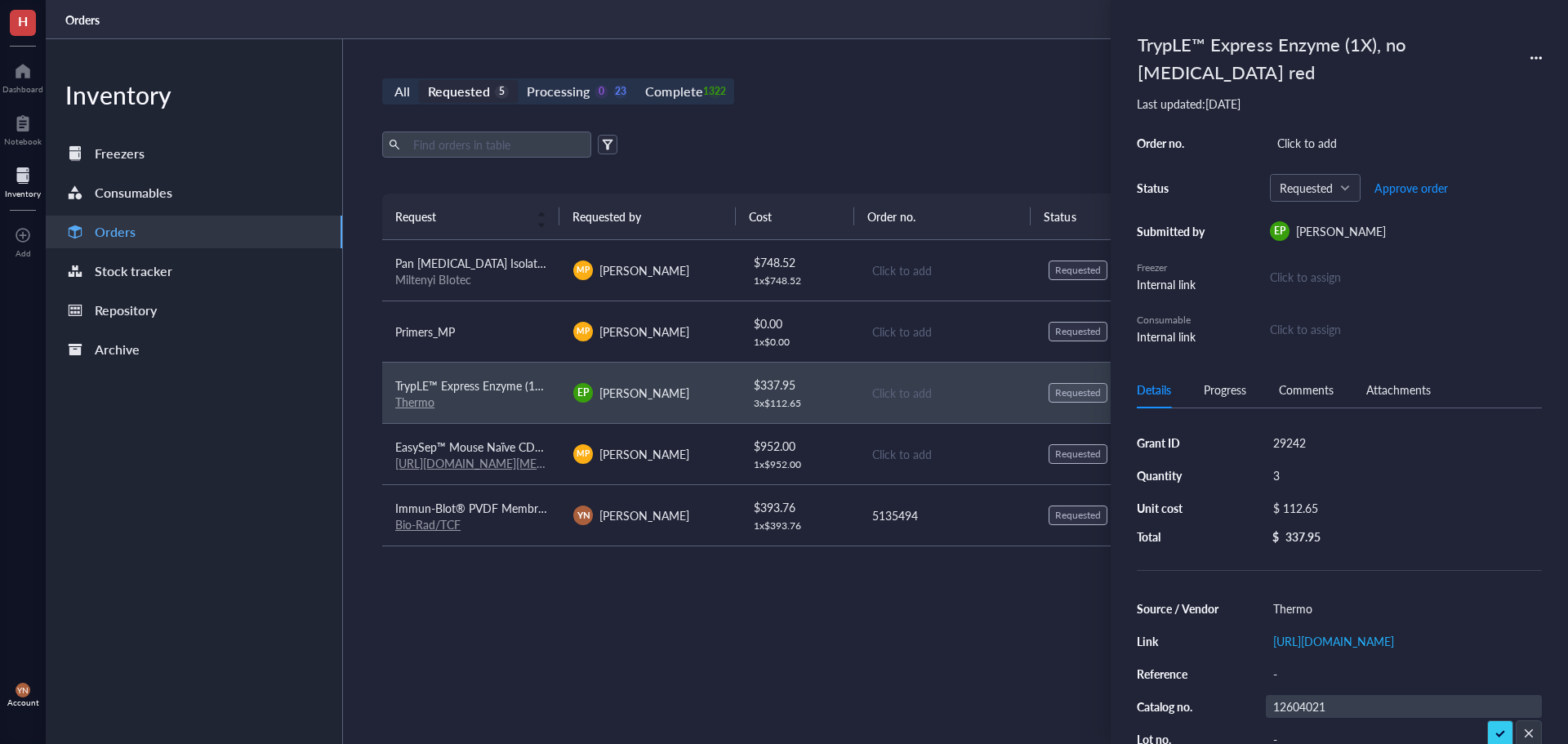
click at [588, 625] on div "Request Requested by Cost Order no. Status Date Action Pan [MEDICAL_DATA] Isola…" at bounding box center [946, 429] width 1129 height 472
click at [768, 94] on div "All Requested 5 Processing 0 23 Complete 1322 New order" at bounding box center [946, 91] width 1129 height 26
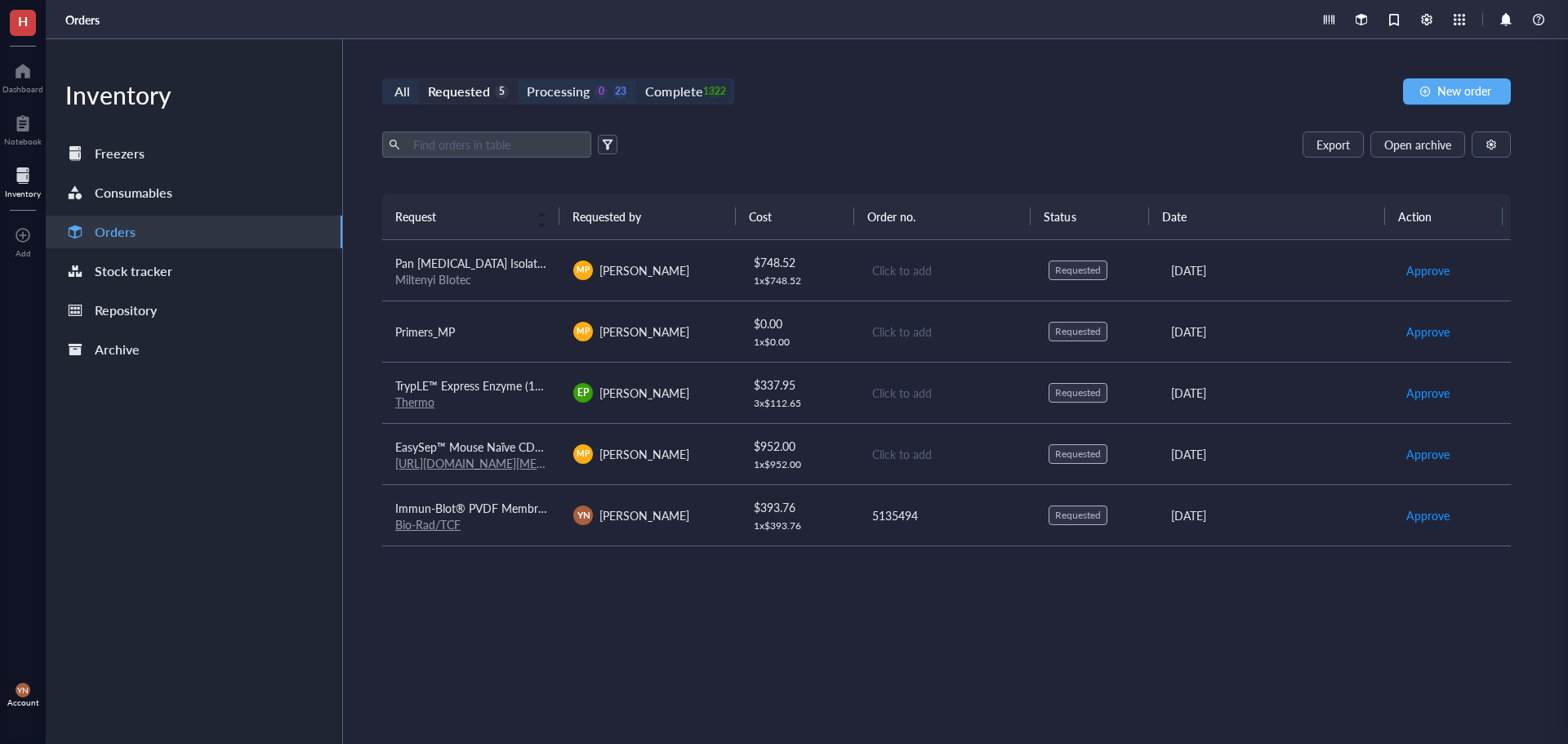
click at [698, 94] on div "Complete" at bounding box center [673, 91] width 58 height 23
click at [636, 80] on input "Complete 1322" at bounding box center [636, 80] width 0 height 0
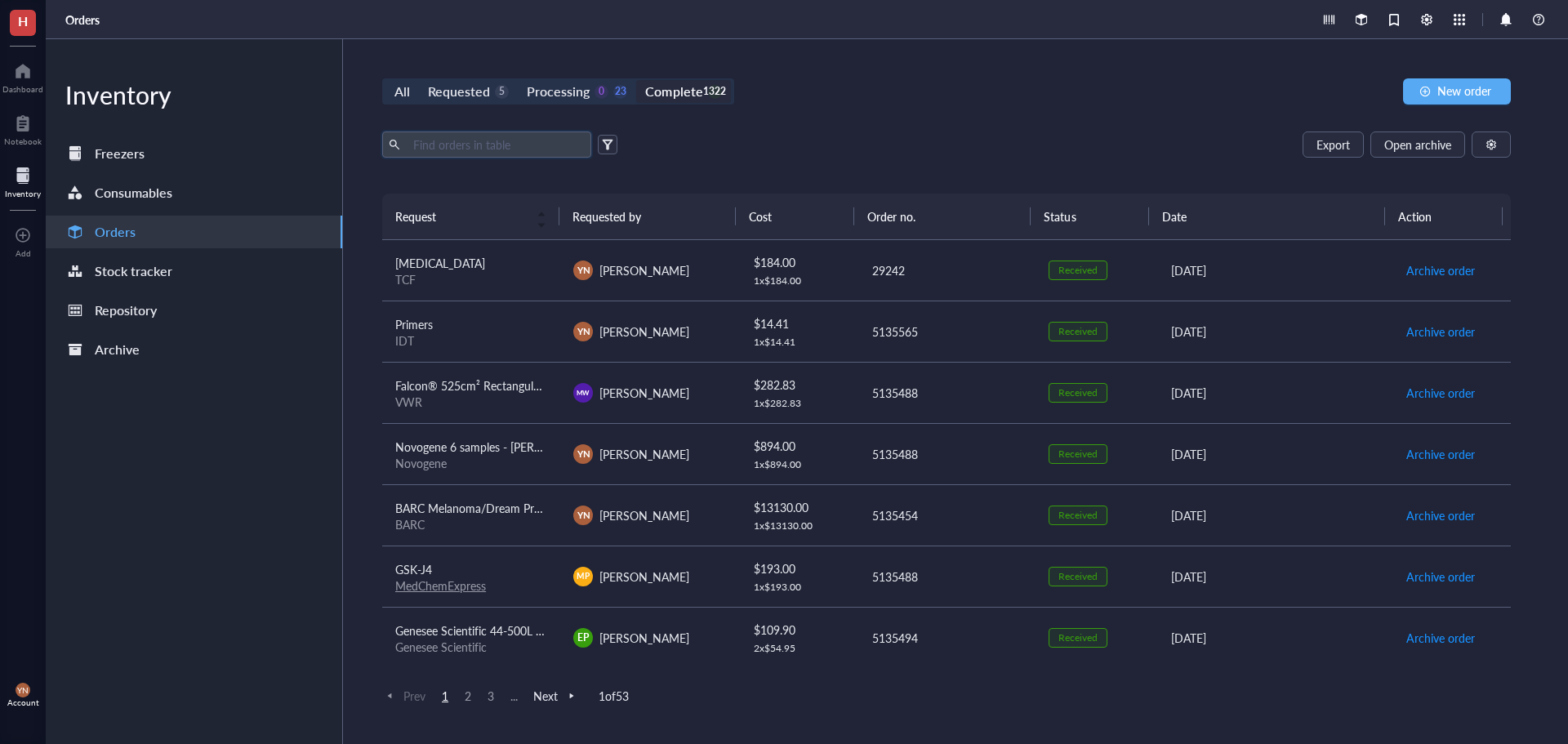
click at [442, 156] on input "text" at bounding box center [495, 144] width 178 height 25
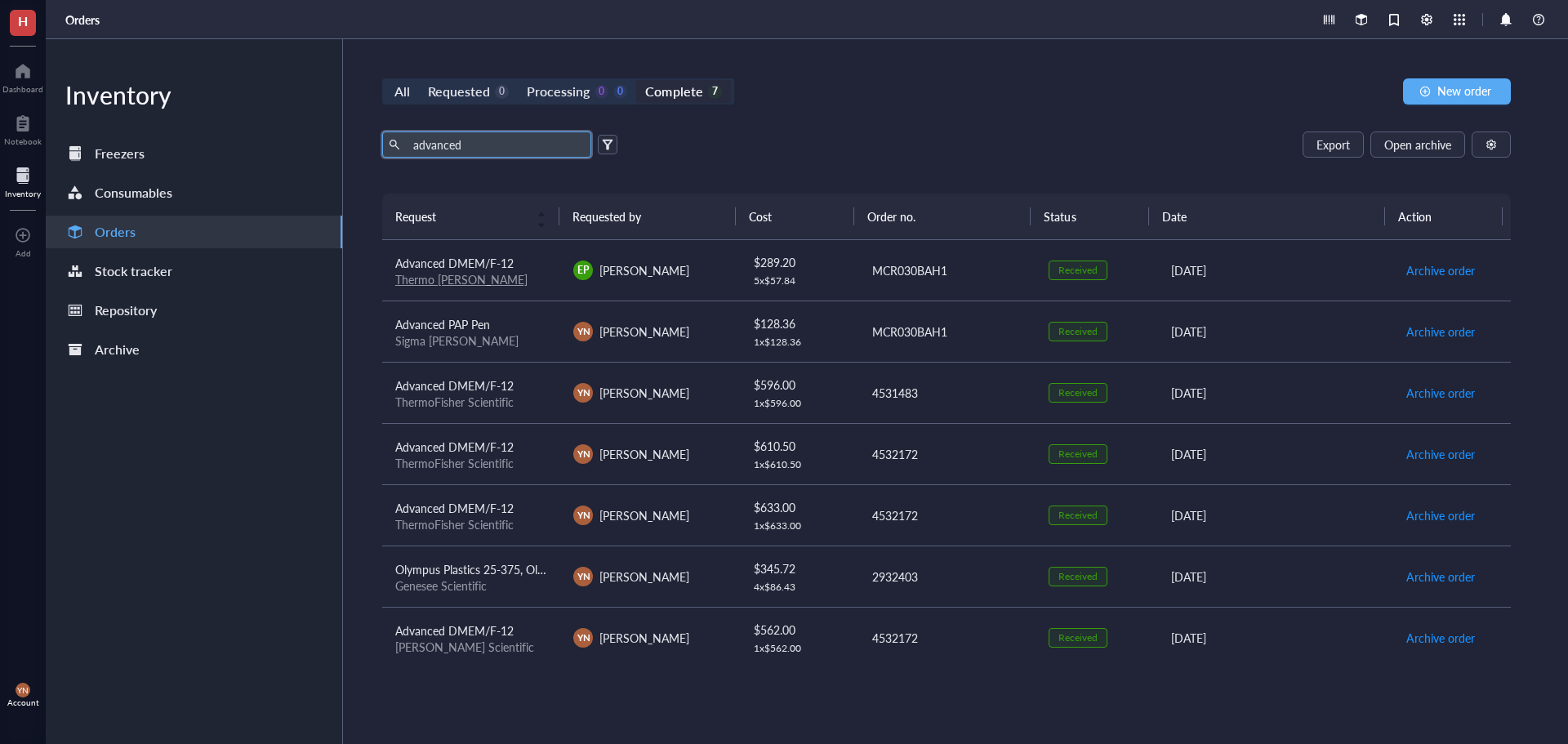
type input "advanced"
click at [476, 260] on span "Advanced DMEM/F-12" at bounding box center [454, 262] width 119 height 16
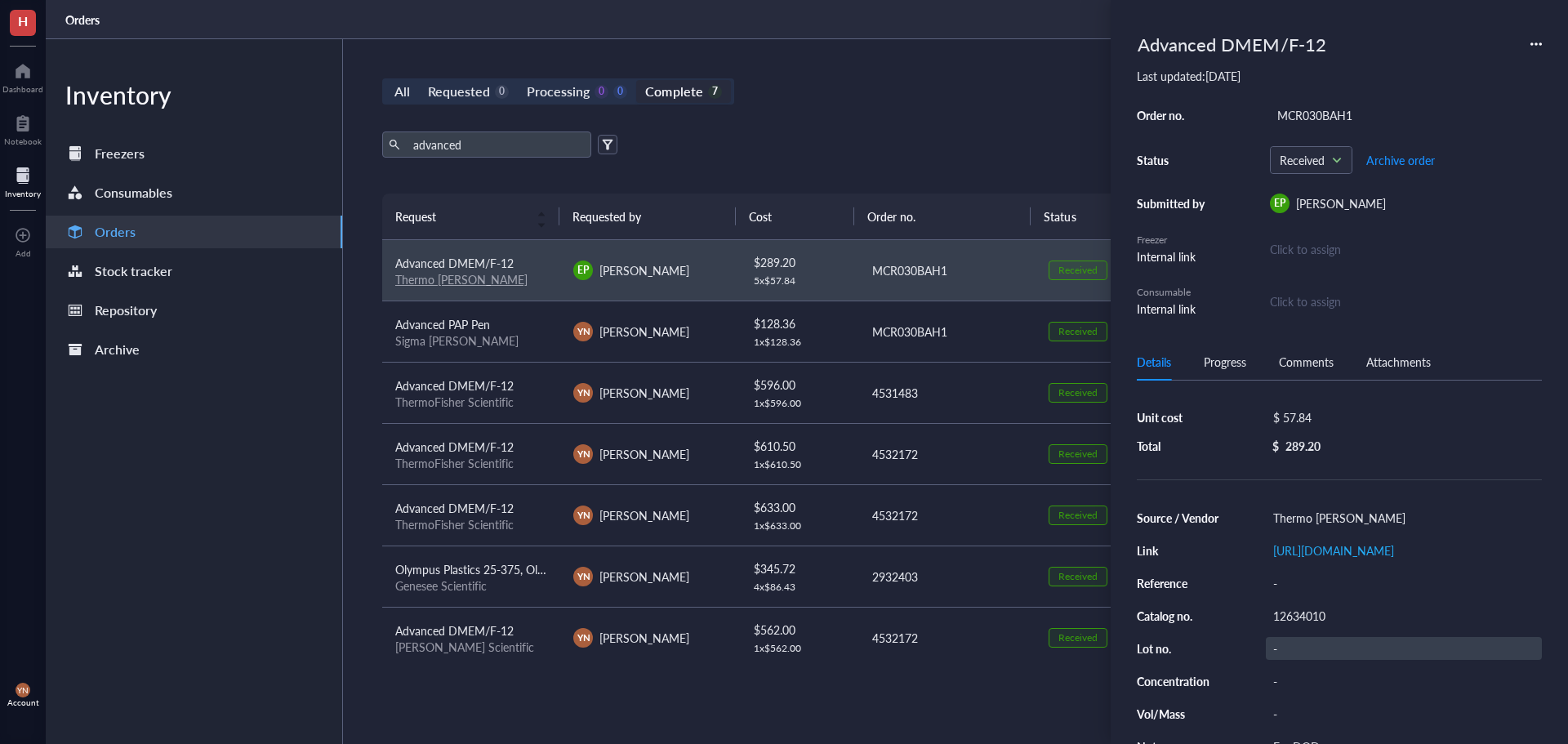
scroll to position [82, 0]
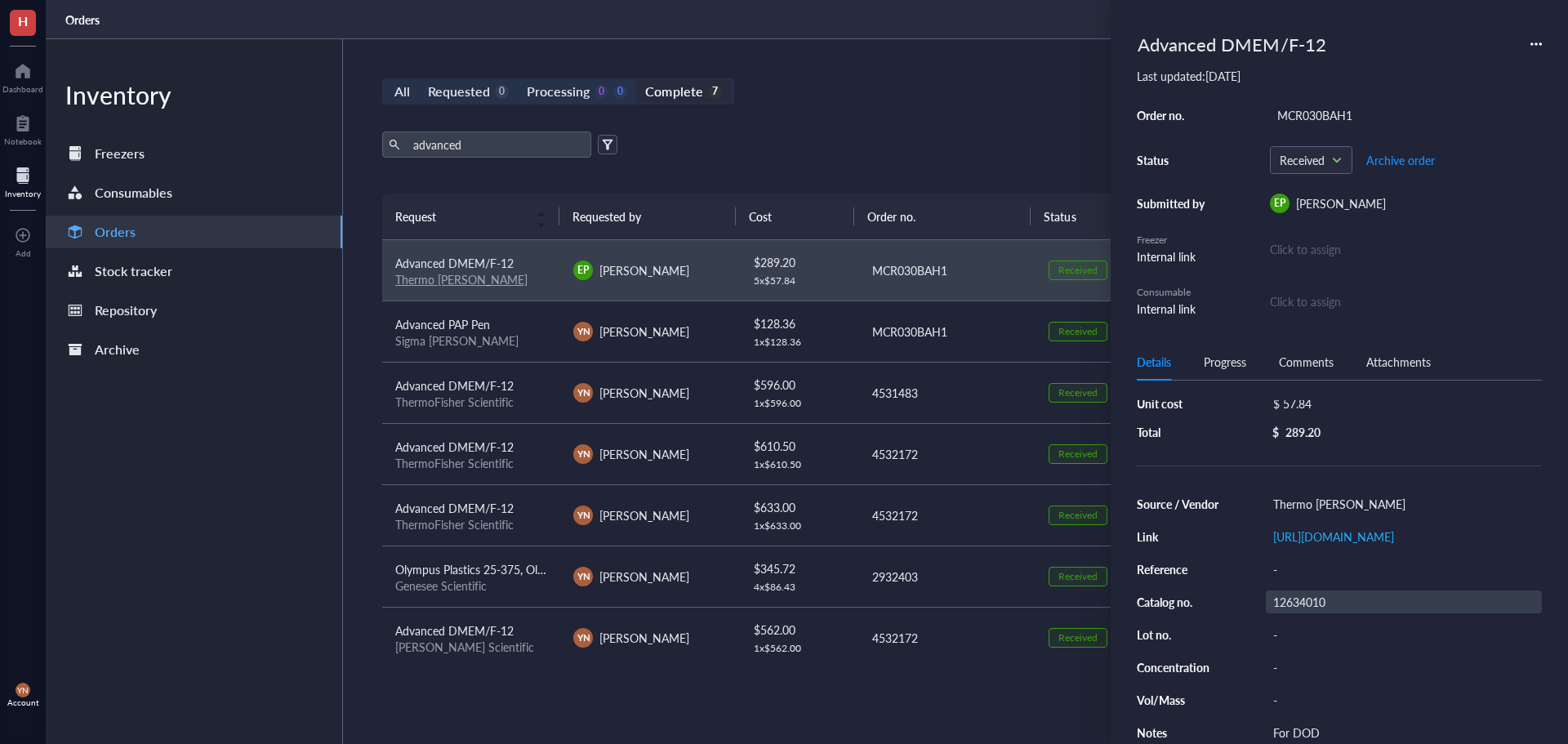
click at [1329, 609] on div "12634010" at bounding box center [1403, 602] width 276 height 23
click at [1329, 609] on input "12634010" at bounding box center [1298, 602] width 65 height 22
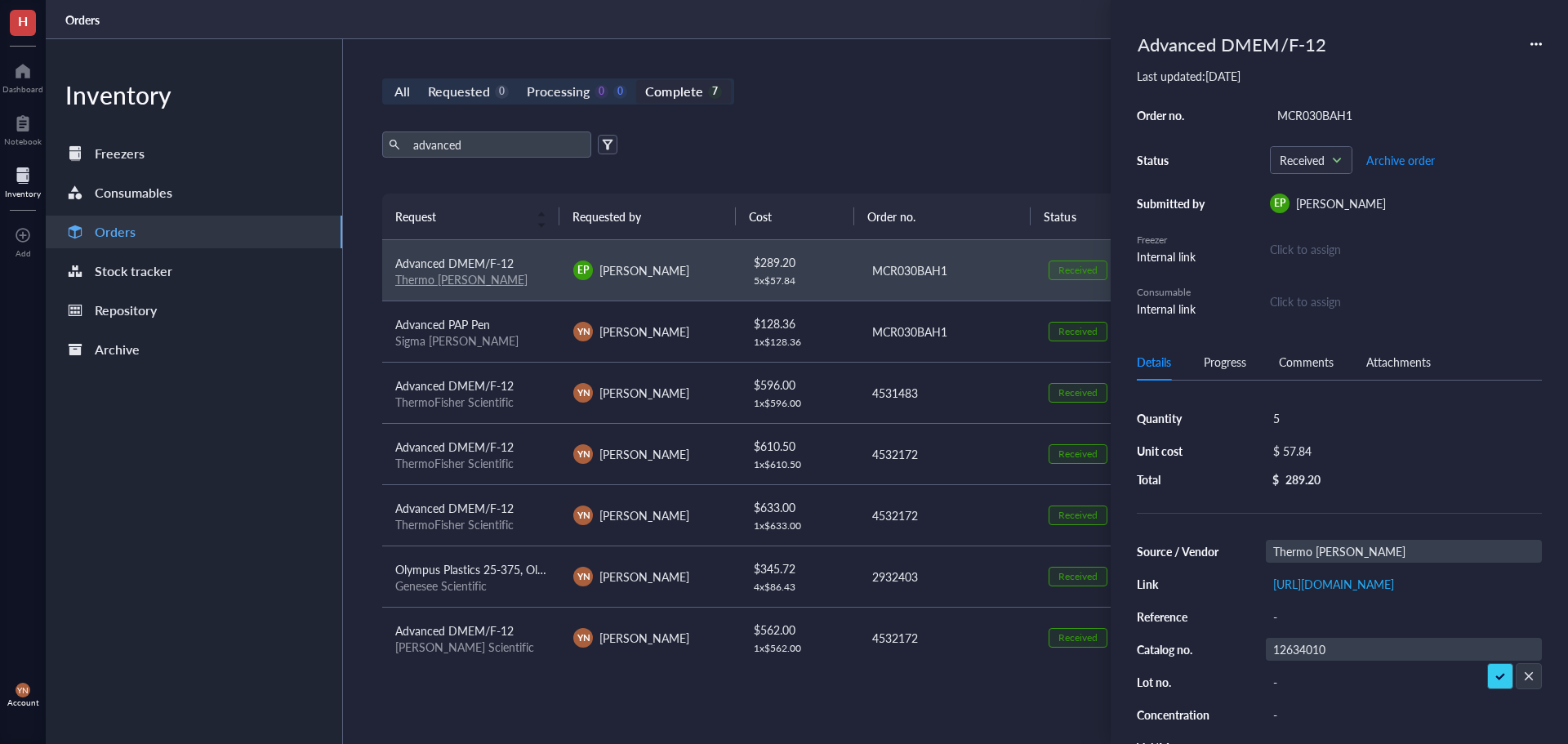
scroll to position [0, 0]
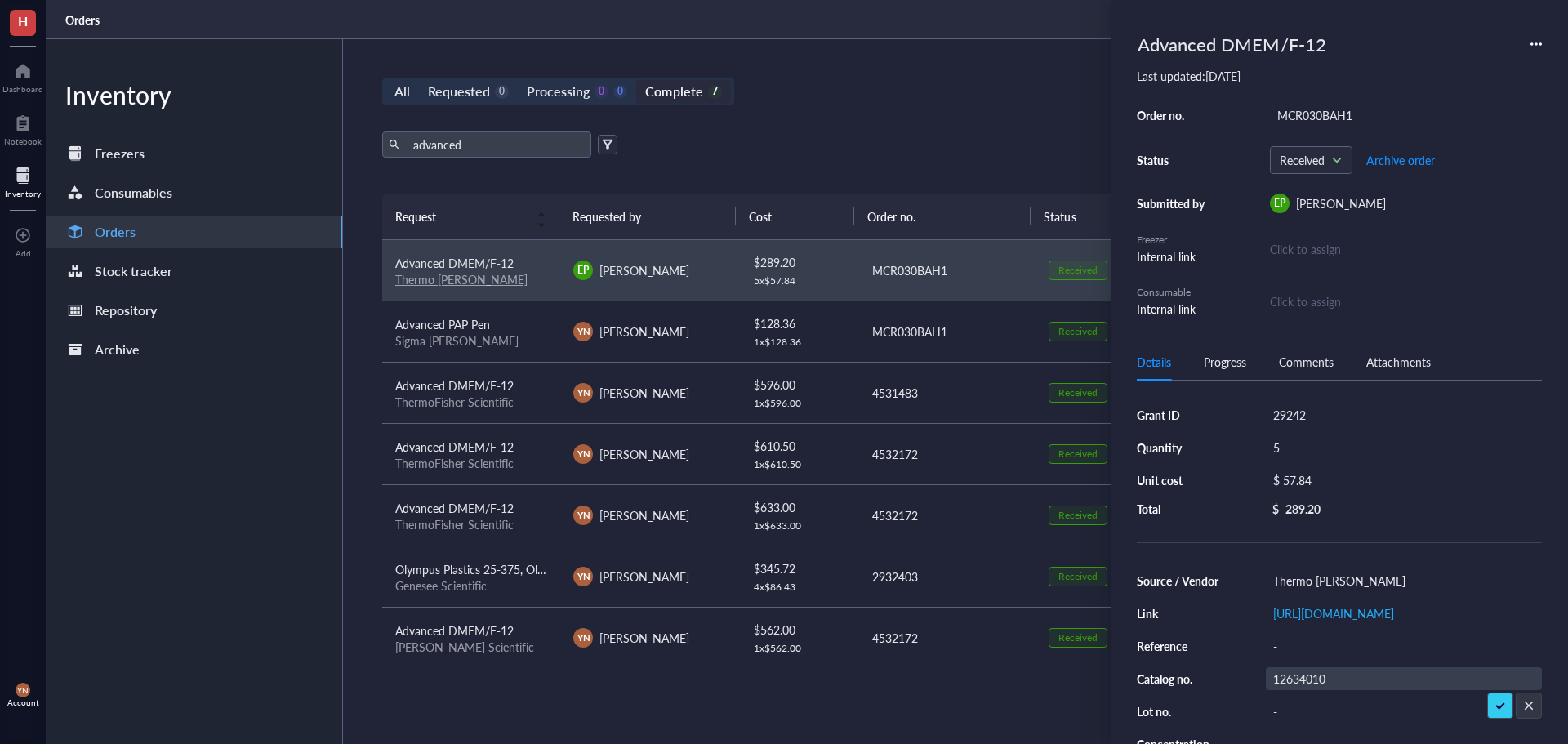
click at [949, 176] on div "advanced Export Open archive Requester Requested on Source / Vendor Last updated" at bounding box center [946, 162] width 1129 height 62
click at [1533, 49] on icon at bounding box center [1536, 44] width 11 height 11
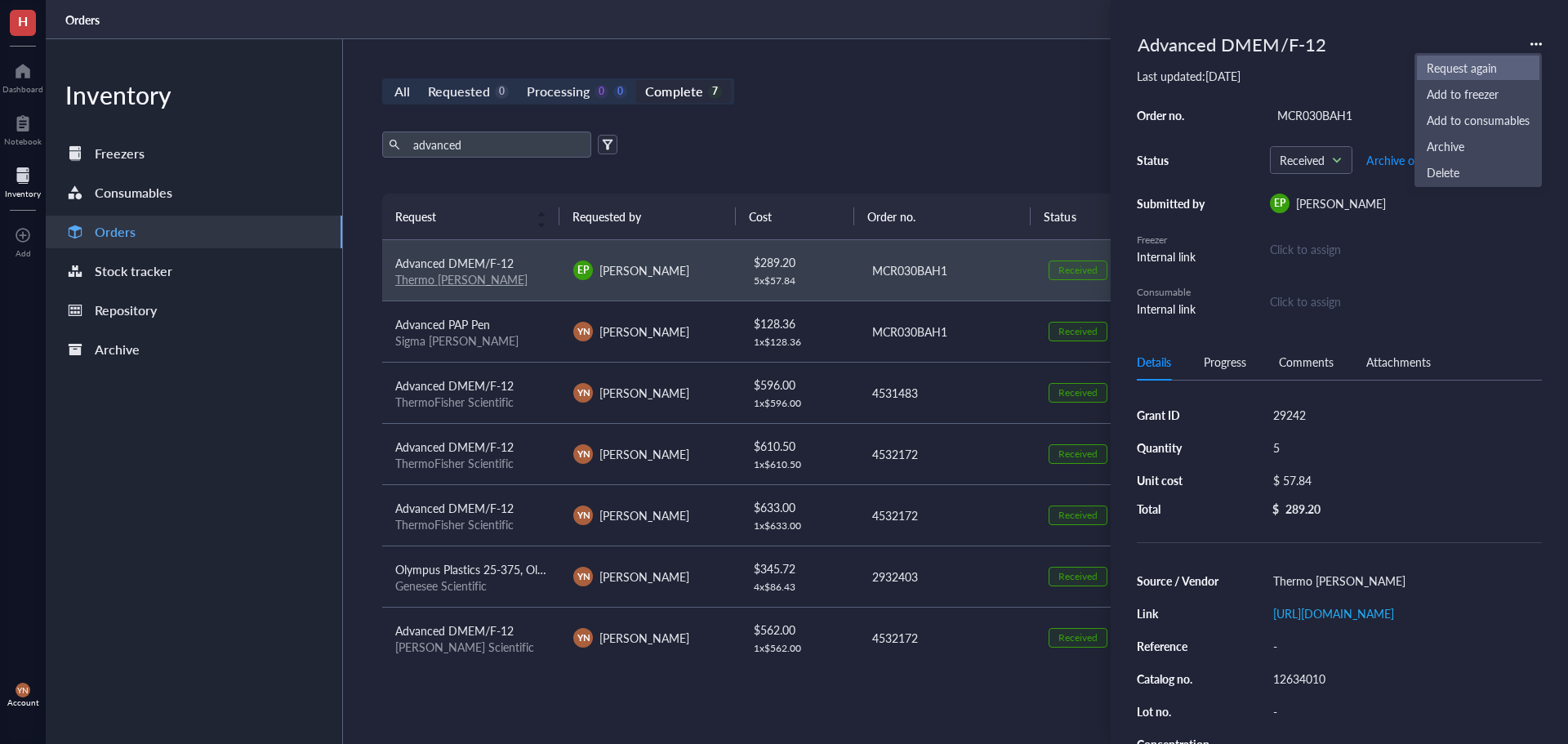
click at [1490, 64] on span "Request again" at bounding box center [1477, 67] width 103 height 18
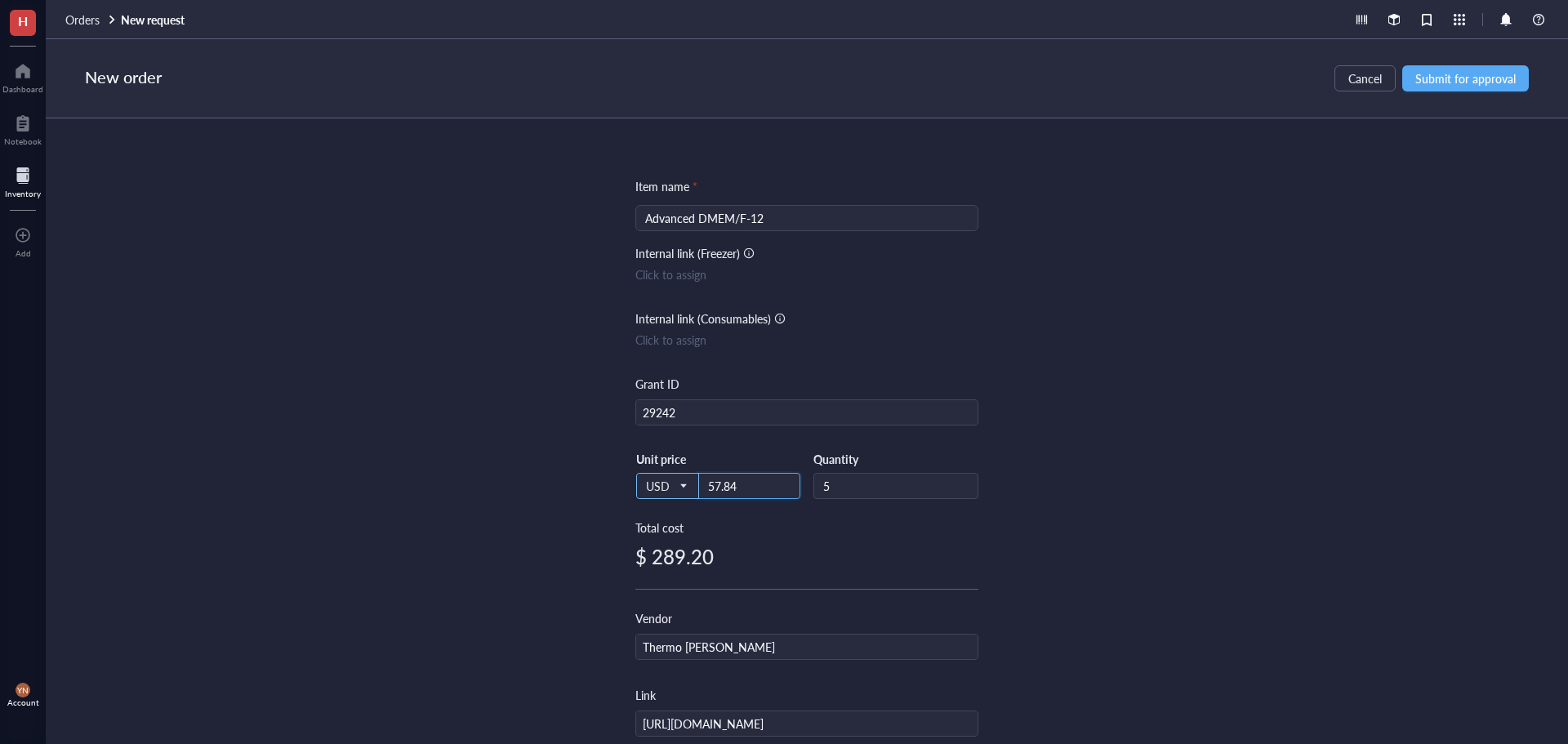
drag, startPoint x: 734, startPoint y: 489, endPoint x: 653, endPoint y: 489, distance: 81.0
click at [653, 489] on div "USD Unit price 57.84" at bounding box center [718, 485] width 165 height 67
type input "49.17"
click at [839, 485] on input "5" at bounding box center [895, 486] width 163 height 25
type input "6"
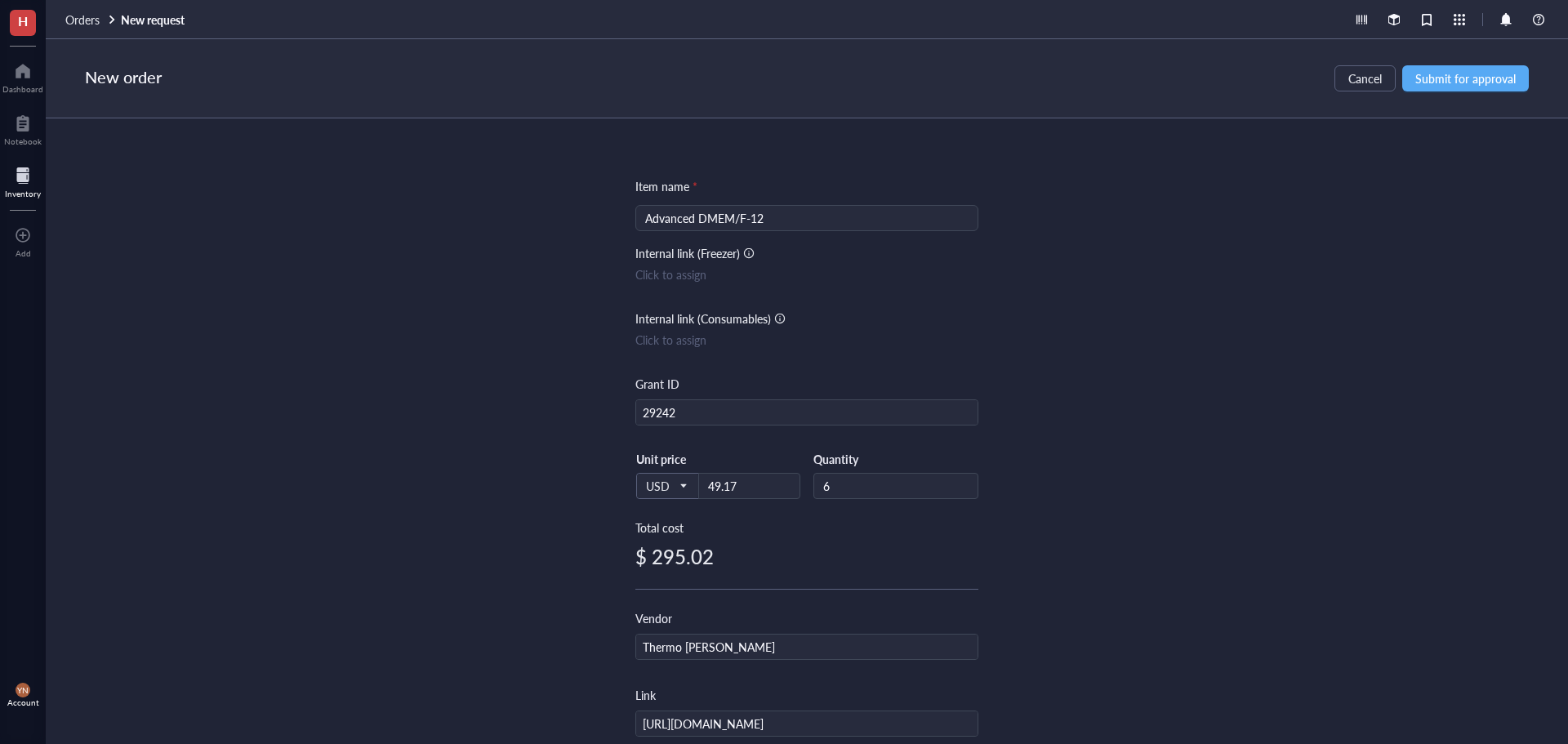
click at [1232, 464] on div "Item name * Advanced DMEM/F-12 Internal link (Freezer) Click to assign Internal…" at bounding box center [806, 431] width 1522 height 625
click at [1053, 509] on div "Item name * Advanced DMEM/F-12 Internal link (Freezer) Click to assign Internal…" at bounding box center [806, 431] width 1522 height 625
drag, startPoint x: 878, startPoint y: 500, endPoint x: 863, endPoint y: 492, distance: 17.0
click at [878, 500] on div "USD Unit price 49.17 Quantity 6" at bounding box center [807, 485] width 343 height 67
click at [849, 481] on input "6" at bounding box center [895, 486] width 163 height 25
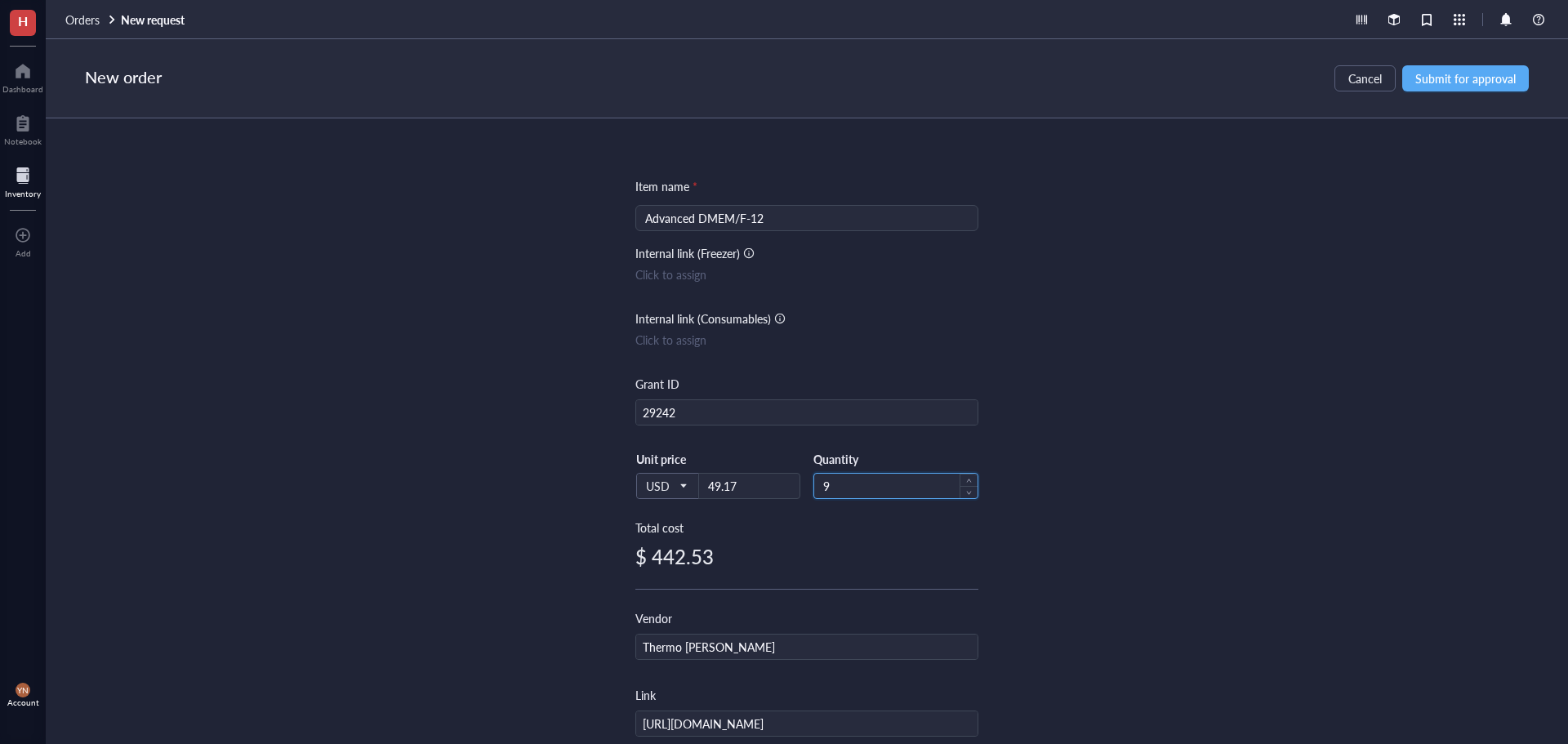
type input "9"
click at [1061, 455] on div "Item name * Advanced DMEM/F-12 Internal link (Freezer) Click to assign Internal…" at bounding box center [806, 431] width 1522 height 625
click at [1464, 81] on span "Submit for approval" at bounding box center [1465, 78] width 101 height 13
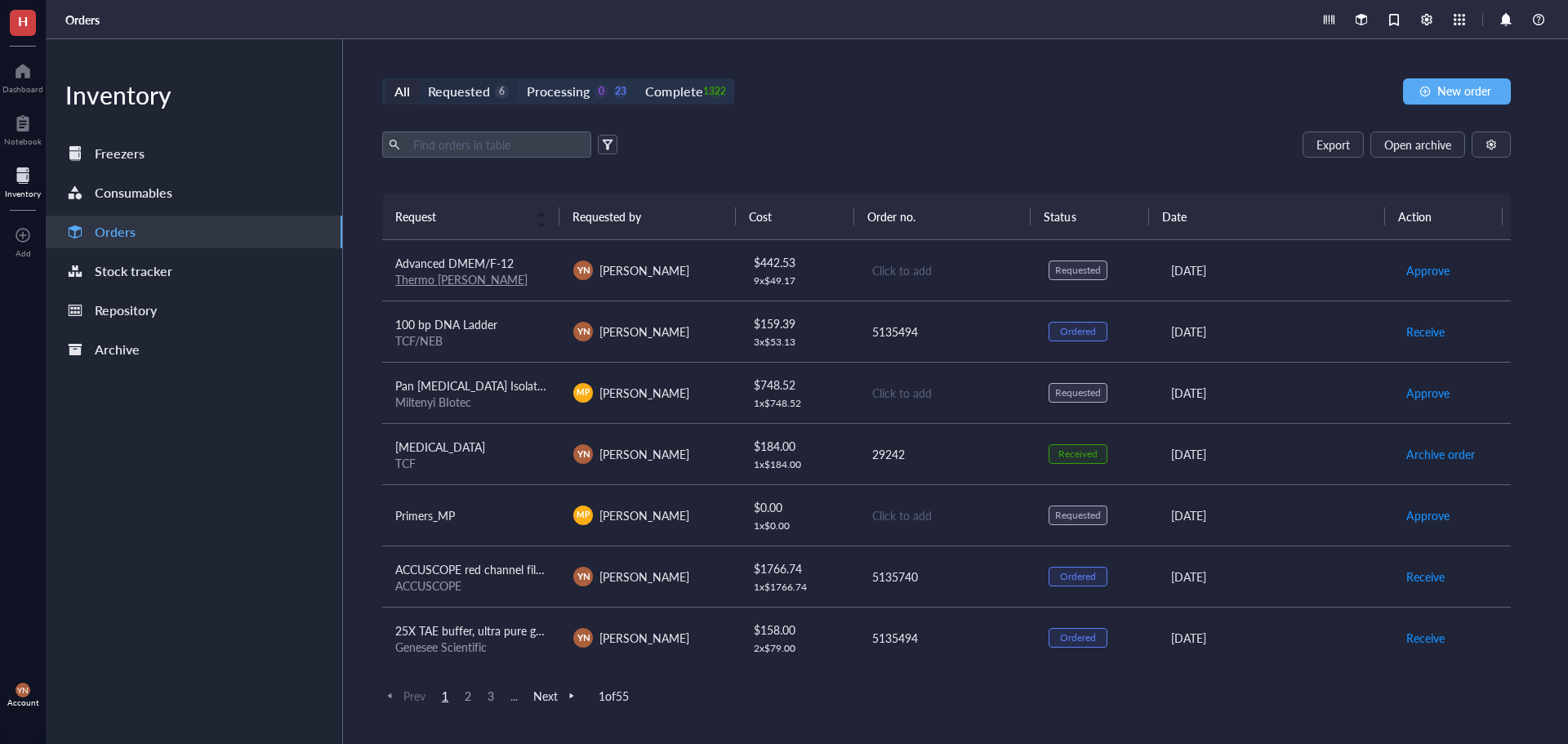
click at [449, 94] on div "Requested" at bounding box center [459, 91] width 62 height 23
click at [419, 80] on input "Requested 6" at bounding box center [419, 80] width 0 height 0
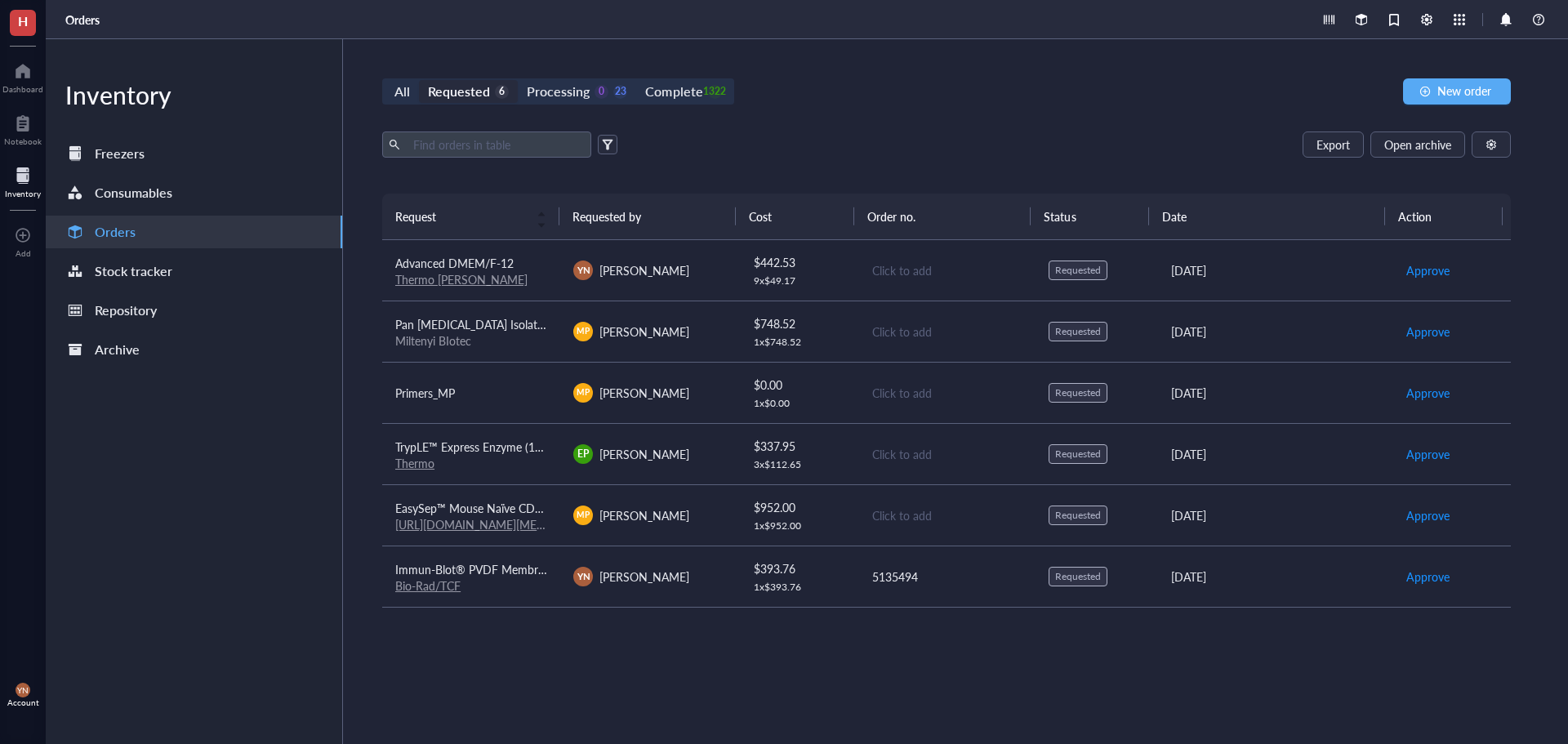
click at [495, 438] on span "TrypLE™ Express Enzyme (1X), no [MEDICAL_DATA] red" at bounding box center [536, 446] width 283 height 16
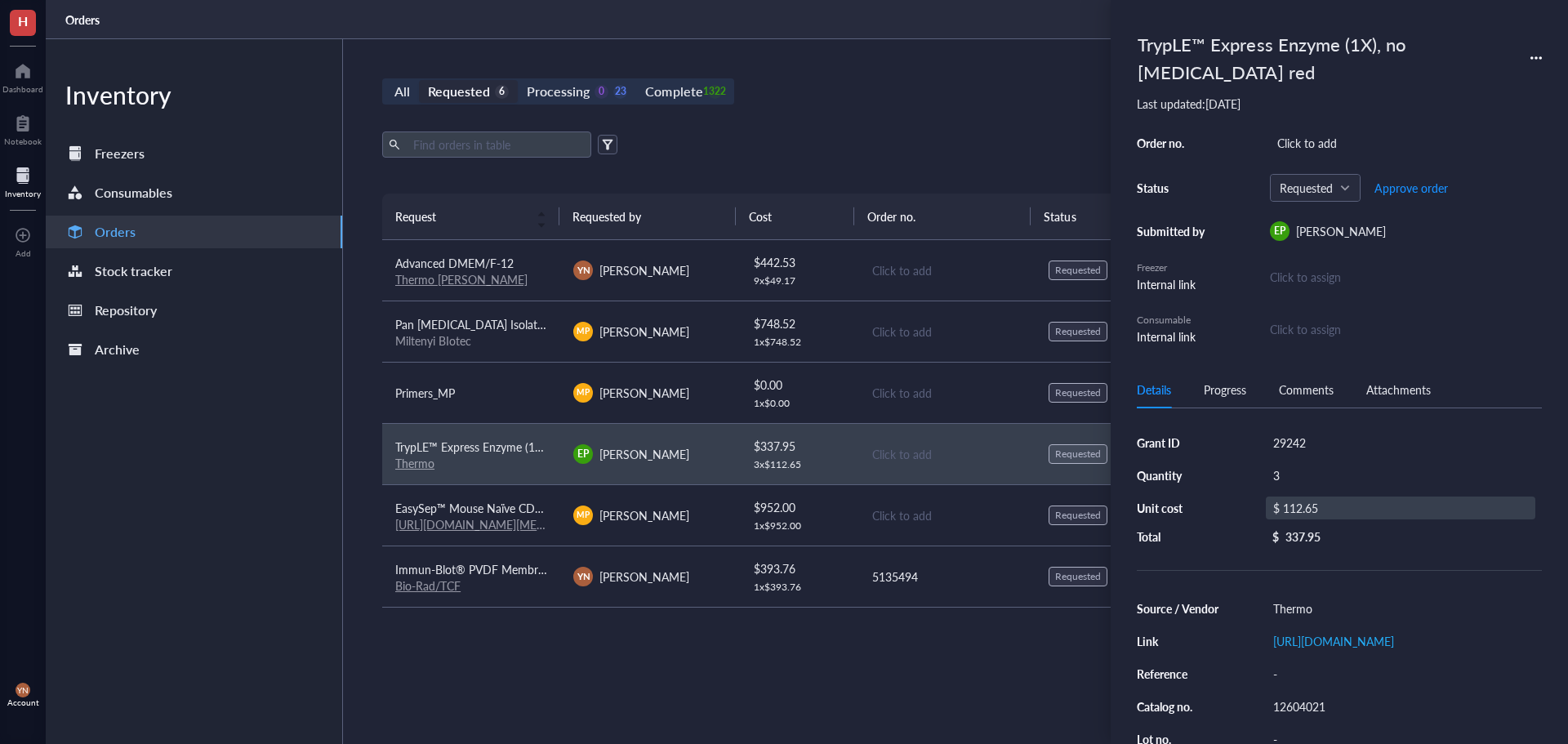
click at [1343, 511] on div "$ 112.65" at bounding box center [1400, 508] width 270 height 23
click at [1364, 506] on input "112.65" at bounding box center [1418, 510] width 231 height 26
type input "76"
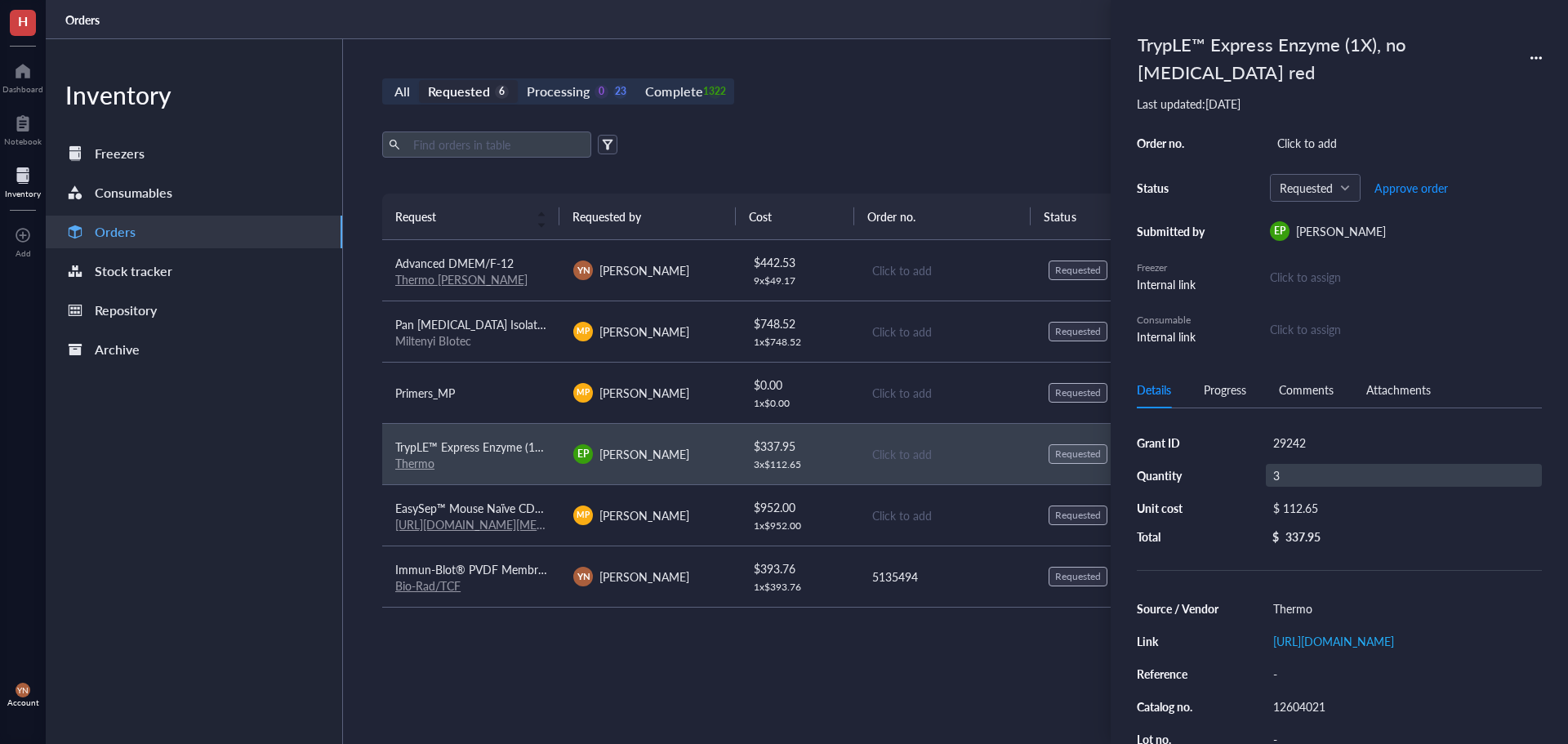
click at [1318, 471] on div "3" at bounding box center [1403, 475] width 276 height 23
type input "6"
click at [851, 119] on div "All Requested 6 Processing 0 23 Complete 1322 New order Export Open archive Req…" at bounding box center [947, 391] width 1207 height 704
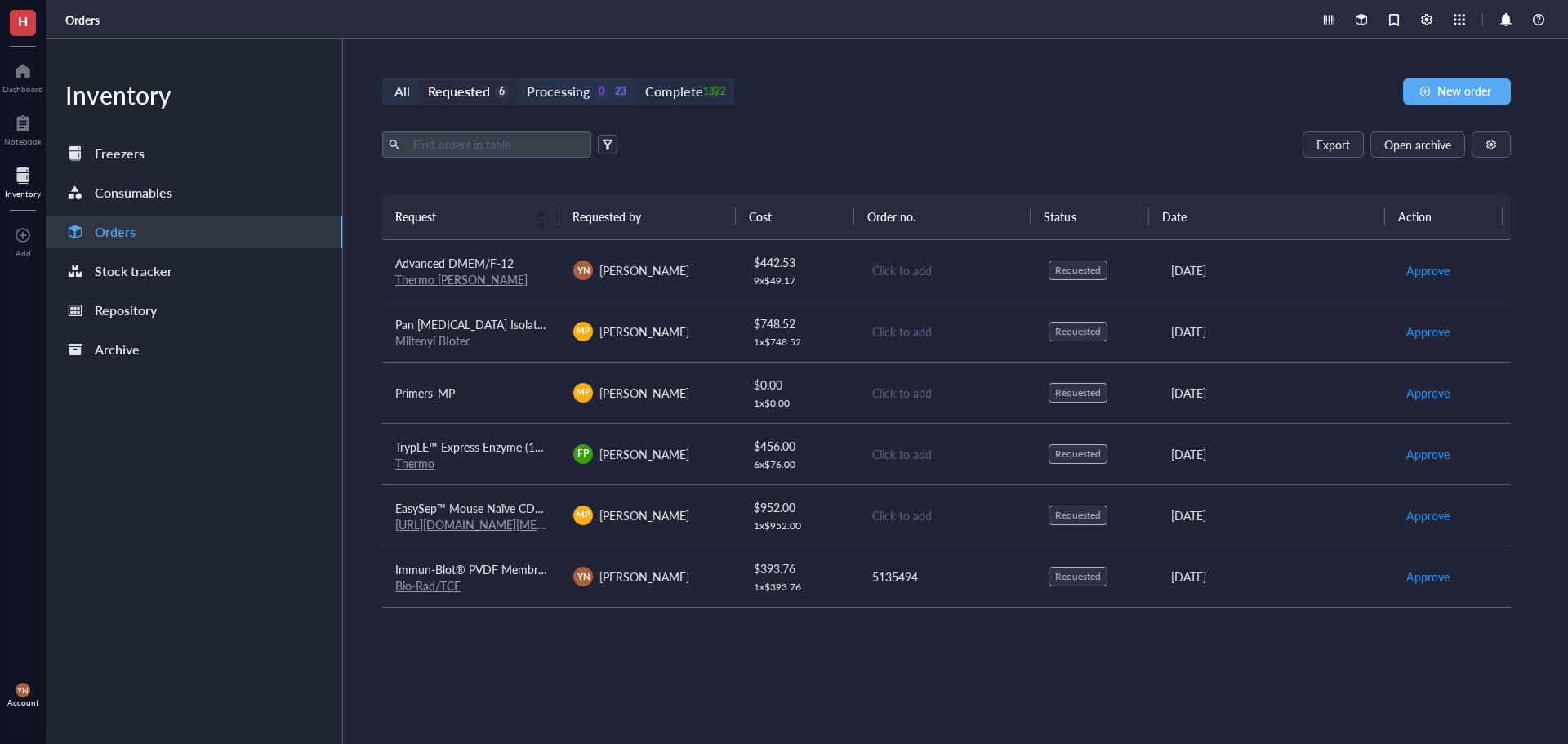
click at [679, 91] on div "Complete" at bounding box center [673, 91] width 58 height 23
click at [636, 80] on input "Complete 1322" at bounding box center [636, 80] width 0 height 0
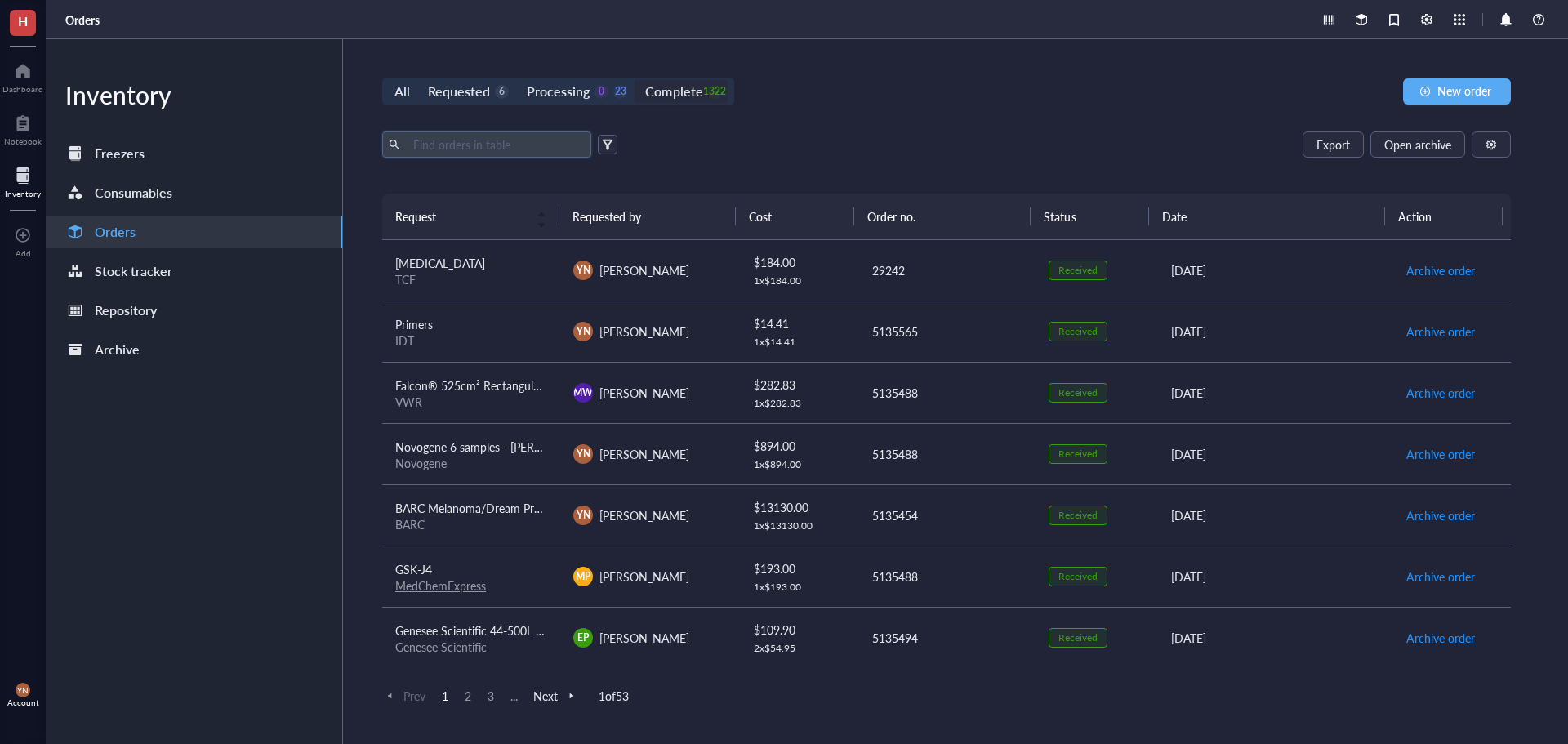
click at [500, 141] on input "text" at bounding box center [495, 144] width 178 height 25
type input "sybr"
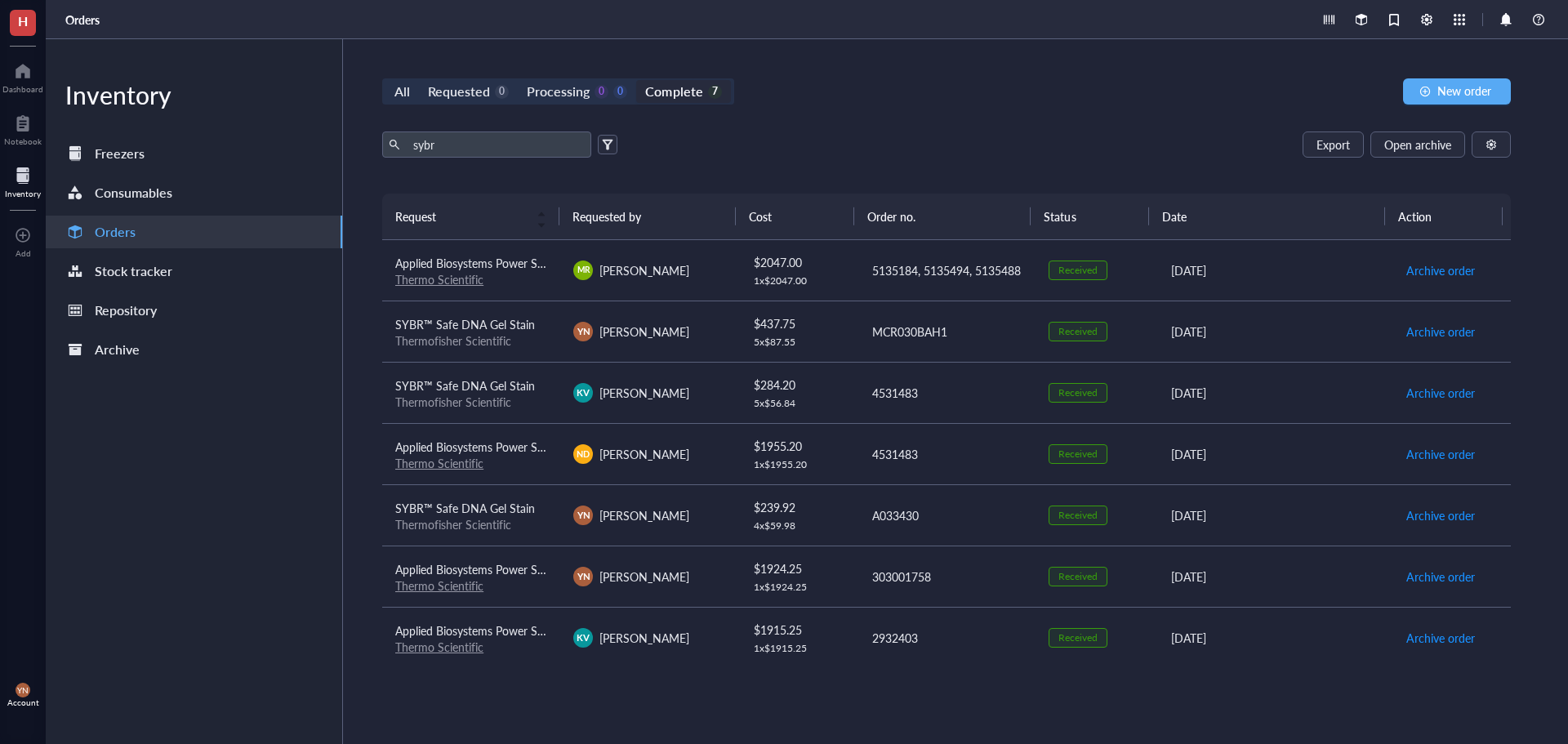
click at [513, 316] on span "SYBR™ Safe DNA Gel Stain" at bounding box center [465, 323] width 140 height 16
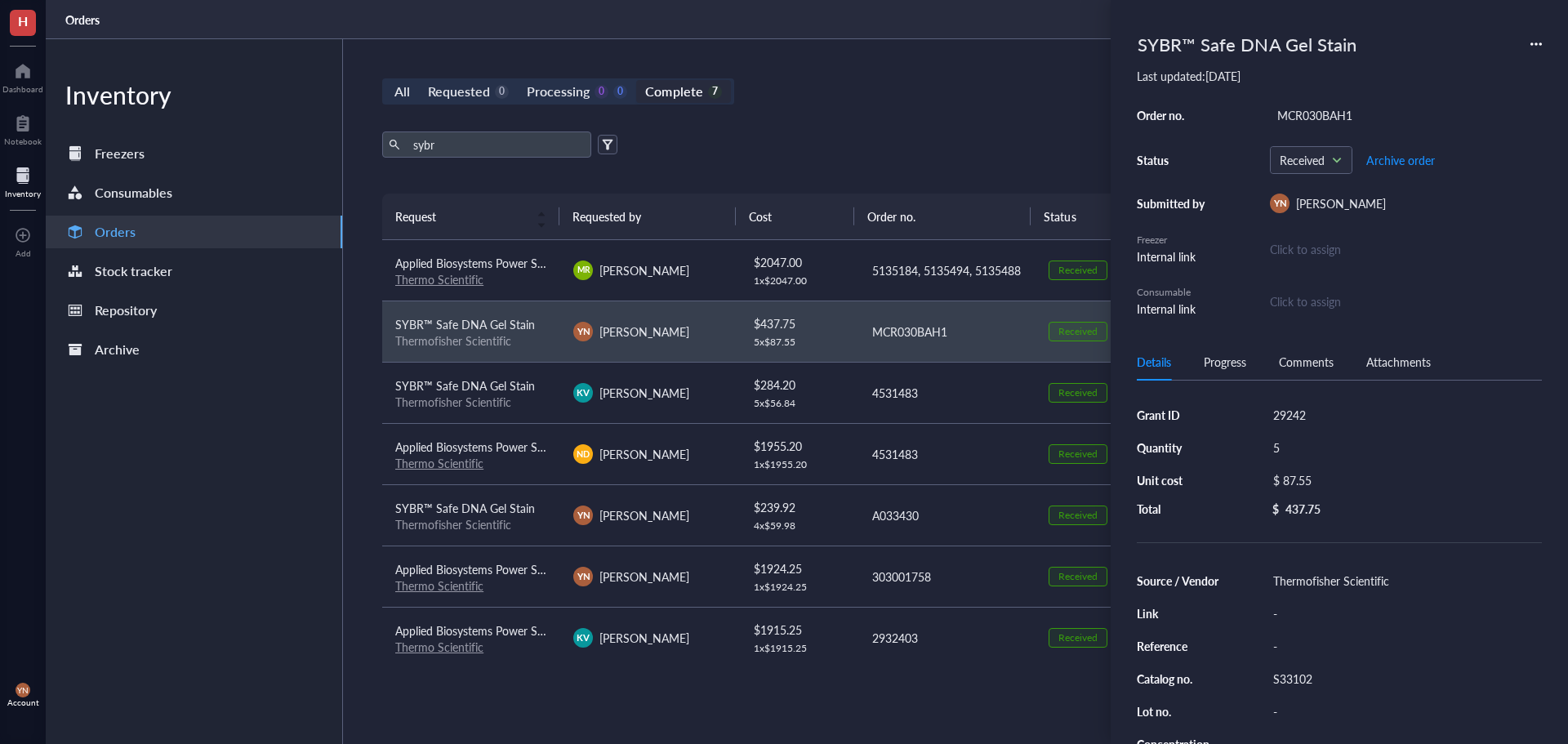
click at [903, 73] on div "All Requested 0 Processing 0 0 Complete 7 New order sybr Export Open archive Re…" at bounding box center [947, 391] width 1207 height 704
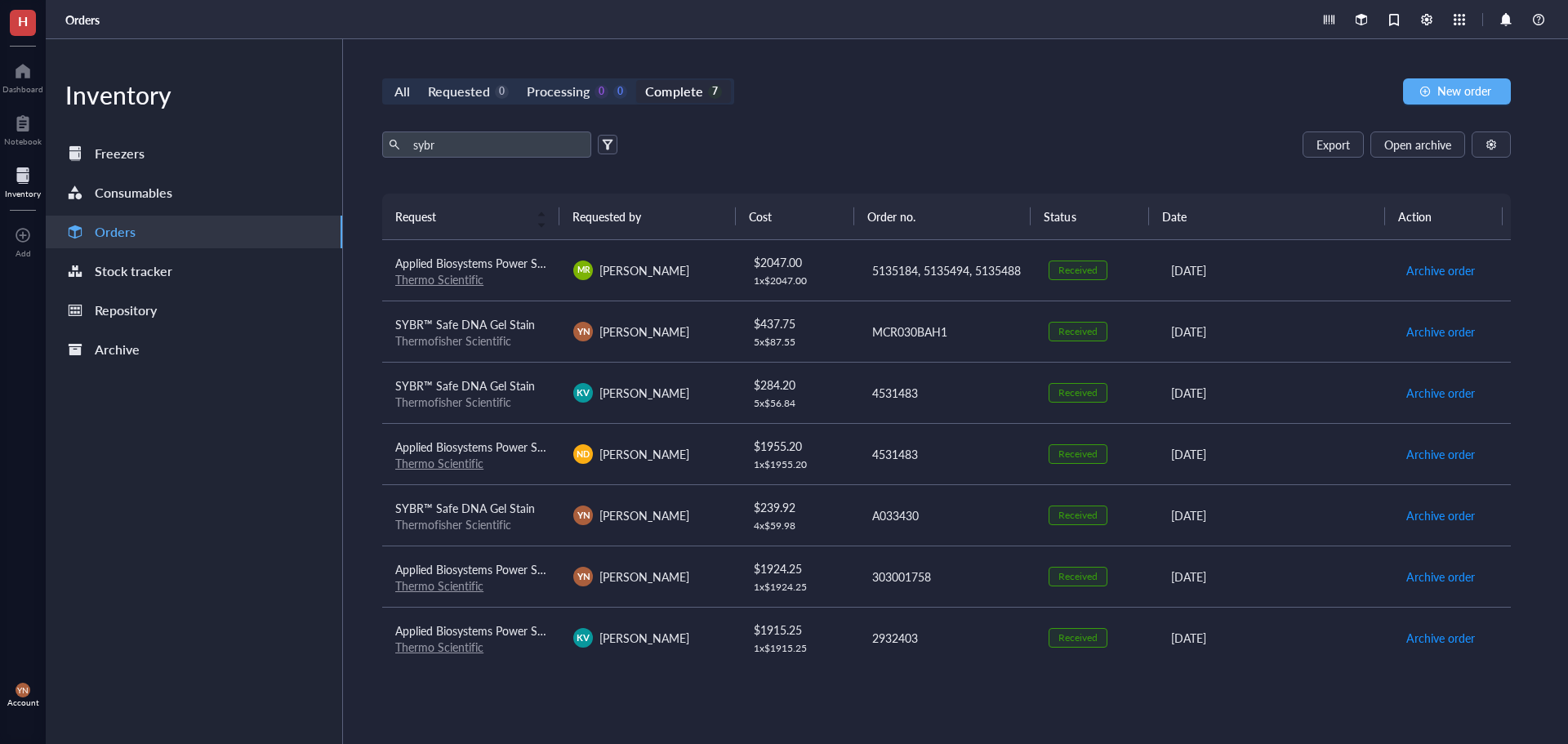
click at [511, 322] on span "SYBR™ Safe DNA Gel Stain" at bounding box center [465, 323] width 140 height 16
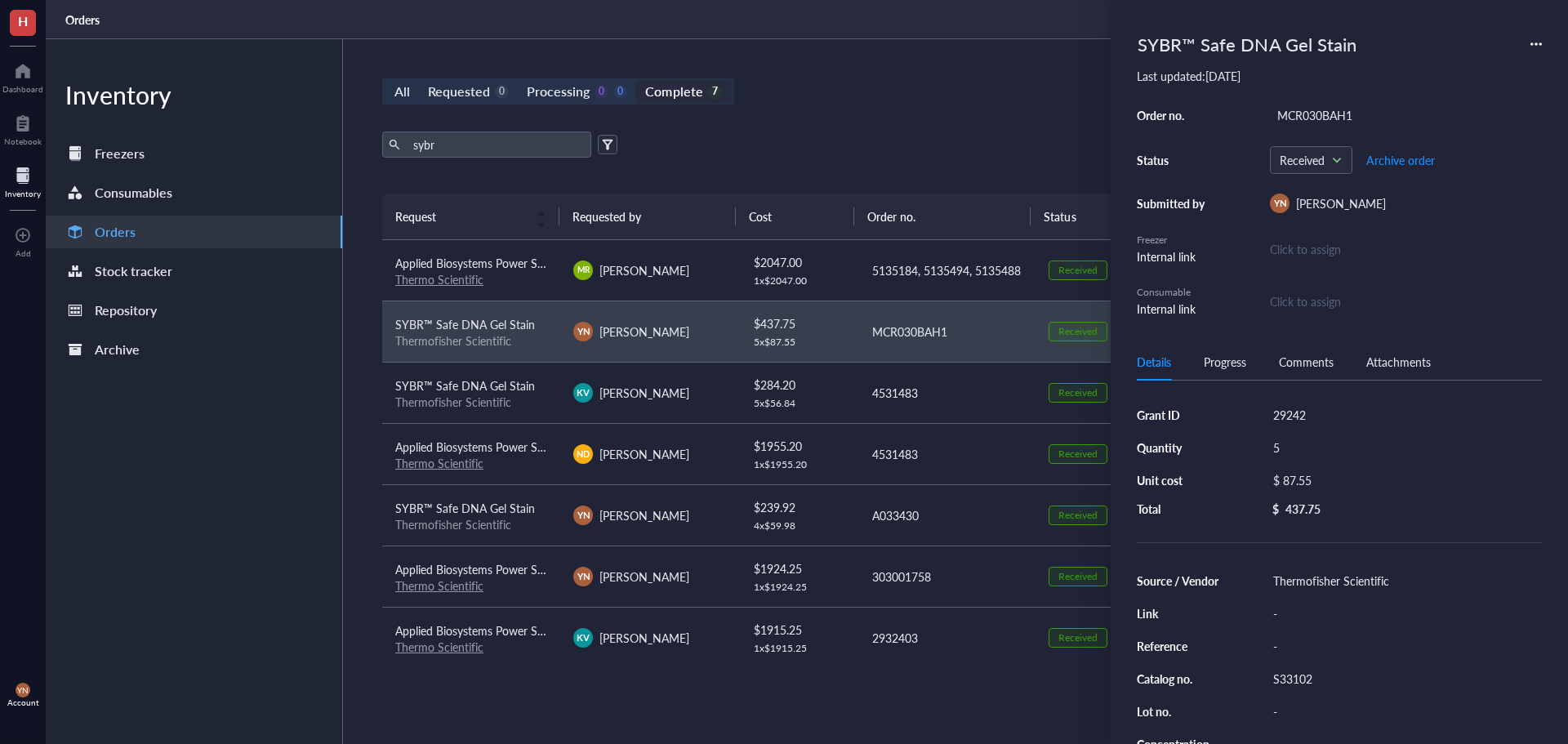
click at [1533, 43] on icon at bounding box center [1531, 43] width 3 height 3
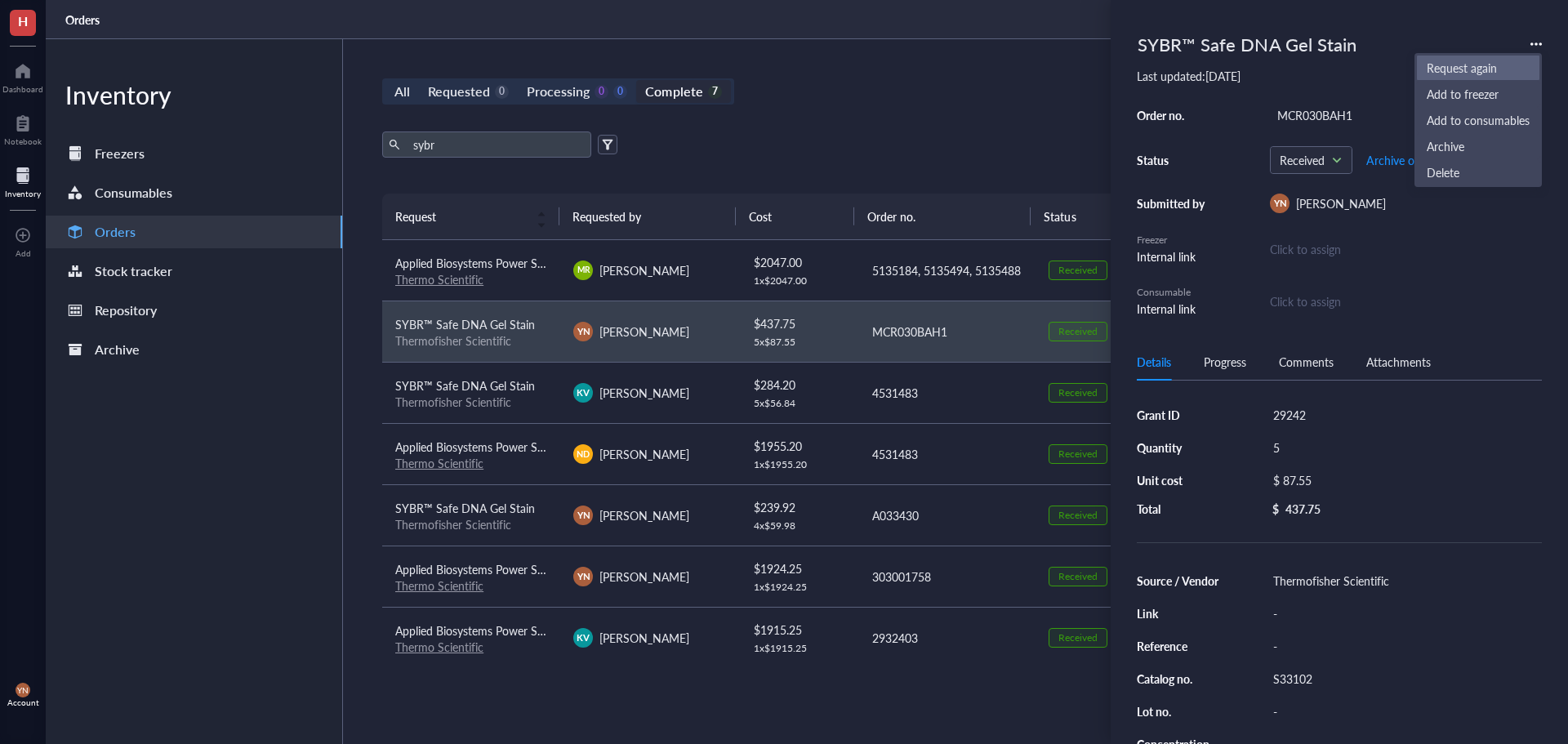
click at [1492, 66] on span "Request again" at bounding box center [1477, 67] width 103 height 18
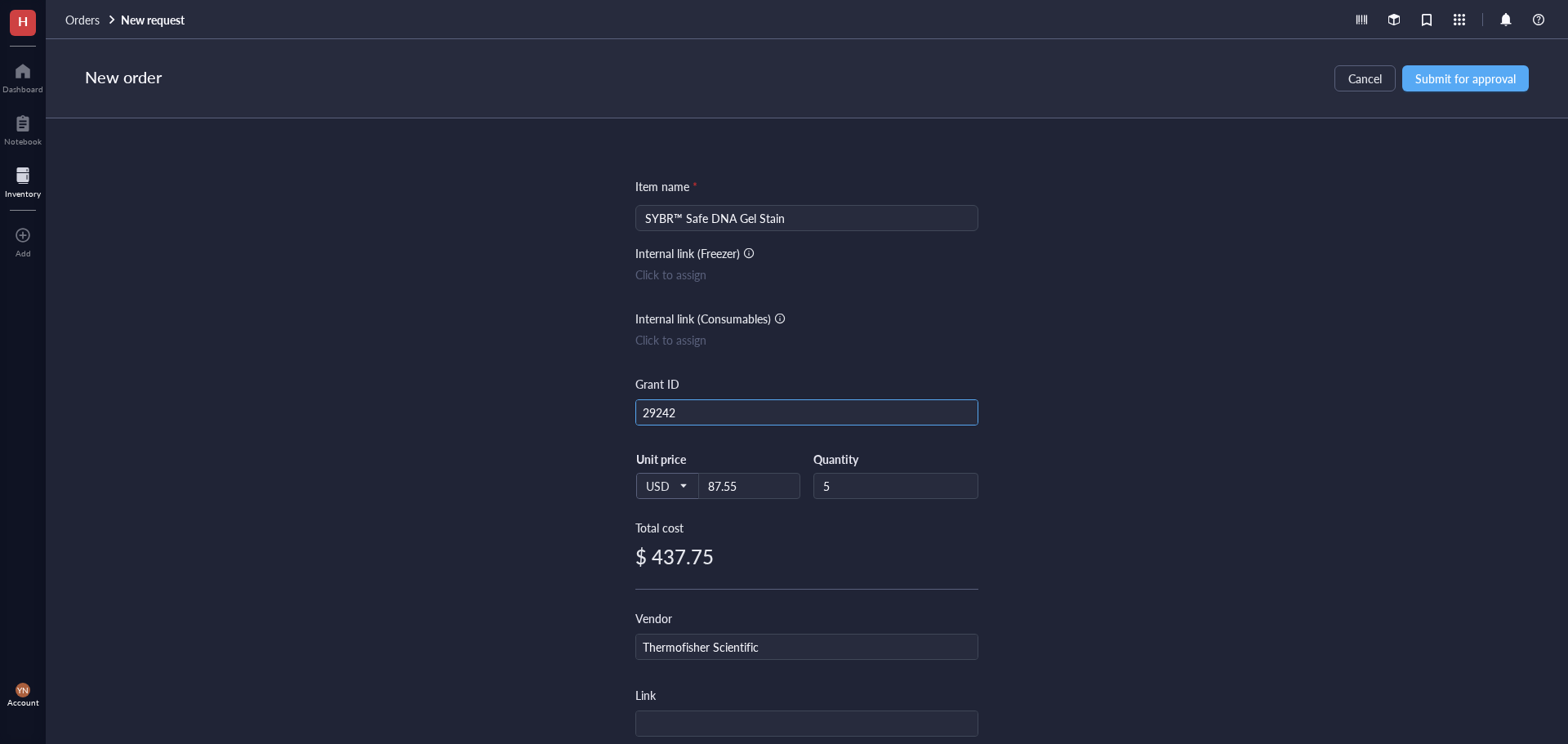
click at [742, 413] on input "29242" at bounding box center [807, 413] width 341 height 26
type input "5135494"
click at [1141, 375] on div "Item name * SYBR™ Safe DNA Gel Stain Internal link (Freezer) Click to assign In…" at bounding box center [806, 431] width 1522 height 625
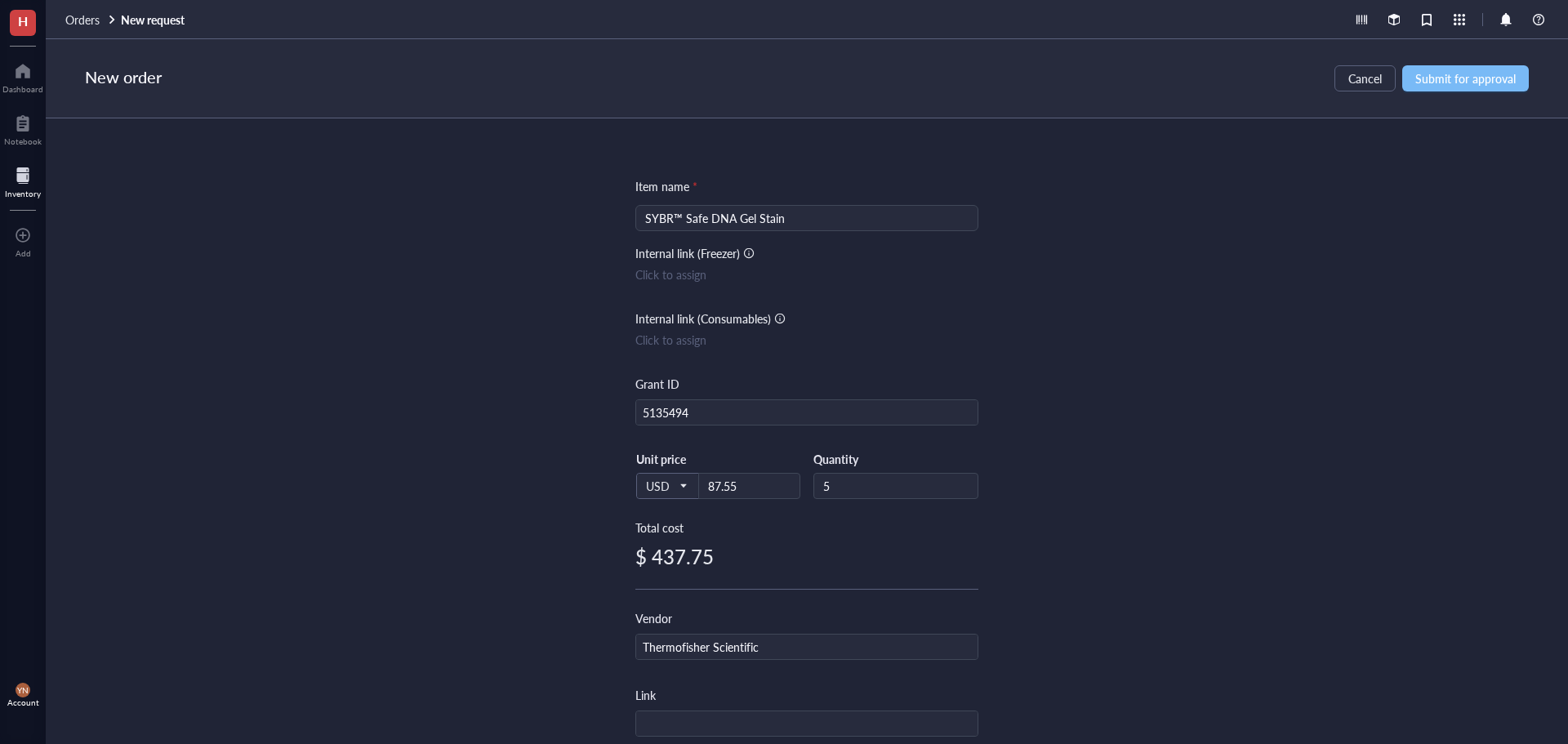
click at [1461, 82] on span "Submit for approval" at bounding box center [1465, 78] width 101 height 13
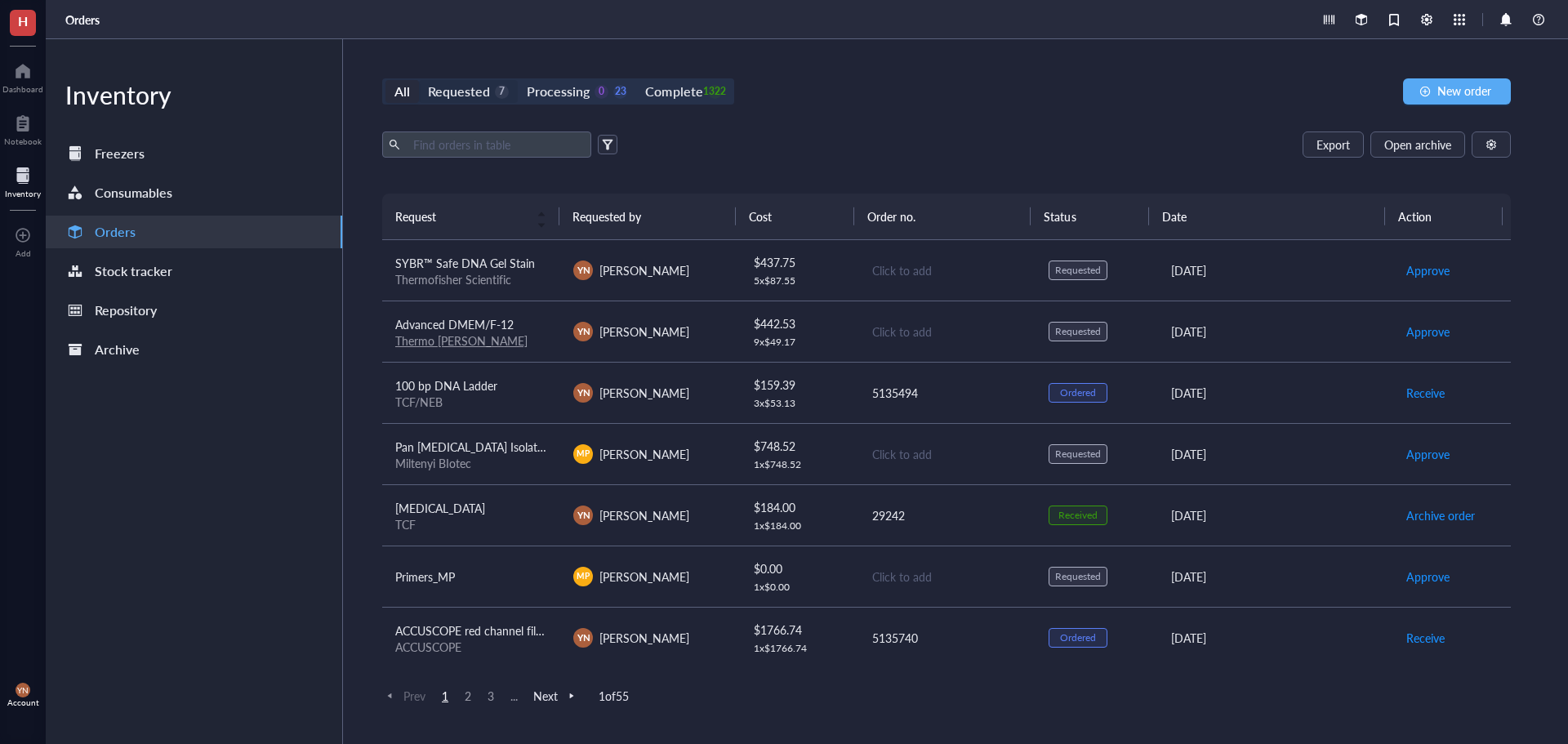
click at [484, 89] on div "Requested" at bounding box center [459, 91] width 62 height 23
click at [419, 80] on input "Requested 7" at bounding box center [419, 80] width 0 height 0
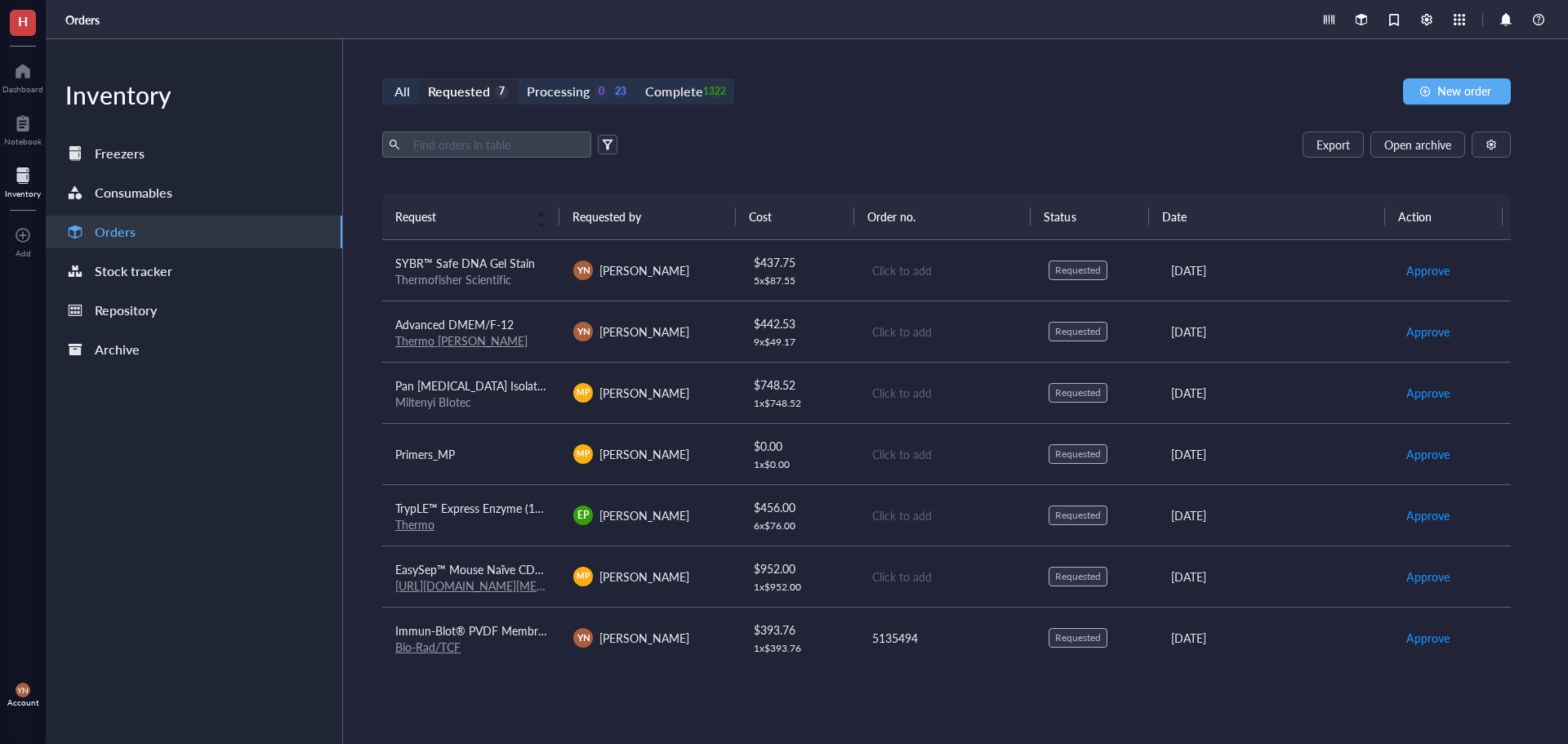
click at [521, 333] on div "Thermo [PERSON_NAME]" at bounding box center [470, 340] width 152 height 15
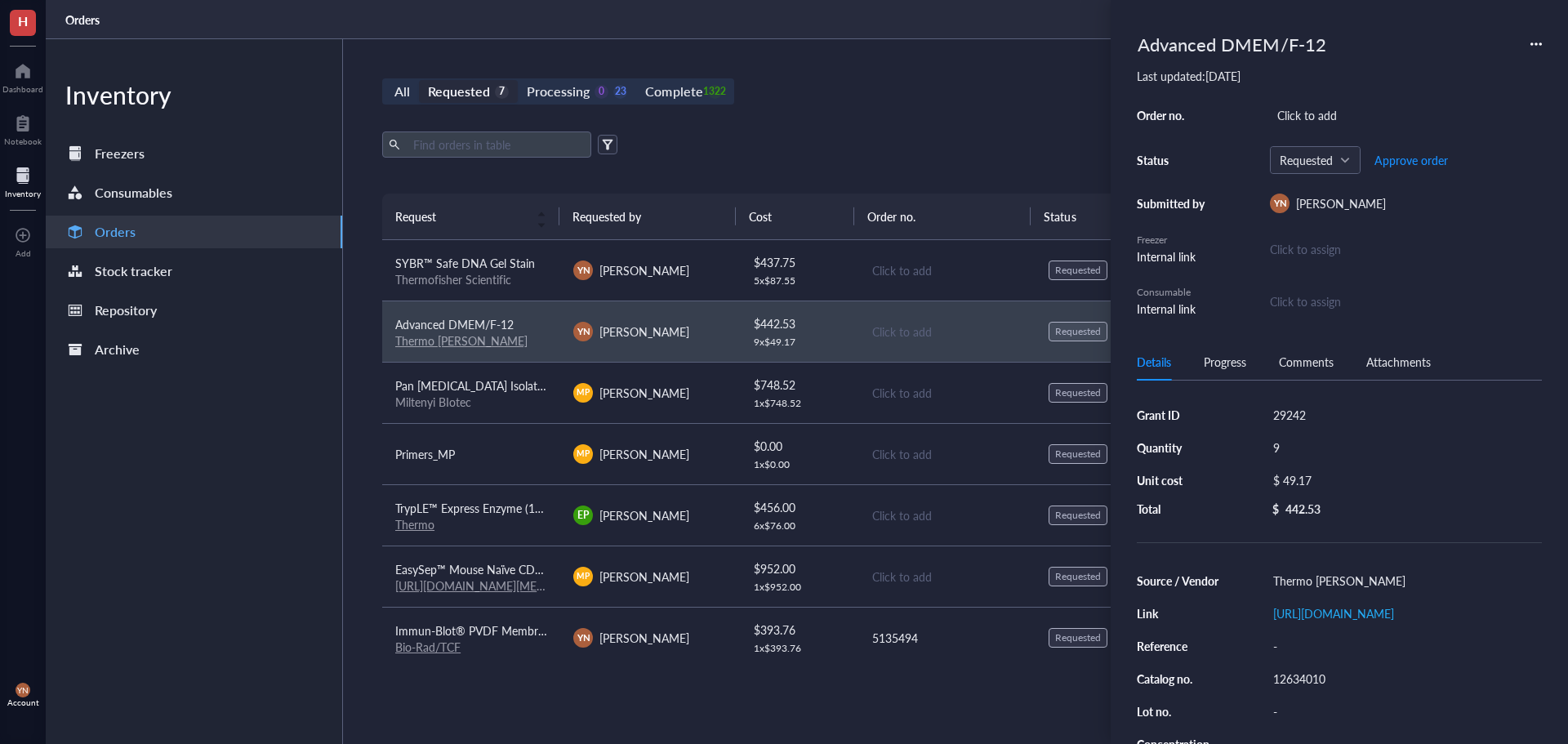
click at [1284, 97] on div "Advanced DMEM/F-12 Last updated: [DATE] Order no. Click to add Status Requested…" at bounding box center [1340, 172] width 405 height 291
click at [1294, 117] on div "Click to add" at bounding box center [1406, 115] width 272 height 23
type input "DOD"
click at [1416, 163] on span "Approve order" at bounding box center [1411, 160] width 74 height 13
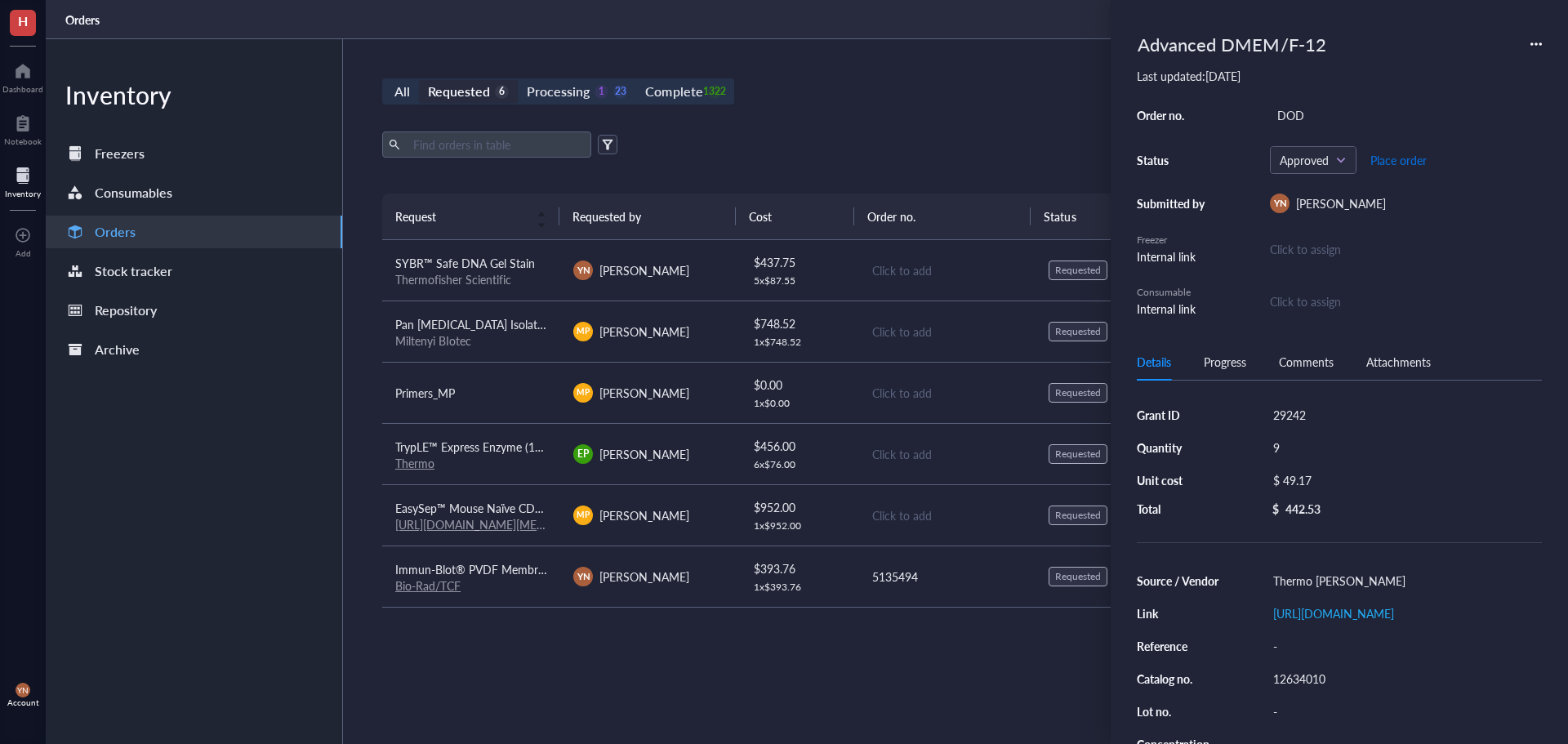
click at [1401, 161] on span "Place order" at bounding box center [1398, 160] width 57 height 13
click at [503, 454] on span "TrypLE™ Express Enzyme (1X), no [MEDICAL_DATA] red" at bounding box center [536, 446] width 283 height 16
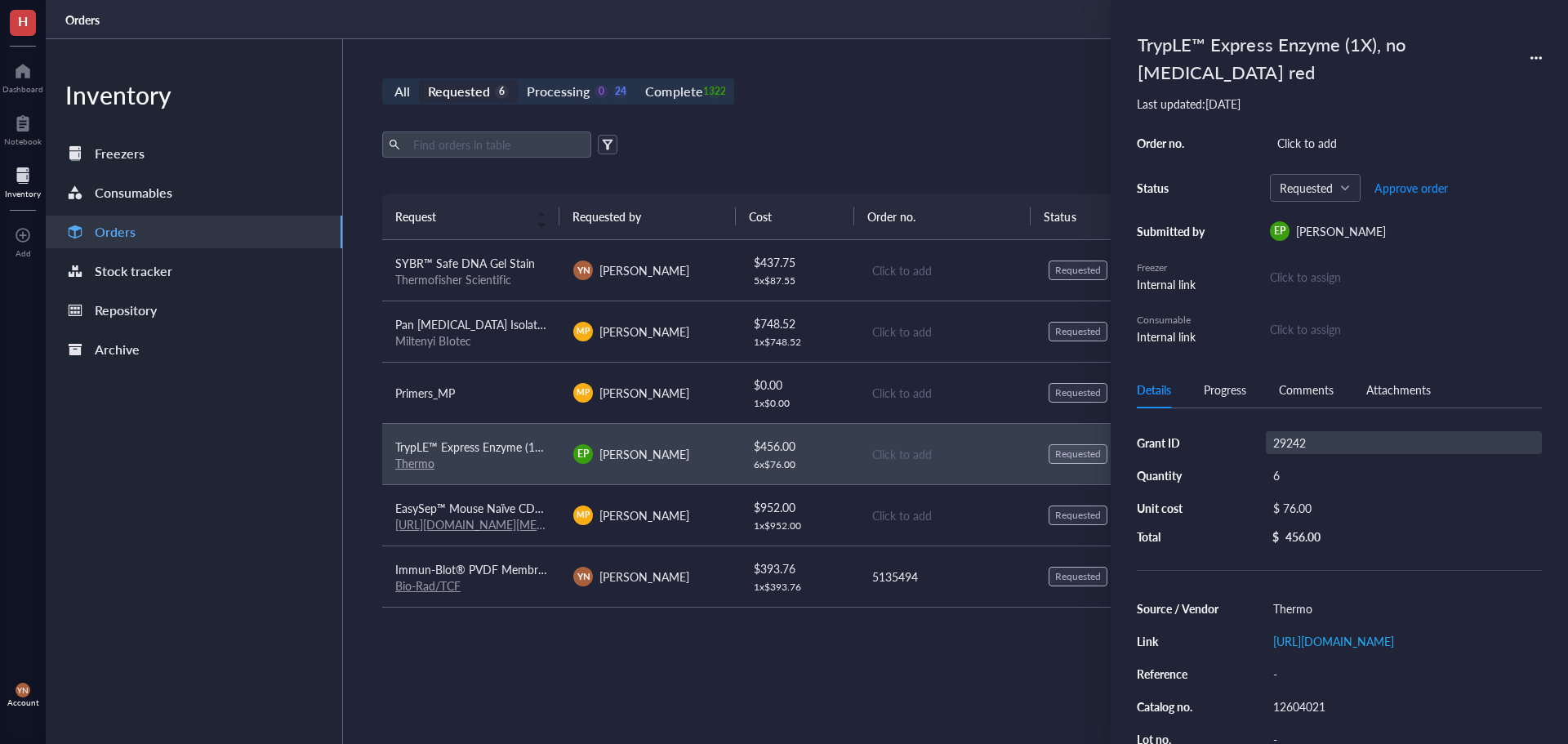
click at [1306, 437] on div "29242" at bounding box center [1403, 442] width 276 height 23
click at [1306, 437] on input "29242" at bounding box center [1291, 442] width 49 height 22
type input "5135494"
click at [1295, 140] on div "Click to add" at bounding box center [1406, 142] width 272 height 23
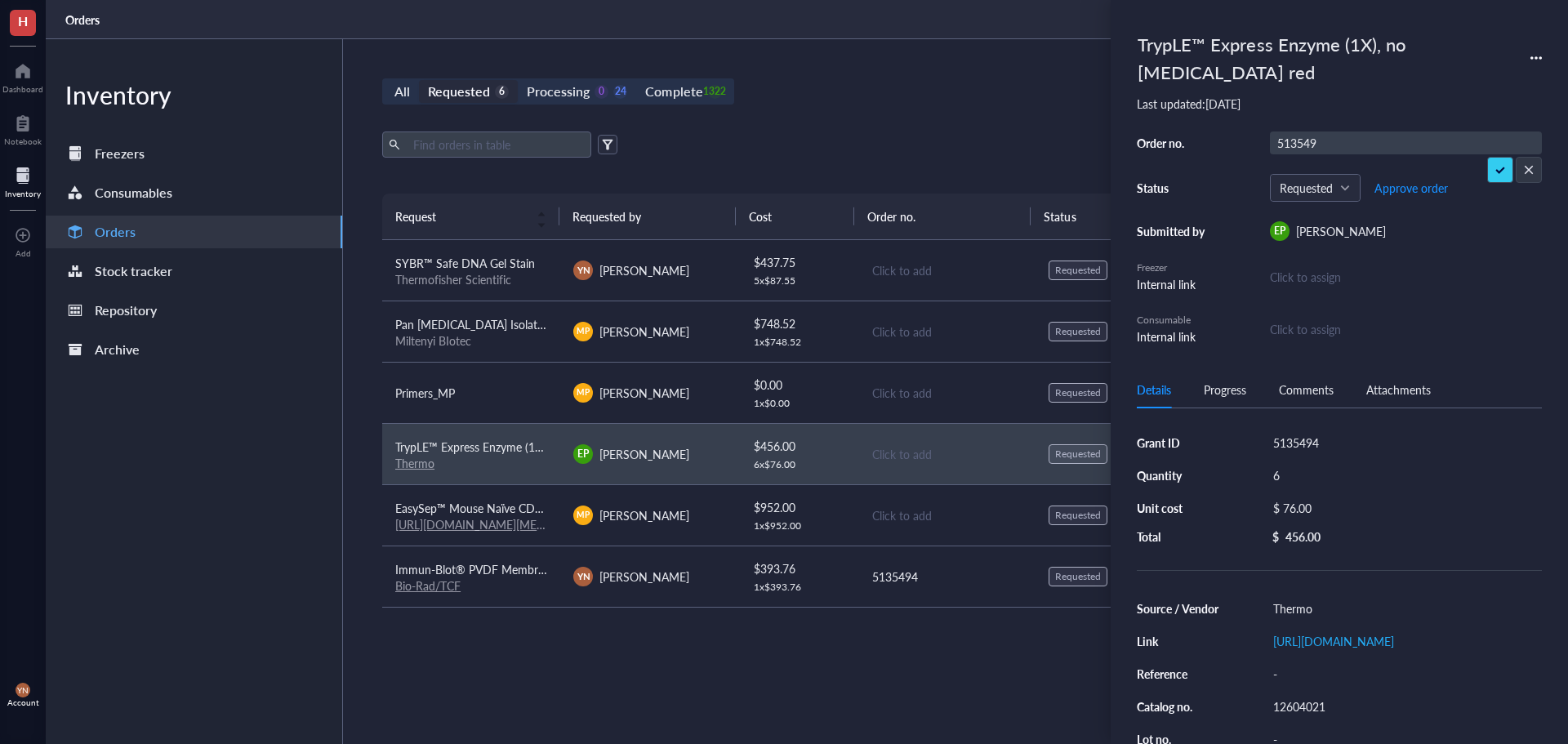
type input "5135494"
click at [1396, 178] on button "Approve order" at bounding box center [1411, 188] width 75 height 26
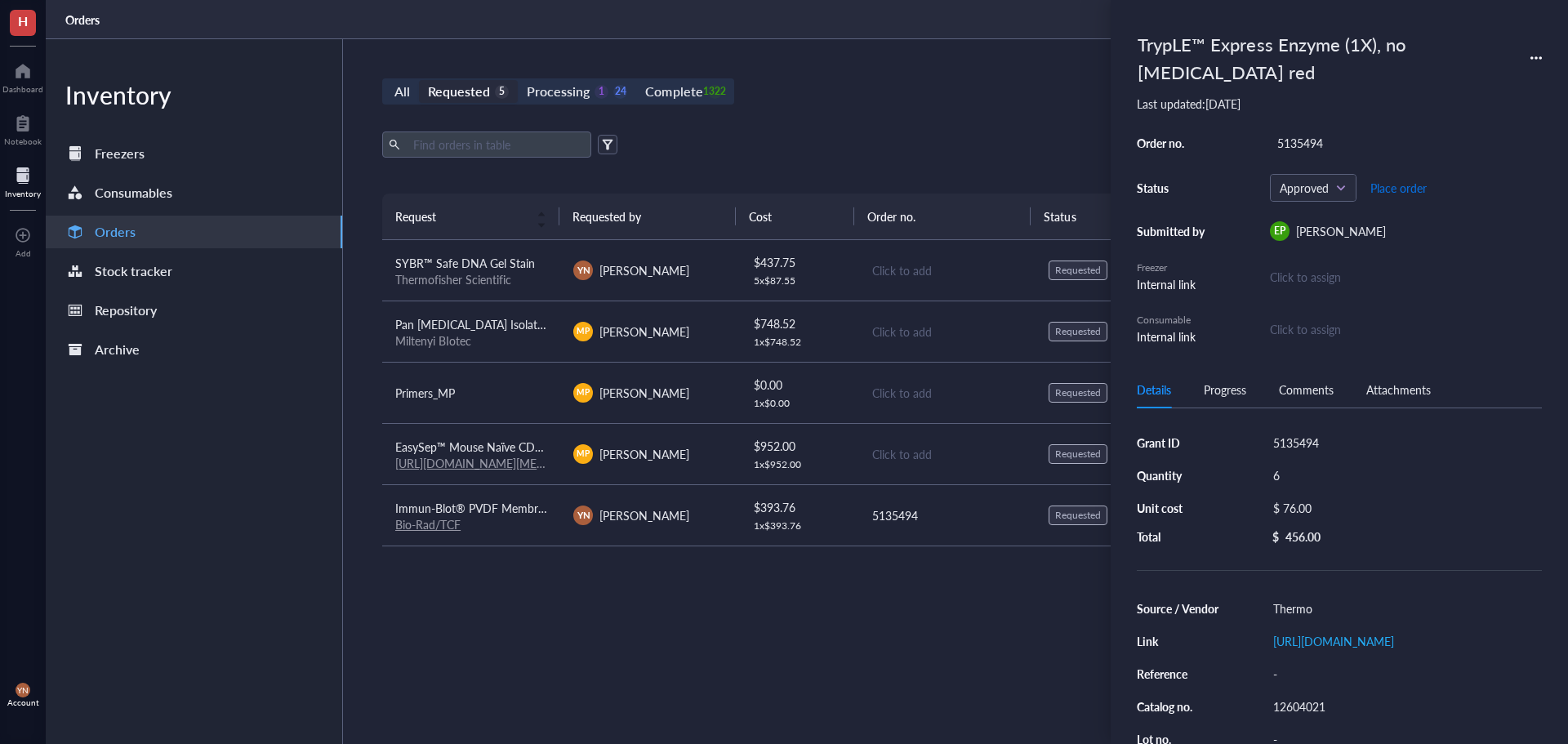
click at [1409, 186] on span "Place order" at bounding box center [1398, 188] width 57 height 13
click at [801, 148] on div "Export Open archive" at bounding box center [946, 144] width 1129 height 26
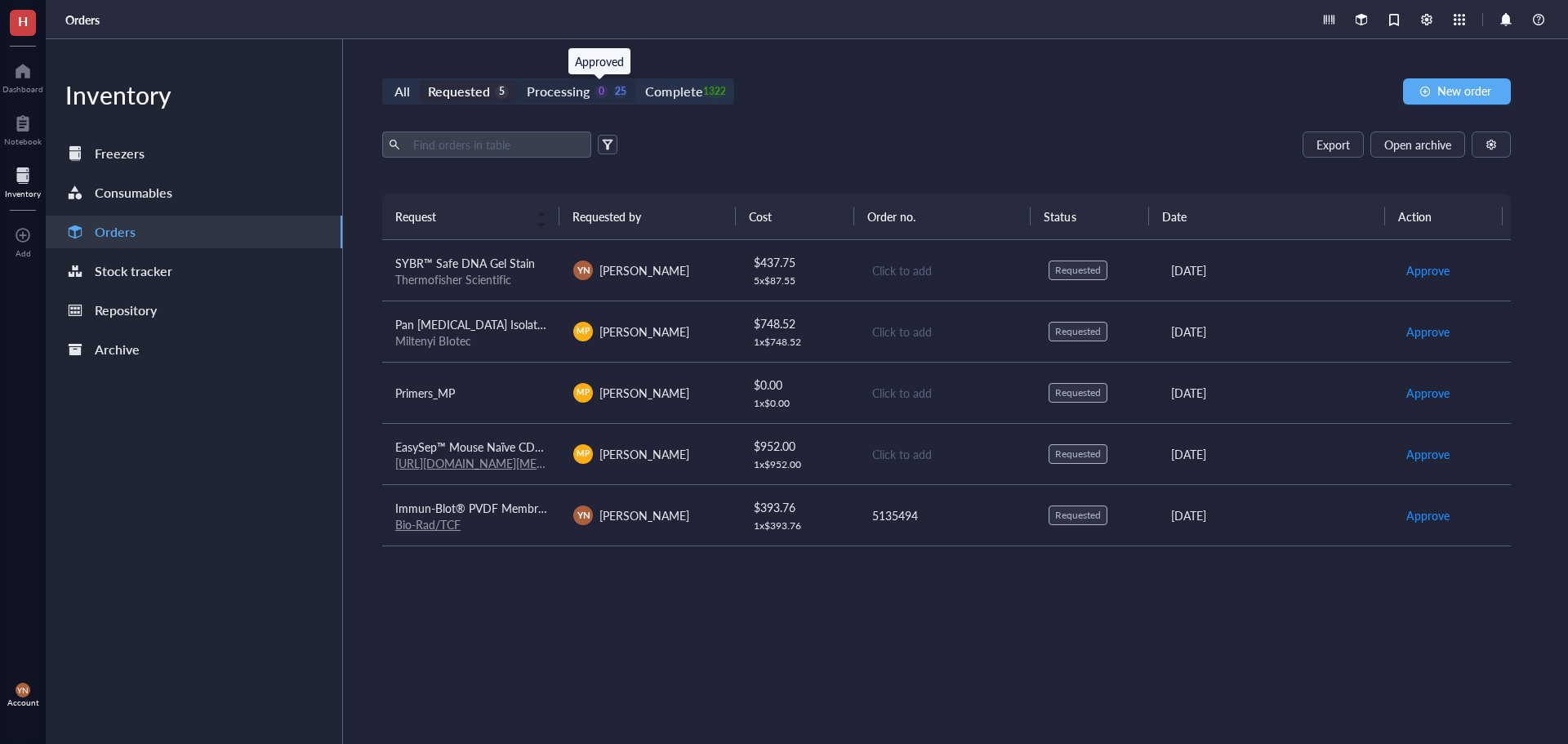
click at [594, 92] on div "0" at bounding box center [601, 91] width 14 height 14
click at [518, 80] on input "Processing 0 25" at bounding box center [518, 80] width 0 height 0
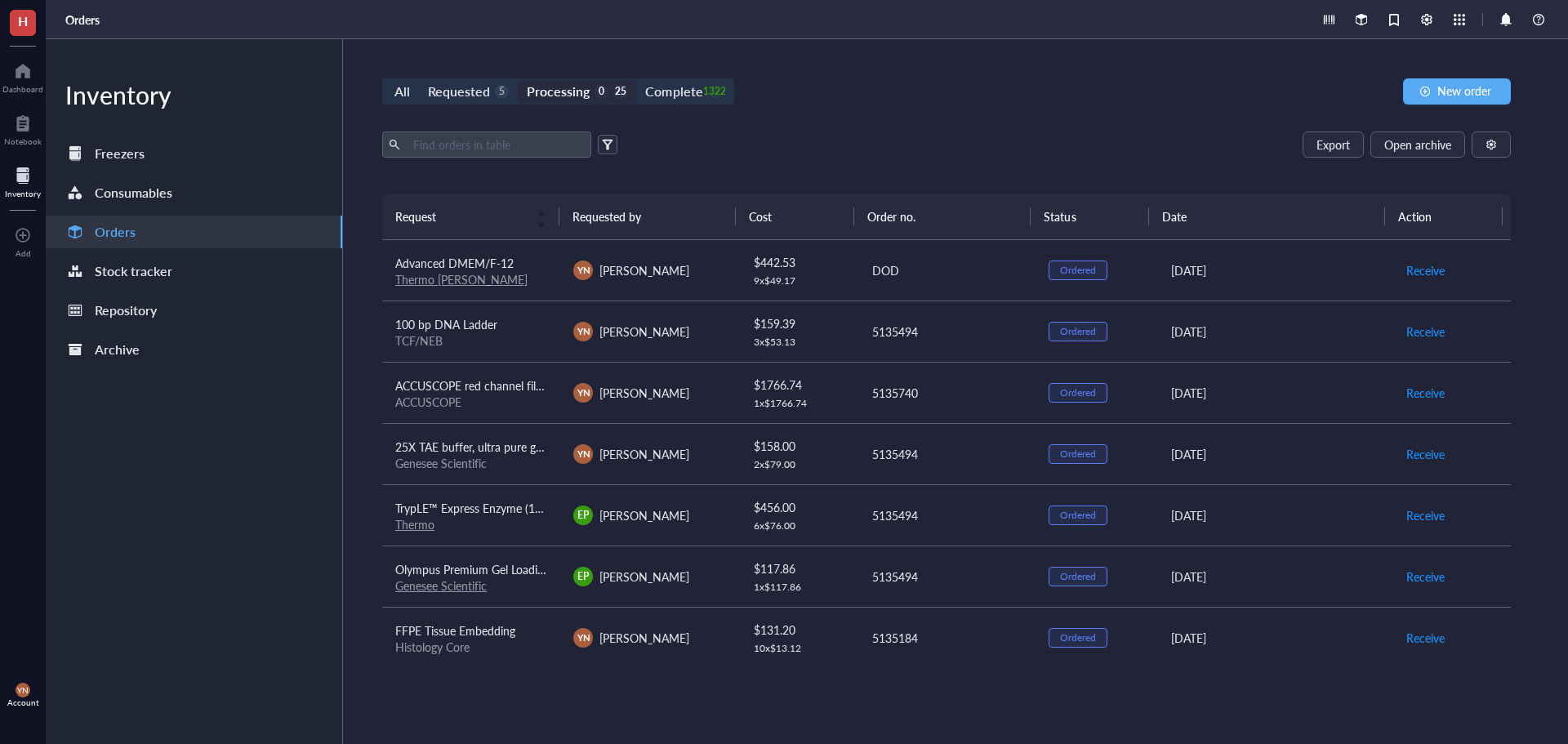
click at [569, 102] on div "Processing" at bounding box center [558, 91] width 63 height 23
click at [518, 80] on input "Processing 0 25" at bounding box center [518, 80] width 0 height 0
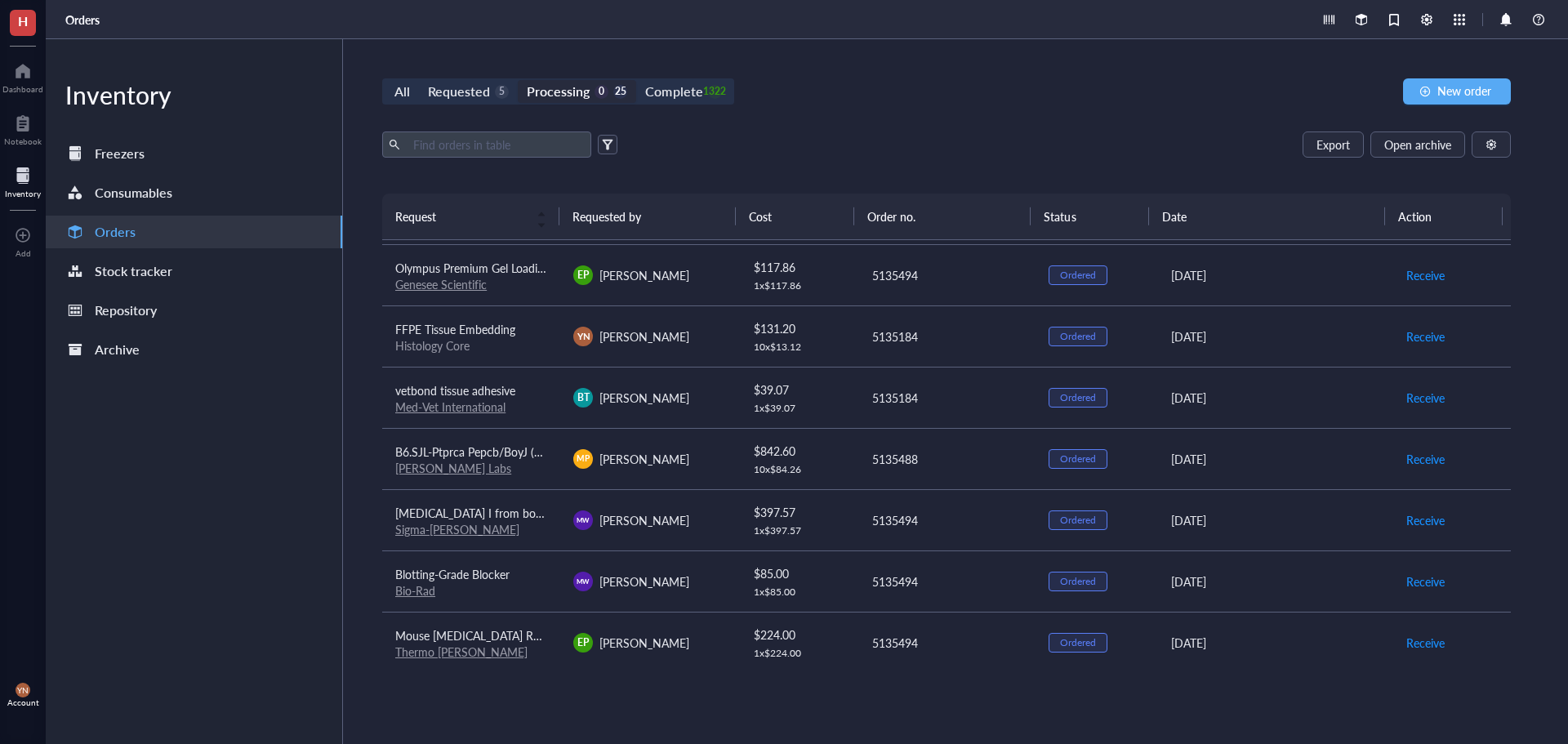
scroll to position [326, 0]
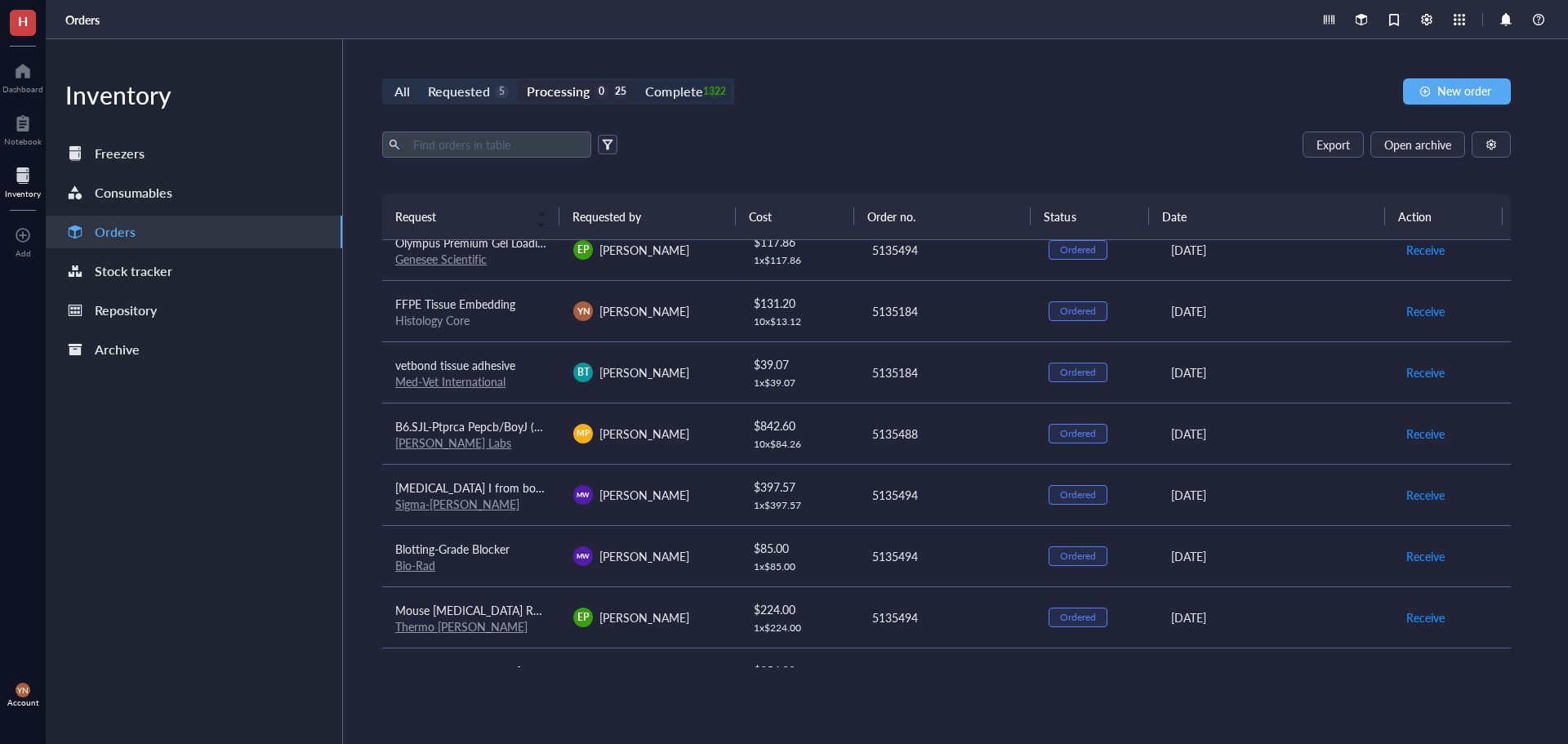
click at [685, 86] on div "Complete" at bounding box center [673, 91] width 58 height 23
click at [636, 80] on input "Complete 1322" at bounding box center [636, 80] width 0 height 0
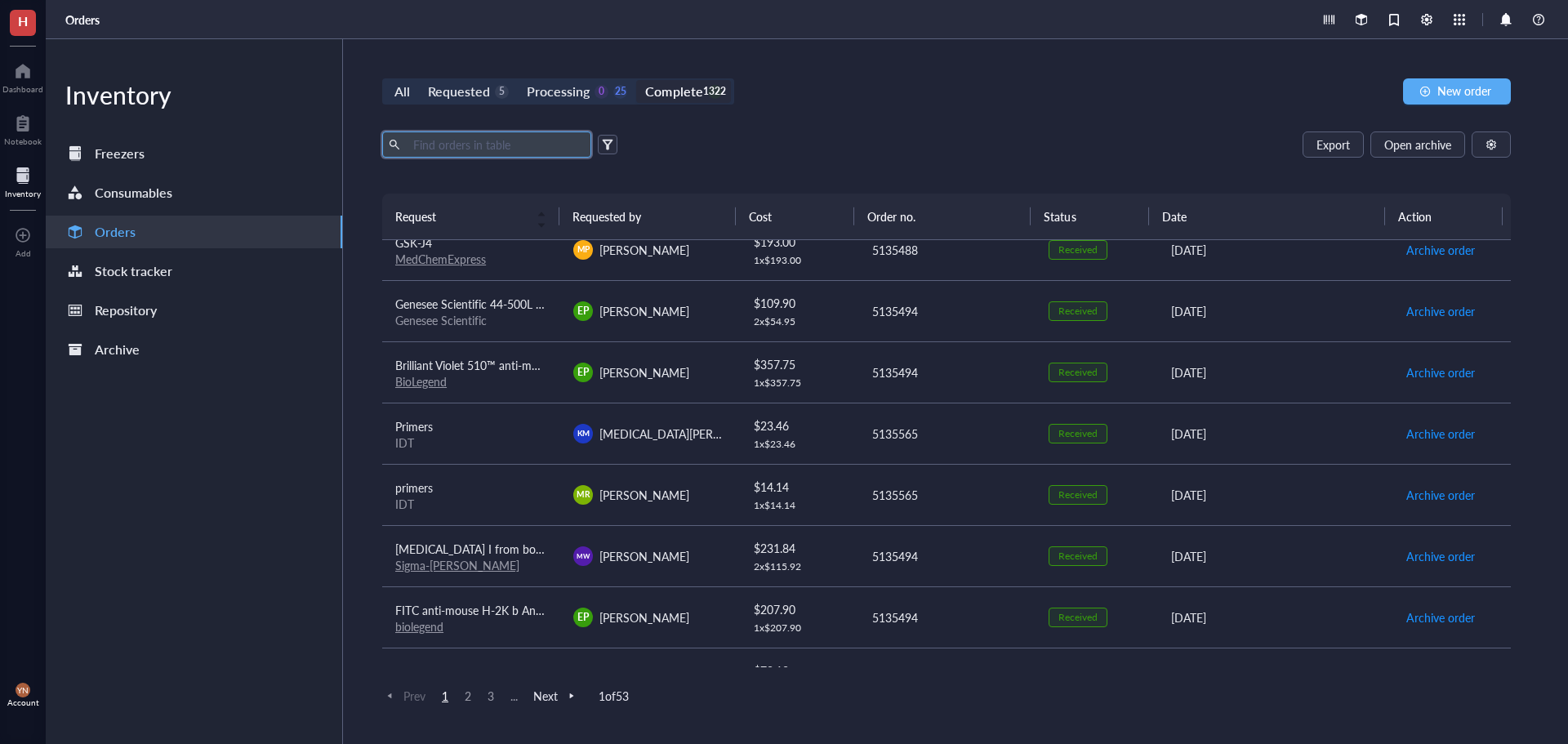
click at [509, 140] on input "text" at bounding box center [495, 144] width 178 height 25
type input "dpbs"
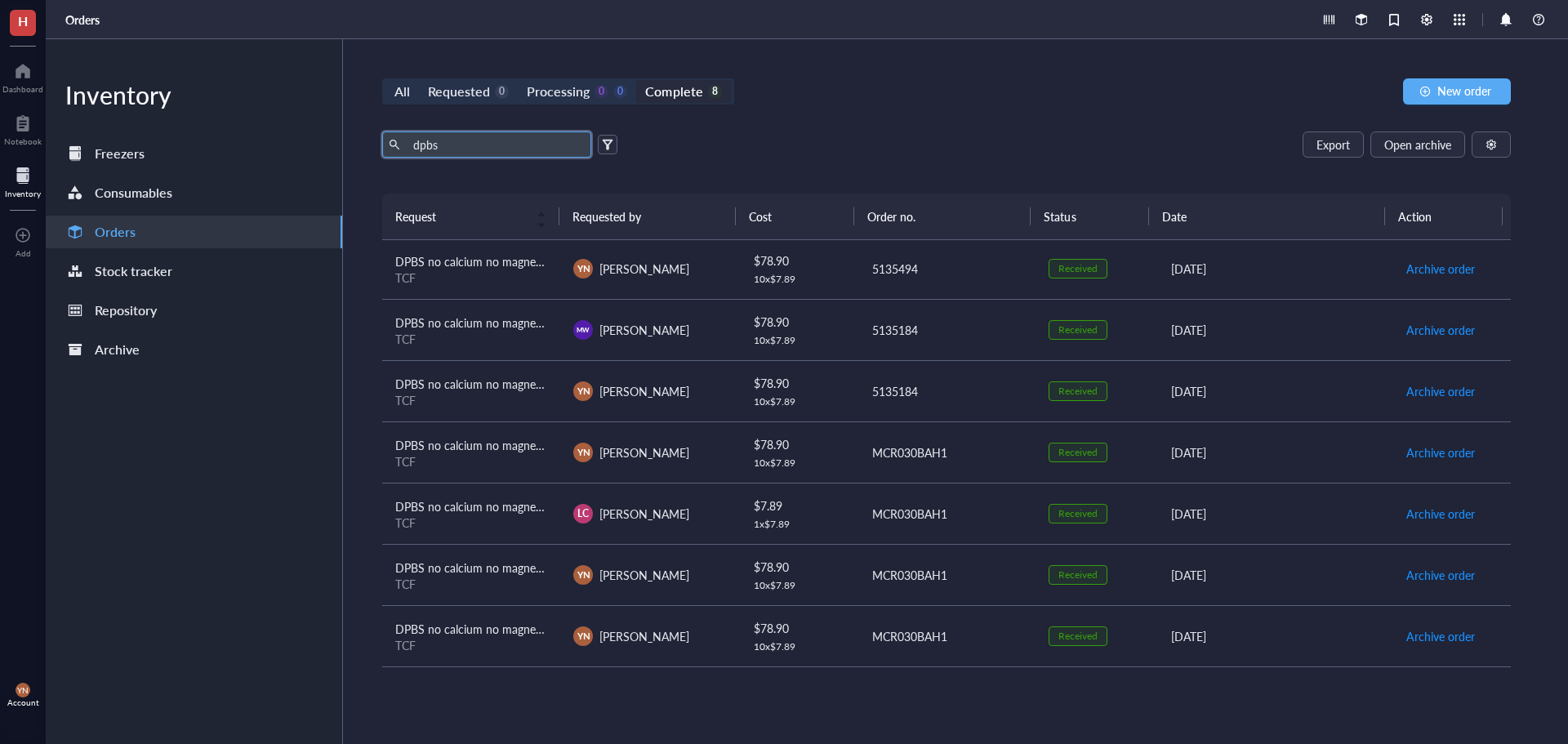
scroll to position [63, 0]
click at [503, 280] on div "TCF" at bounding box center [470, 278] width 152 height 15
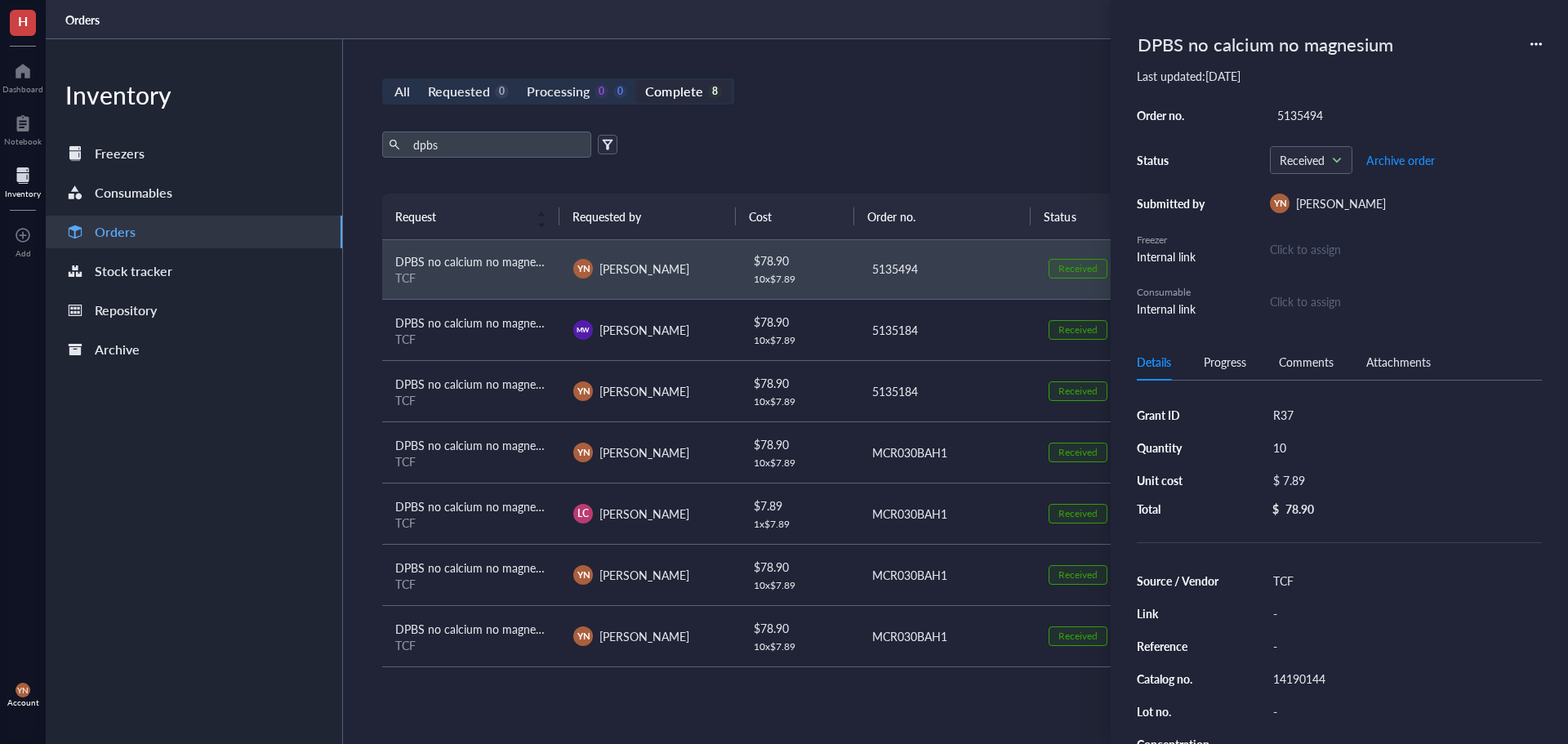
click at [1536, 41] on icon at bounding box center [1536, 44] width 11 height 11
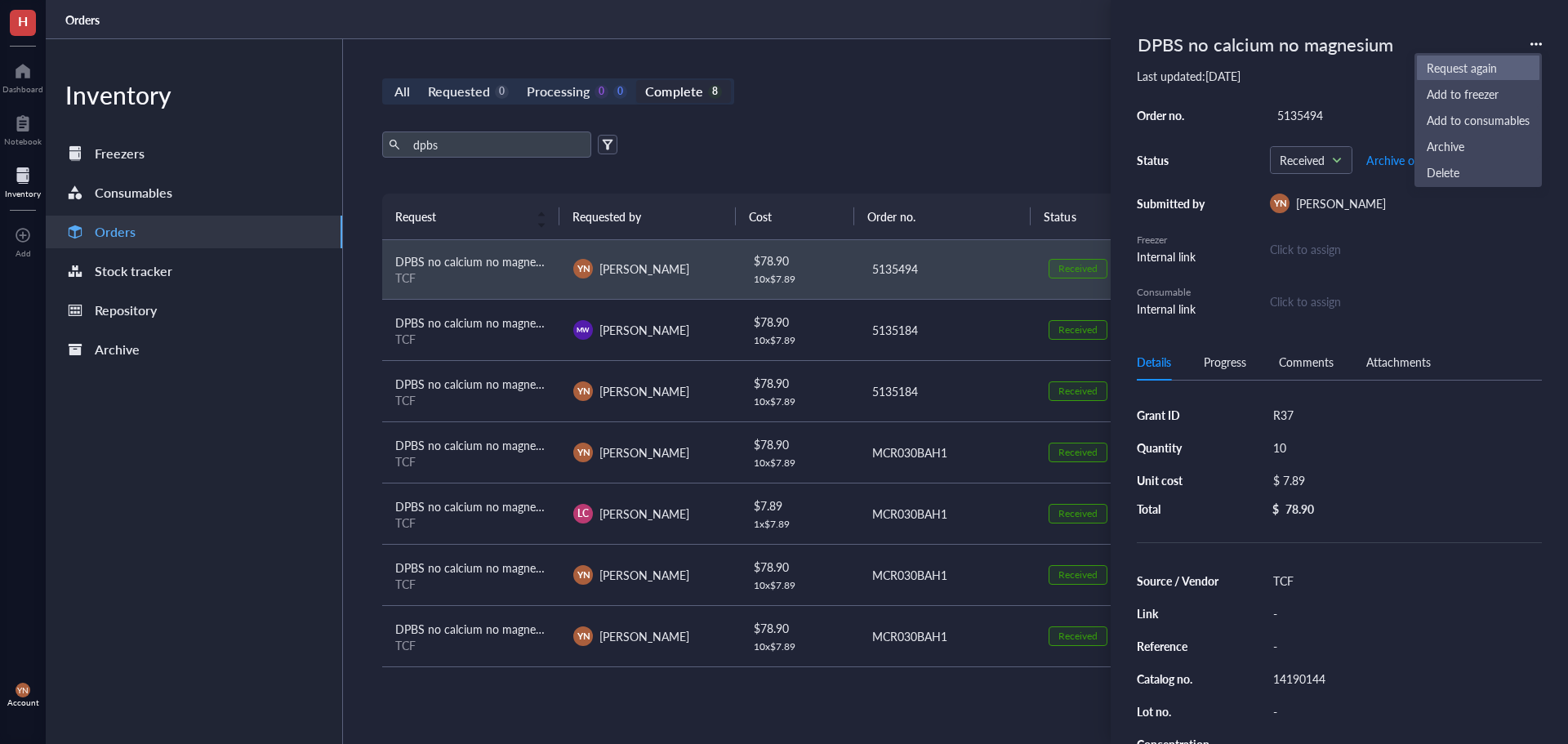
click at [1473, 64] on span "Request again" at bounding box center [1477, 67] width 103 height 18
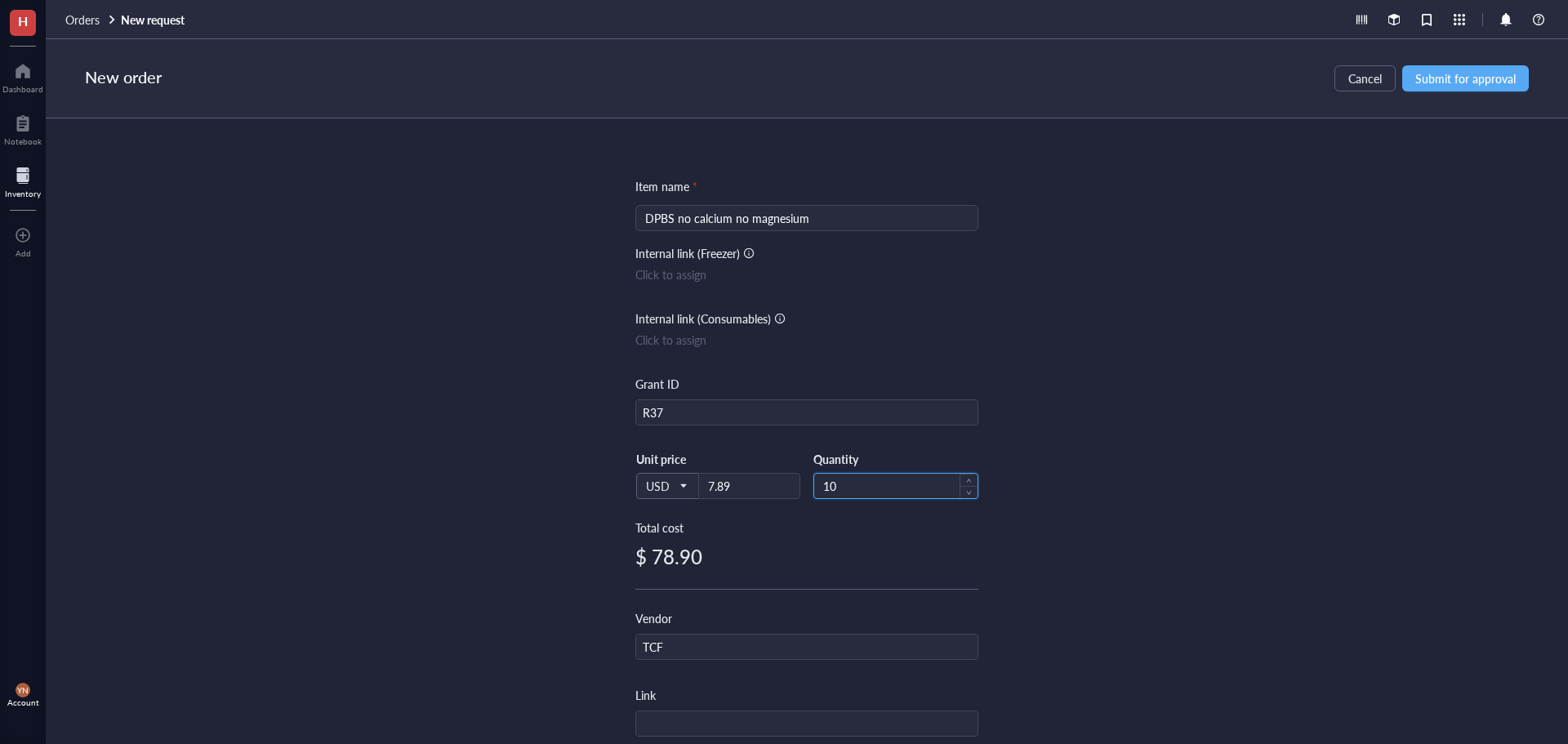
click at [839, 487] on input "10" at bounding box center [895, 486] width 163 height 25
type input "1"
type input "20"
click at [1409, 438] on div "Item name * DPBS no calcium no magnesium Internal link (Freezer) Click to assig…" at bounding box center [806, 431] width 1522 height 625
click at [1444, 98] on div "New order Cancel Submit for approval" at bounding box center [806, 79] width 1522 height 79
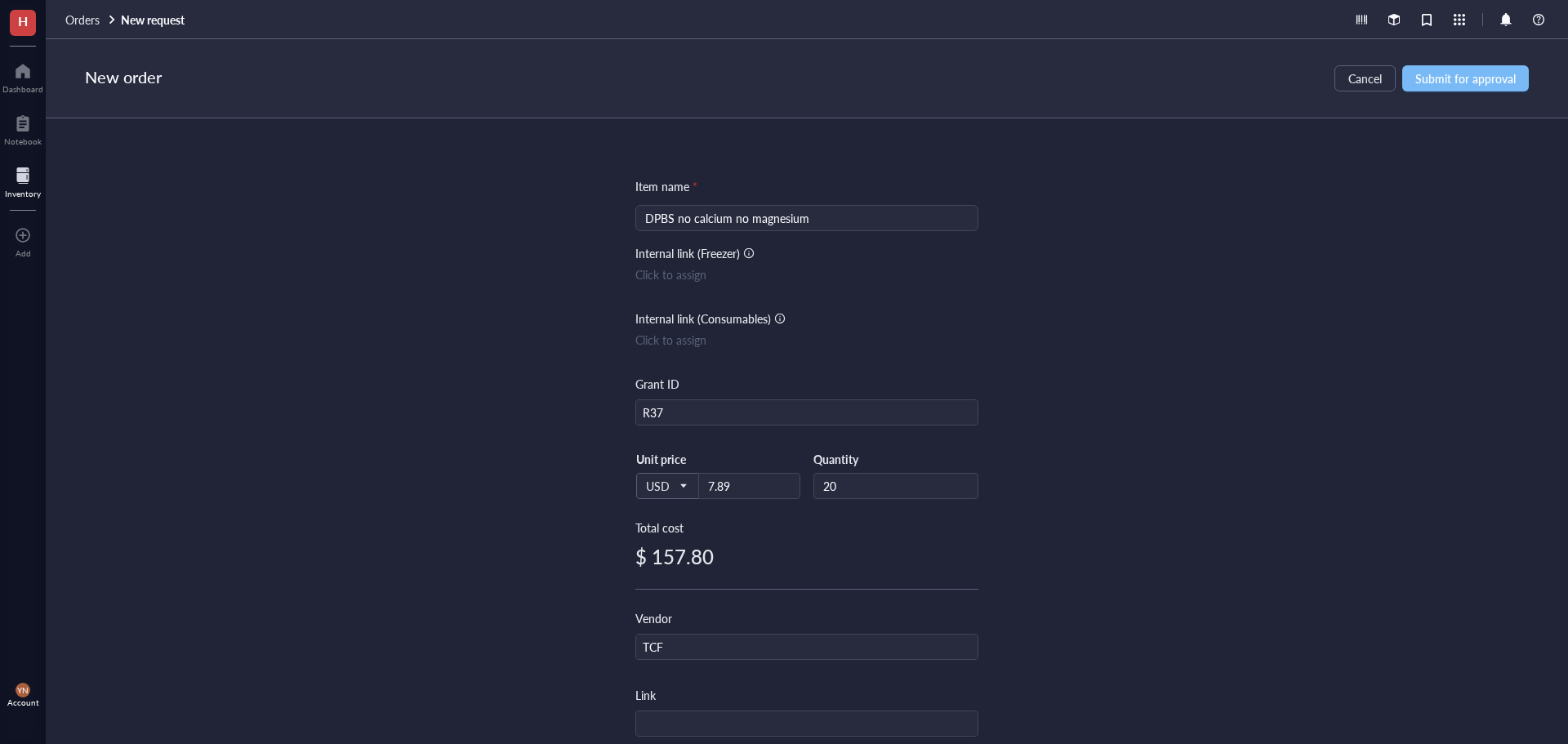
click at [1442, 83] on span "Submit for approval" at bounding box center [1465, 78] width 101 height 13
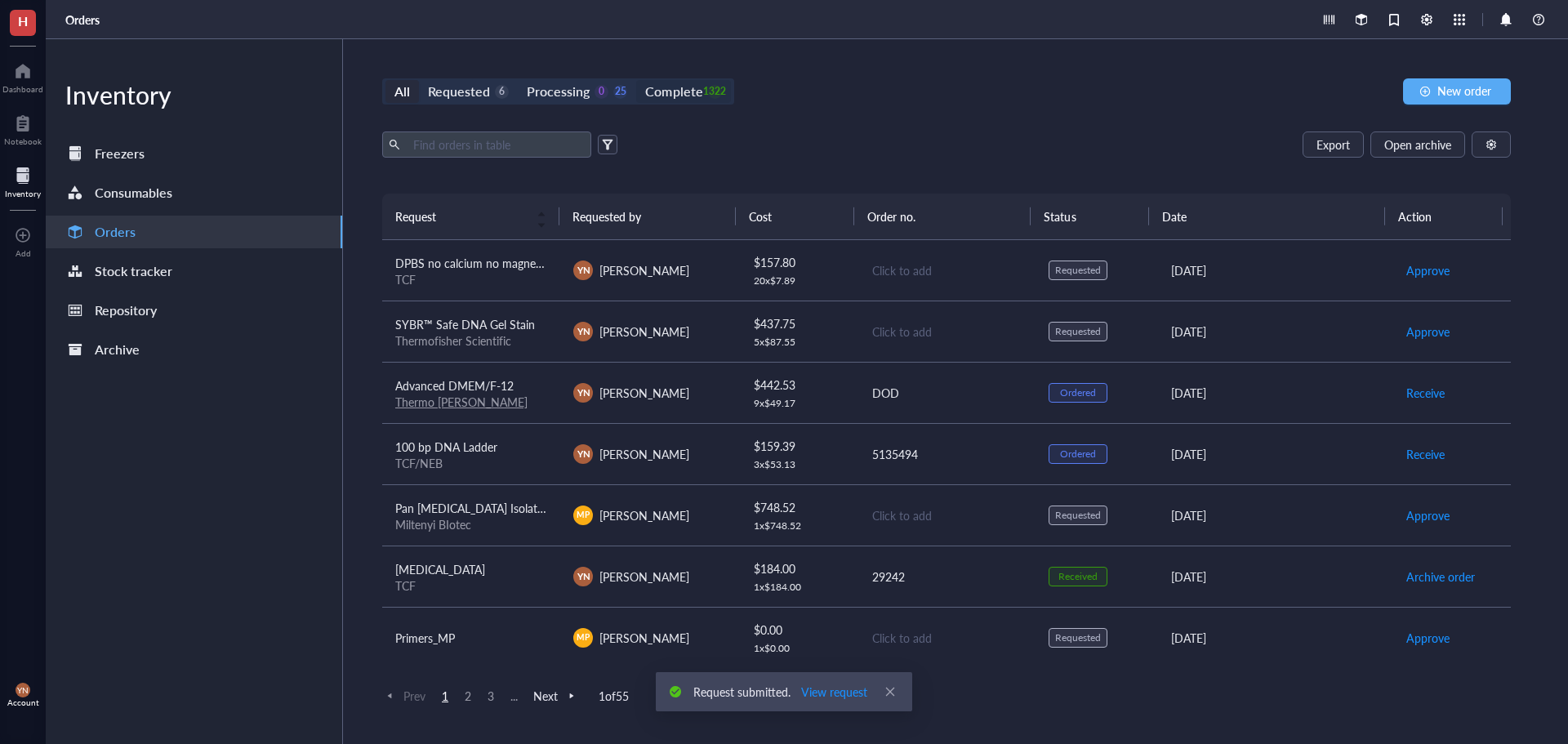
click at [697, 96] on div "Complete" at bounding box center [673, 91] width 58 height 23
click at [636, 80] on input "Complete 1322" at bounding box center [636, 80] width 0 height 0
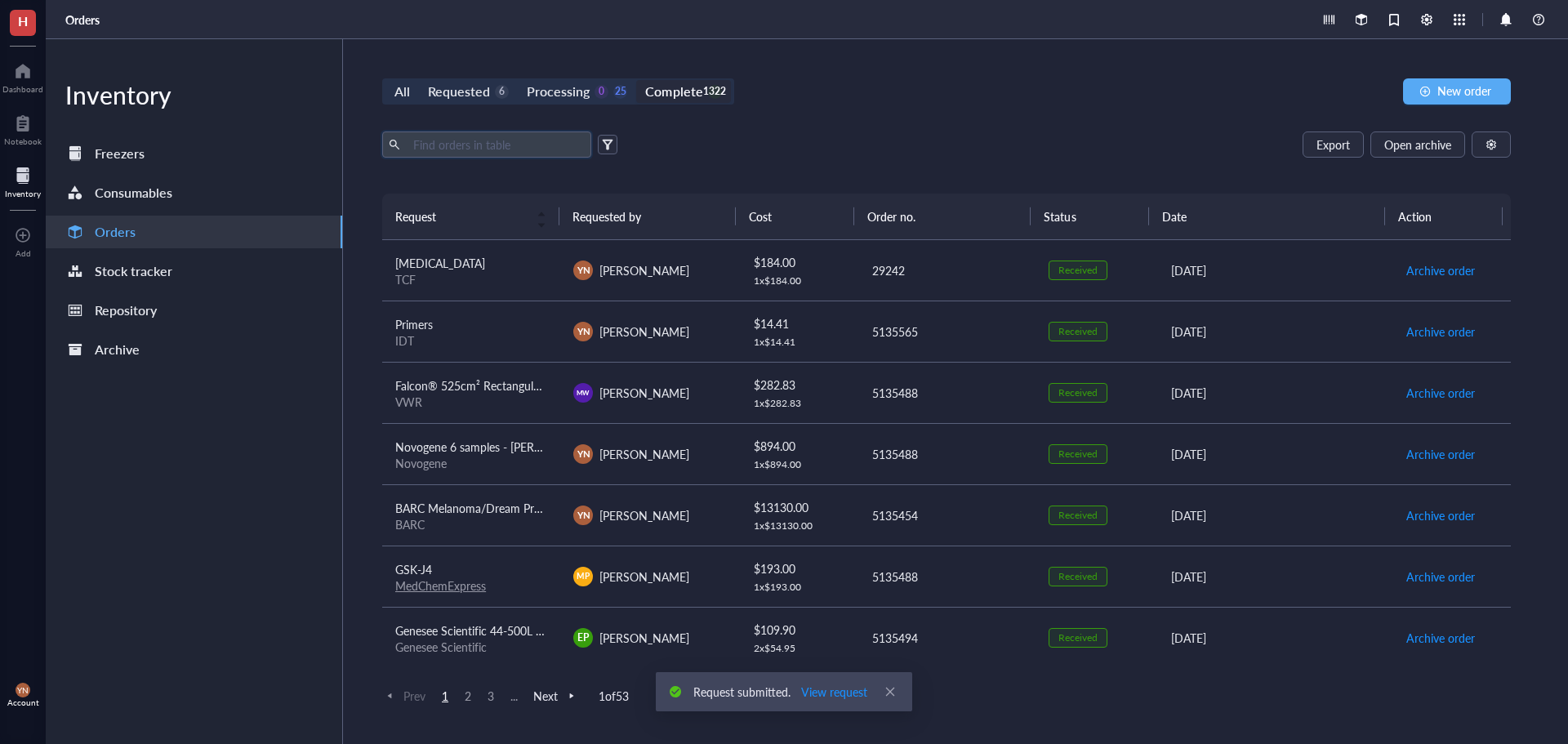
click at [491, 148] on input "text" at bounding box center [495, 144] width 178 height 25
type input "dmem"
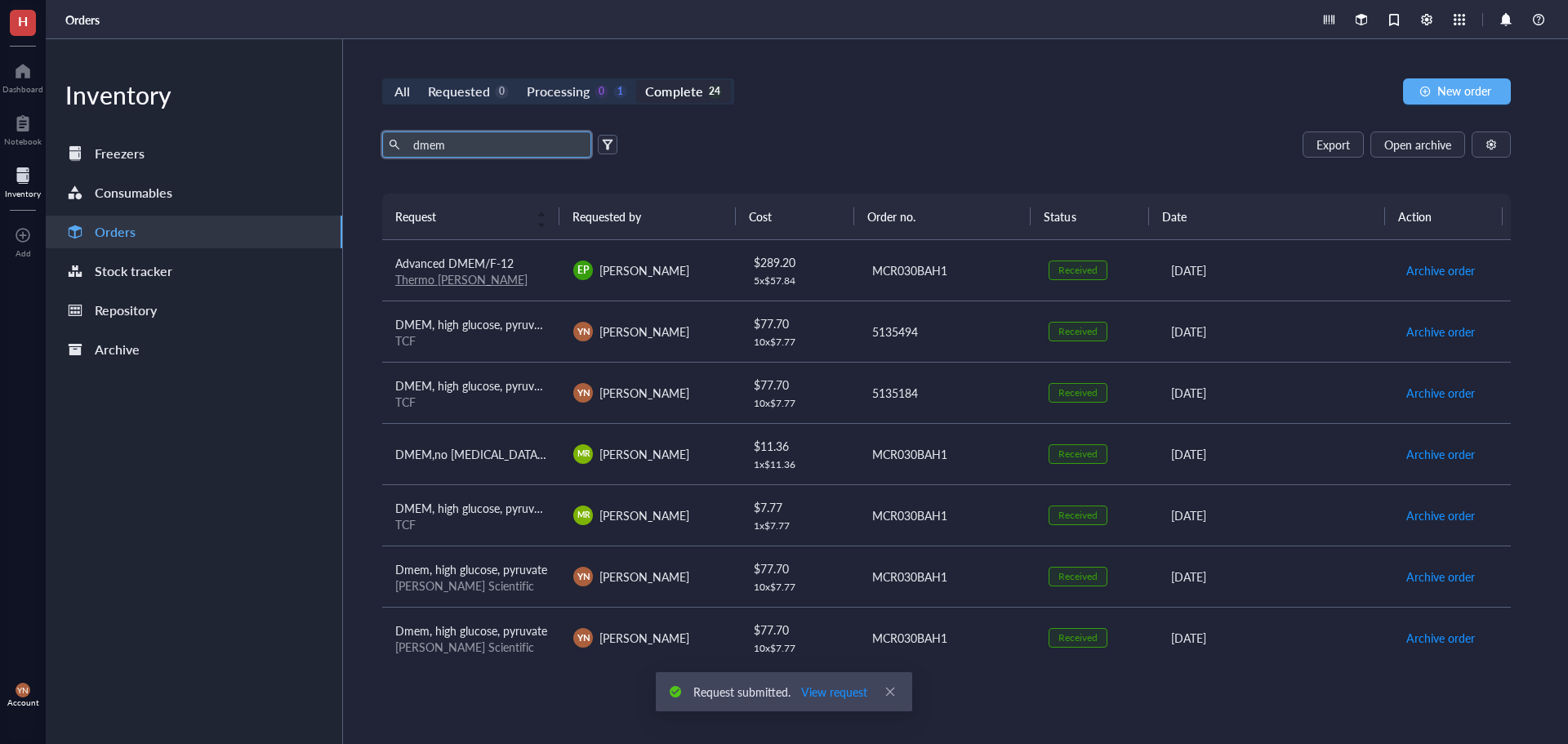
click at [506, 324] on span "DMEM, high glucose, pyruvate" at bounding box center [472, 323] width 155 height 16
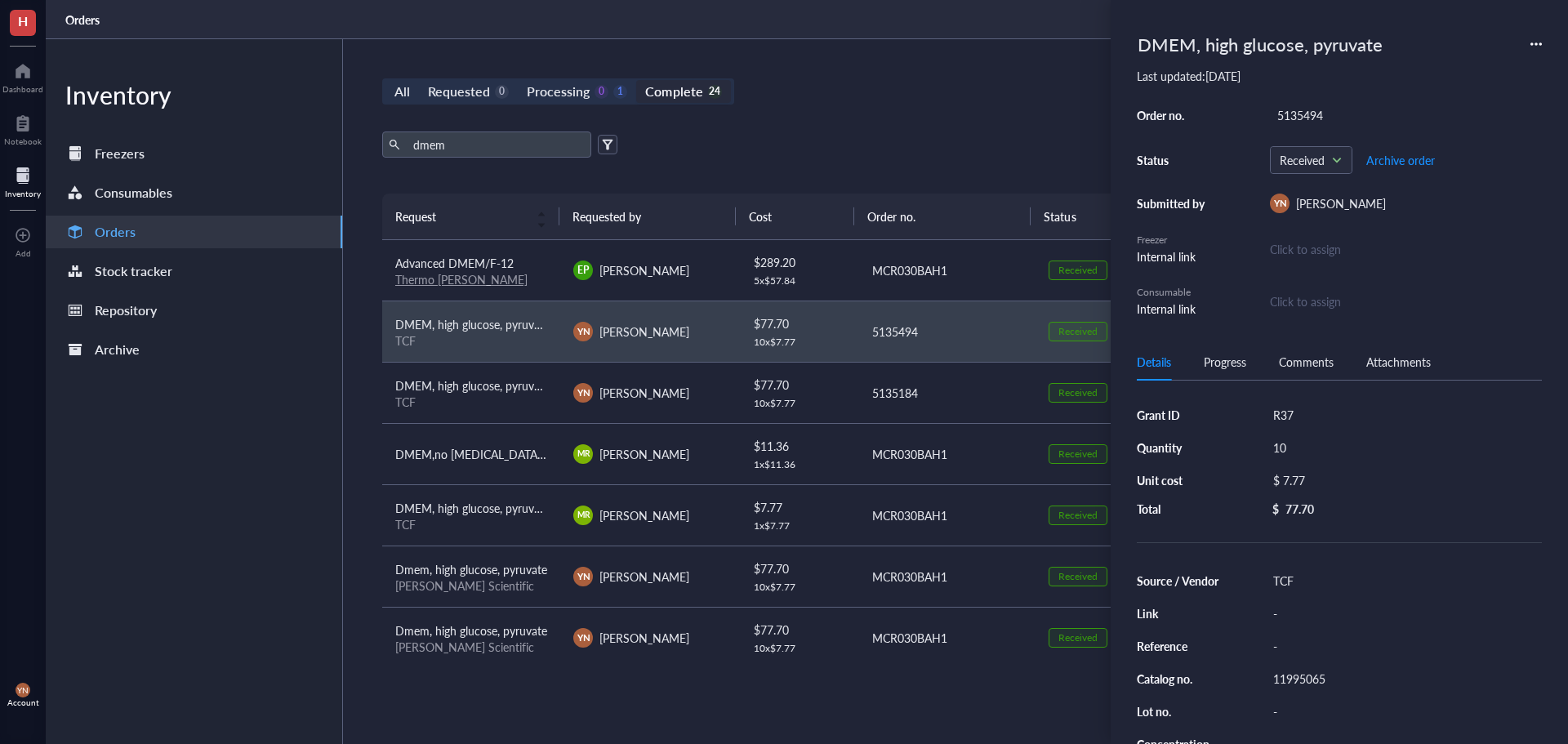
click at [1531, 33] on div "DMEM, high glucose, pyruvate" at bounding box center [1340, 44] width 405 height 36
click at [1529, 41] on div "DMEM, high glucose, pyruvate" at bounding box center [1340, 44] width 405 height 36
click at [1540, 42] on icon at bounding box center [1536, 44] width 11 height 11
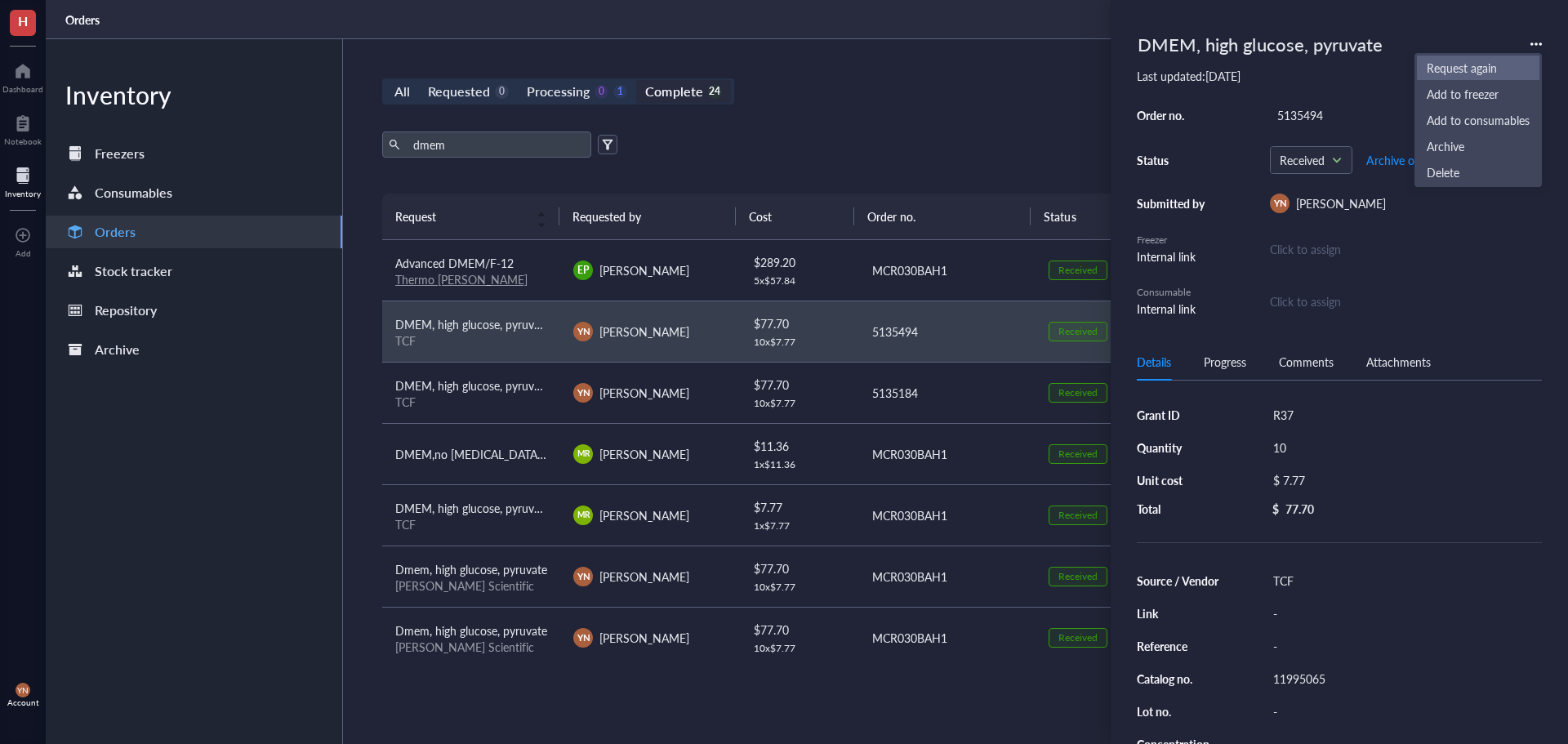
click at [1479, 71] on span "Request again" at bounding box center [1477, 67] width 103 height 18
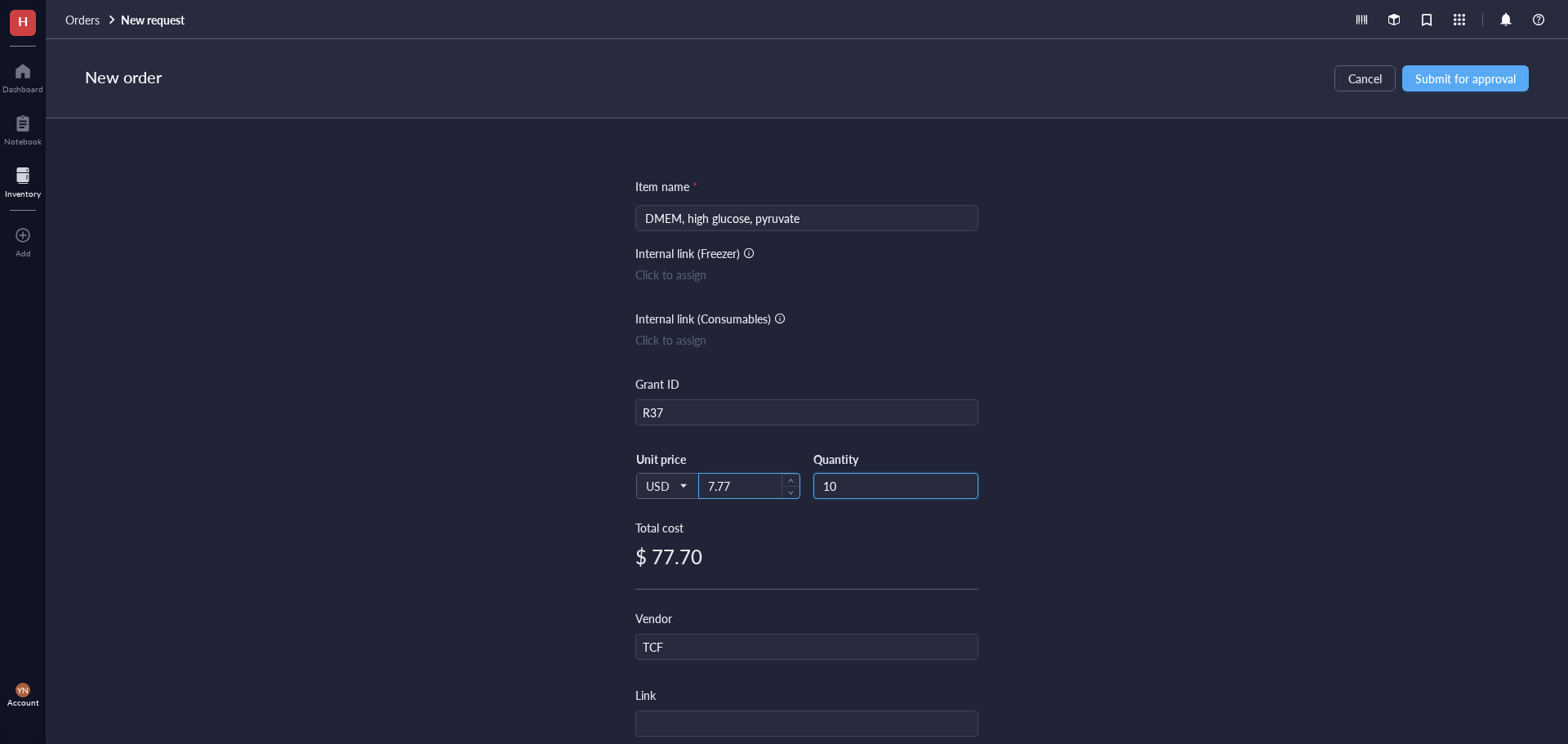
drag, startPoint x: 846, startPoint y: 481, endPoint x: 762, endPoint y: 481, distance: 84.0
click at [762, 481] on div "USD Unit price 7.77 Quantity 10" at bounding box center [807, 485] width 343 height 67
type input "20"
click at [1461, 403] on div "Item name * DMEM, high glucose, pyruvate Internal link (Freezer) Click to assig…" at bounding box center [806, 431] width 1522 height 625
click at [1458, 75] on span "Submit for approval" at bounding box center [1465, 78] width 101 height 13
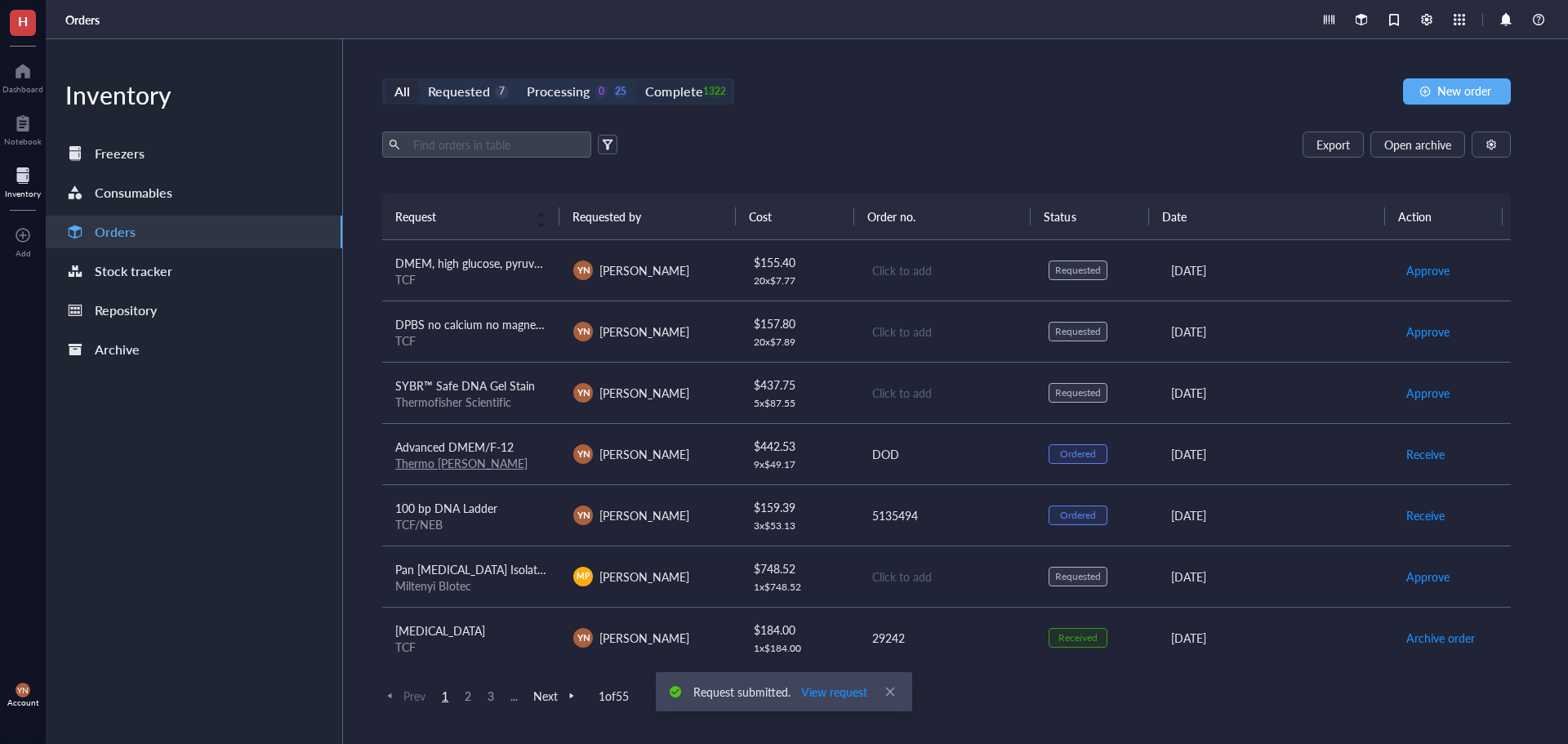
click at [696, 89] on div "Complete" at bounding box center [673, 91] width 58 height 23
click at [636, 80] on input "Complete 1322" at bounding box center [636, 80] width 0 height 0
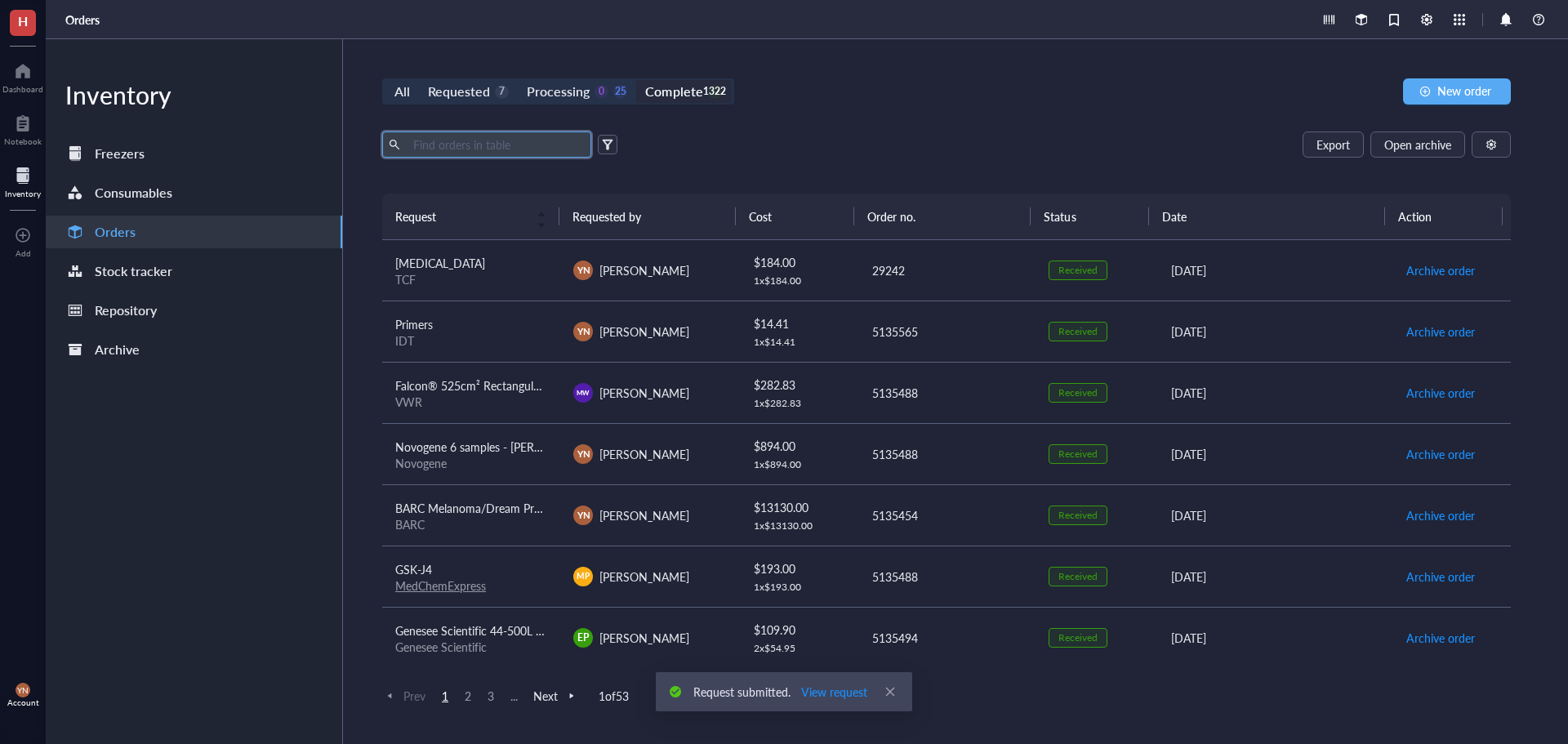
click at [462, 147] on input "text" at bounding box center [495, 144] width 178 height 25
type input "rpmi"
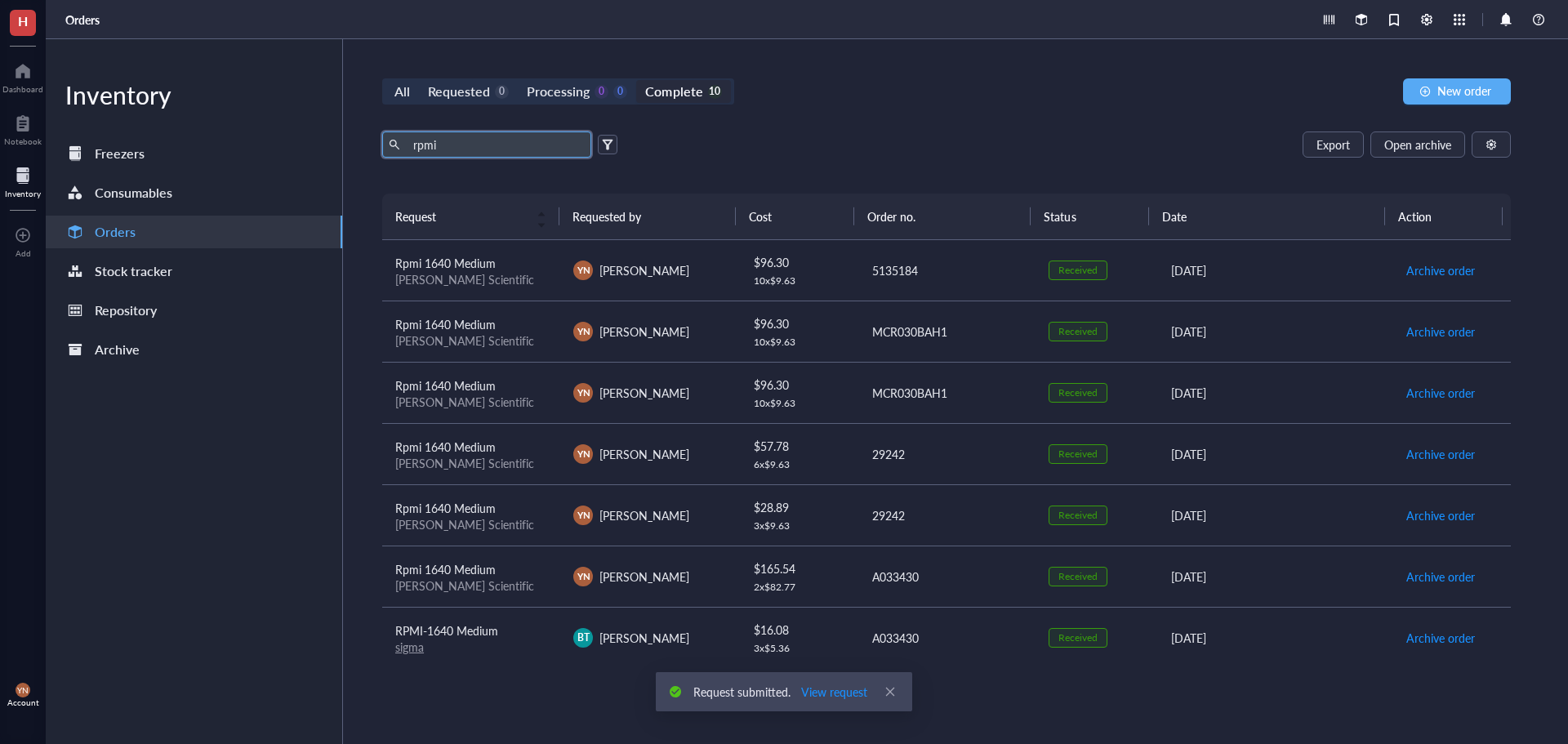
click at [503, 256] on div "Rpmi 1640 Medium" at bounding box center [470, 262] width 152 height 18
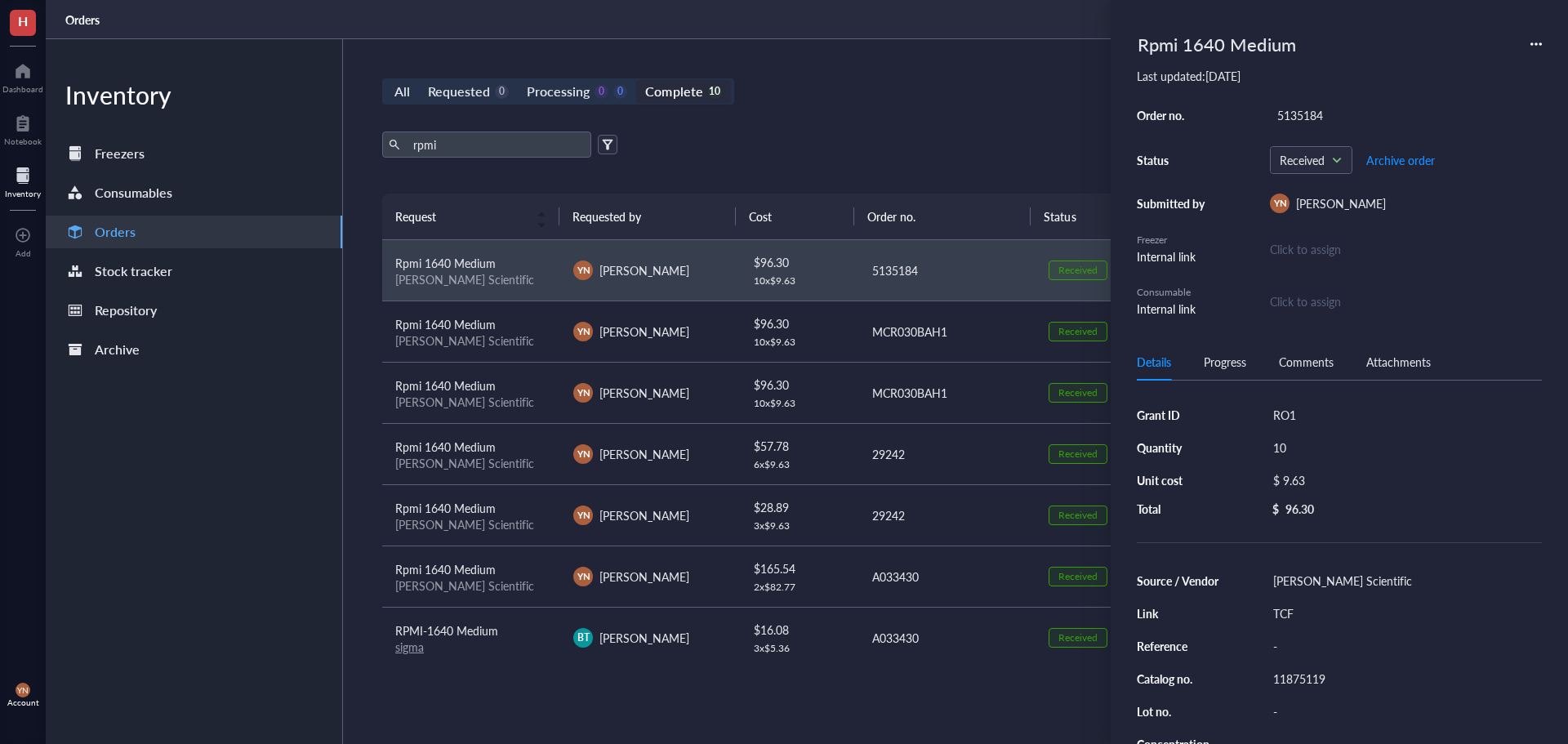
click at [1533, 41] on div "Rpmi 1640 Medium" at bounding box center [1340, 44] width 405 height 36
click at [1533, 41] on icon at bounding box center [1536, 44] width 11 height 11
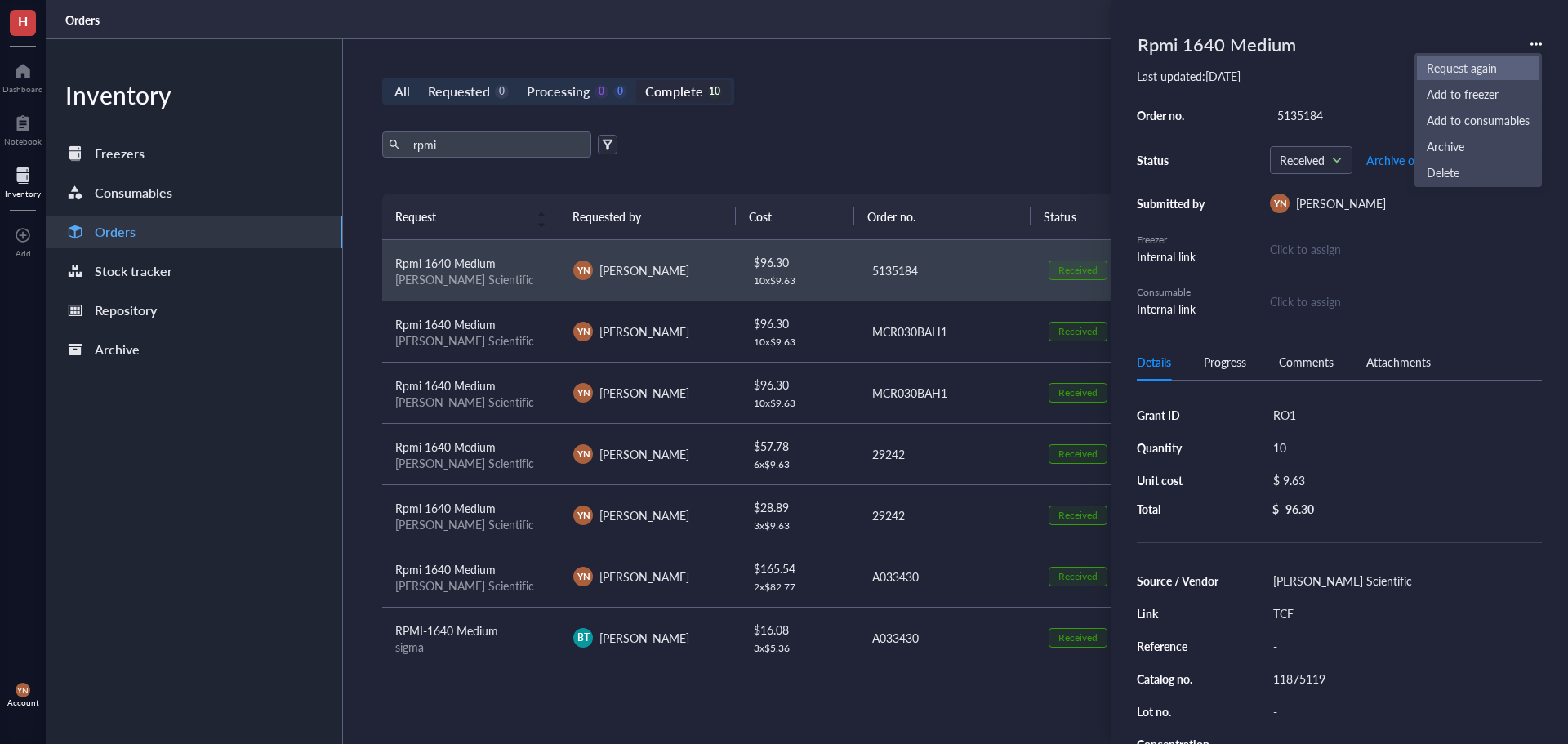
click at [1494, 71] on span "Request again" at bounding box center [1477, 67] width 103 height 18
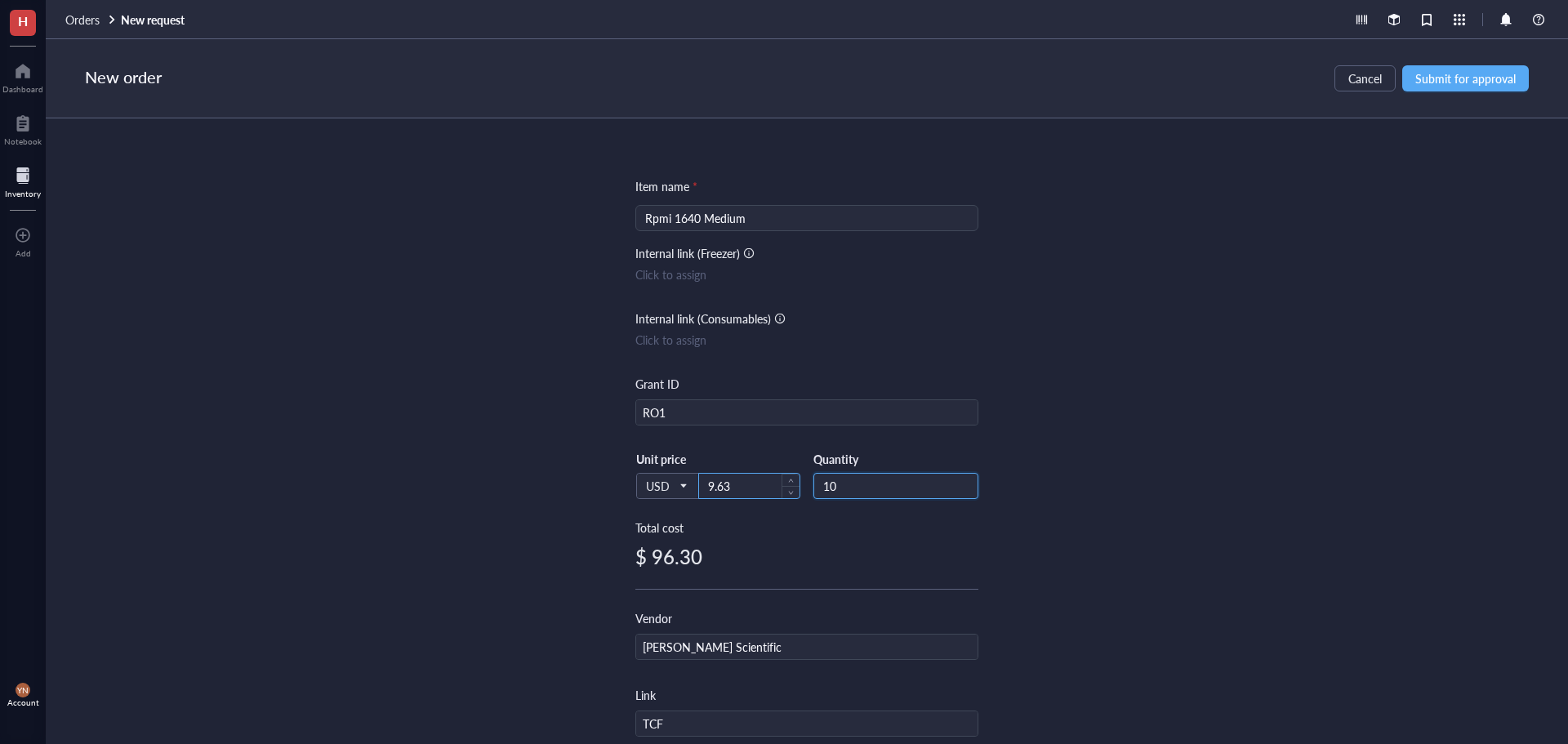
drag, startPoint x: 848, startPoint y: 491, endPoint x: 715, endPoint y: 486, distance: 133.1
click at [717, 486] on div "USD Unit price 9.63 Quantity 10" at bounding box center [807, 485] width 343 height 67
type input "20"
click at [1164, 300] on div "Item name * Rpmi 1640 Medium Internal link (Freezer) Click to assign Internal l…" at bounding box center [806, 431] width 1522 height 625
click at [1479, 80] on span "Submit for approval" at bounding box center [1465, 78] width 101 height 13
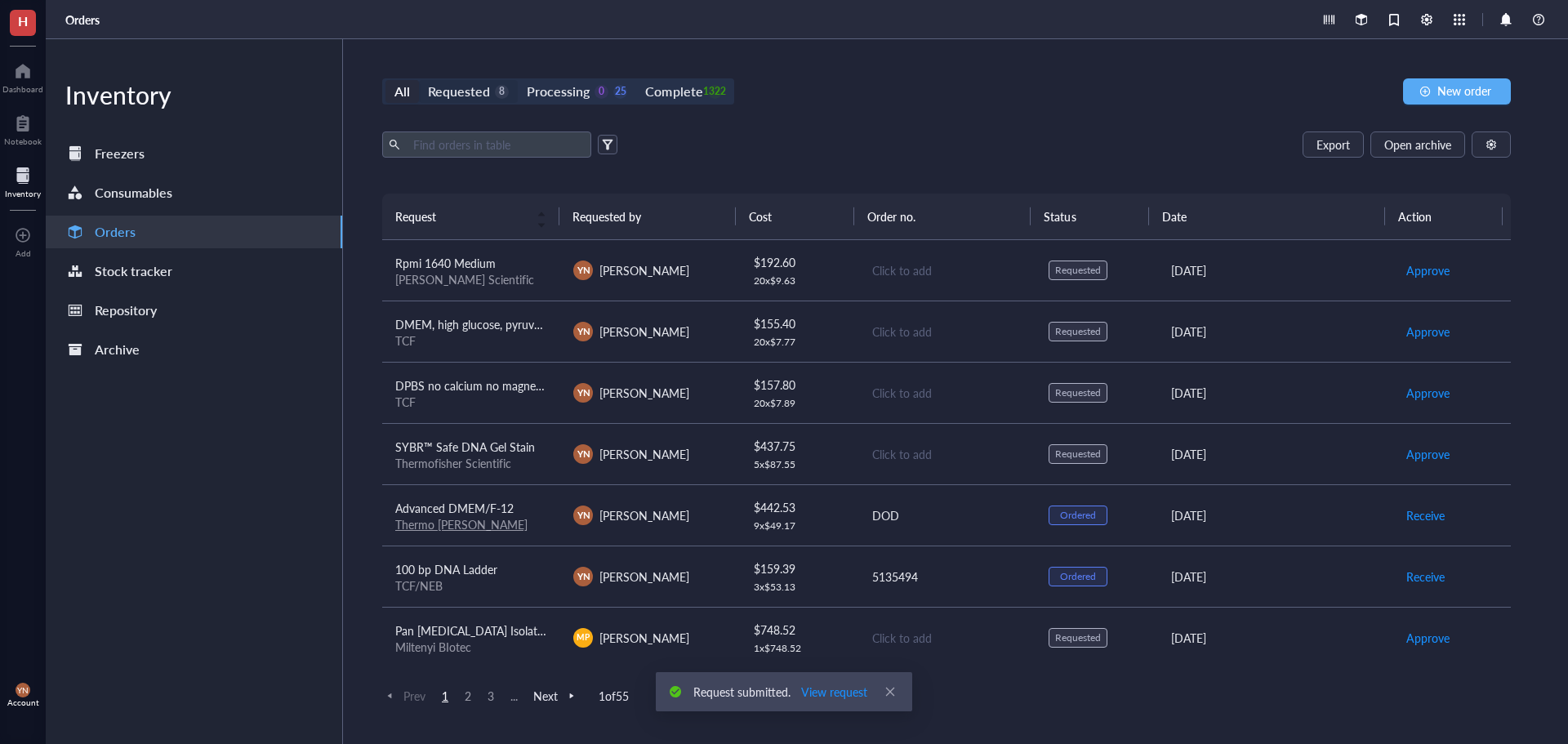
click at [453, 91] on div "Requested" at bounding box center [459, 91] width 62 height 23
click at [419, 80] on input "Requested 8" at bounding box center [419, 80] width 0 height 0
click at [487, 393] on div "DPBS no calcium no magnesium" at bounding box center [470, 385] width 152 height 18
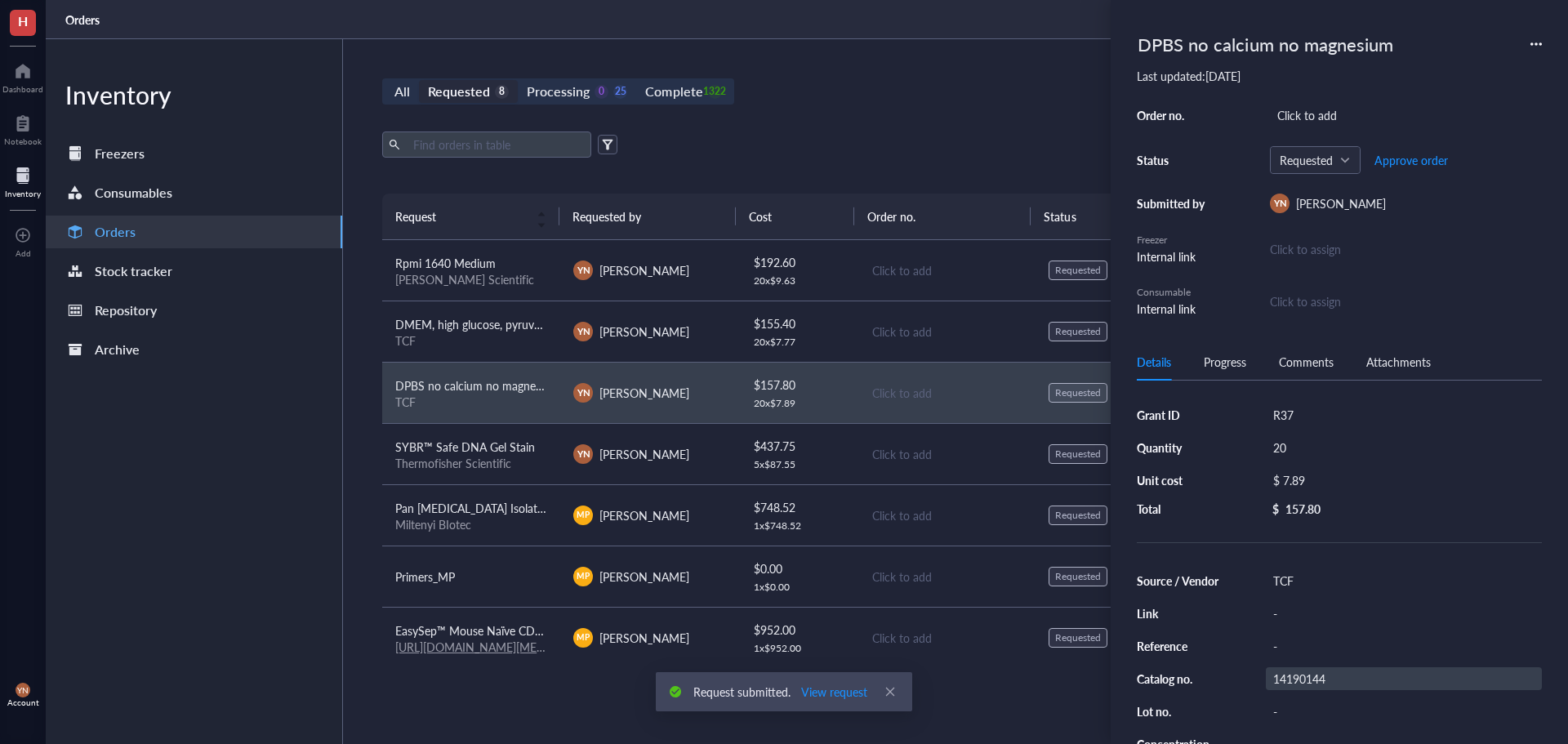
click at [1305, 673] on div "14190144" at bounding box center [1403, 679] width 276 height 23
click at [1305, 673] on input "14190144" at bounding box center [1298, 678] width 65 height 22
type input "14190144"
click at [485, 322] on span "DMEM, high glucose, pyruvate" at bounding box center [472, 323] width 155 height 16
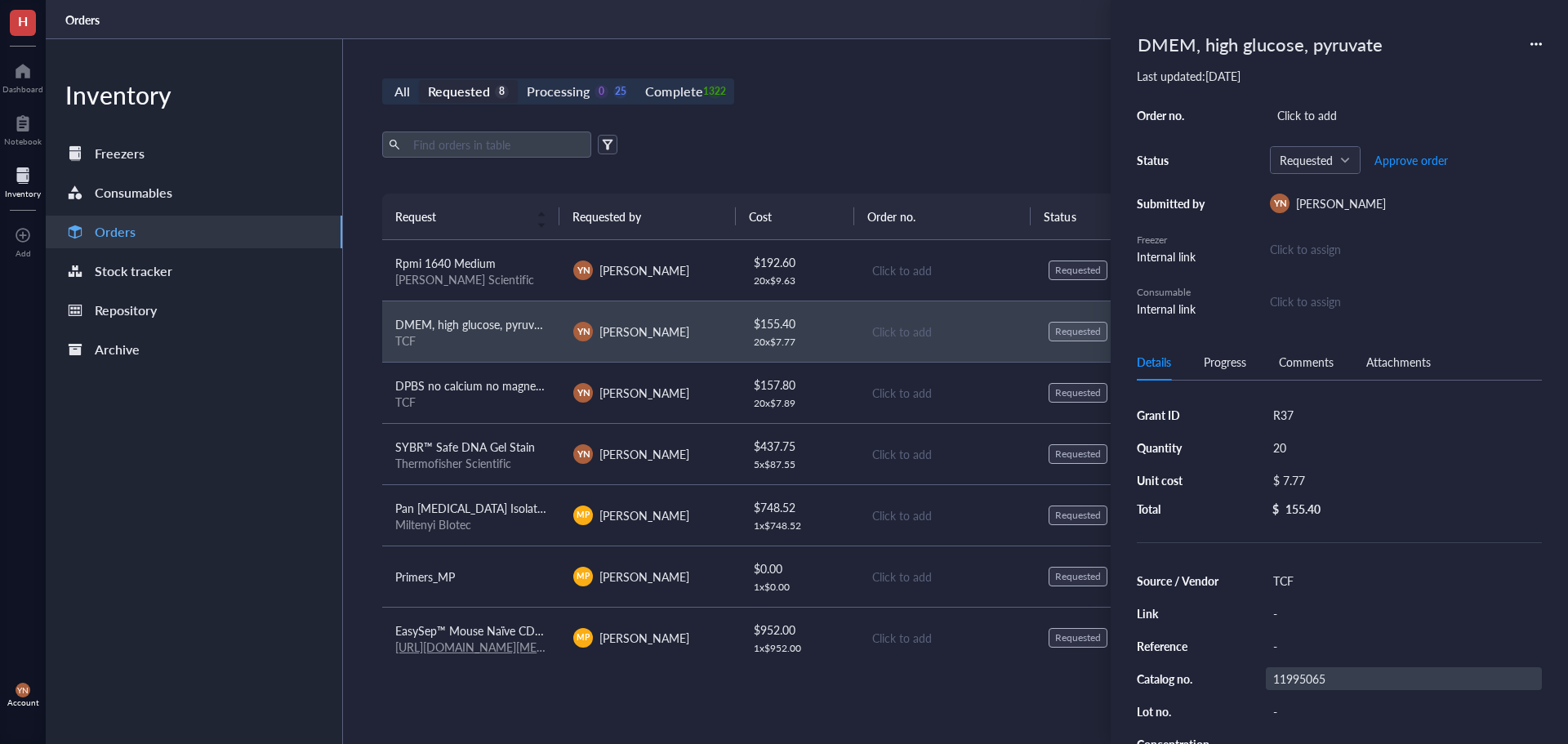
click at [1321, 678] on div "11995065" at bounding box center [1403, 679] width 276 height 23
click at [1321, 678] on input "11995065" at bounding box center [1298, 678] width 65 height 22
click at [477, 266] on span "Rpmi 1640 Medium" at bounding box center [445, 262] width 101 height 16
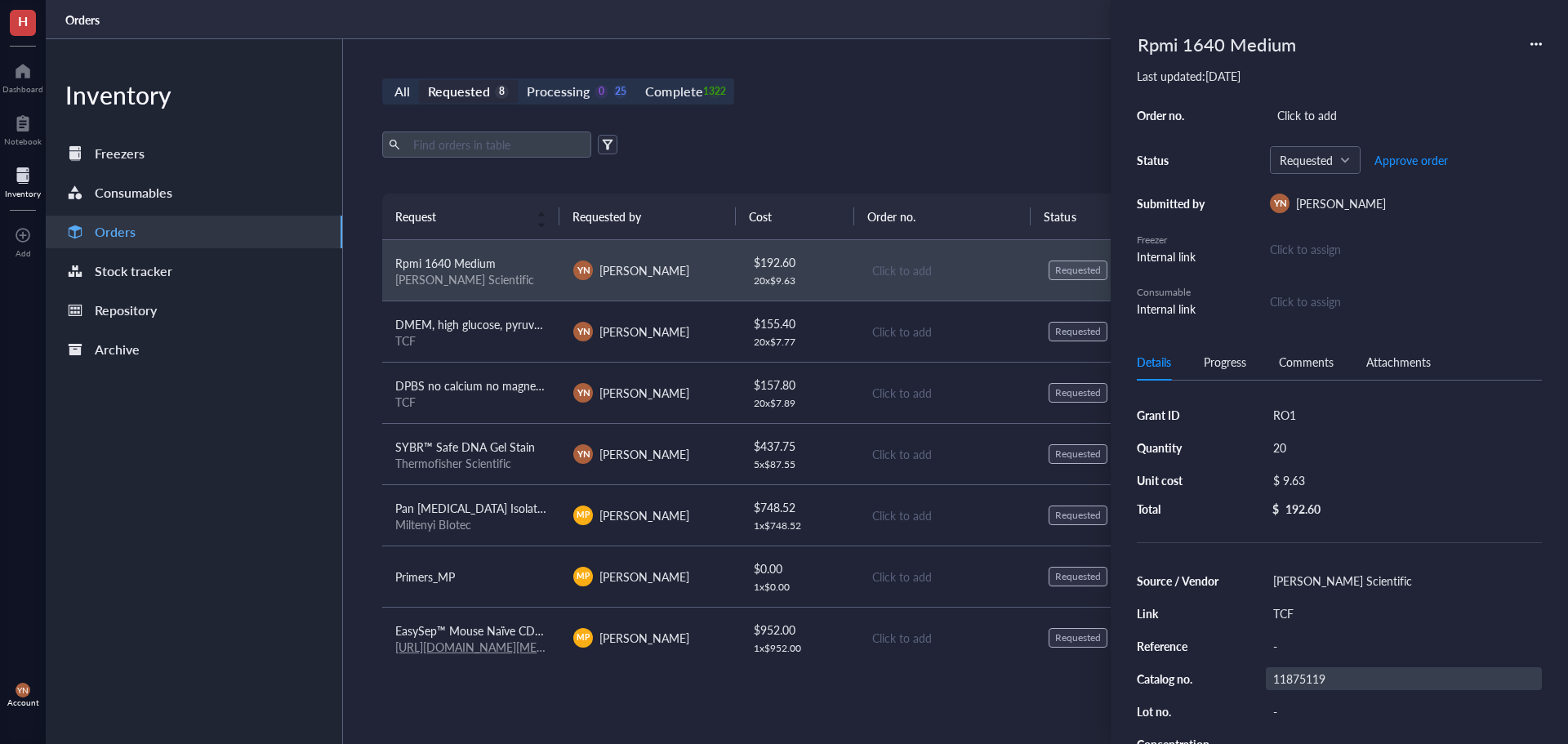
click at [1294, 669] on div "11875119" at bounding box center [1403, 679] width 276 height 23
click at [1294, 669] on input "11875119" at bounding box center [1298, 678] width 65 height 22
click at [467, 394] on div "TCF" at bounding box center [470, 402] width 152 height 15
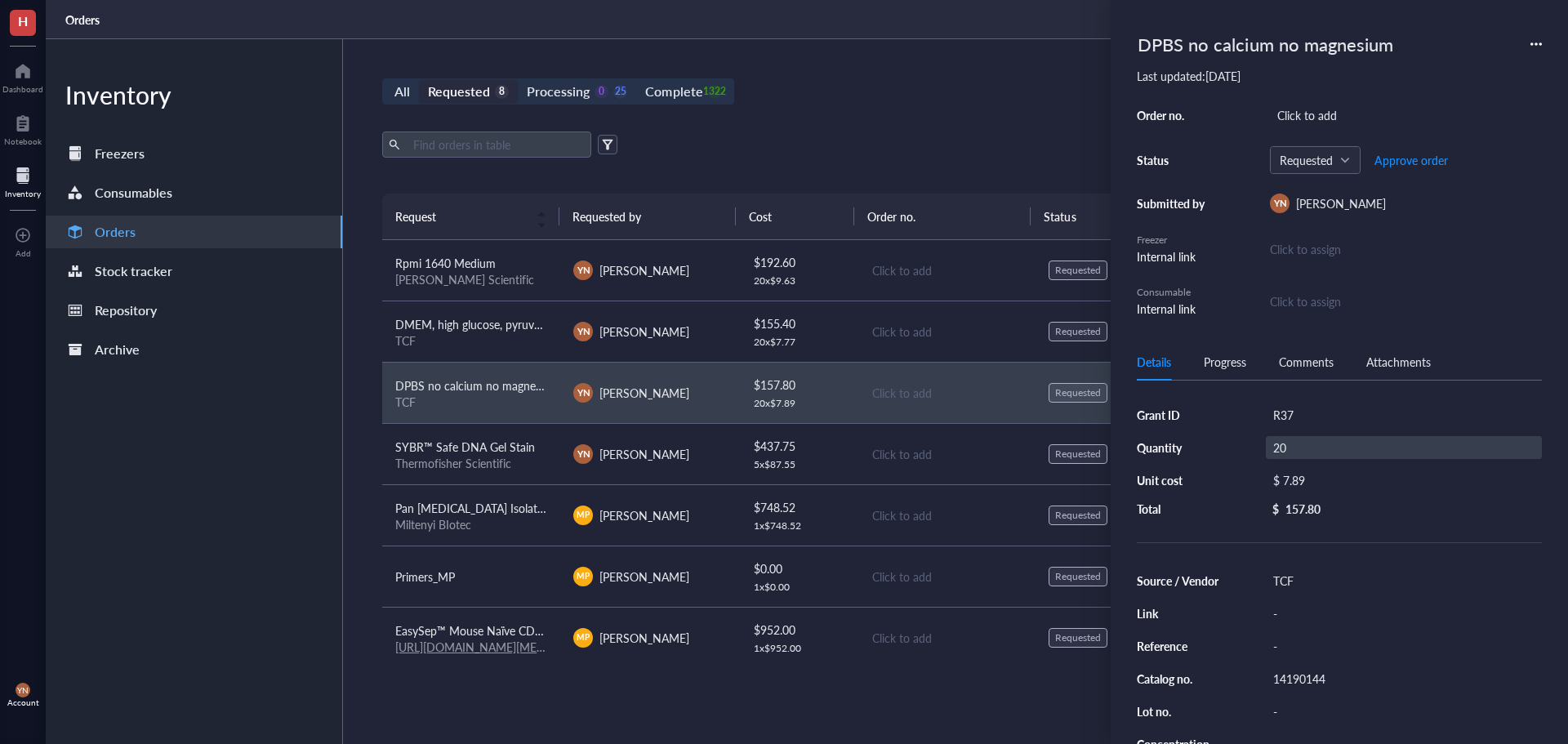
click at [1296, 447] on div "20" at bounding box center [1403, 447] width 276 height 23
type input "2"
type input "10"
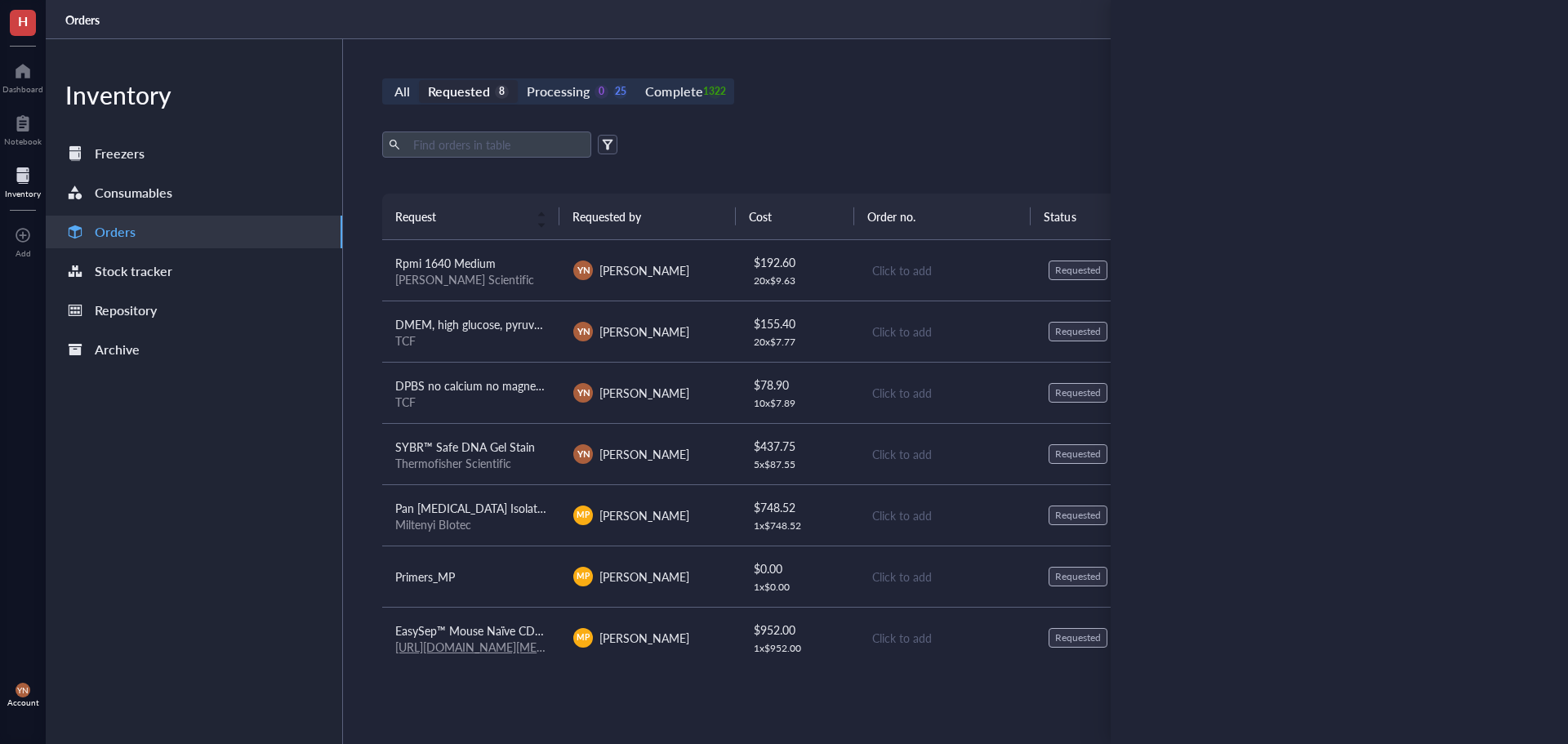
click at [478, 461] on div "Thermofisher Scientific" at bounding box center [470, 463] width 152 height 15
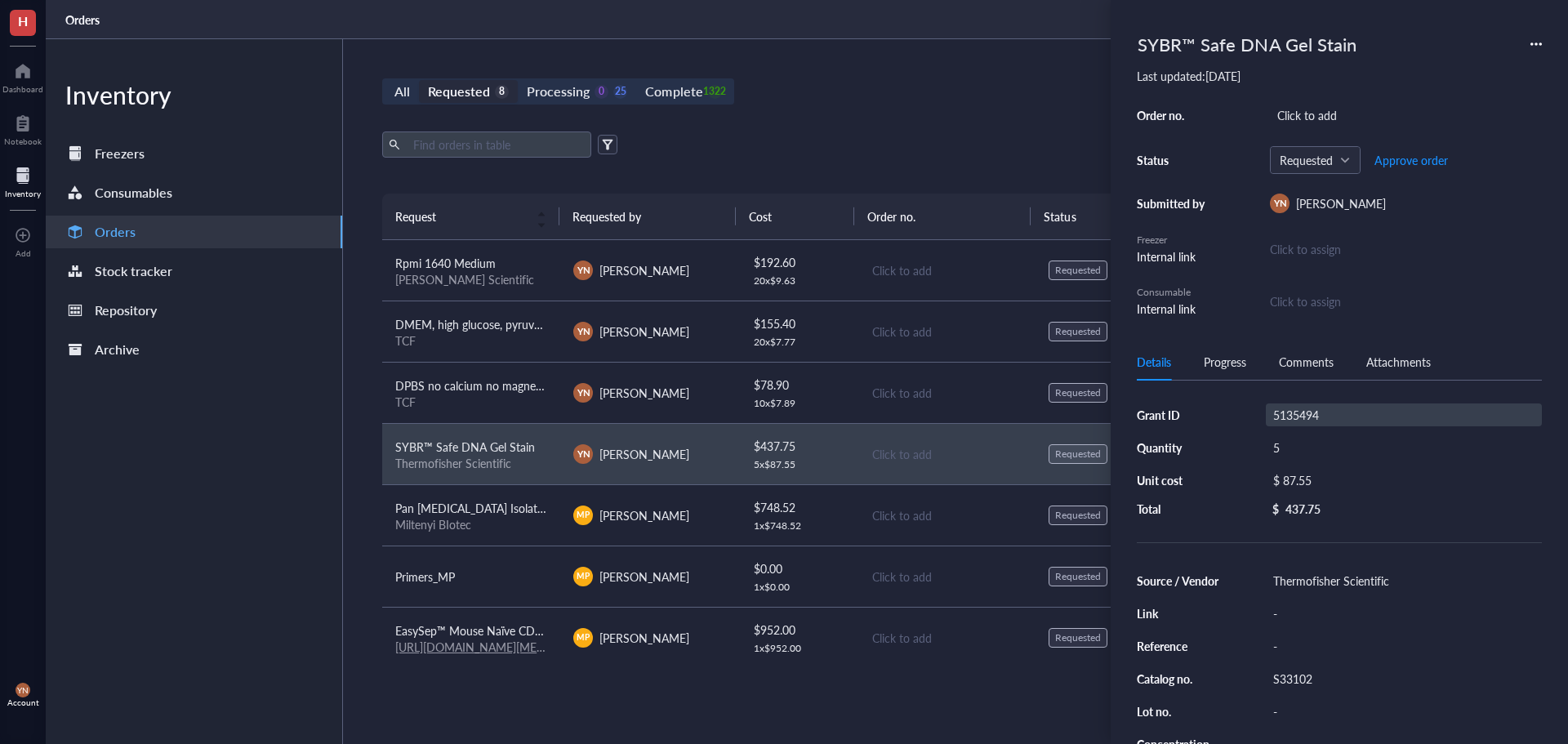
click at [1323, 404] on div "5135494" at bounding box center [1403, 415] width 276 height 23
click at [1323, 405] on input "5135494" at bounding box center [1296, 415] width 58 height 22
click at [1278, 449] on div "5" at bounding box center [1403, 447] width 276 height 23
click at [1290, 448] on input "5" at bounding box center [1291, 447] width 49 height 22
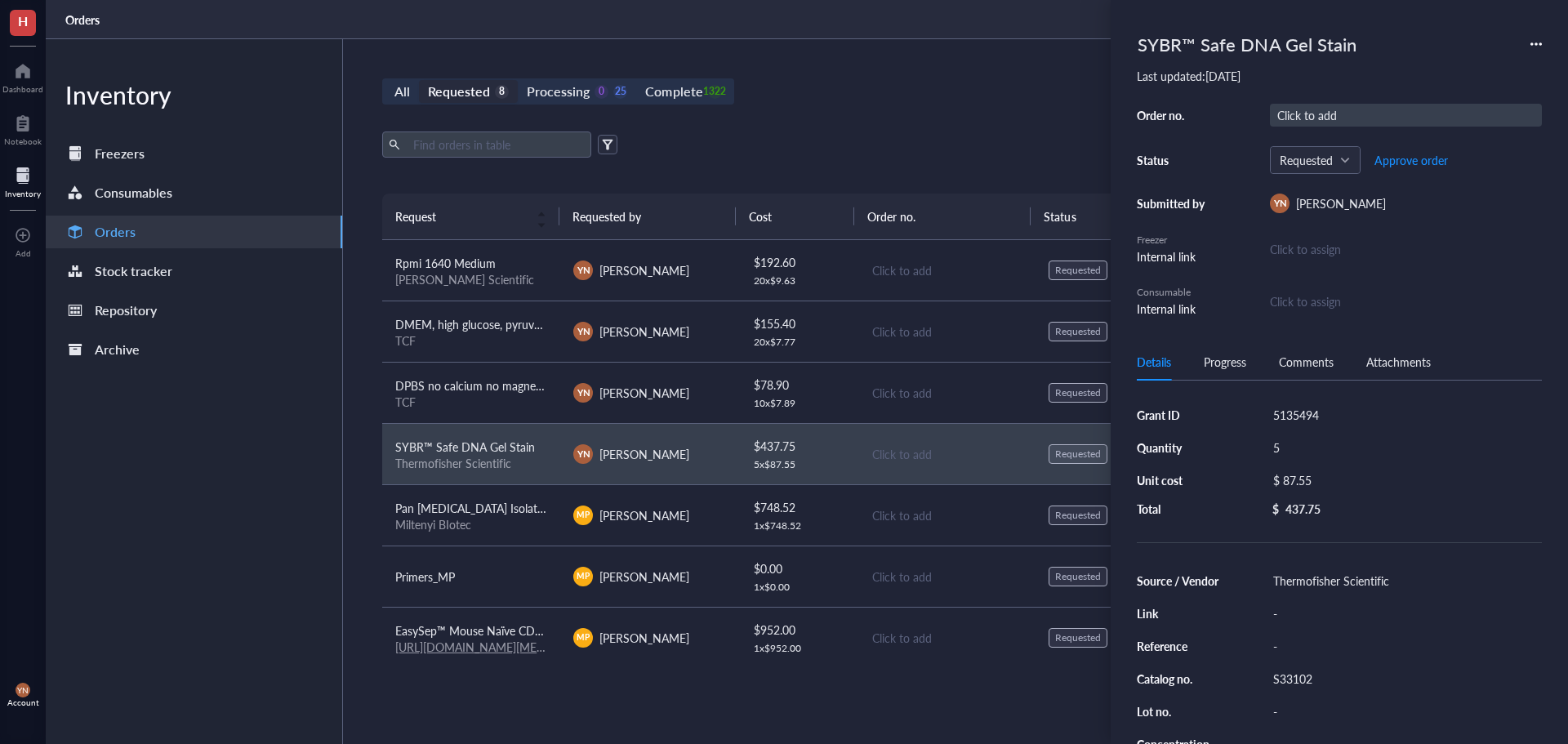
click at [1296, 112] on div "Click to add" at bounding box center [1406, 115] width 272 height 23
type input "5135494"
click at [440, 355] on td "DMEM, high glucose, pyruvate TCF" at bounding box center [470, 331] width 178 height 61
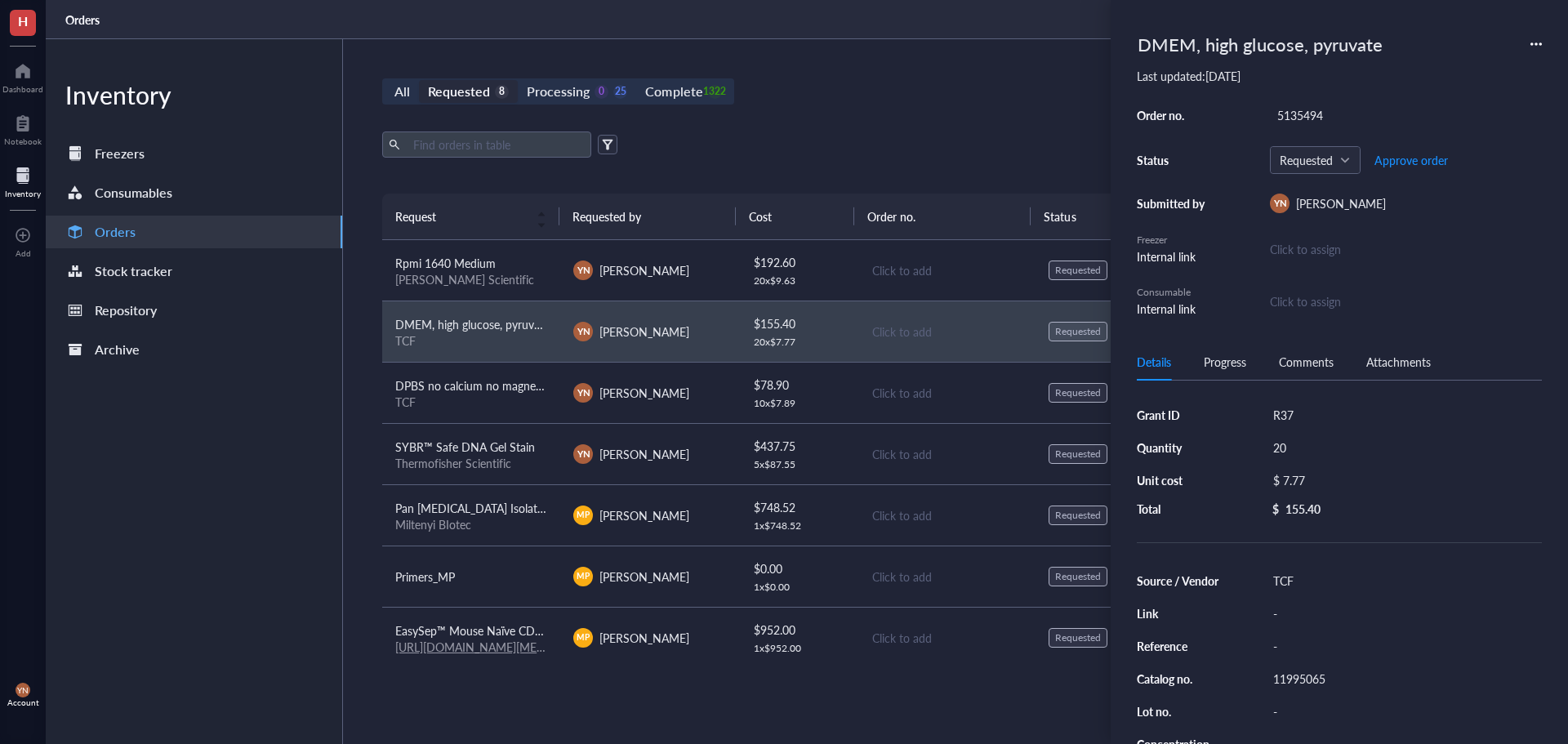
click at [460, 382] on span "DPBS no calcium no magnesium" at bounding box center [477, 385] width 164 height 16
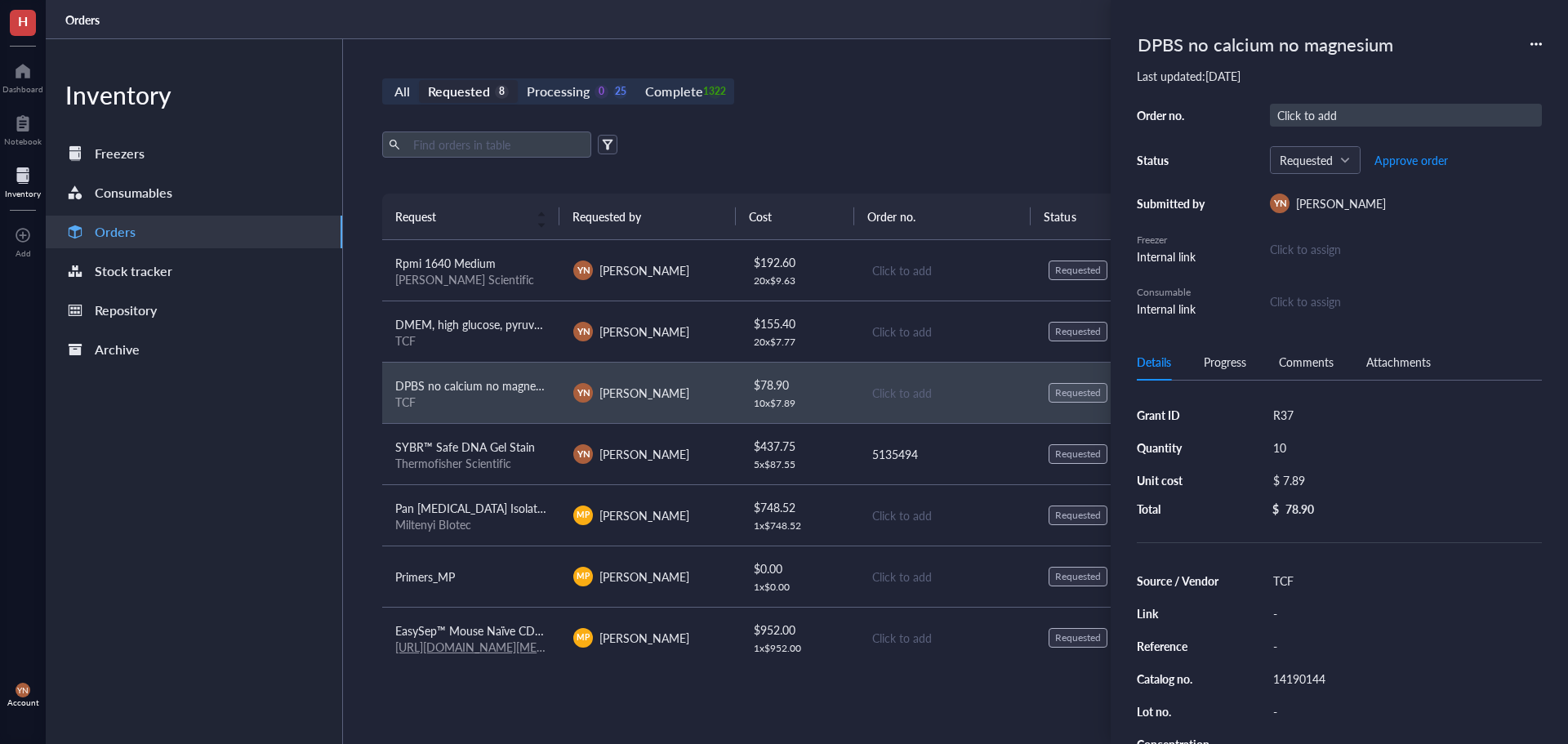
click at [1307, 121] on div "Click to add" at bounding box center [1406, 115] width 272 height 23
type input "5135494"
click at [483, 337] on div "TCF" at bounding box center [470, 340] width 152 height 15
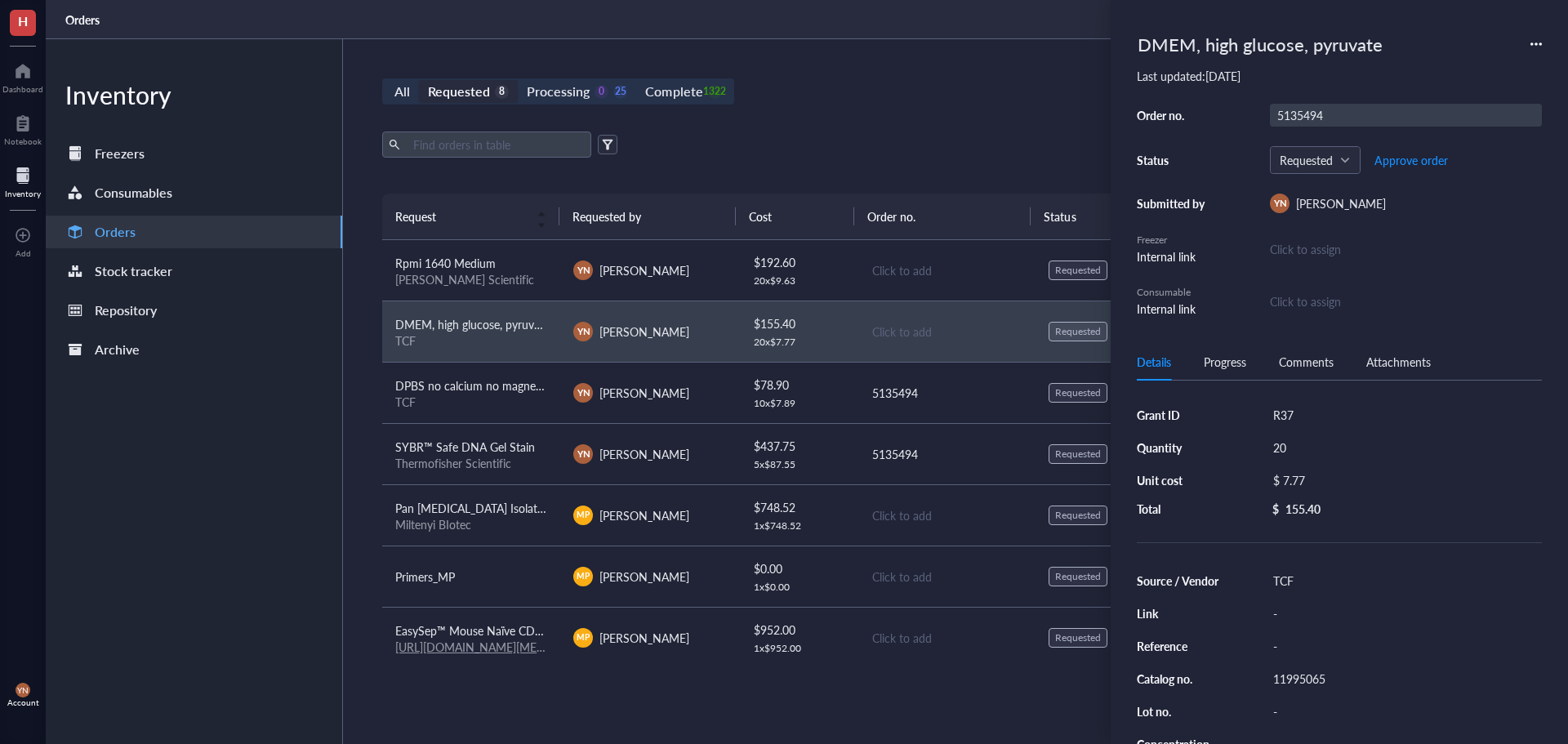
click at [1306, 110] on div "5135494" at bounding box center [1406, 115] width 272 height 23
drag, startPoint x: 499, startPoint y: 253, endPoint x: 850, endPoint y: 259, distance: 351.1
click at [498, 253] on td "Rpmi 1640 Medium [PERSON_NAME] Scientific" at bounding box center [470, 271] width 178 height 61
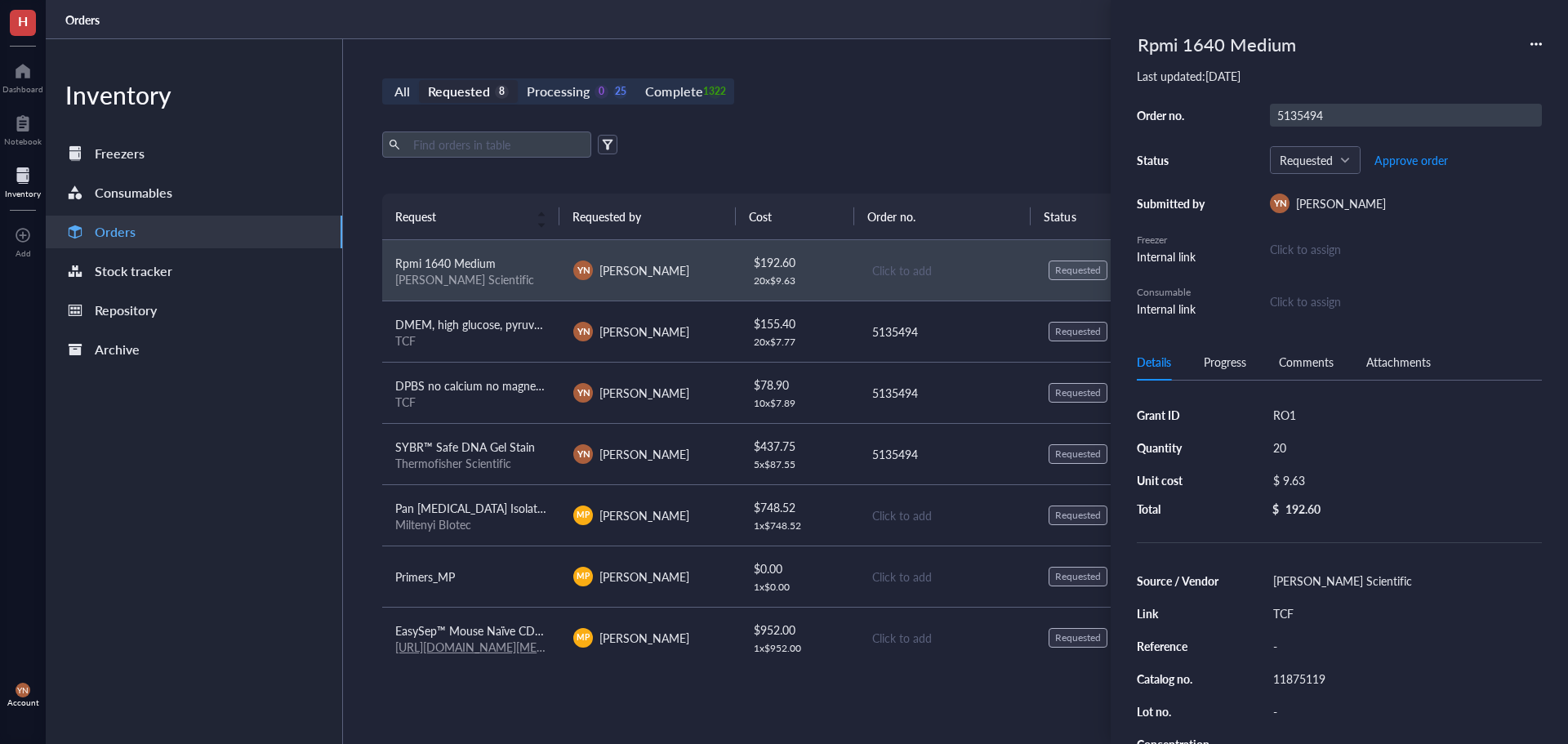
click at [1314, 120] on div "5135494" at bounding box center [1406, 115] width 272 height 23
click at [1314, 120] on input "5135494" at bounding box center [1300, 115] width 58 height 22
click at [914, 119] on div "All Requested 8 Processing 0 25 Complete 1322 New order Export Open archive Req…" at bounding box center [947, 391] width 1207 height 704
click at [1440, 157] on span "Approve order" at bounding box center [1411, 160] width 74 height 13
click at [1424, 157] on span "Place order" at bounding box center [1398, 160] width 57 height 13
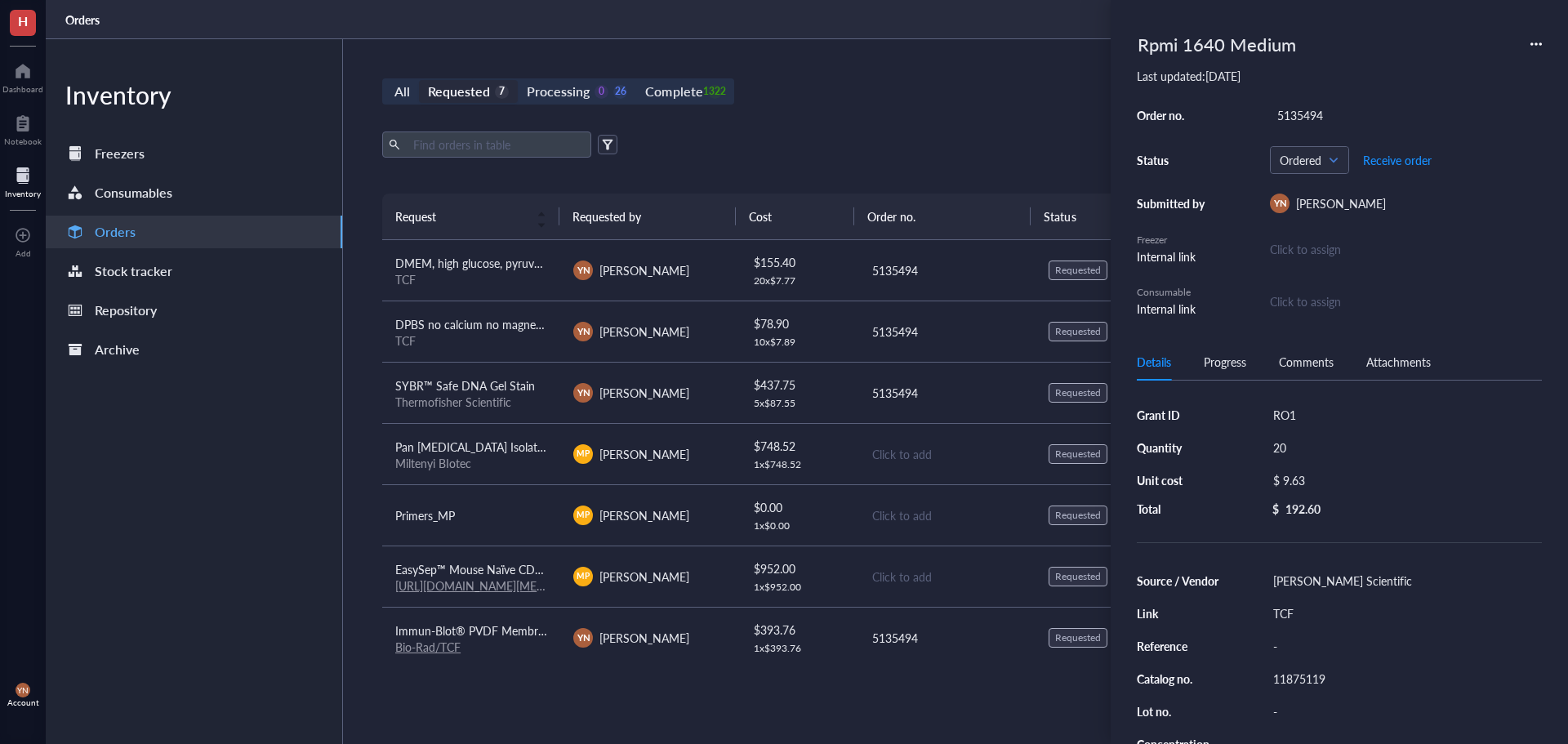
click at [493, 272] on div "TCF" at bounding box center [470, 279] width 152 height 15
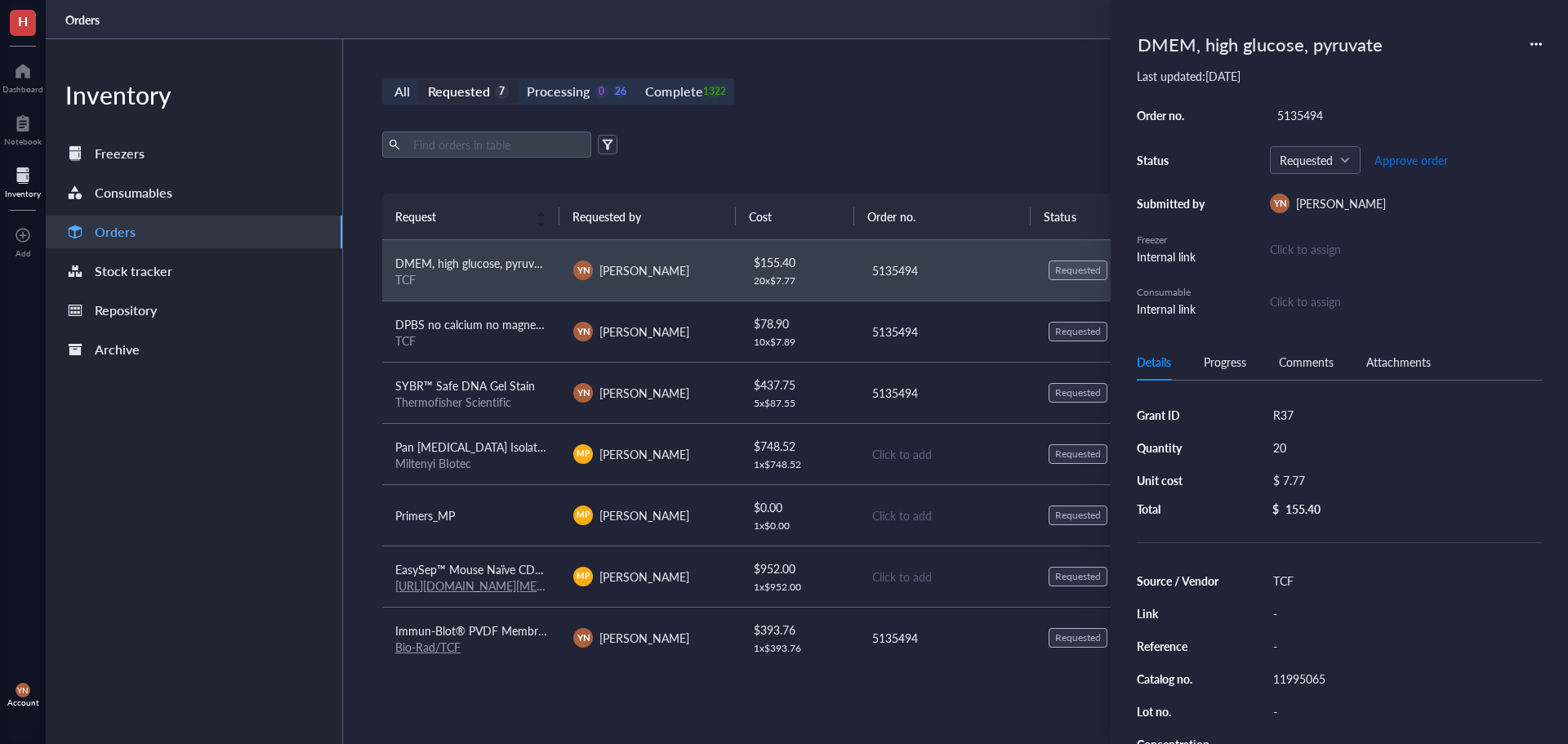
click at [1424, 157] on span "Approve order" at bounding box center [1411, 160] width 74 height 13
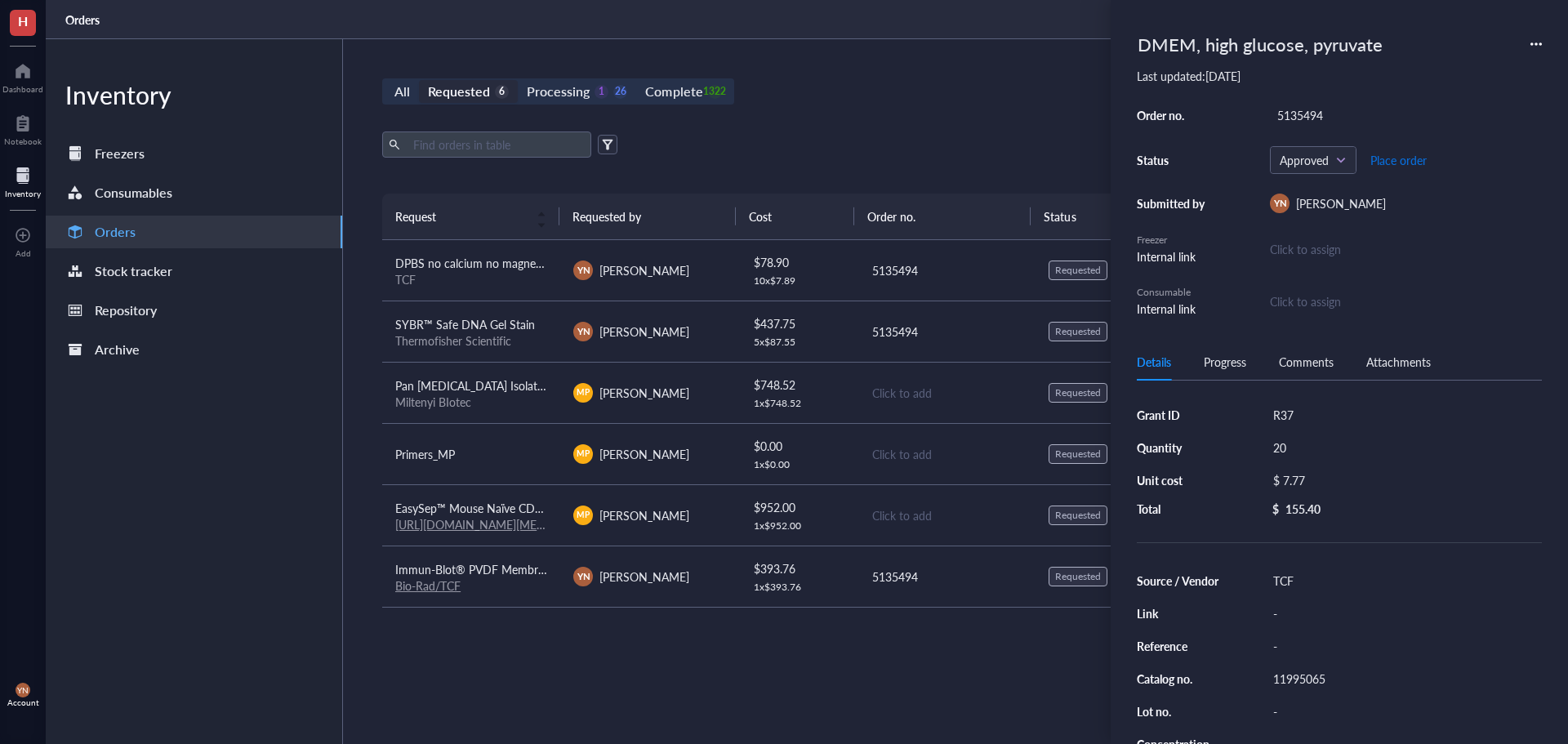
click at [1424, 157] on span "Place order" at bounding box center [1398, 160] width 57 height 13
click at [467, 280] on div "TCF" at bounding box center [470, 279] width 152 height 15
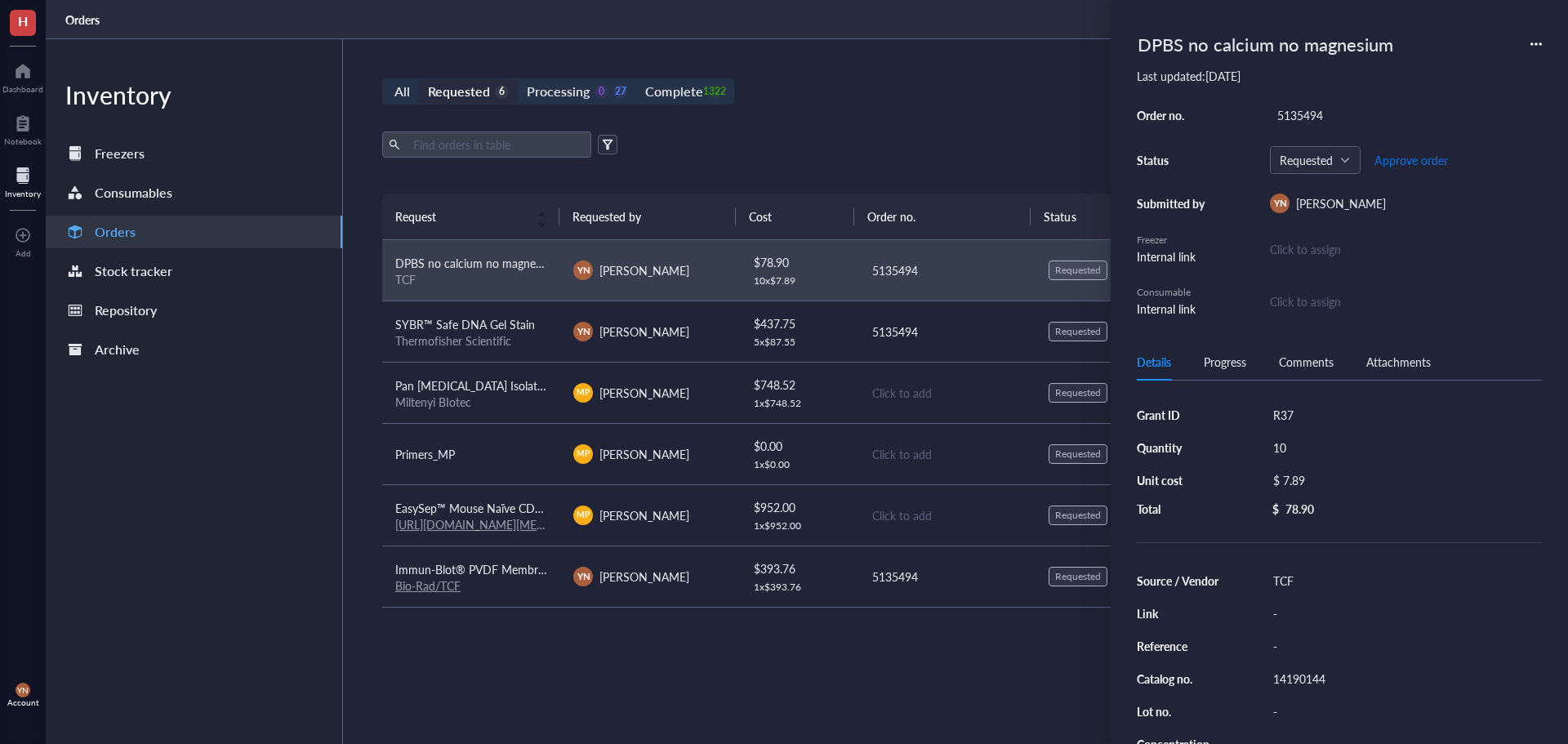
click at [1417, 161] on span "Approve order" at bounding box center [1411, 160] width 74 height 13
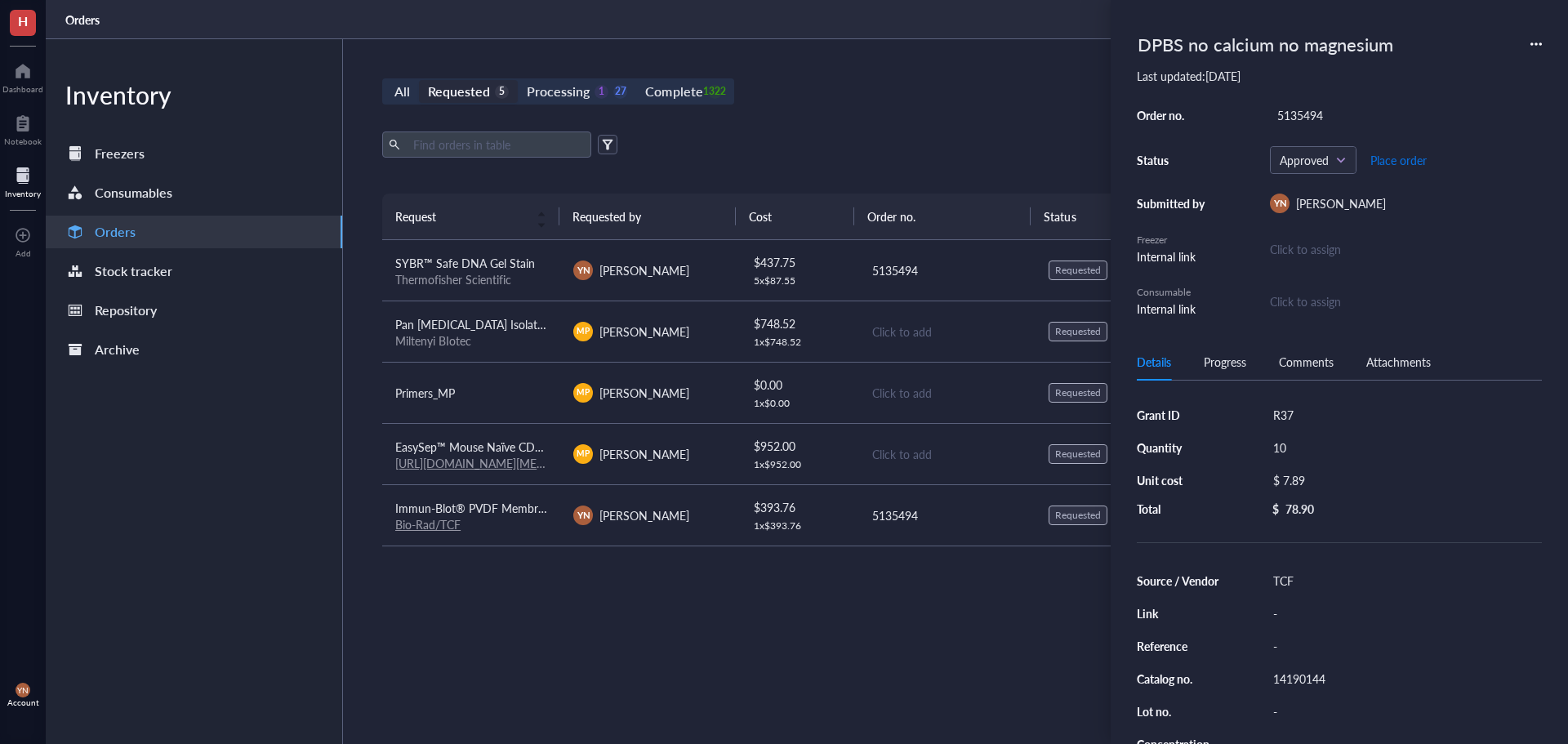
click at [1411, 159] on span "Place order" at bounding box center [1398, 160] width 57 height 13
click at [863, 128] on div "All Requested 5 Processing 0 28 Complete 1322 New order Export Open archive Req…" at bounding box center [947, 391] width 1207 height 704
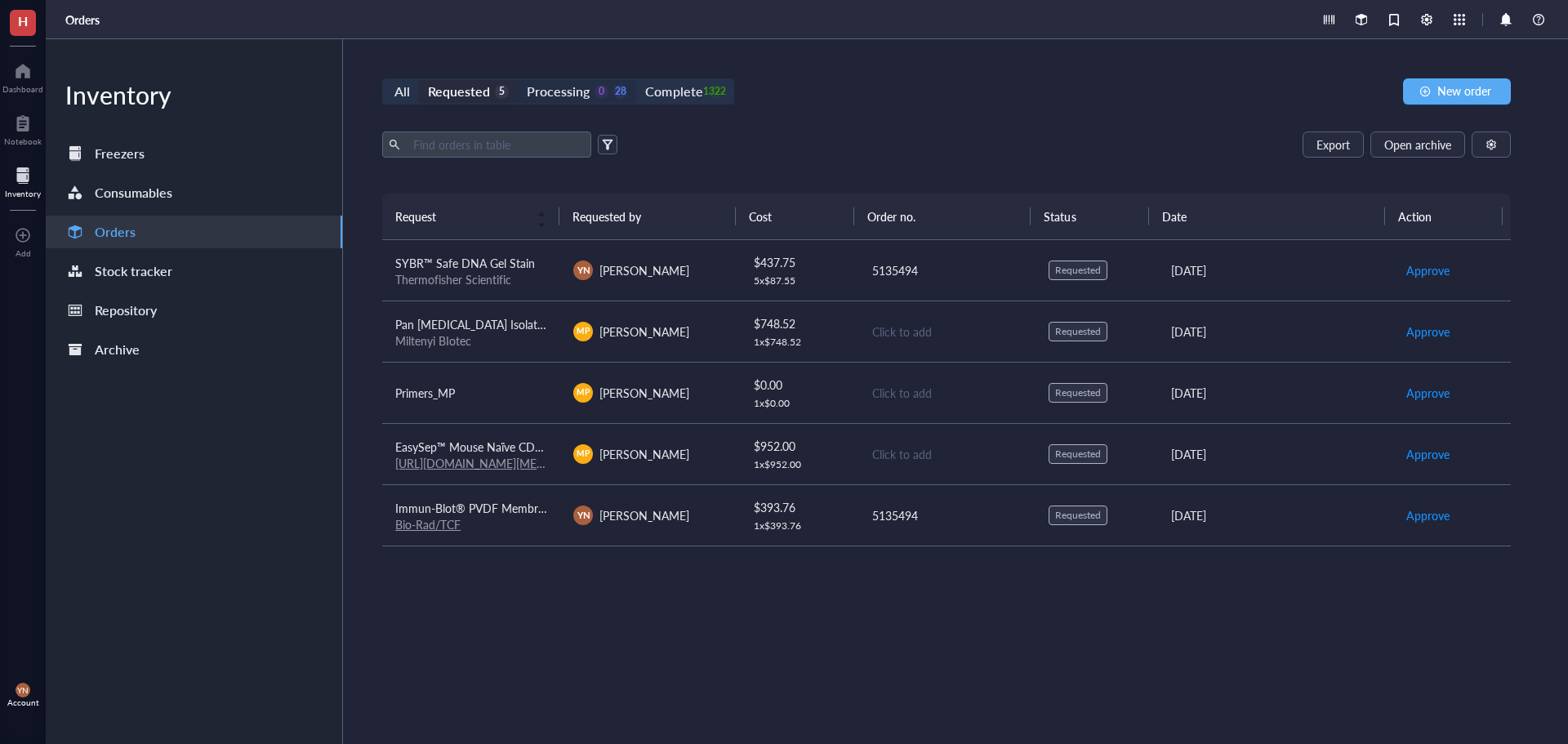
click at [548, 86] on div "Processing" at bounding box center [558, 91] width 63 height 23
click at [518, 80] on input "Processing 0 28" at bounding box center [518, 80] width 0 height 0
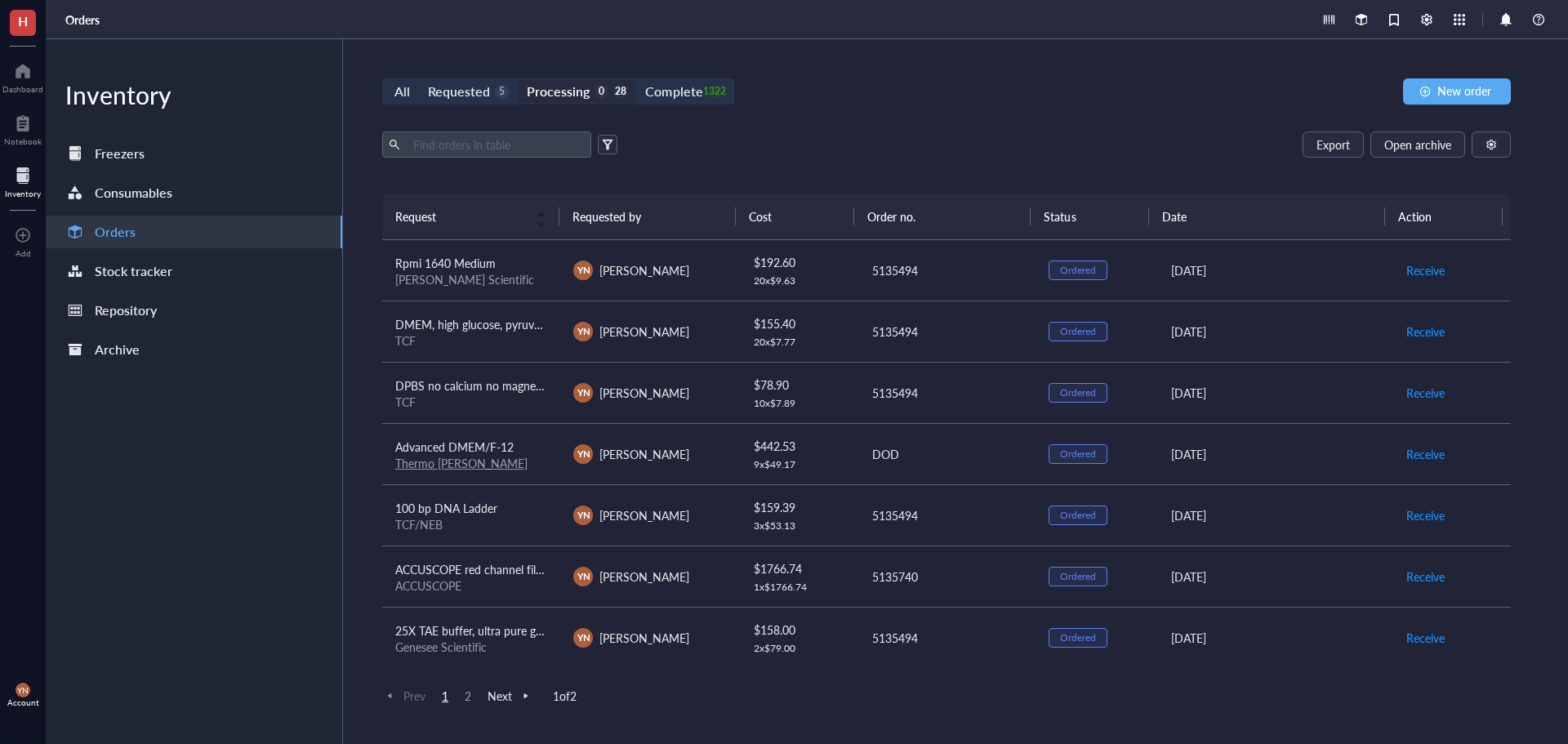
click at [484, 513] on span "100 bp DNA Ladder" at bounding box center [446, 507] width 102 height 16
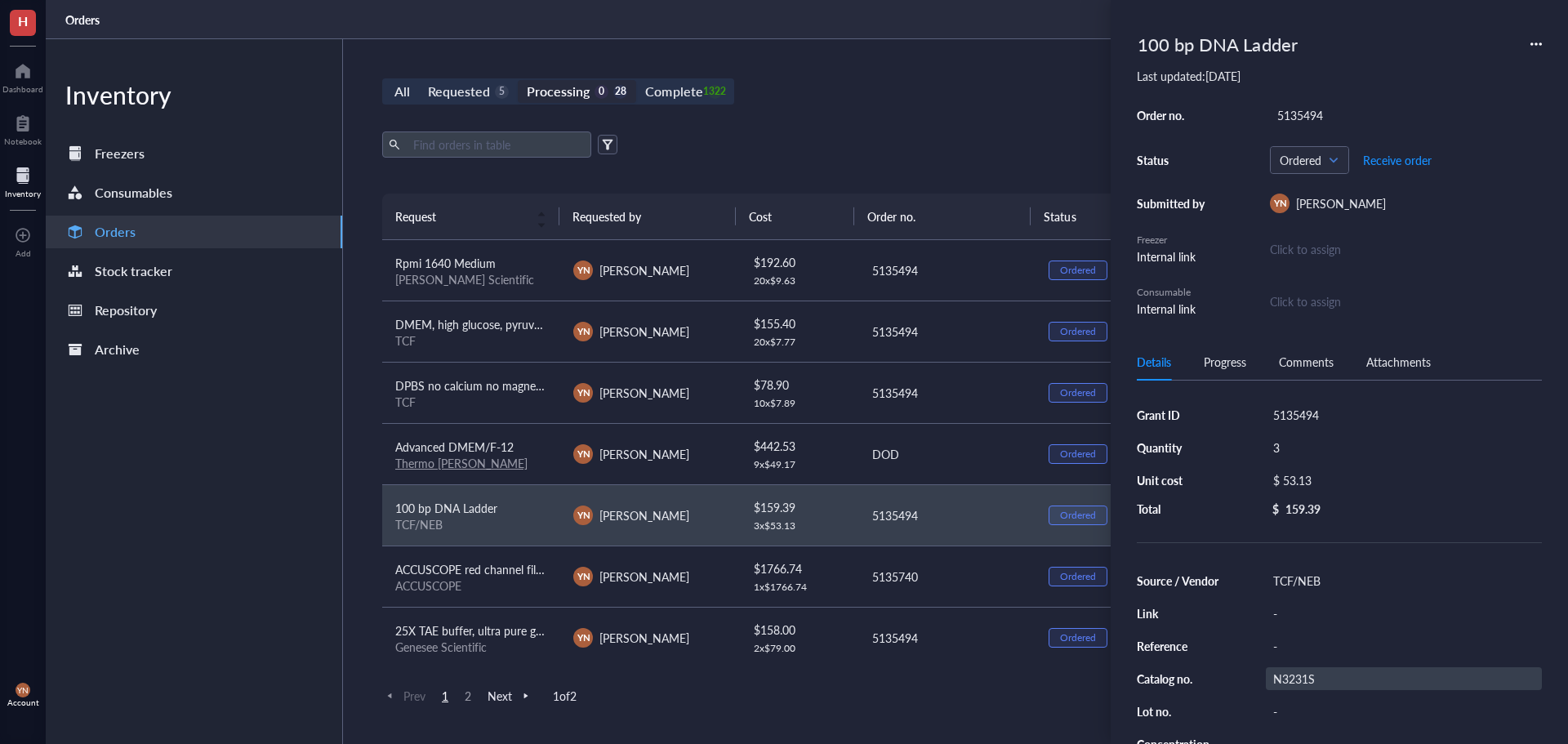
click at [1346, 680] on div "N3231S" at bounding box center [1403, 679] width 276 height 23
click at [1294, 680] on input "N3231S" at bounding box center [1292, 678] width 52 height 22
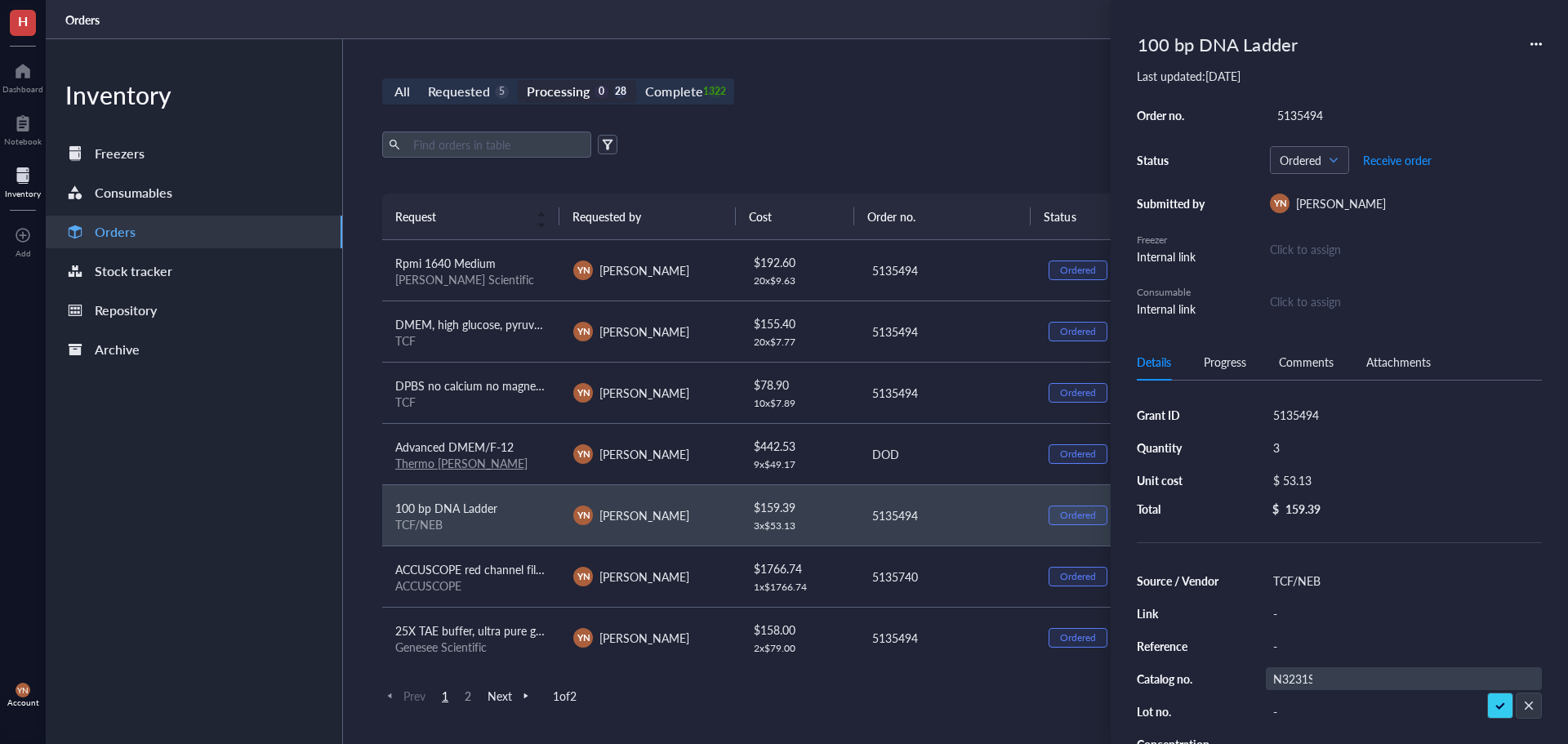
click at [820, 147] on div "Export Open archive" at bounding box center [946, 144] width 1129 height 26
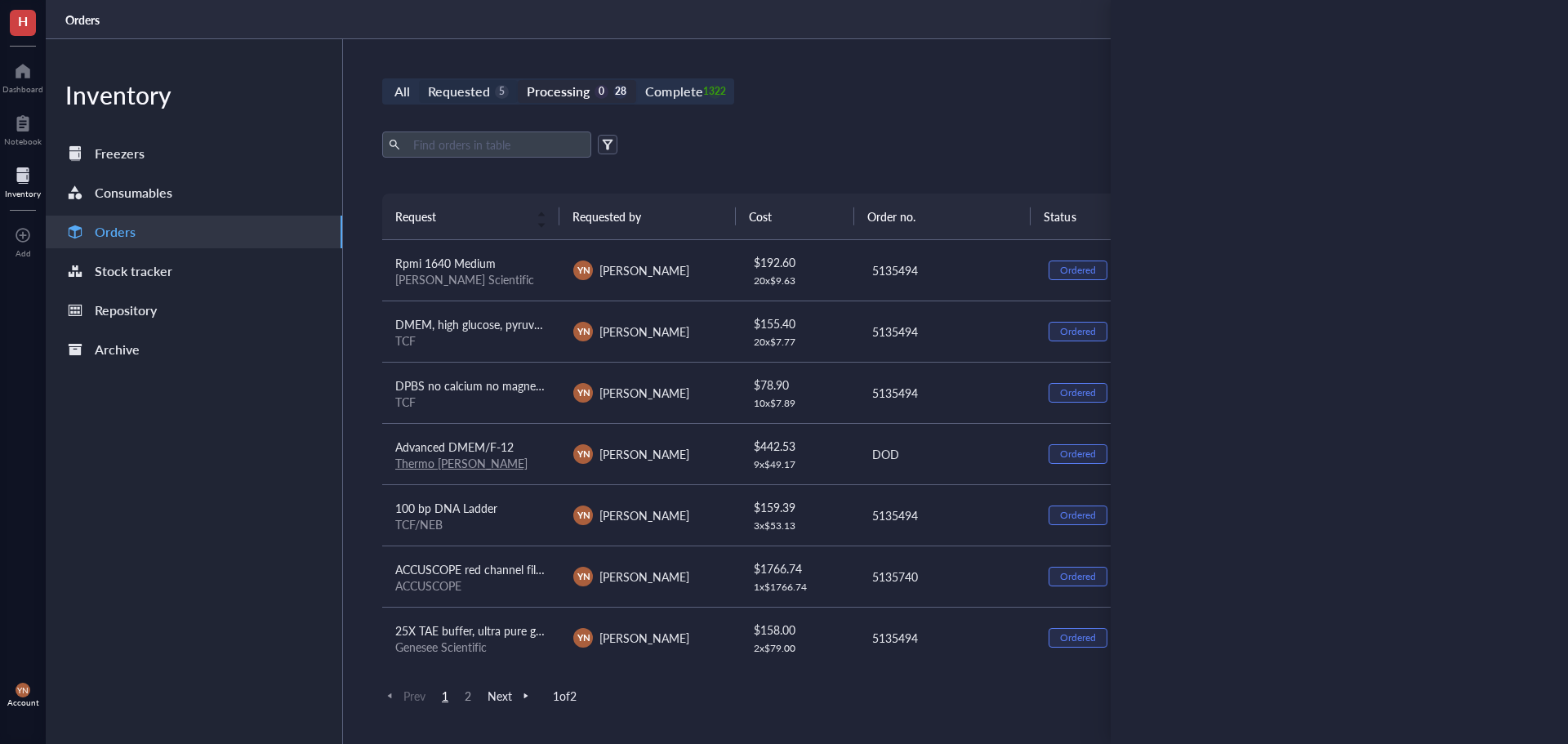
click at [454, 80] on div "Requested" at bounding box center [459, 91] width 62 height 23
click at [419, 80] on input "Requested 5" at bounding box center [419, 80] width 0 height 0
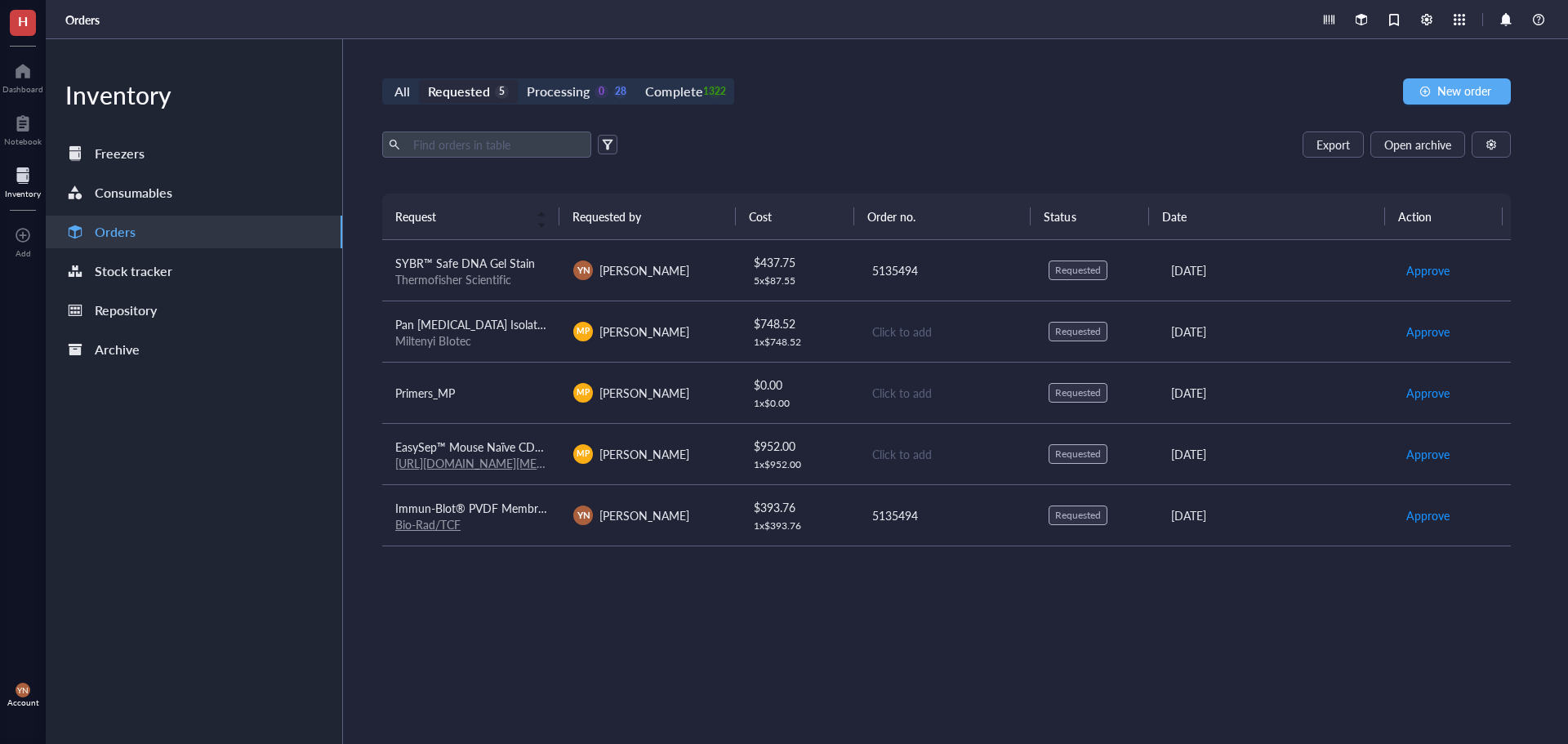
click at [964, 89] on div "All Requested 5 Processing 0 28 Complete 1322 New order" at bounding box center [946, 91] width 1129 height 26
click at [856, 141] on div "Export Open archive" at bounding box center [946, 144] width 1129 height 26
click at [676, 87] on div "Complete" at bounding box center [673, 91] width 58 height 23
click at [636, 80] on input "Complete 1322" at bounding box center [636, 80] width 0 height 0
